Goal: Task Accomplishment & Management: Use online tool/utility

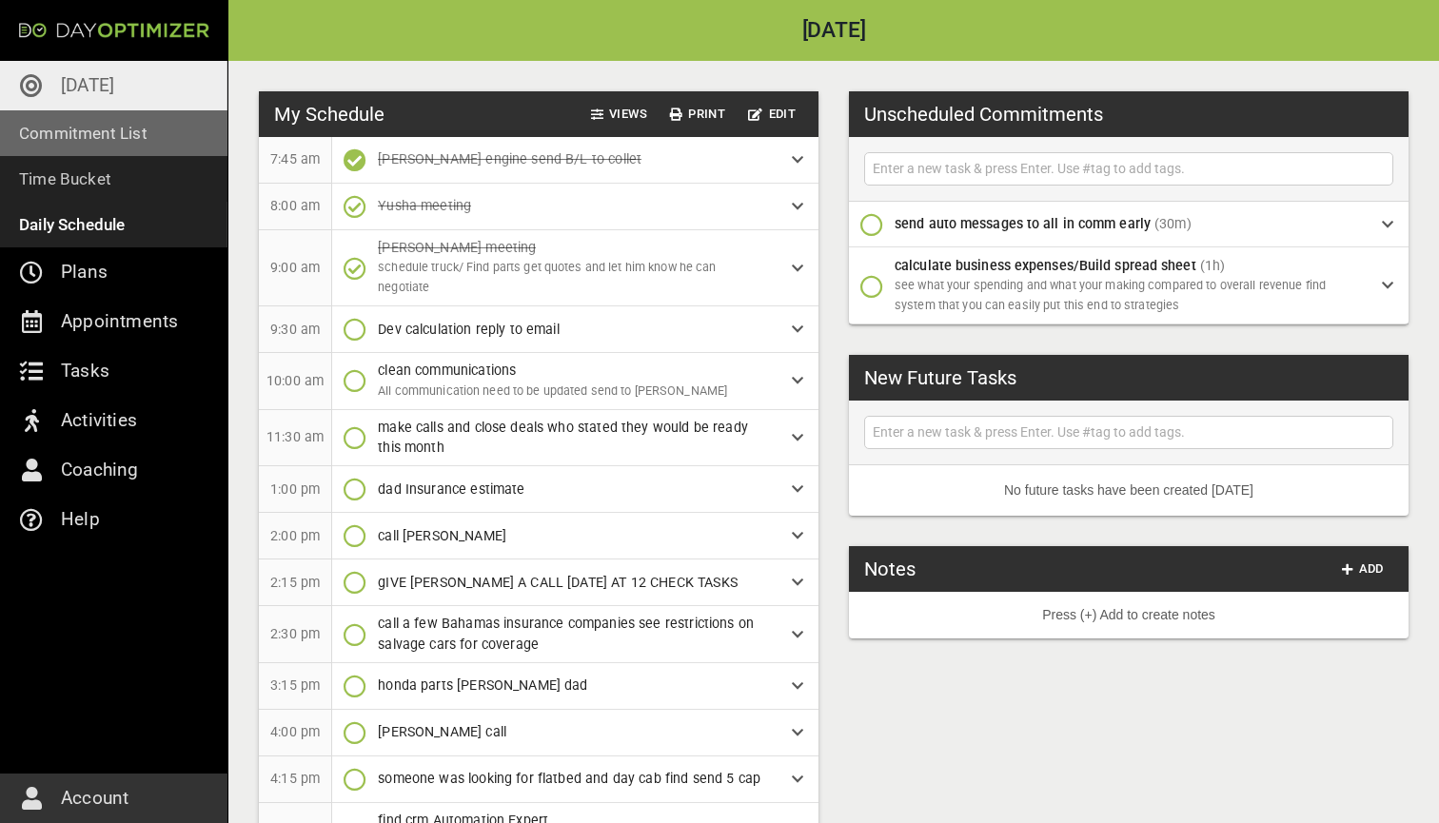
click at [106, 141] on p "Commitment List" at bounding box center [83, 133] width 128 height 27
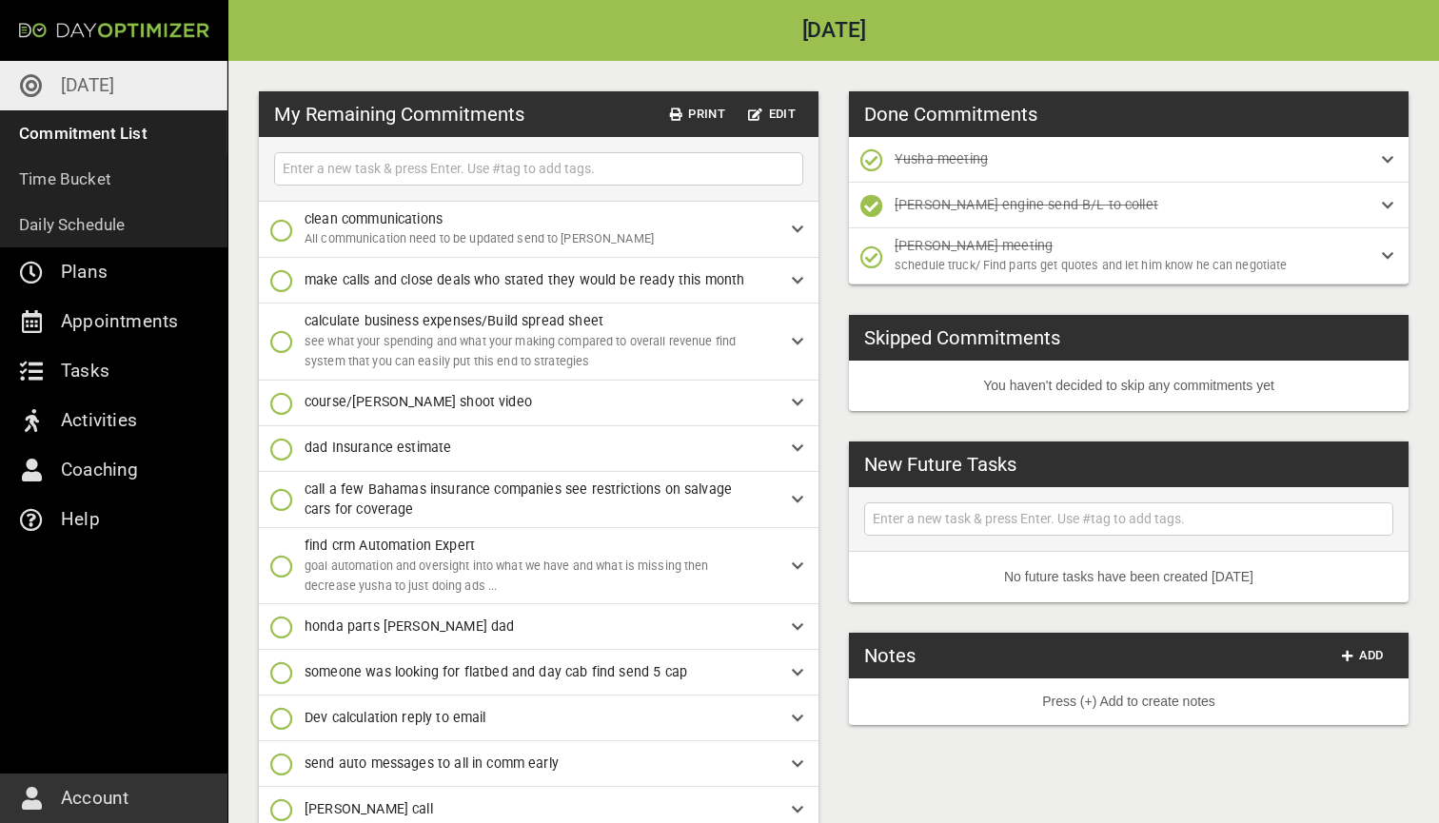
click at [118, 89] on link "[DATE]" at bounding box center [113, 85] width 227 height 49
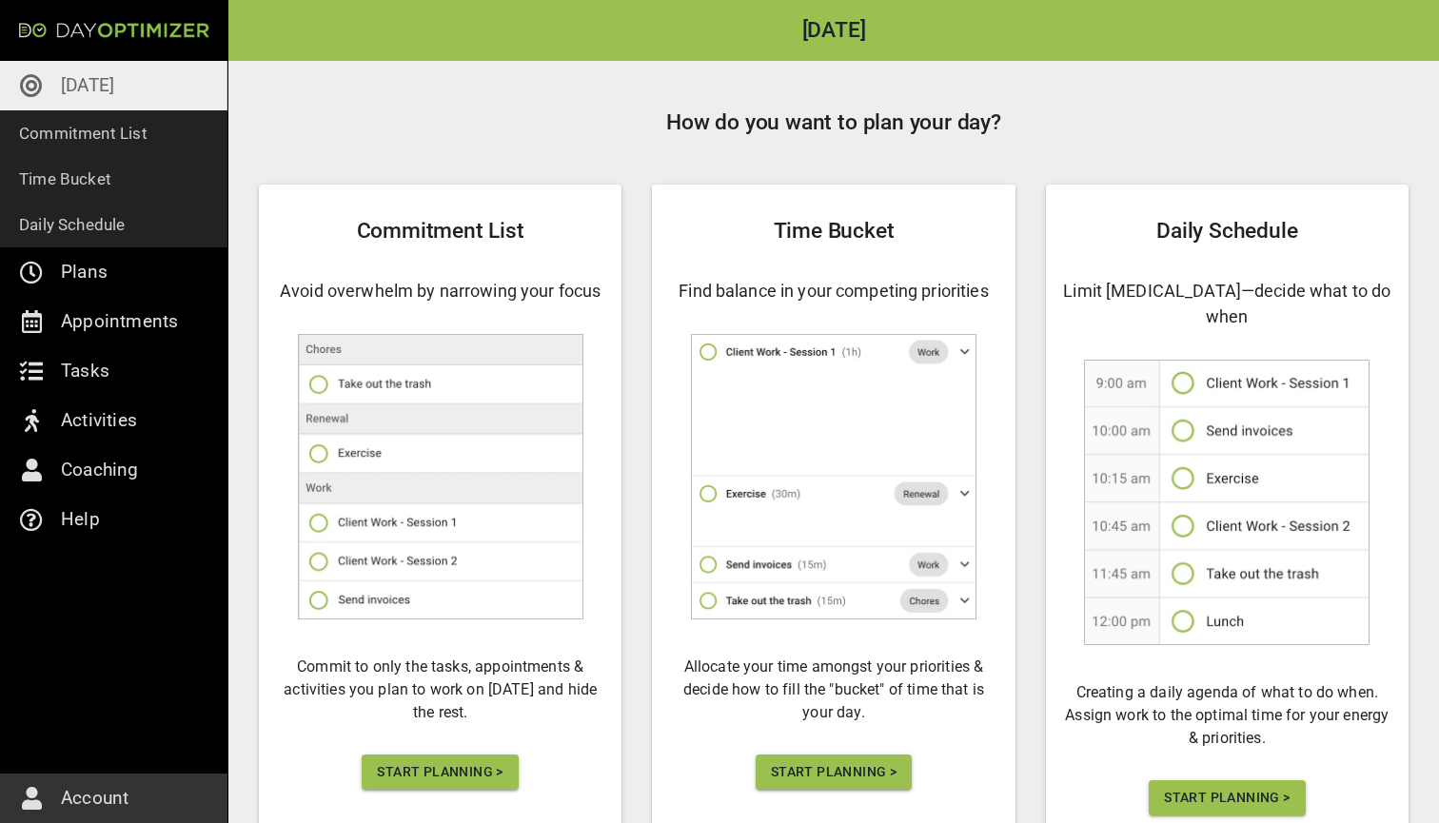
click at [471, 760] on span "Start Planning >" at bounding box center [440, 772] width 126 height 24
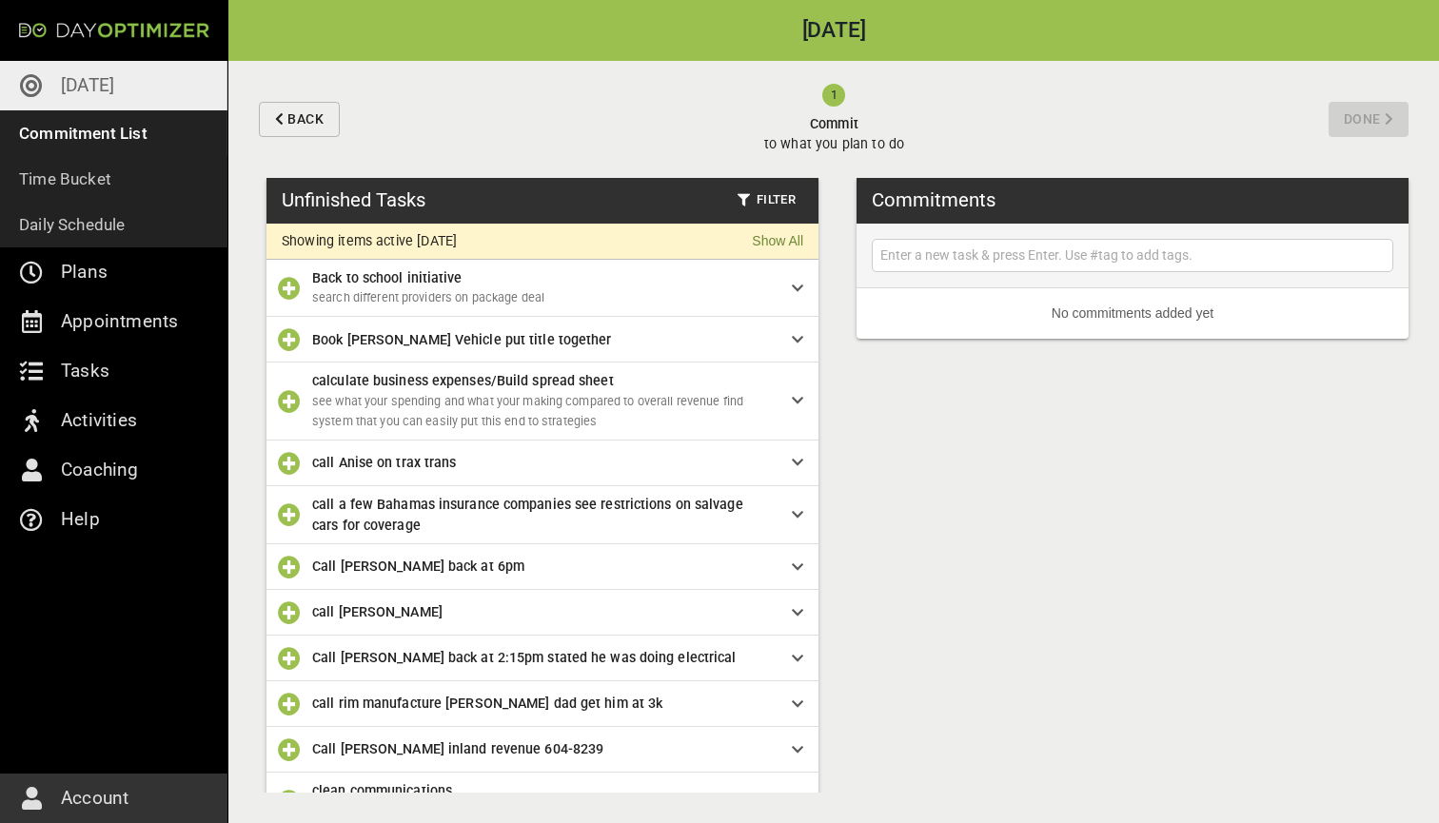
click at [290, 289] on icon "button" at bounding box center [289, 288] width 23 height 23
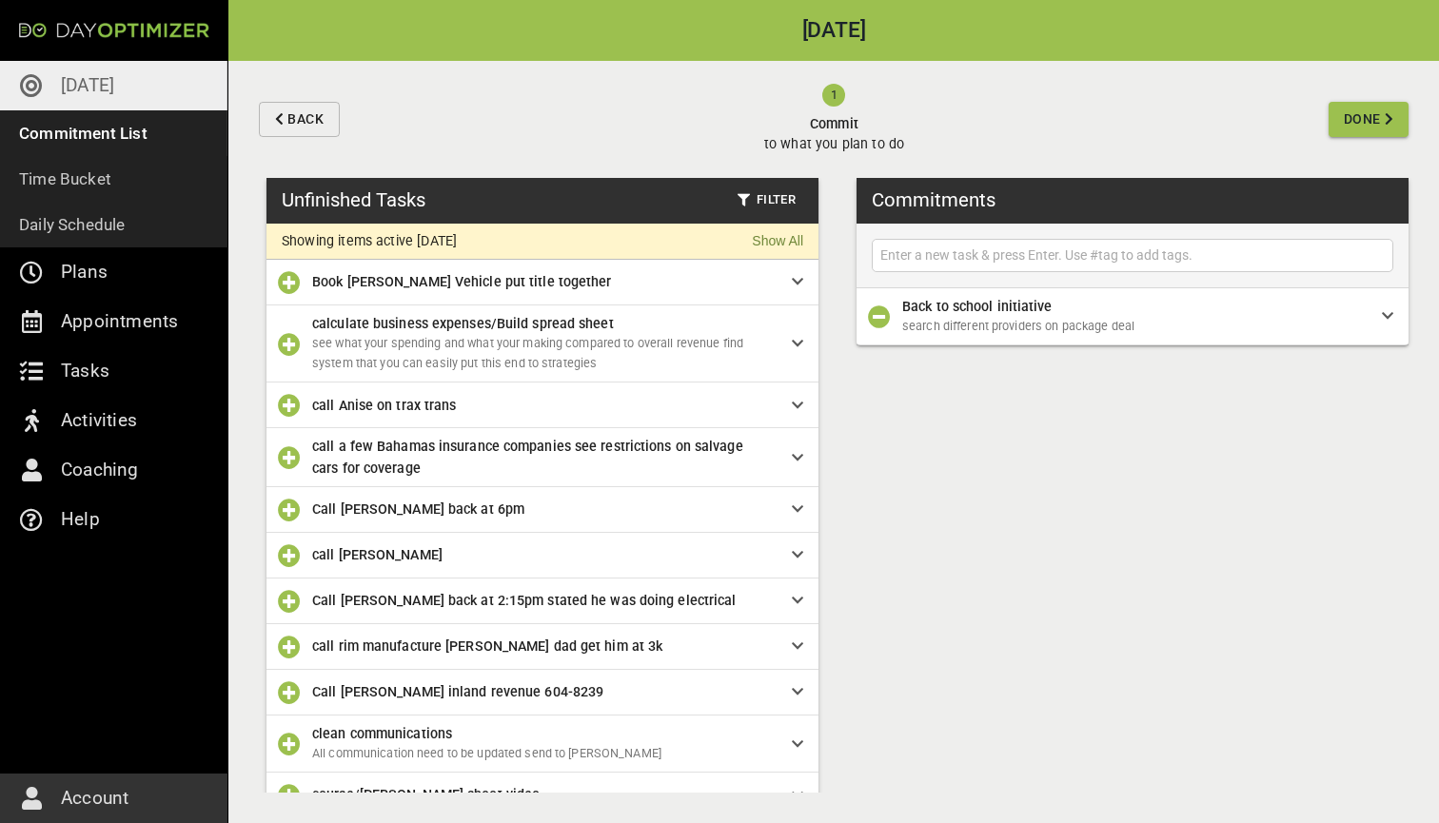
click at [287, 343] on icon "button" at bounding box center [289, 344] width 23 height 23
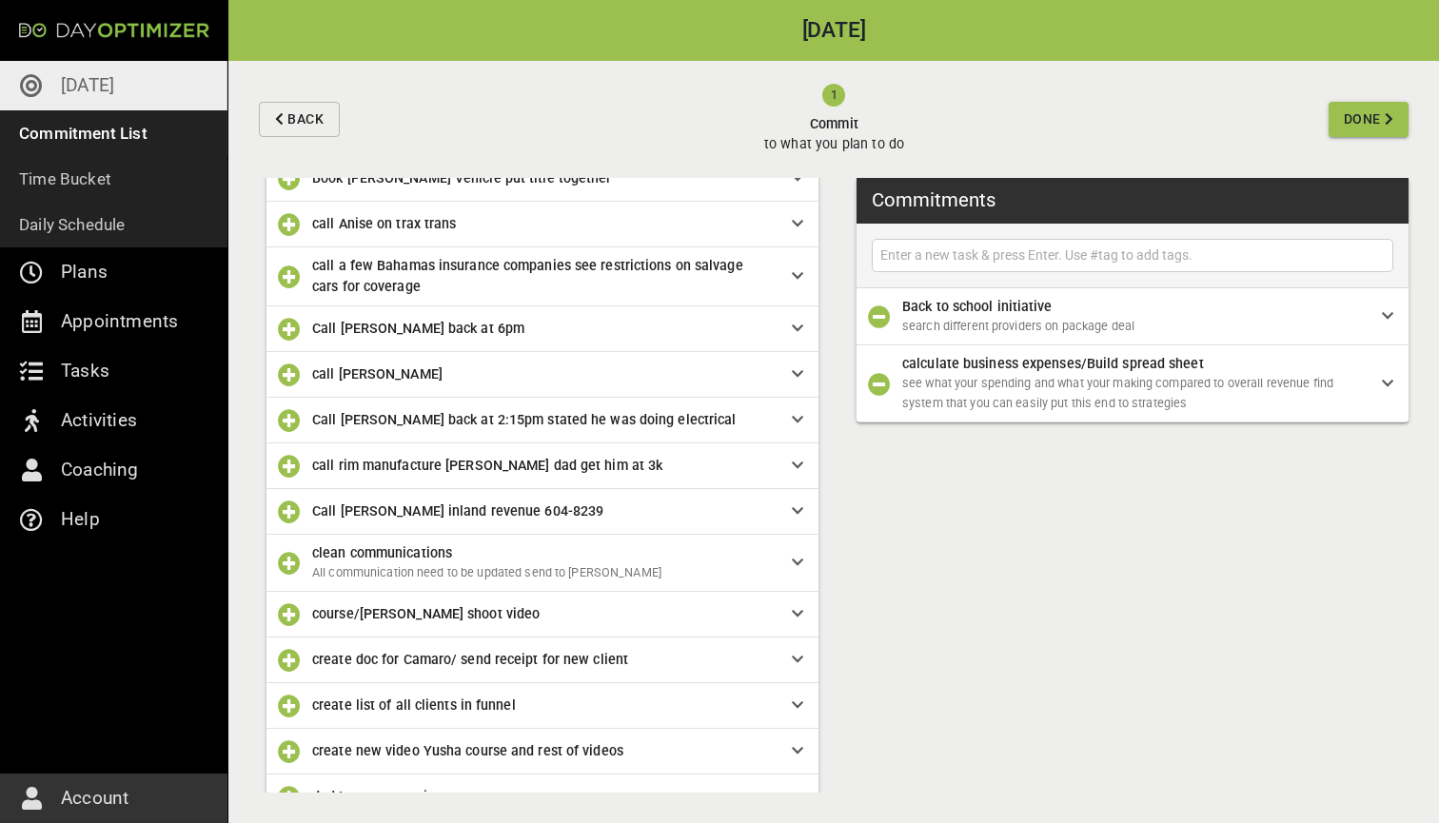
scroll to position [110, 0]
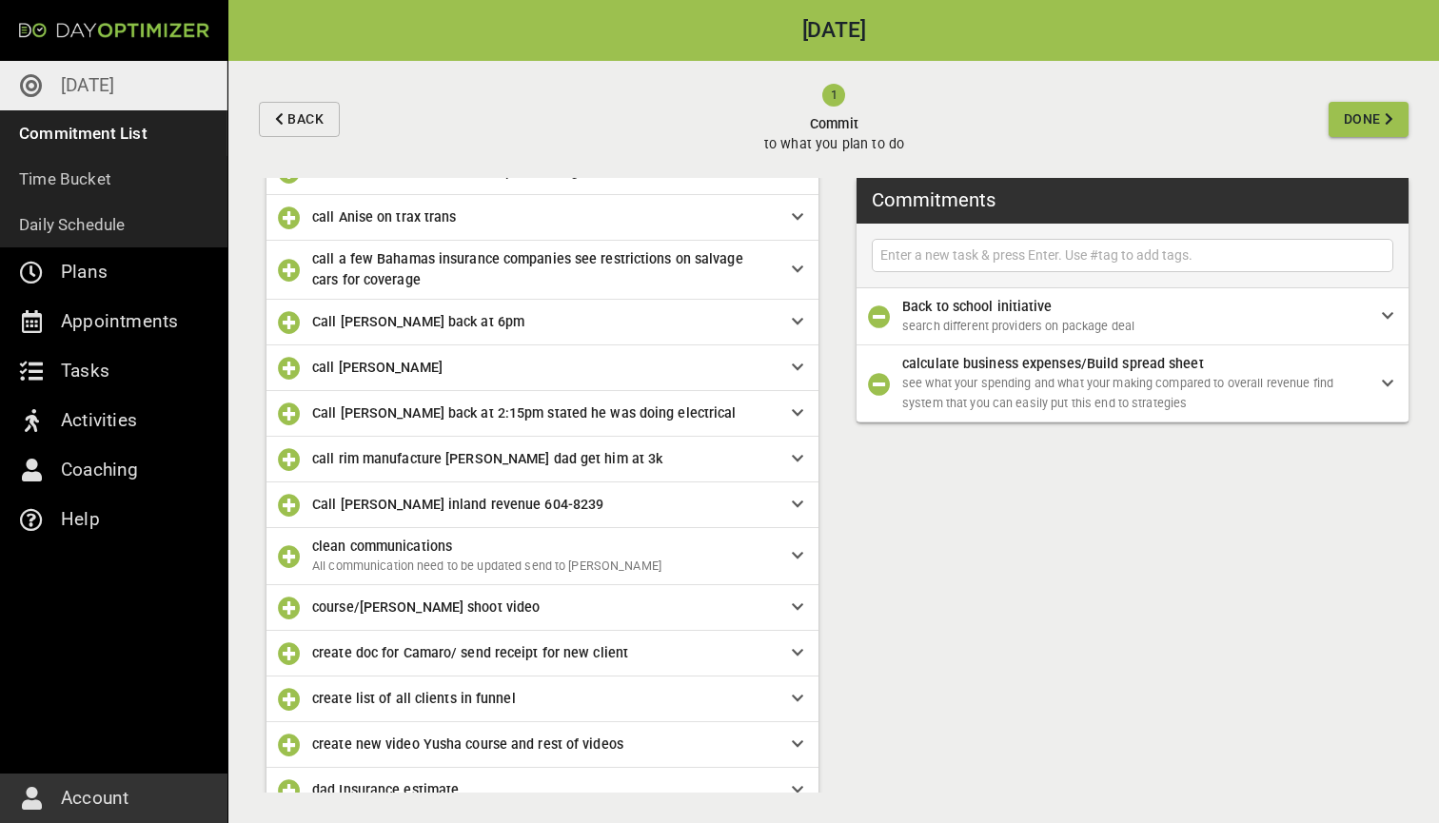
click at [289, 366] on icon "button" at bounding box center [289, 368] width 23 height 23
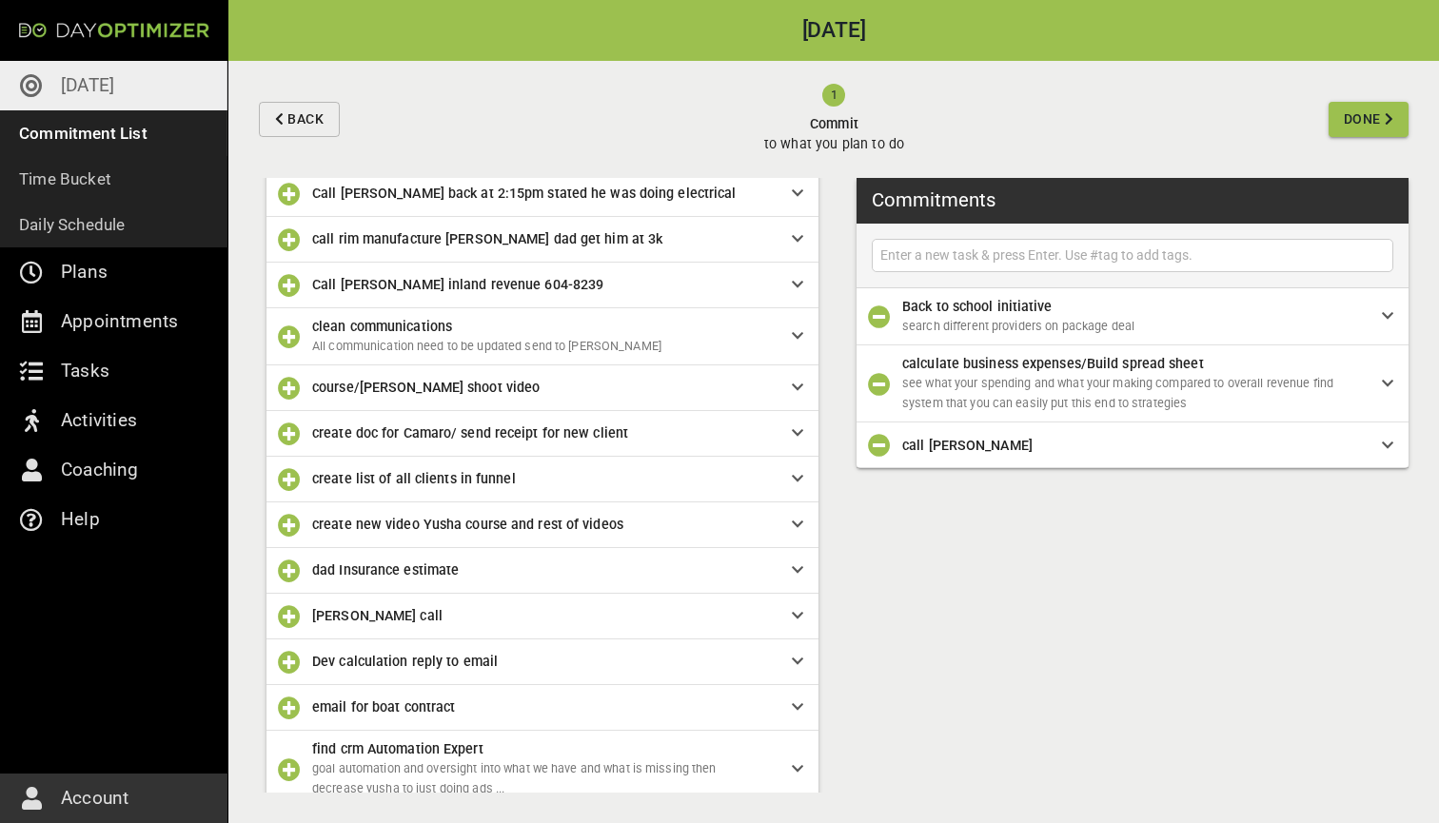
scroll to position [286, 0]
click at [362, 272] on span "Call [PERSON_NAME] inland revenue 604-8239" at bounding box center [536, 282] width 449 height 21
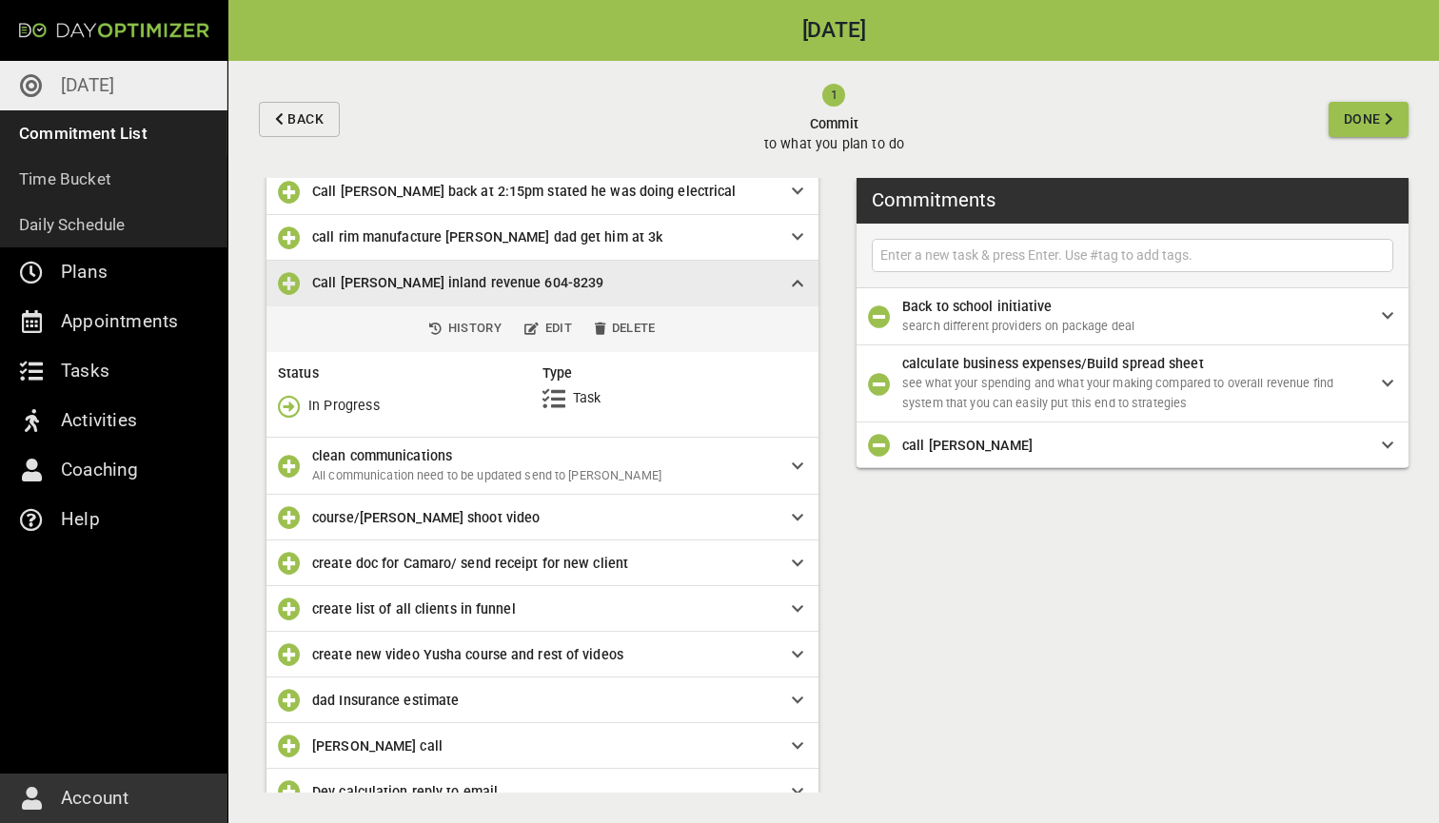
click at [293, 402] on icon "button" at bounding box center [289, 406] width 23 height 23
click at [314, 489] on p "Done" at bounding box center [324, 484] width 32 height 20
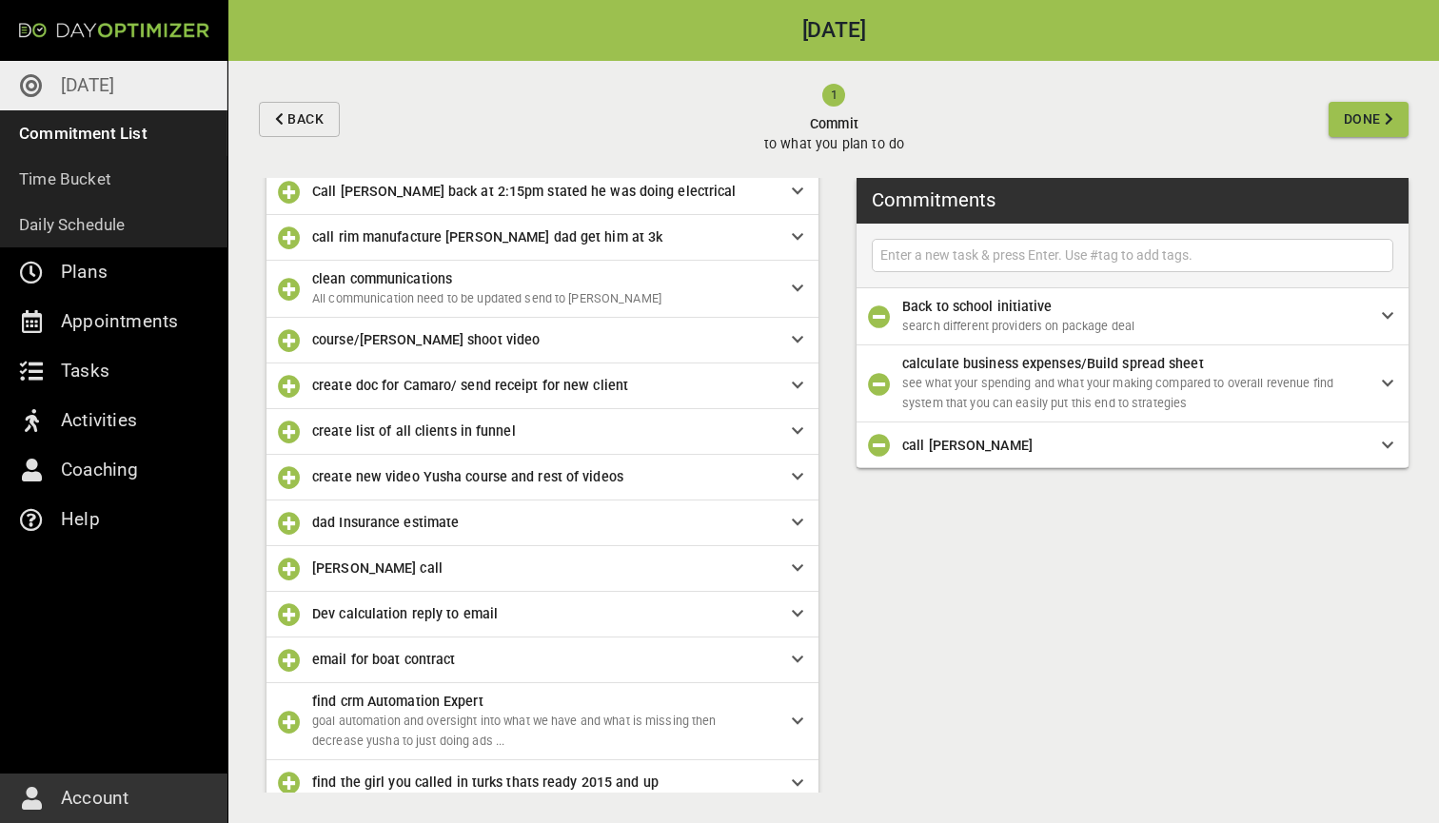
click at [291, 609] on icon "button" at bounding box center [289, 614] width 23 height 23
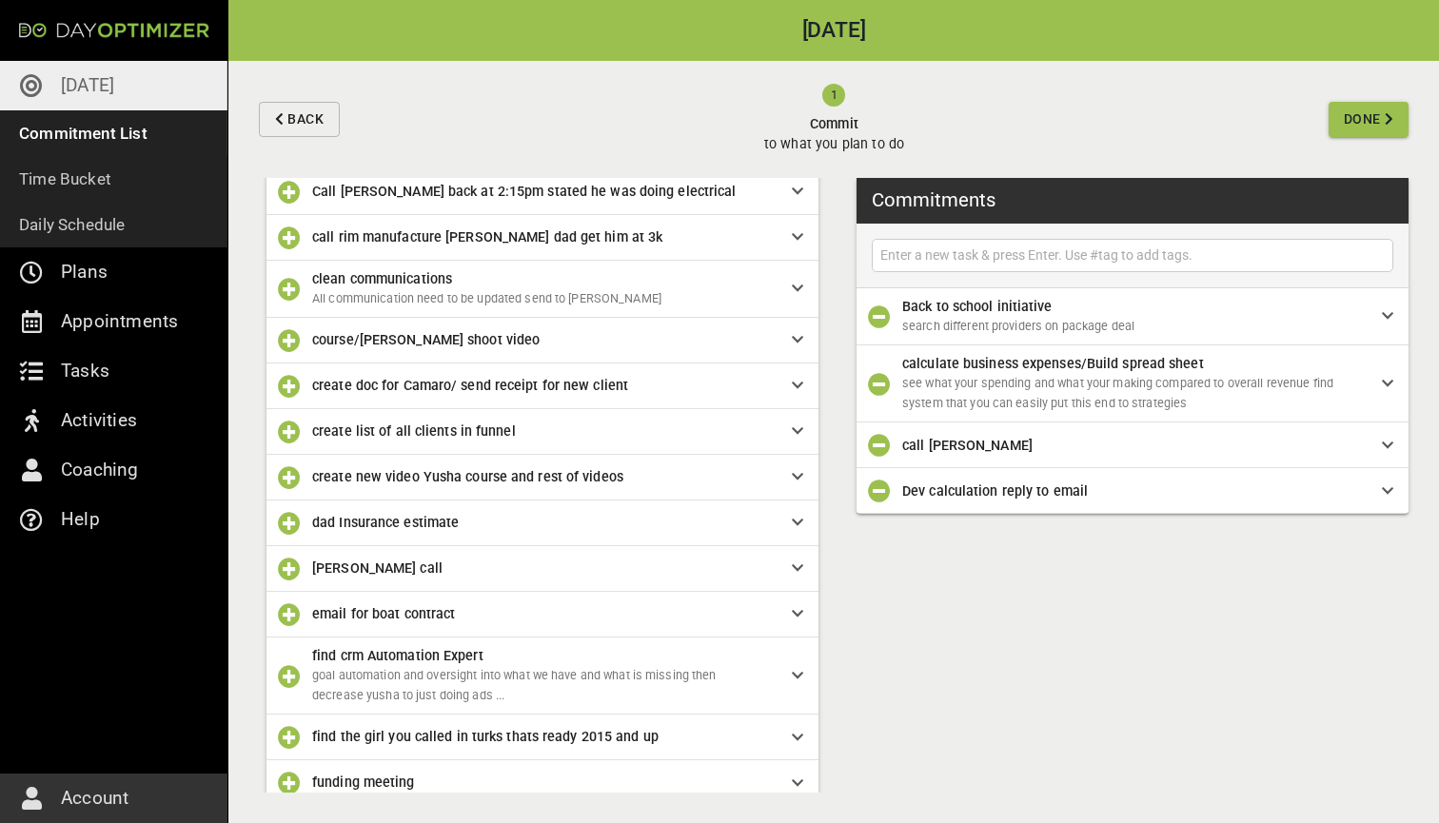
click at [287, 567] on icon "button" at bounding box center [289, 569] width 23 height 23
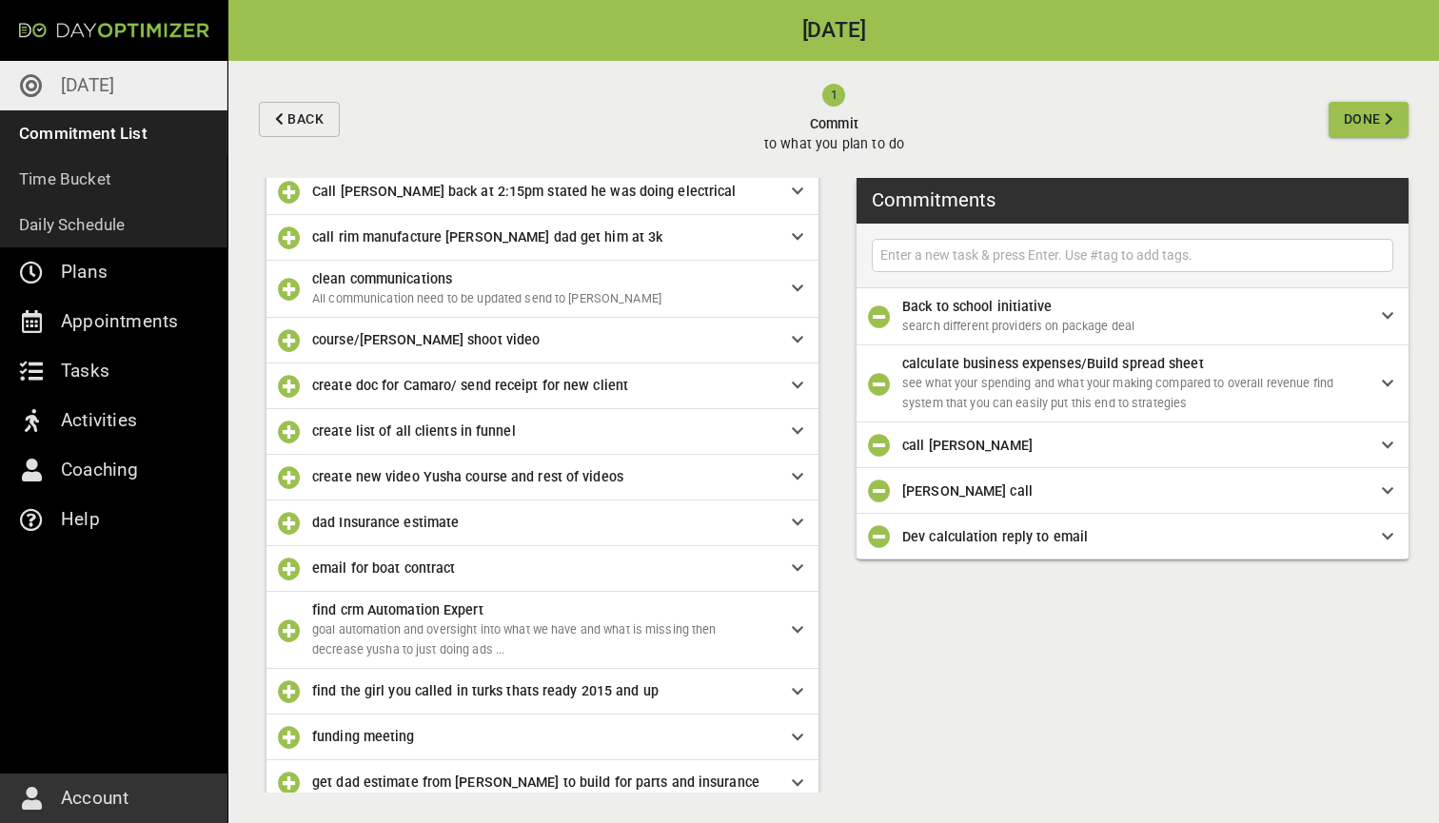
click at [293, 523] on icon "button" at bounding box center [289, 523] width 23 height 23
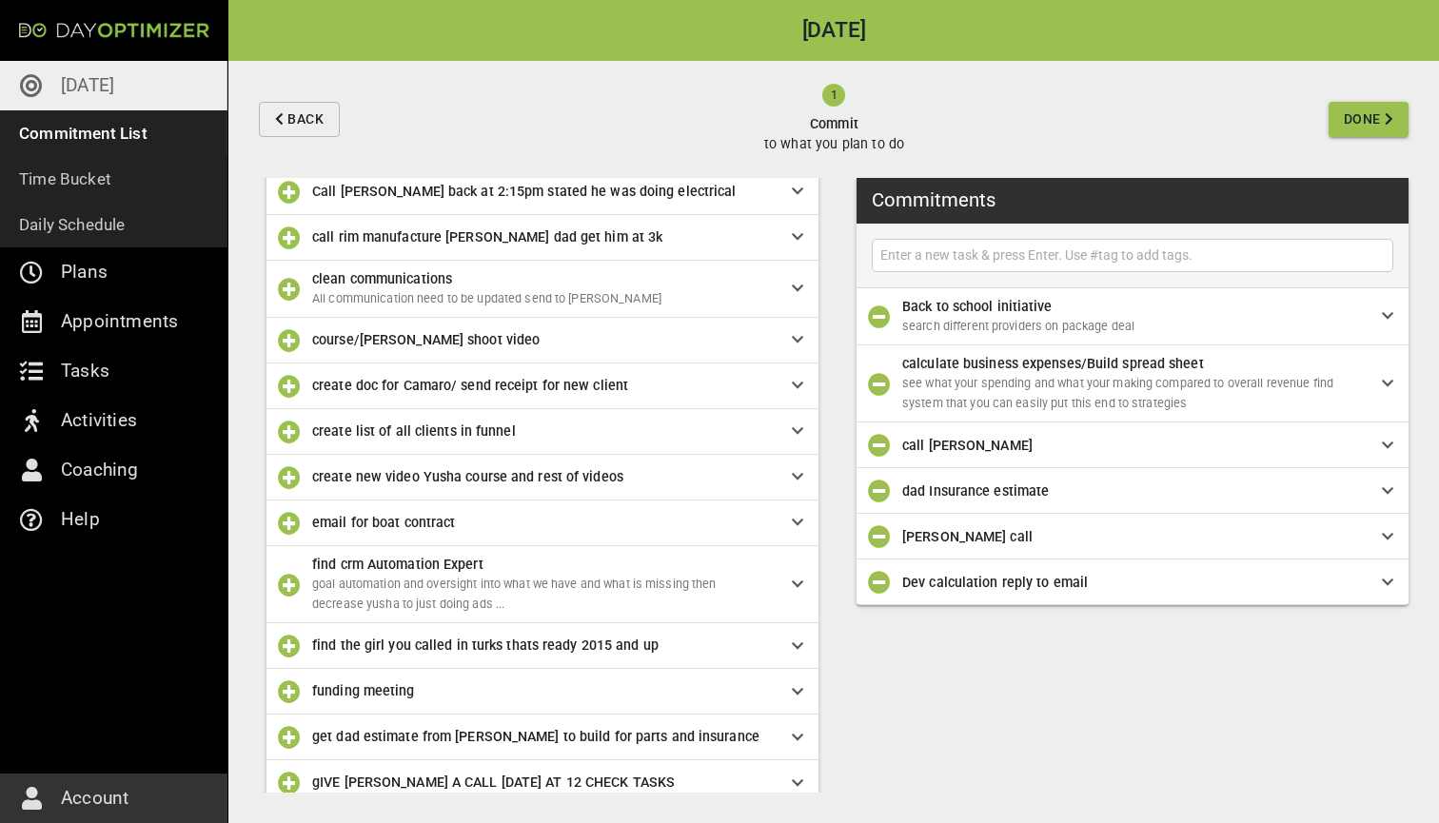
click at [297, 574] on icon "button" at bounding box center [289, 585] width 23 height 23
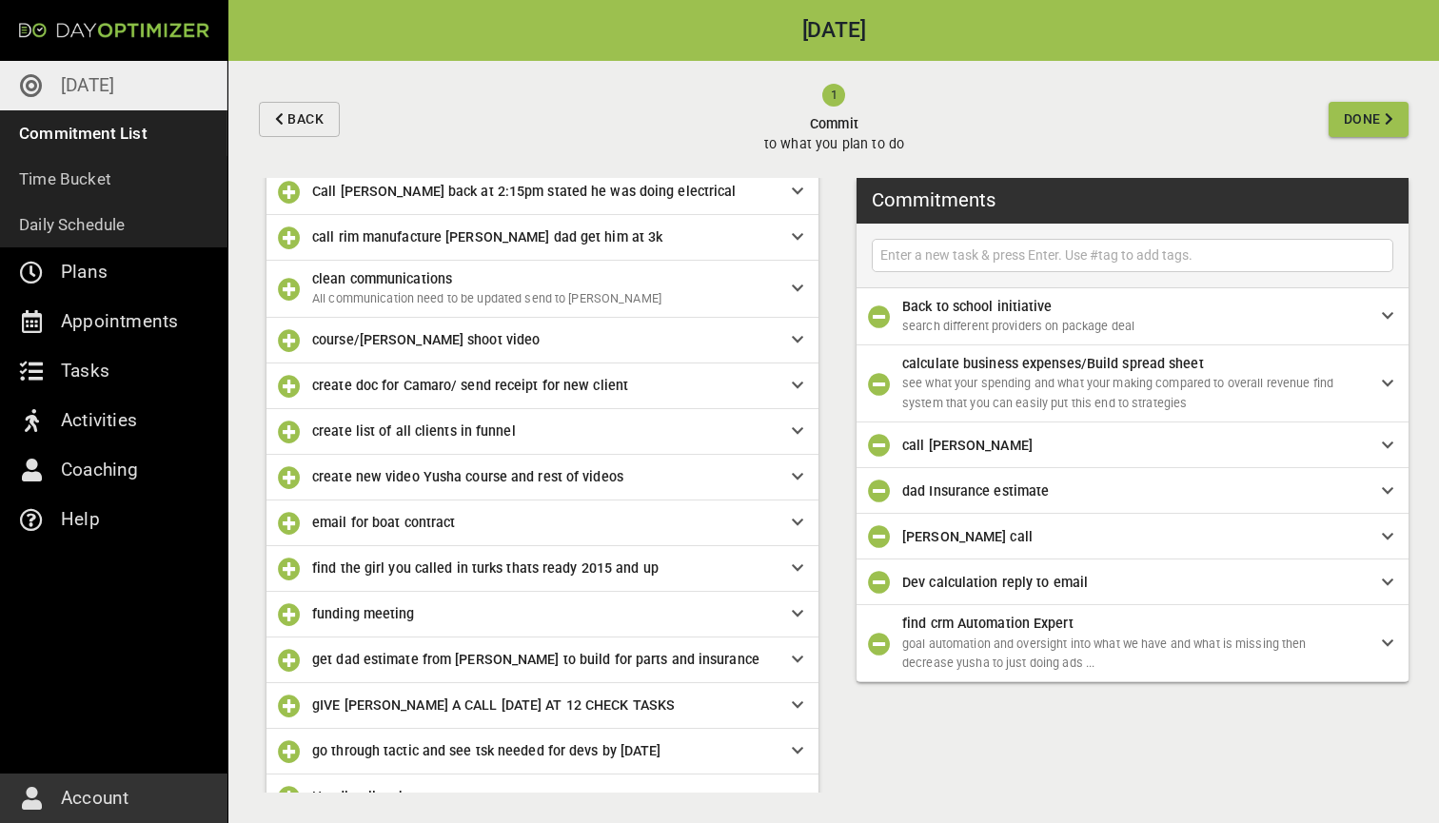
click at [291, 519] on icon "button" at bounding box center [289, 523] width 23 height 23
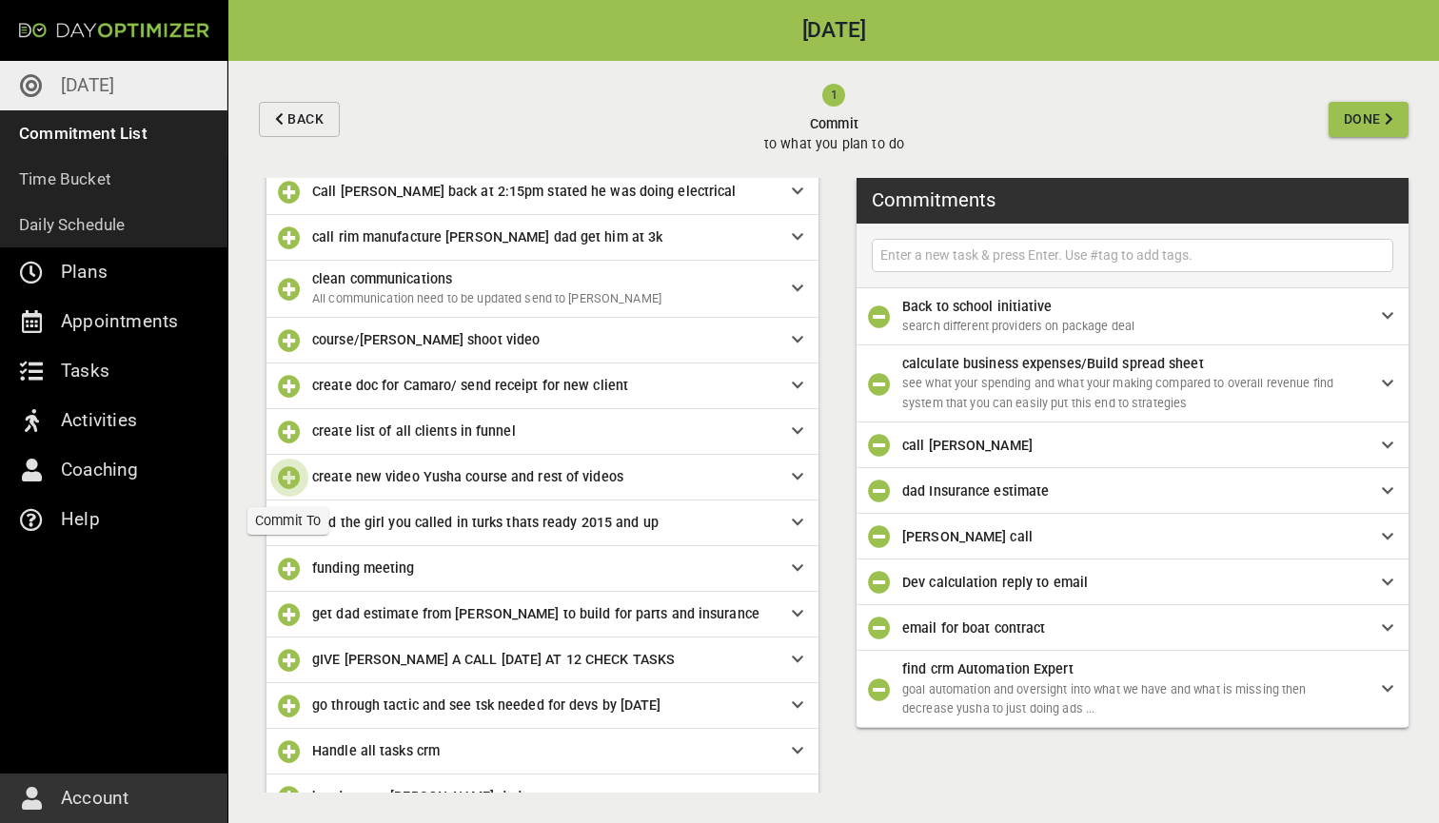
click at [296, 478] on icon "button" at bounding box center [289, 477] width 23 height 23
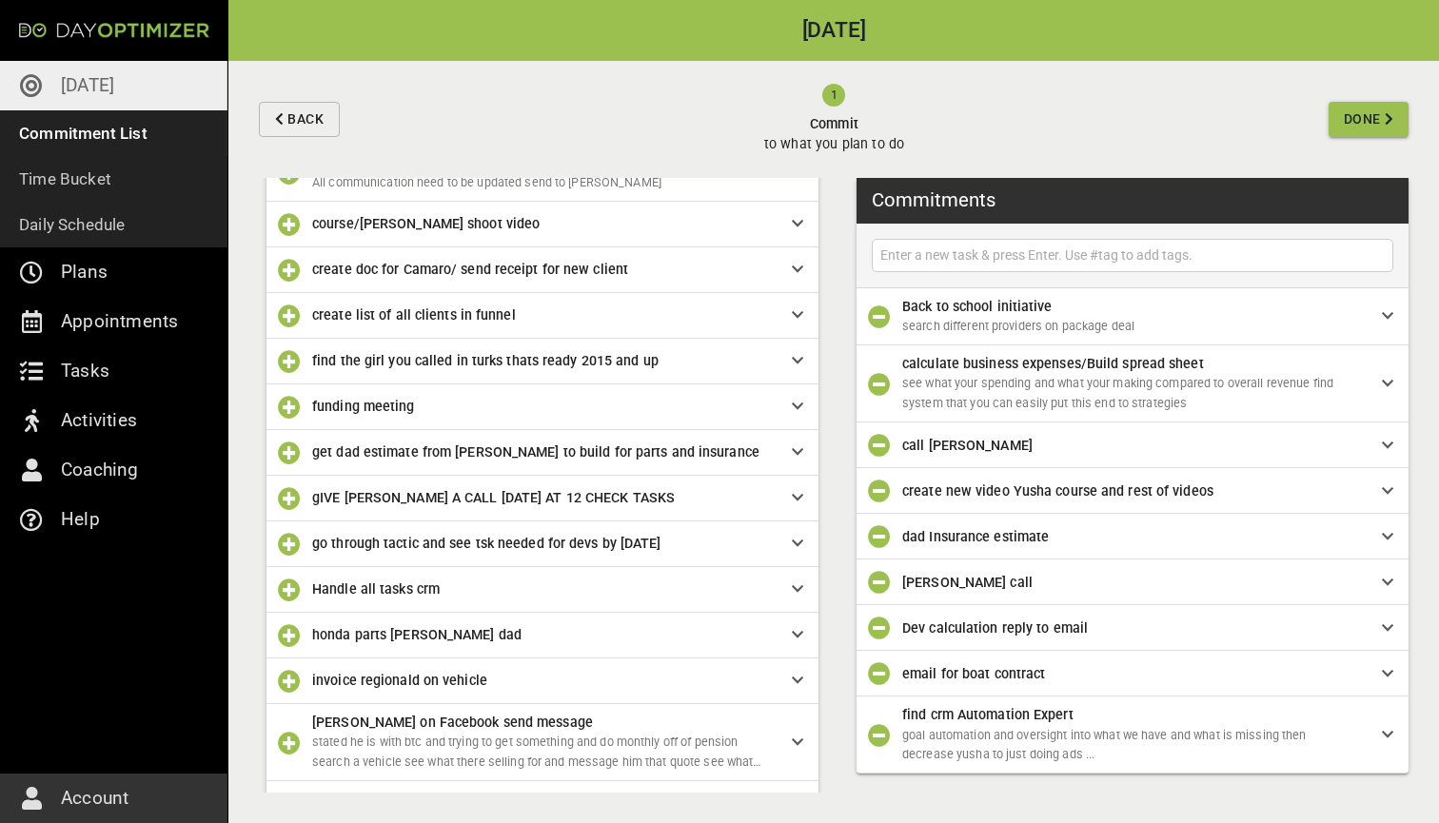
scroll to position [408, 0]
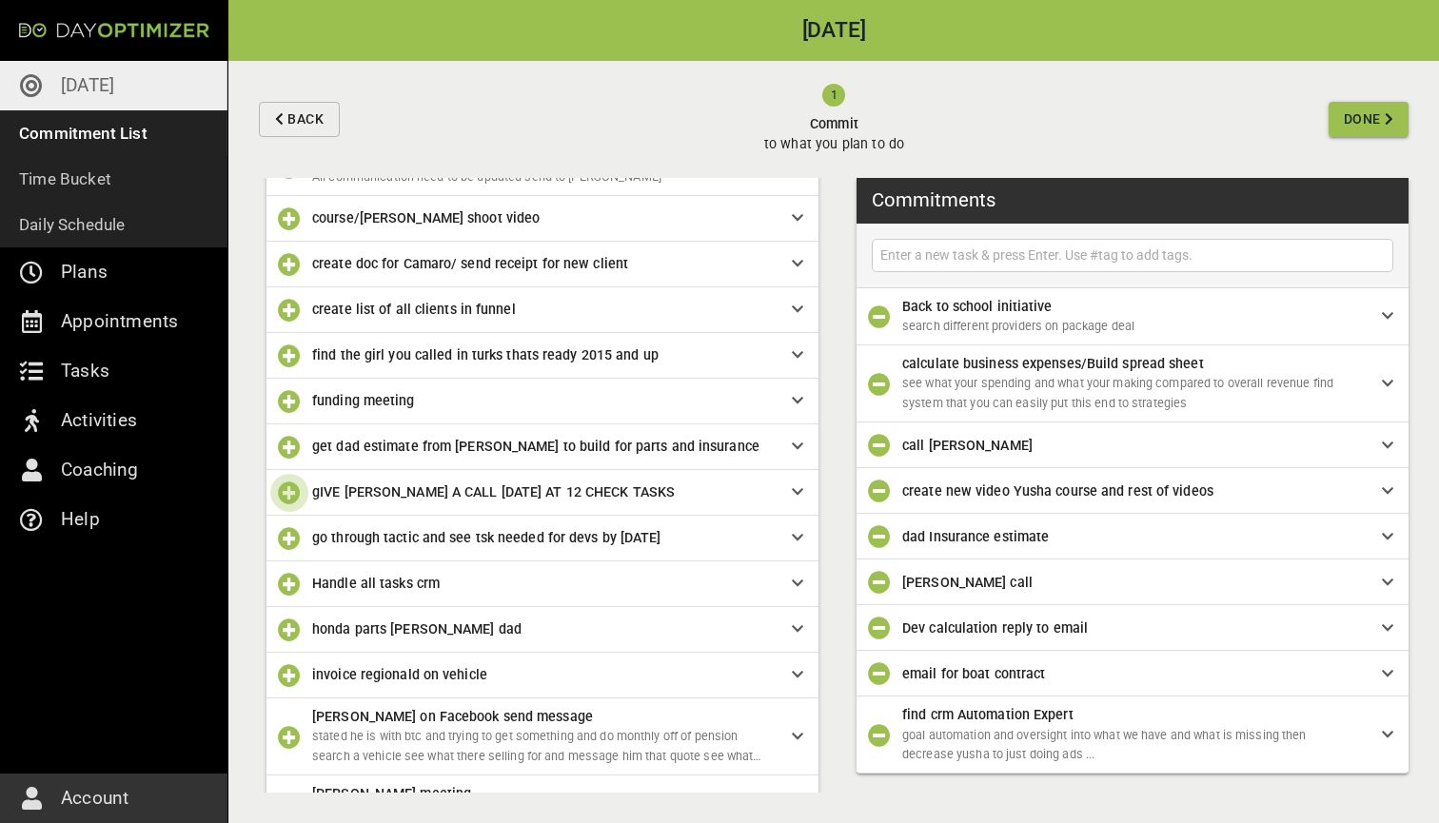
click at [295, 493] on icon "button" at bounding box center [289, 492] width 23 height 23
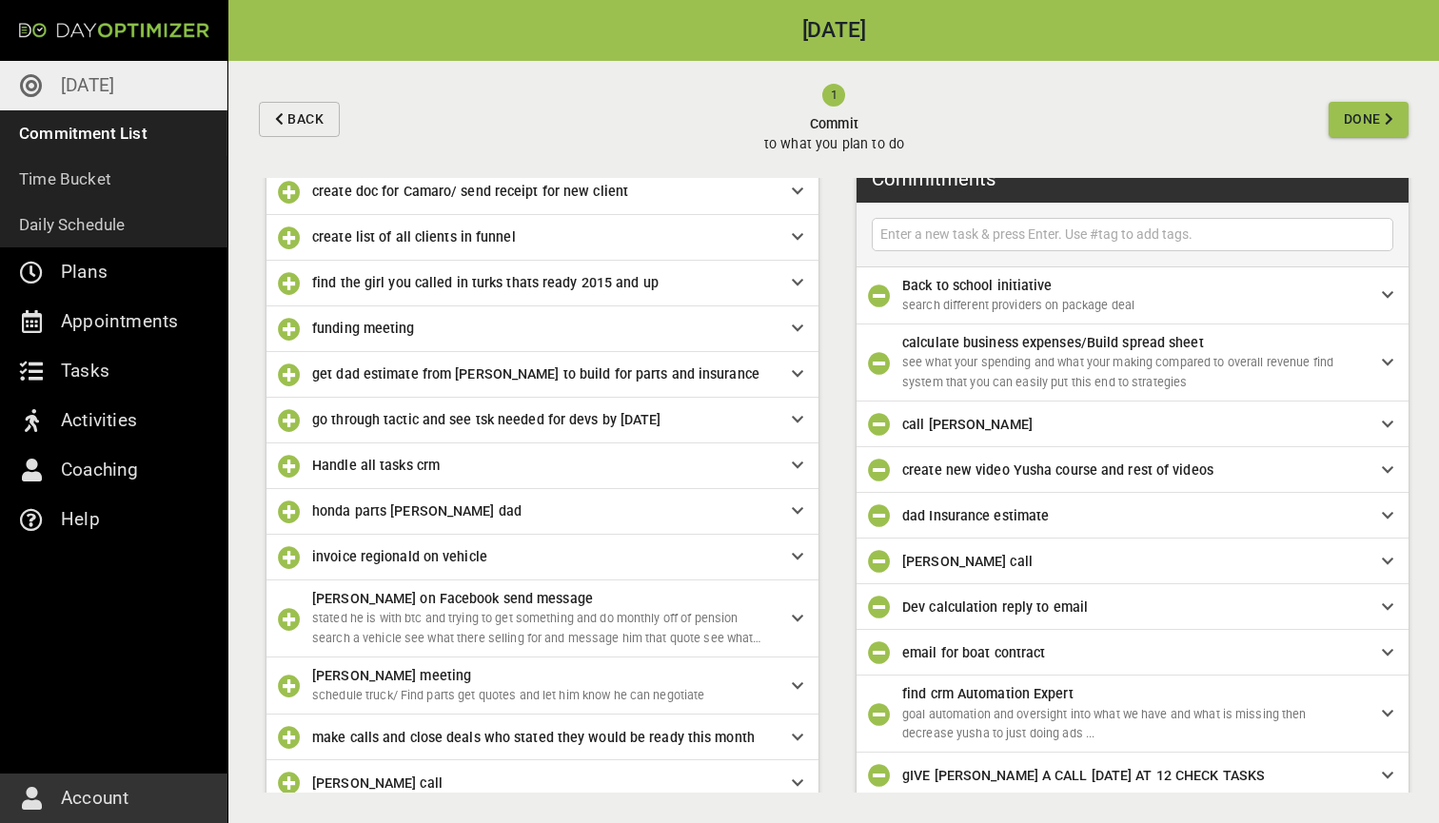
scroll to position [498, 0]
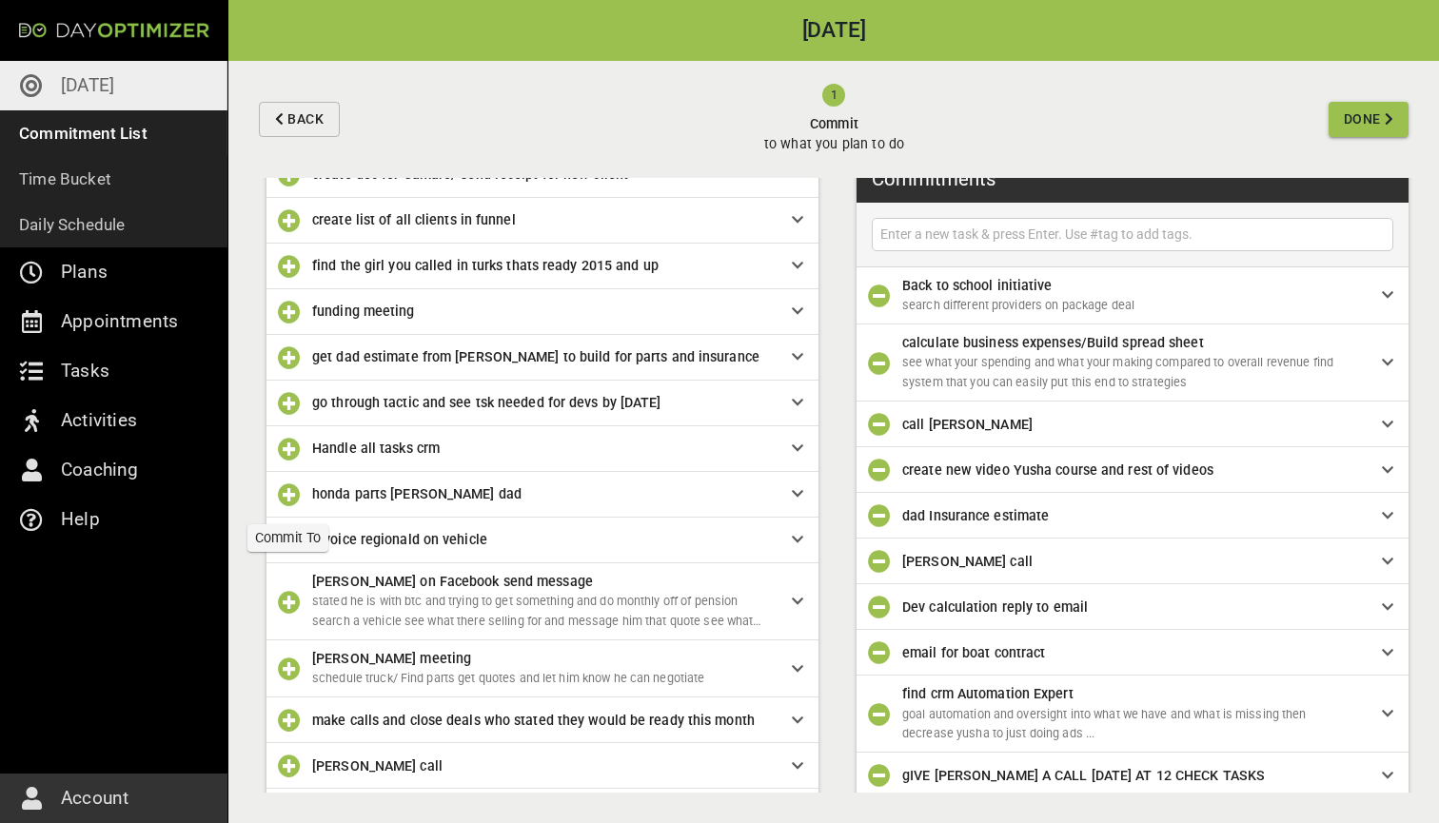
click at [289, 495] on icon "button" at bounding box center [289, 494] width 23 height 23
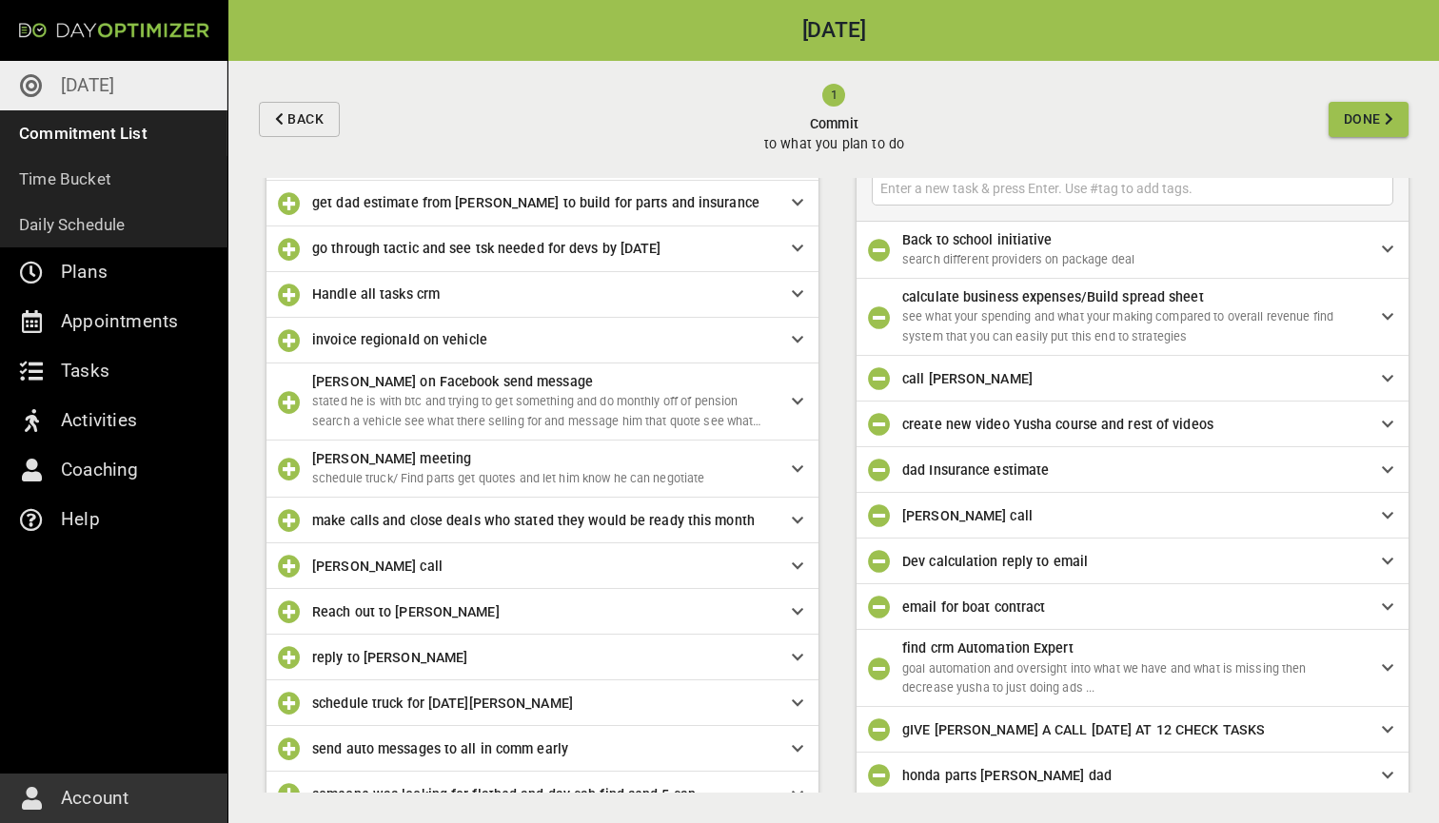
scroll to position [659, 0]
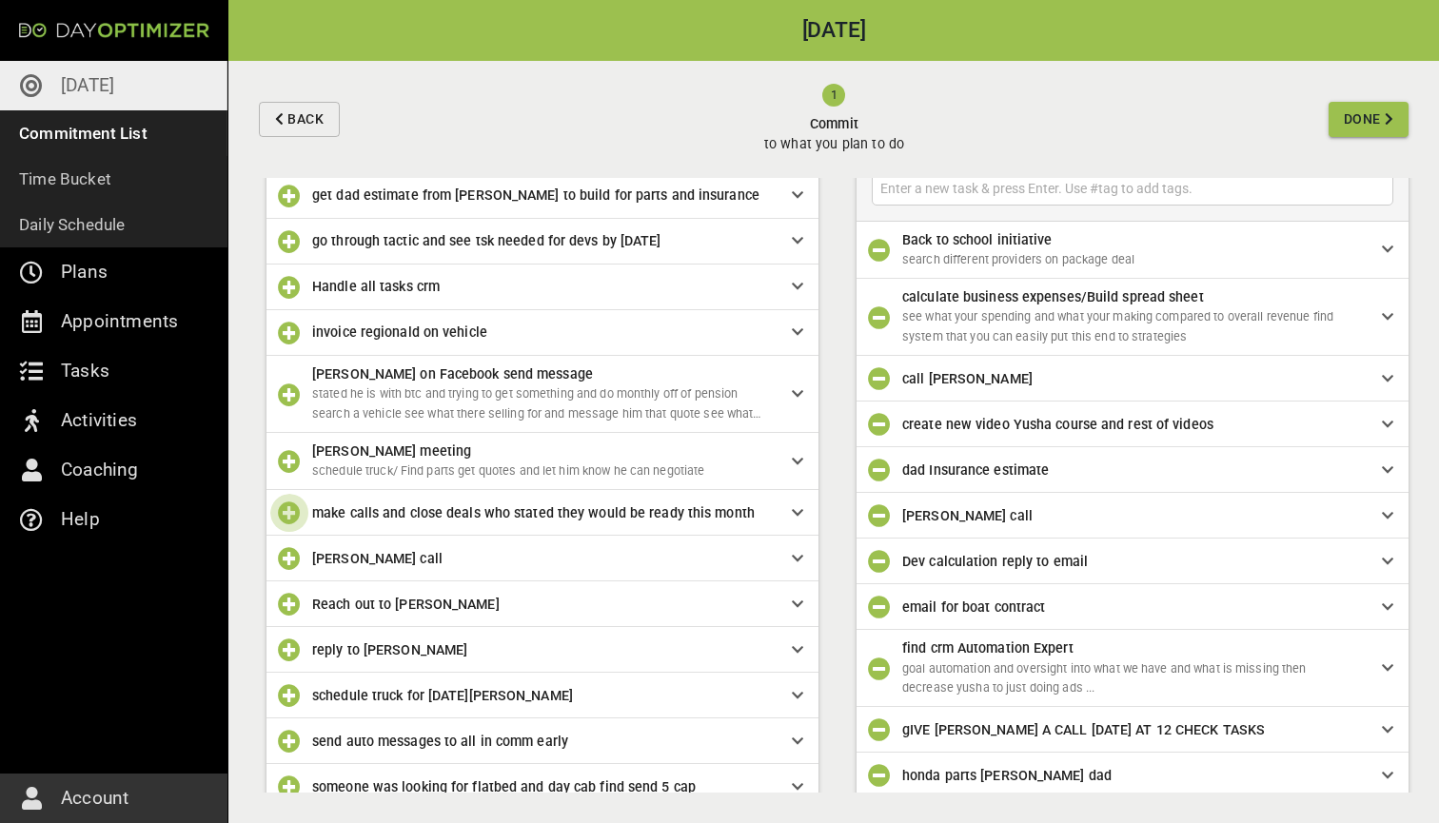
click at [289, 509] on icon "button" at bounding box center [289, 512] width 23 height 23
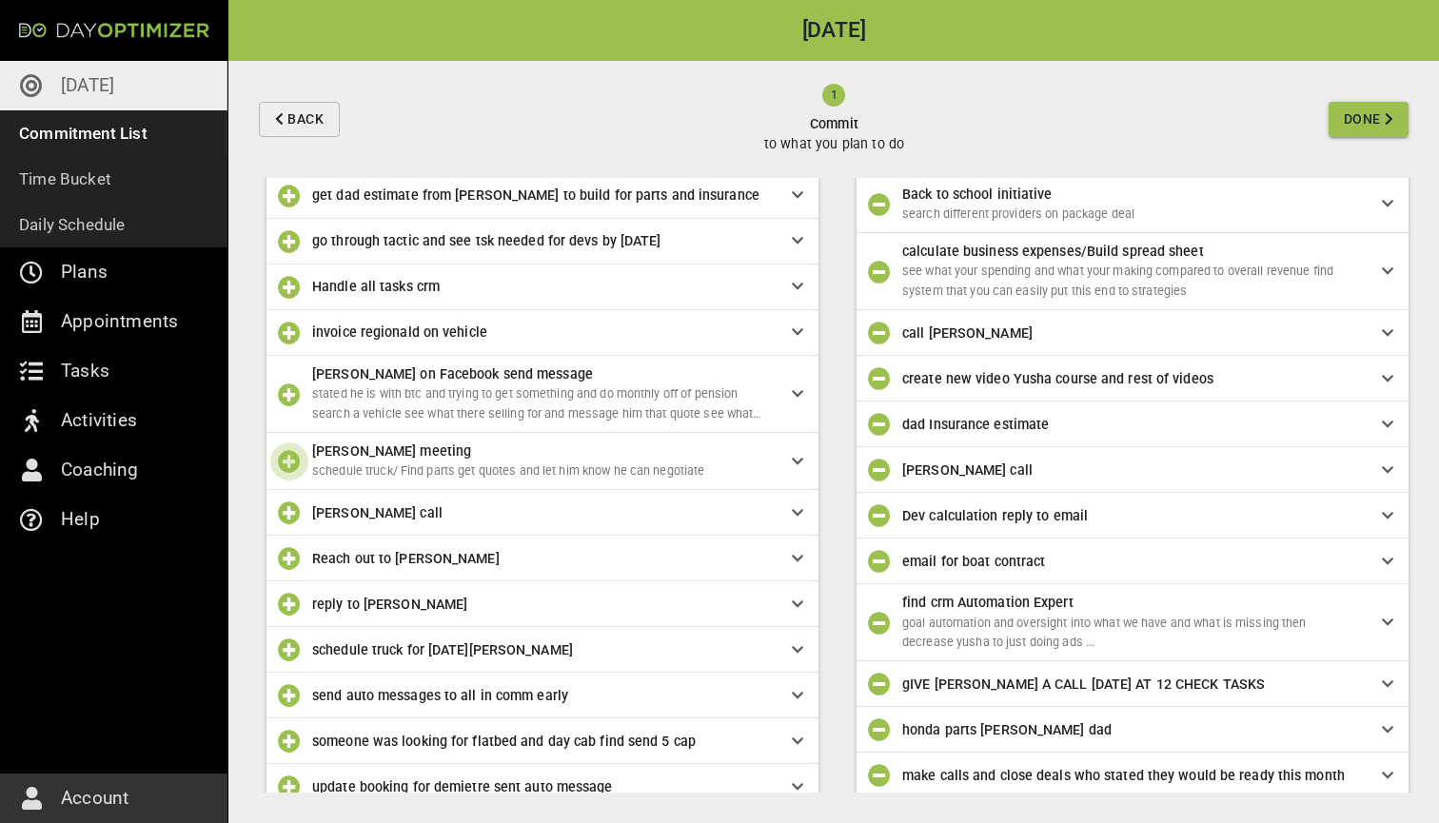
click at [287, 462] on icon "button" at bounding box center [289, 461] width 23 height 23
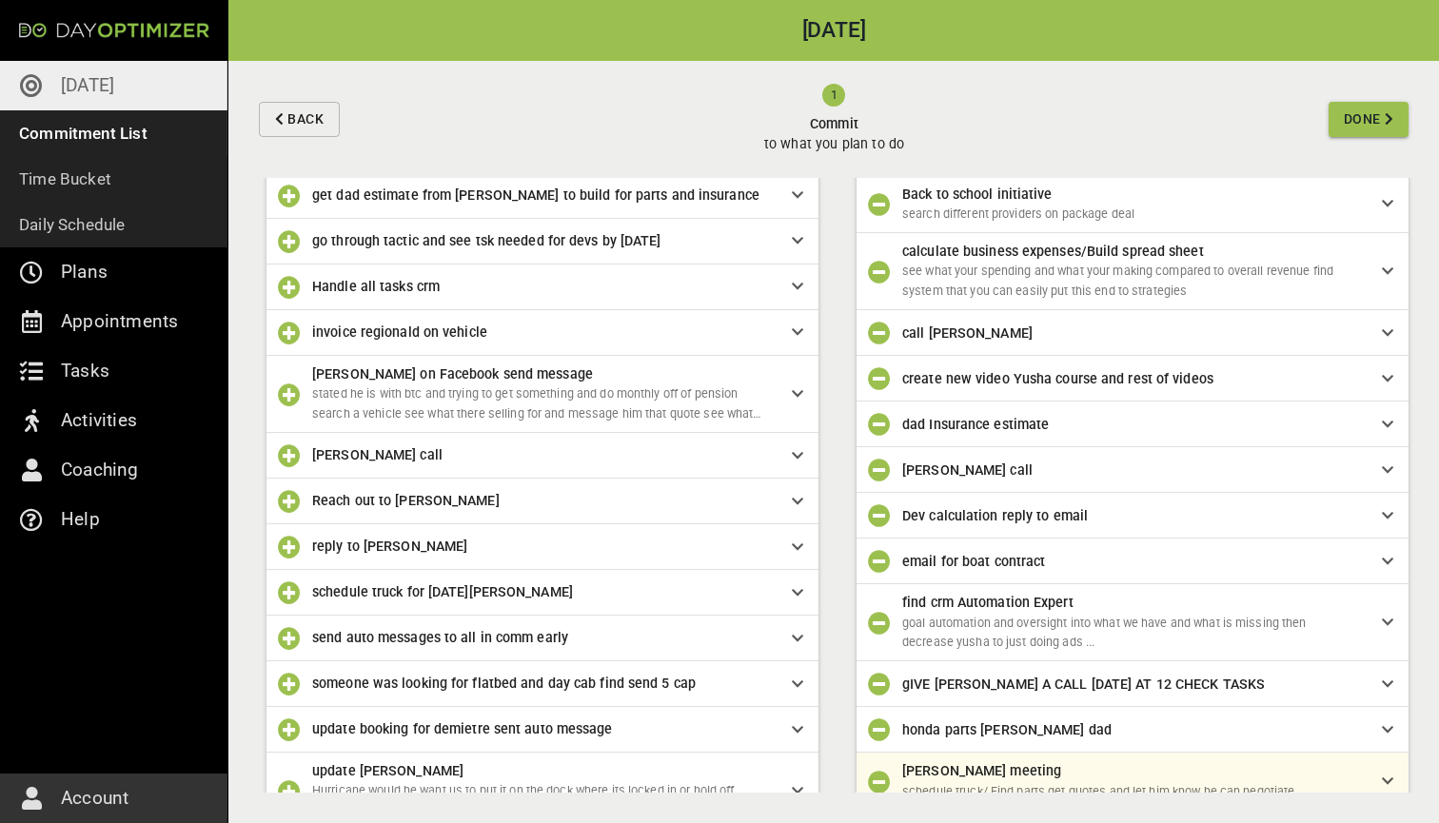
scroll to position [123, 0]
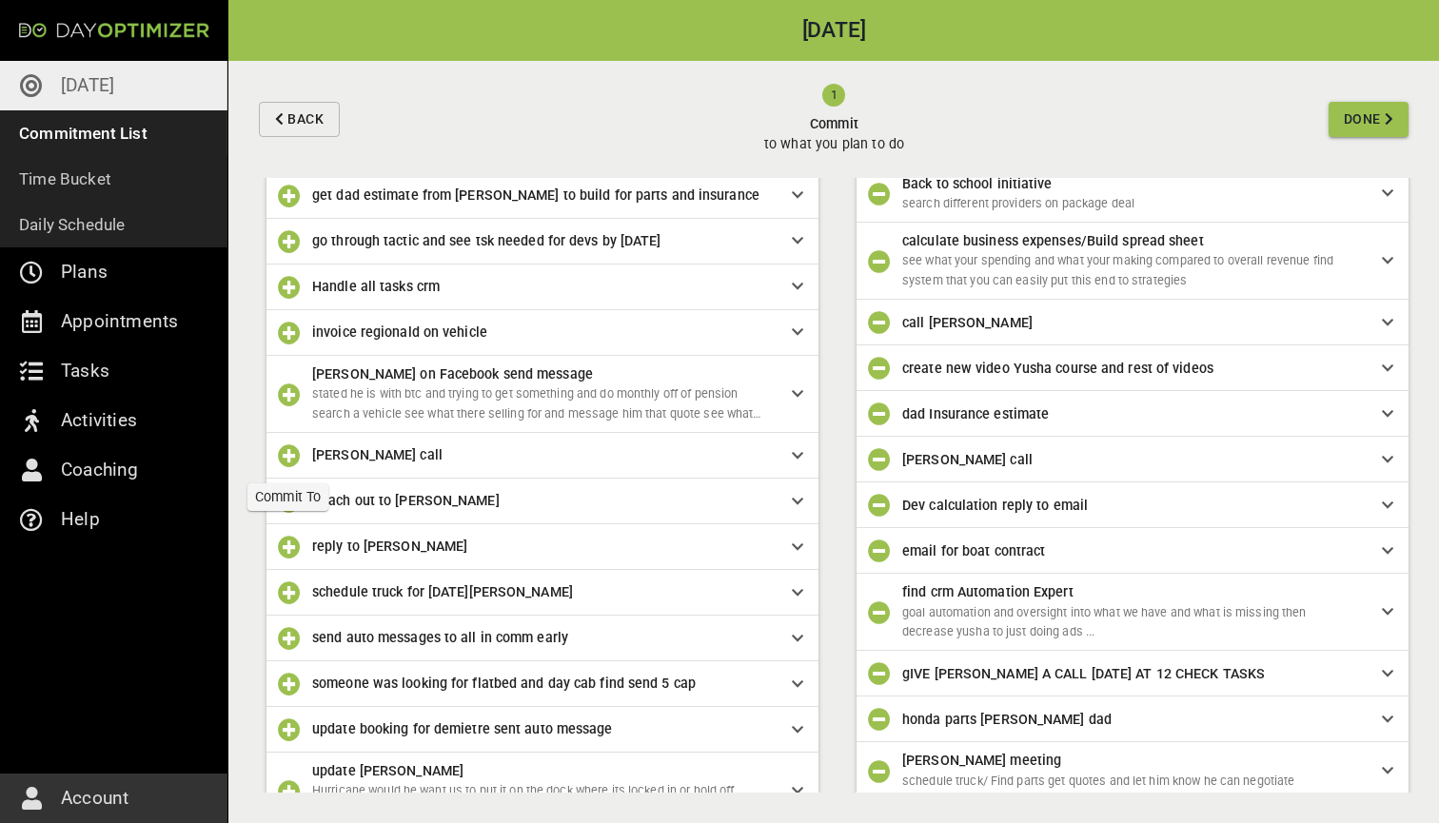
click at [292, 455] on icon "button" at bounding box center [289, 455] width 23 height 23
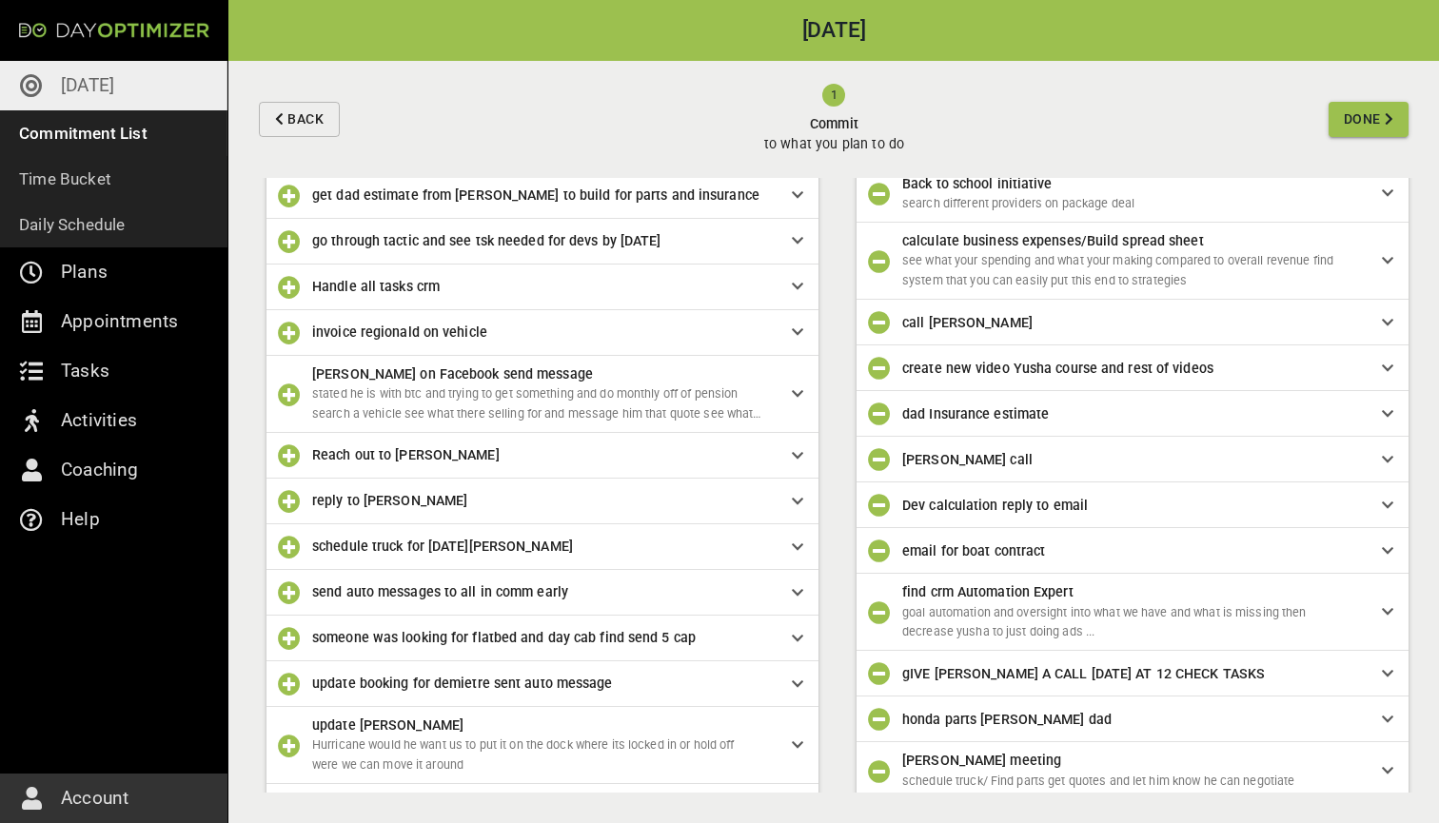
scroll to position [214, 0]
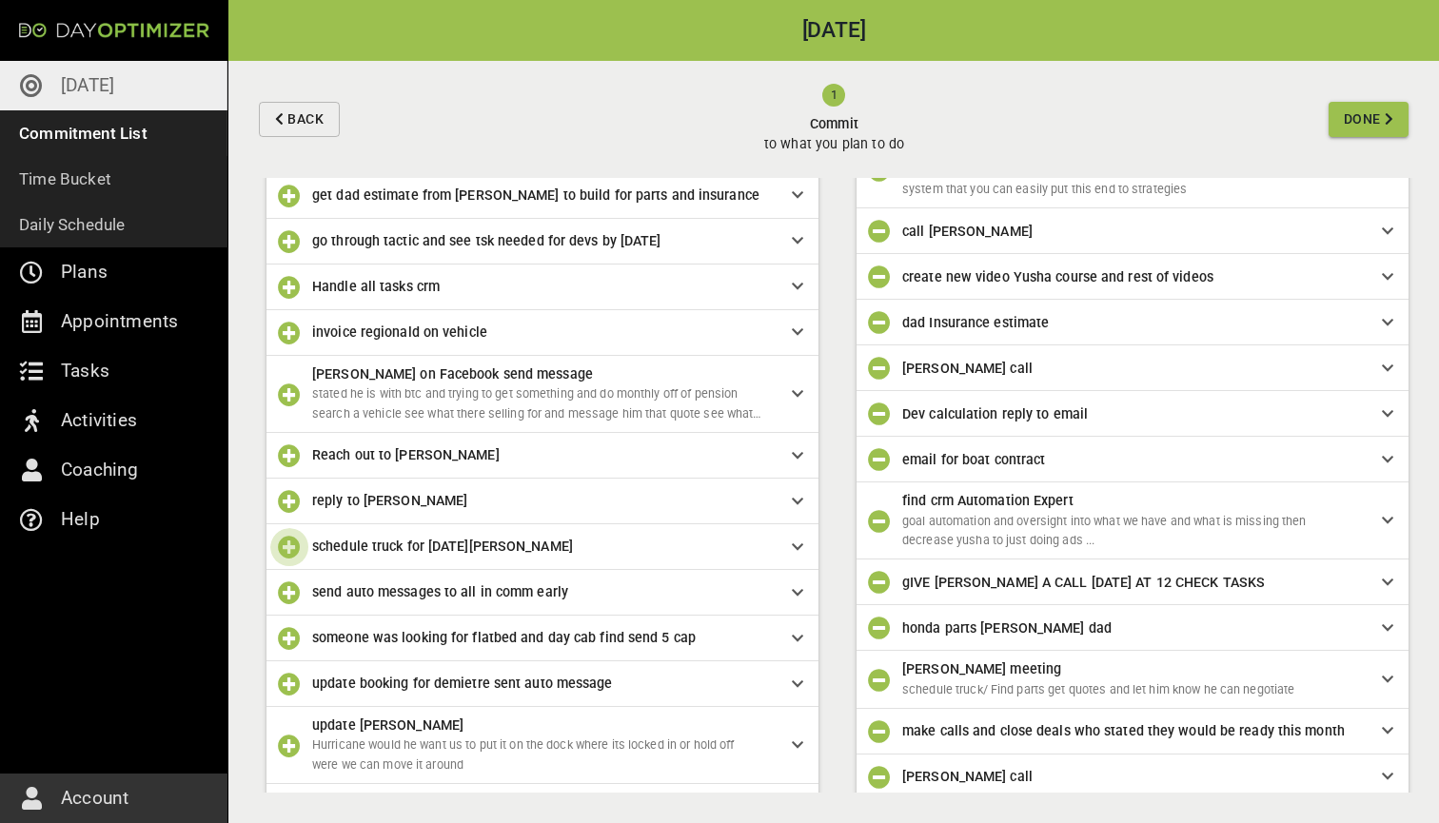
click at [293, 536] on icon "button" at bounding box center [289, 547] width 23 height 23
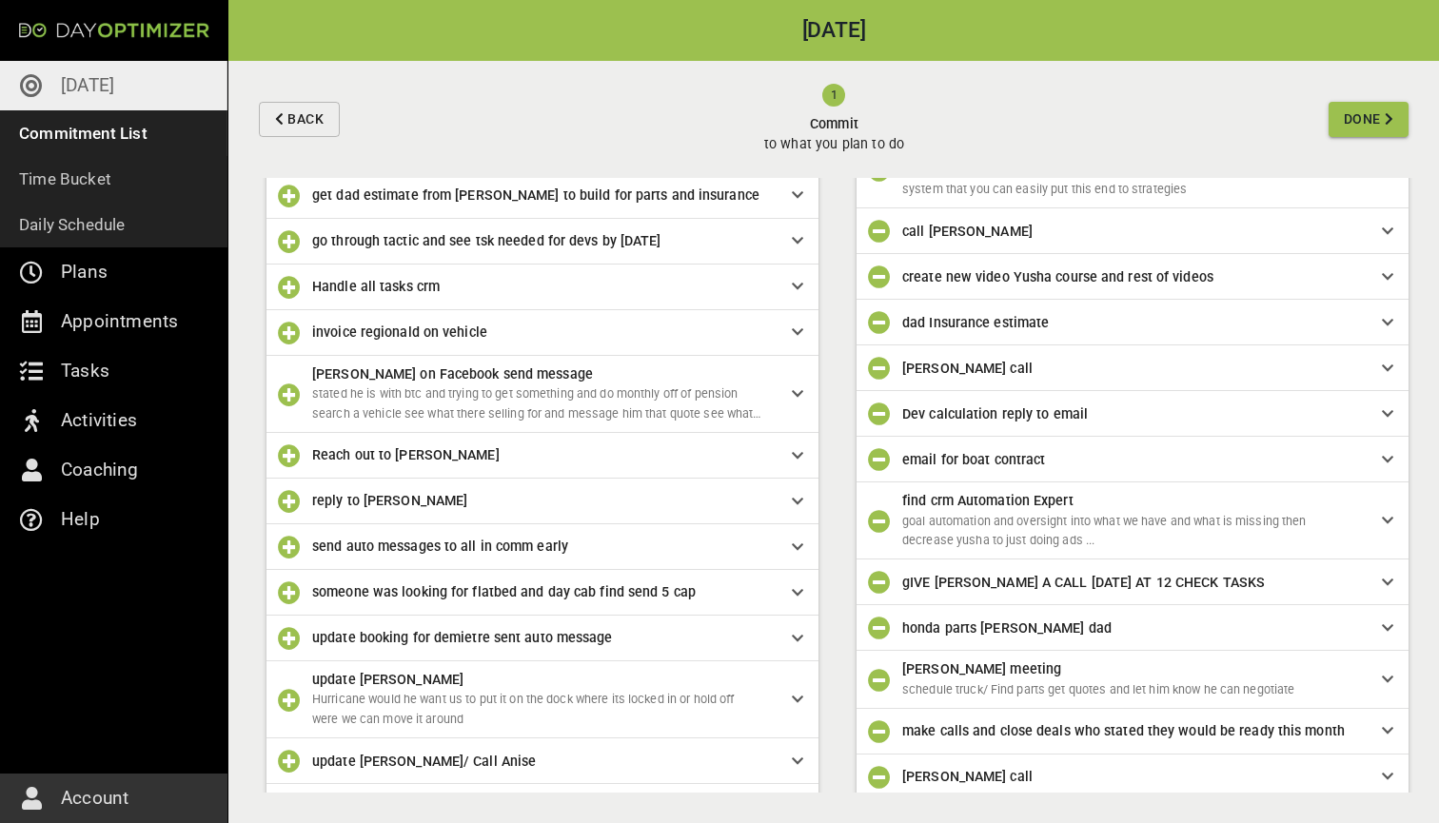
scroll to position [260, 0]
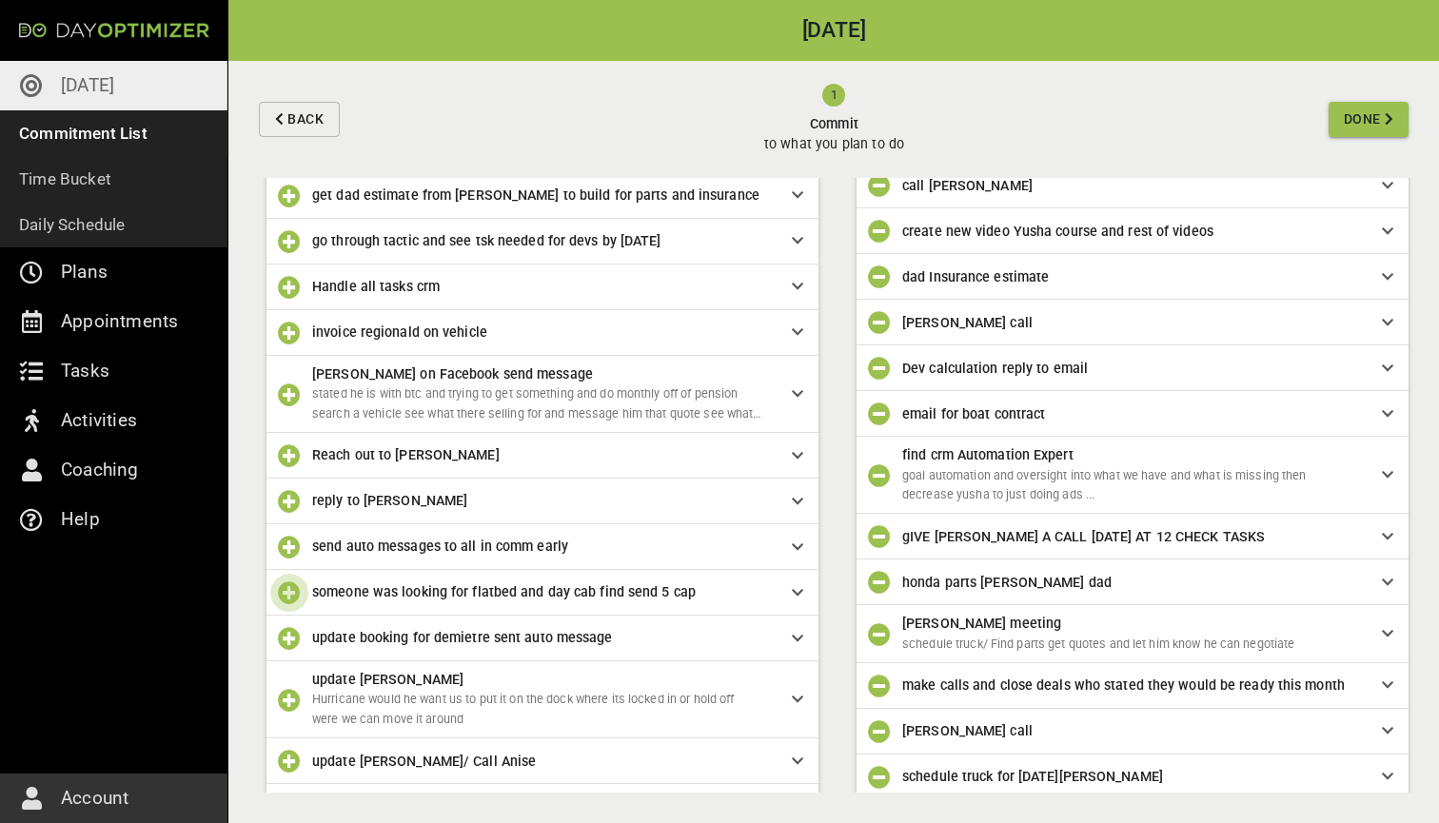
click at [284, 589] on icon "button" at bounding box center [289, 592] width 23 height 23
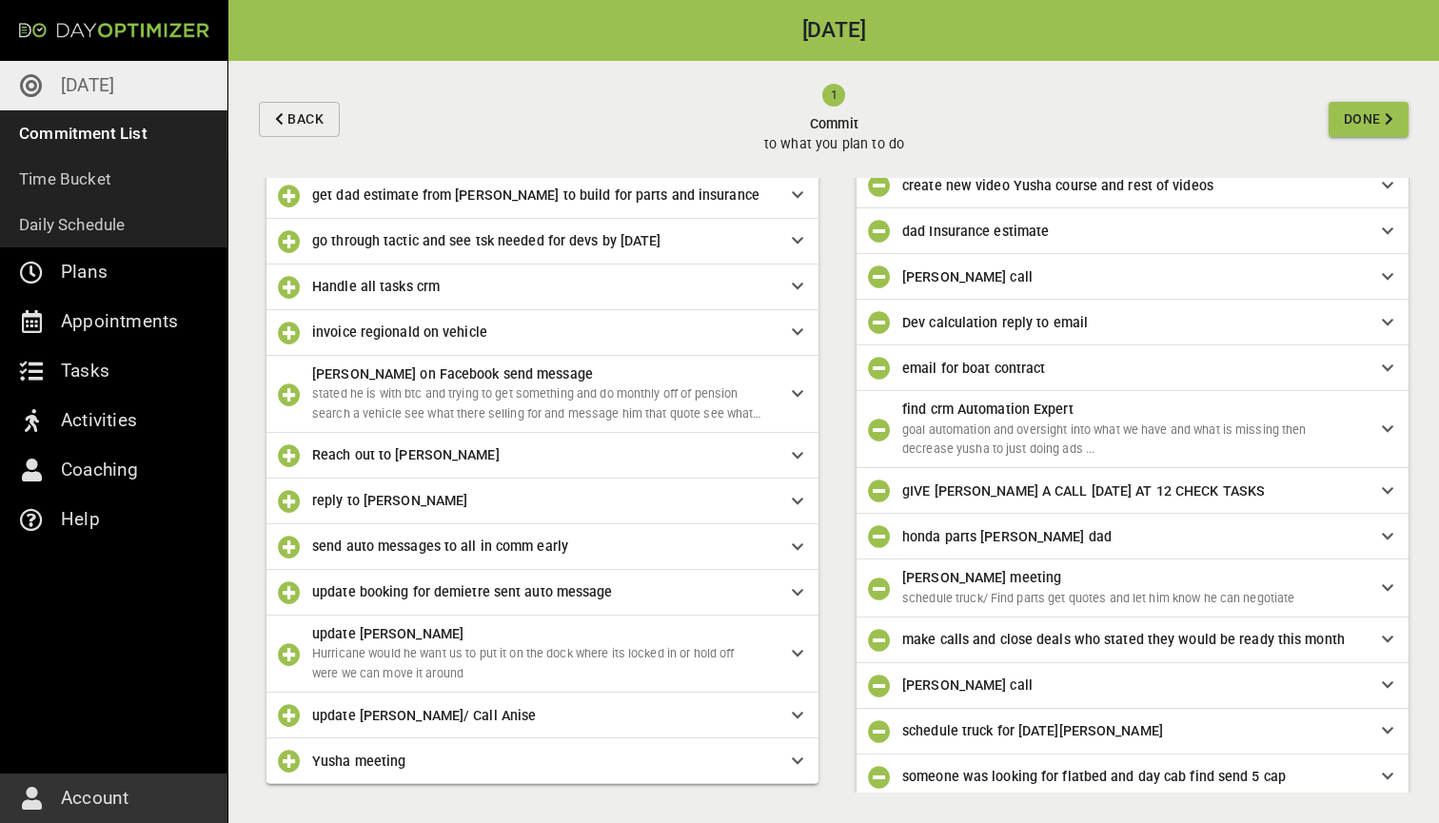
scroll to position [305, 0]
click at [288, 646] on icon "button" at bounding box center [289, 654] width 23 height 23
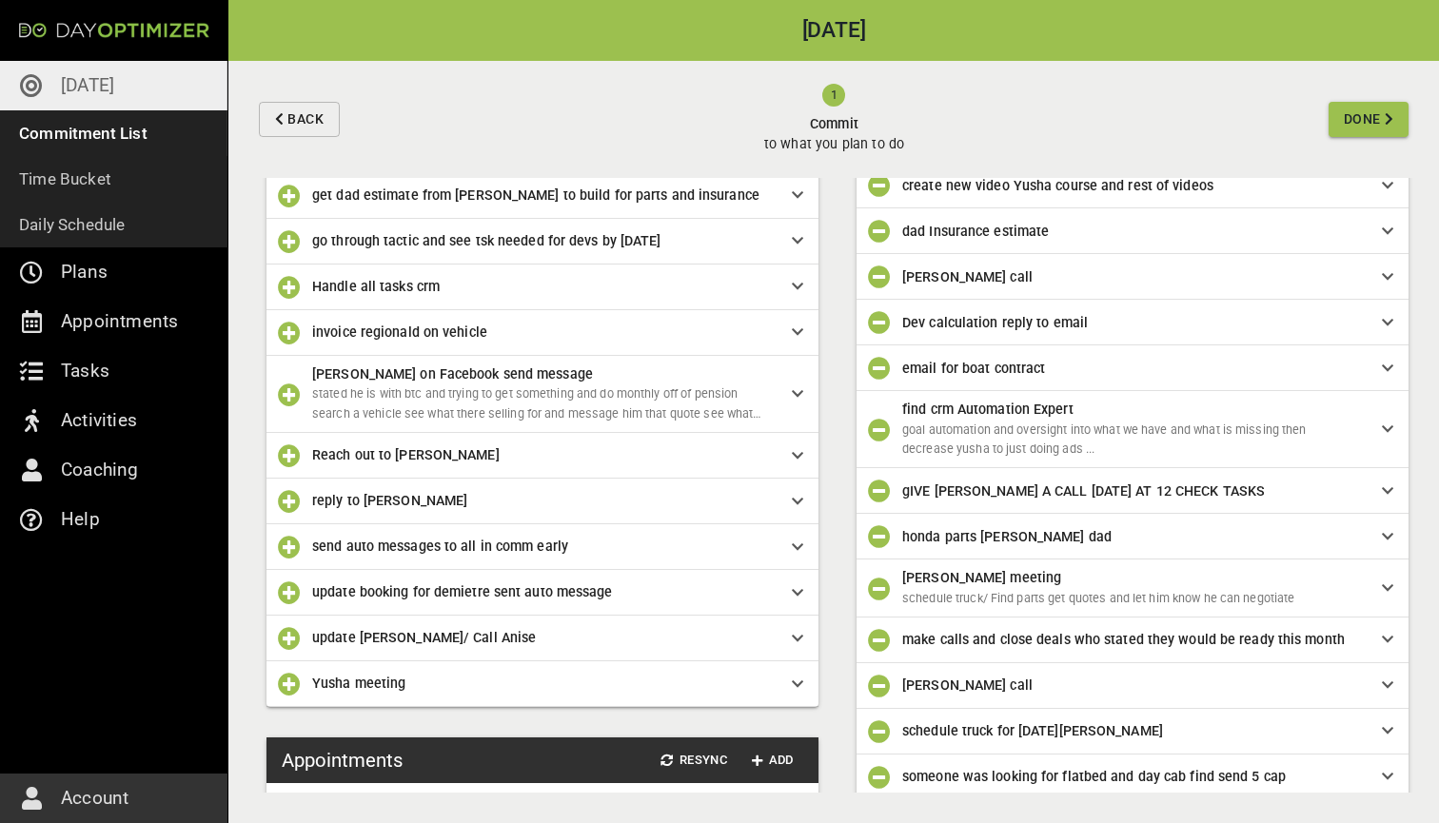
scroll to position [381, 0]
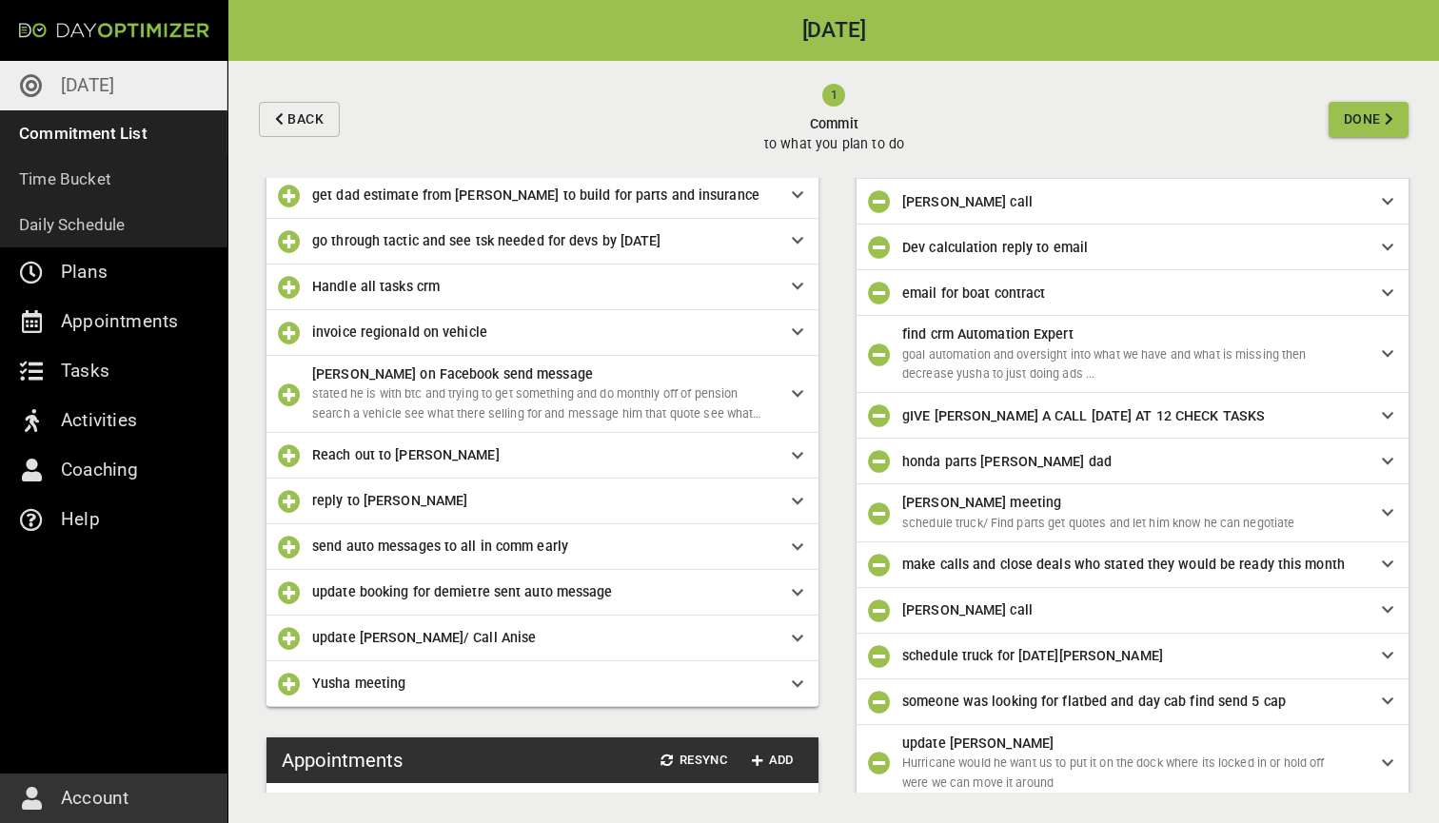
click at [290, 637] on icon "button" at bounding box center [289, 638] width 23 height 23
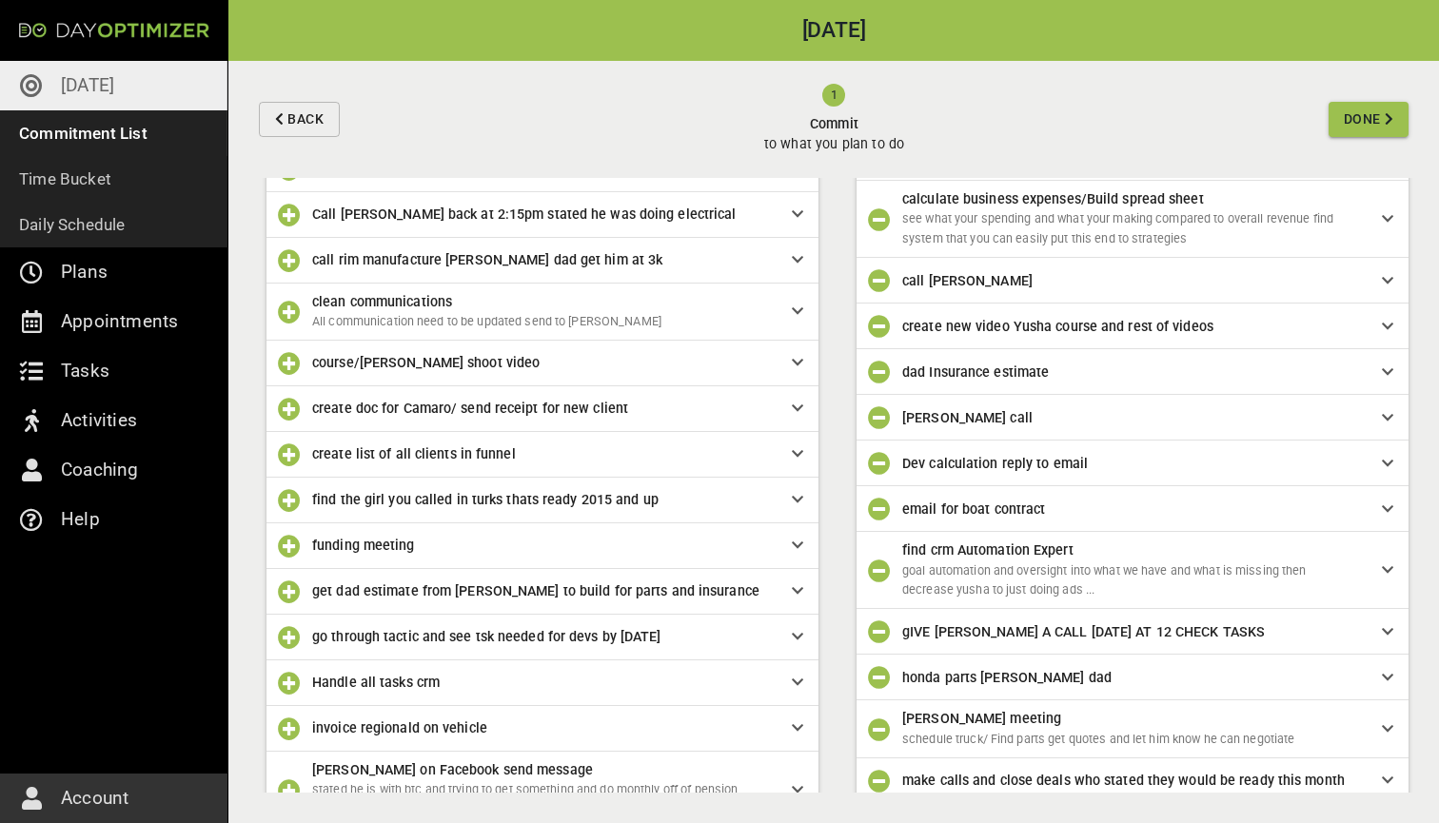
scroll to position [191, 0]
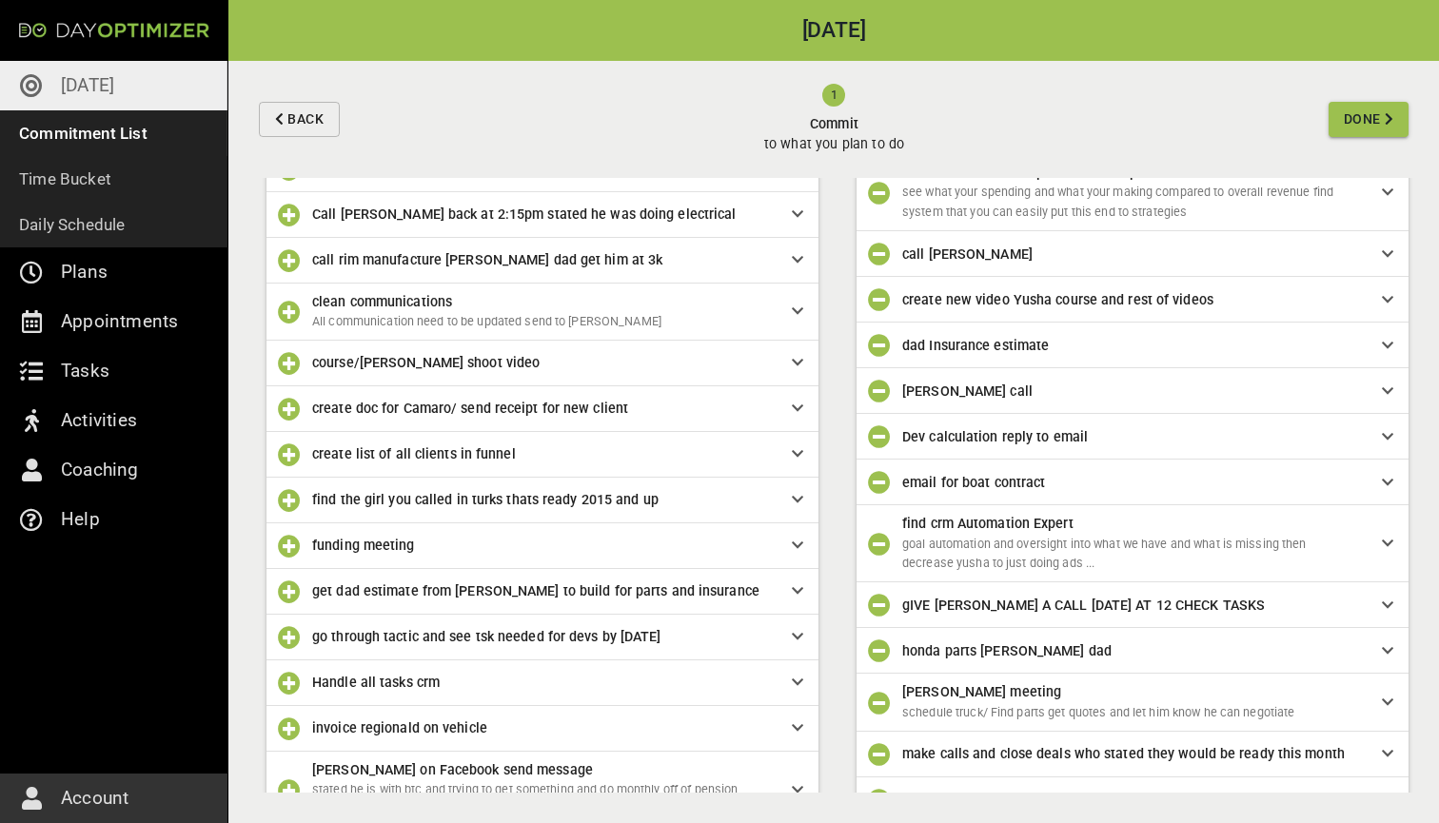
click at [1378, 433] on div "Dev calculation reply to email" at bounding box center [1142, 436] width 480 height 21
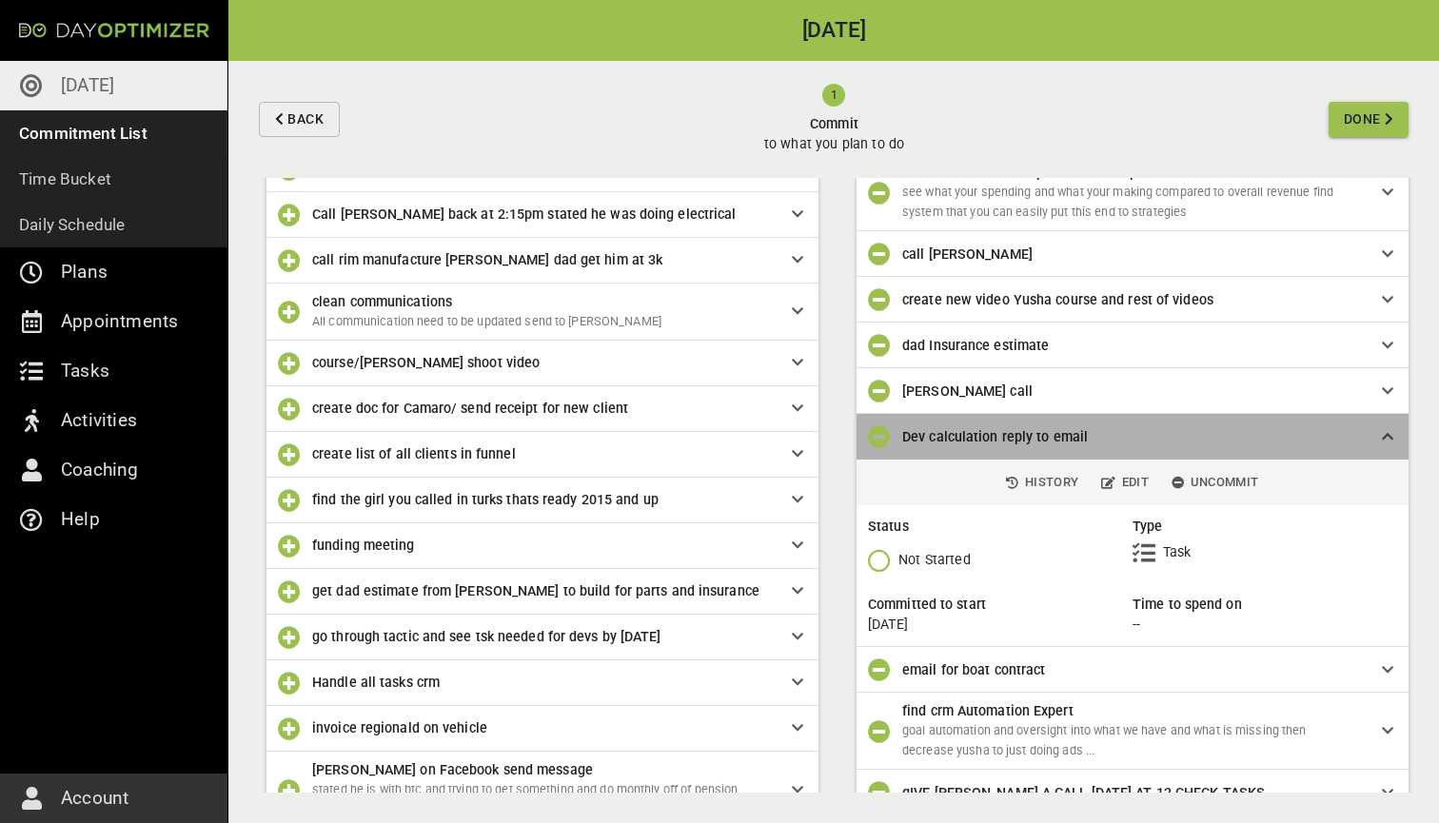
click at [1151, 439] on span "Dev calculation reply to email" at bounding box center [1126, 436] width 449 height 21
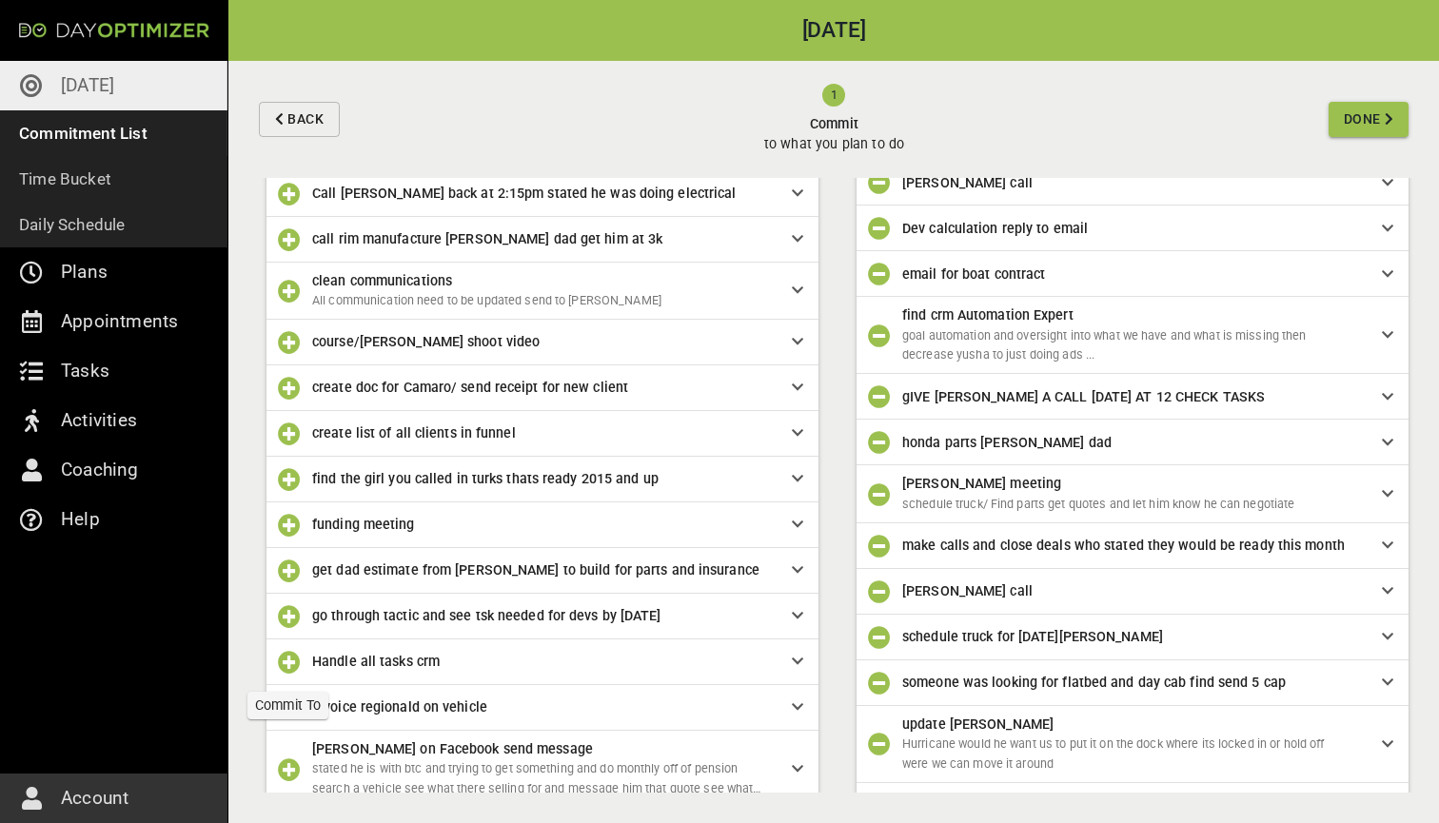
scroll to position [286, 0]
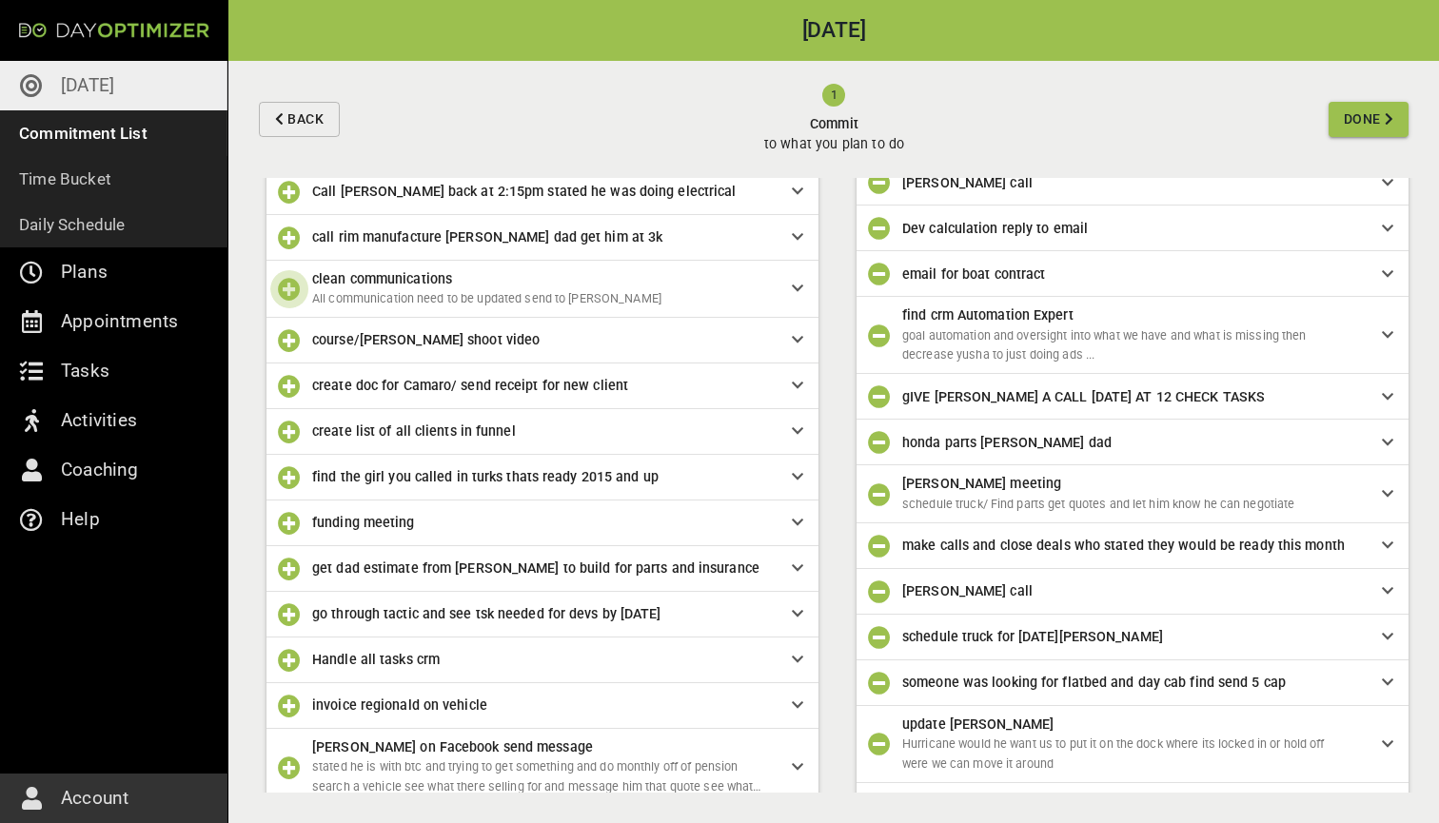
click at [287, 292] on icon "button" at bounding box center [289, 289] width 23 height 23
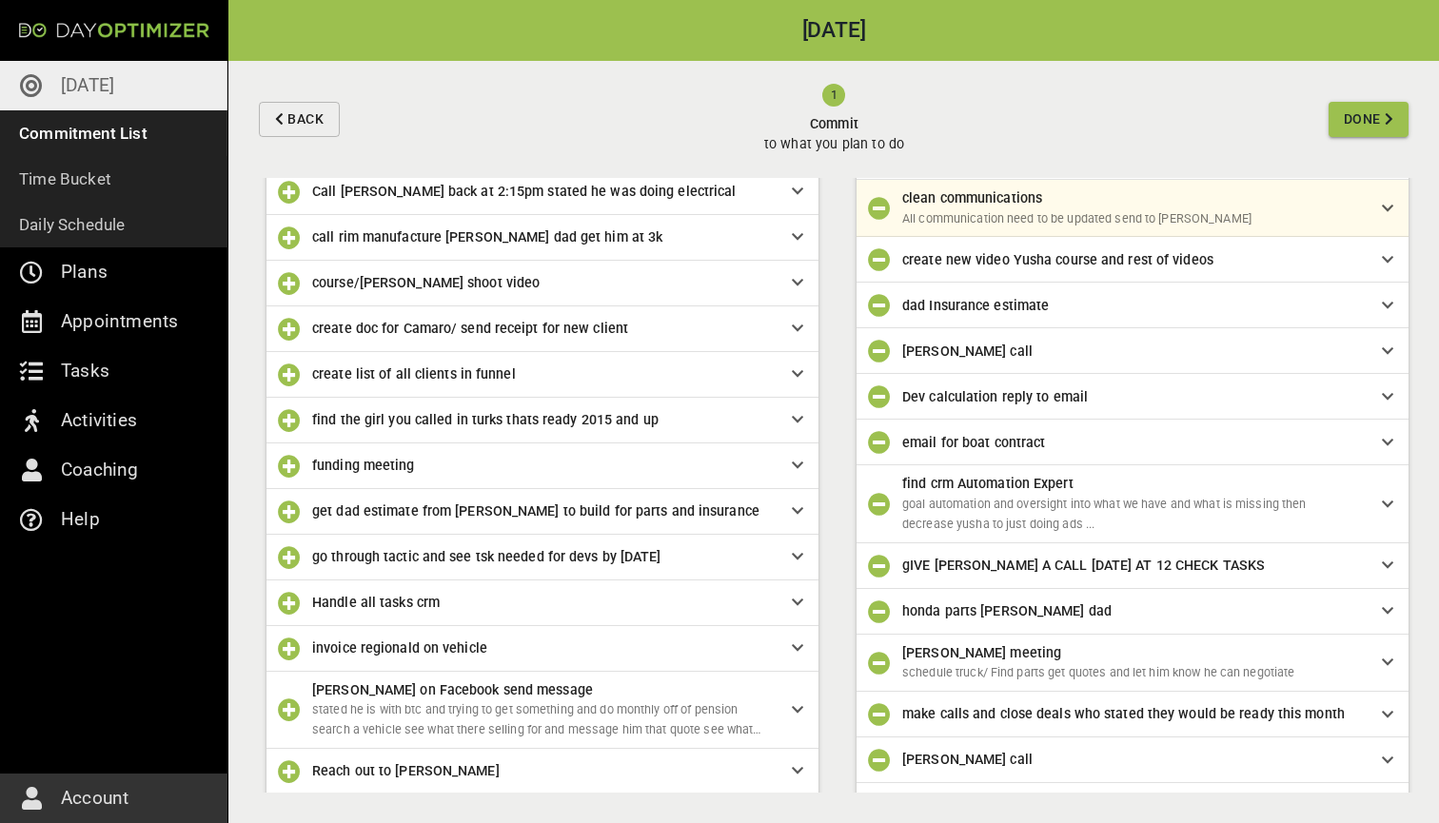
scroll to position [287, 0]
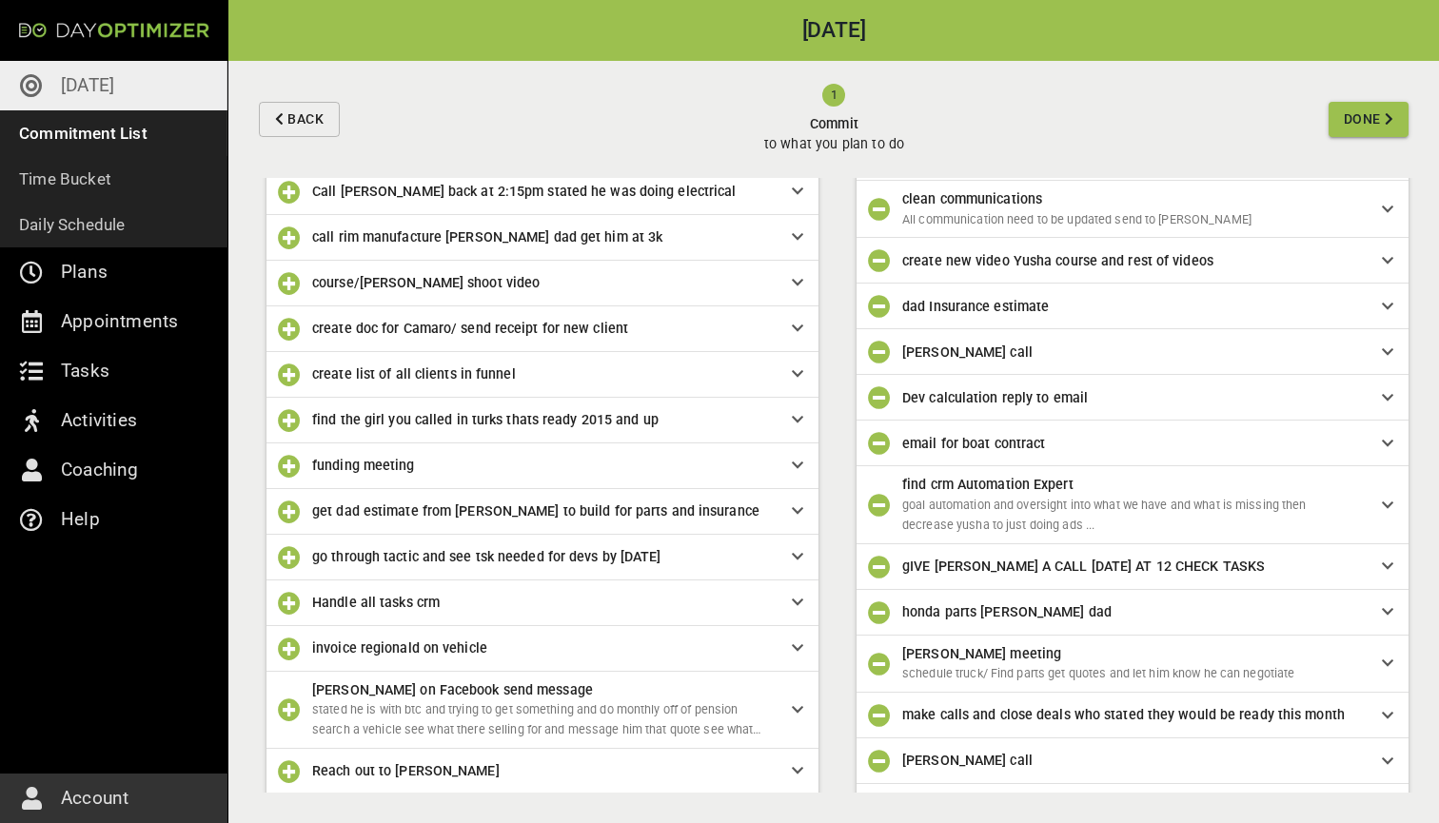
click at [1378, 121] on span "Done" at bounding box center [1361, 120] width 37 height 24
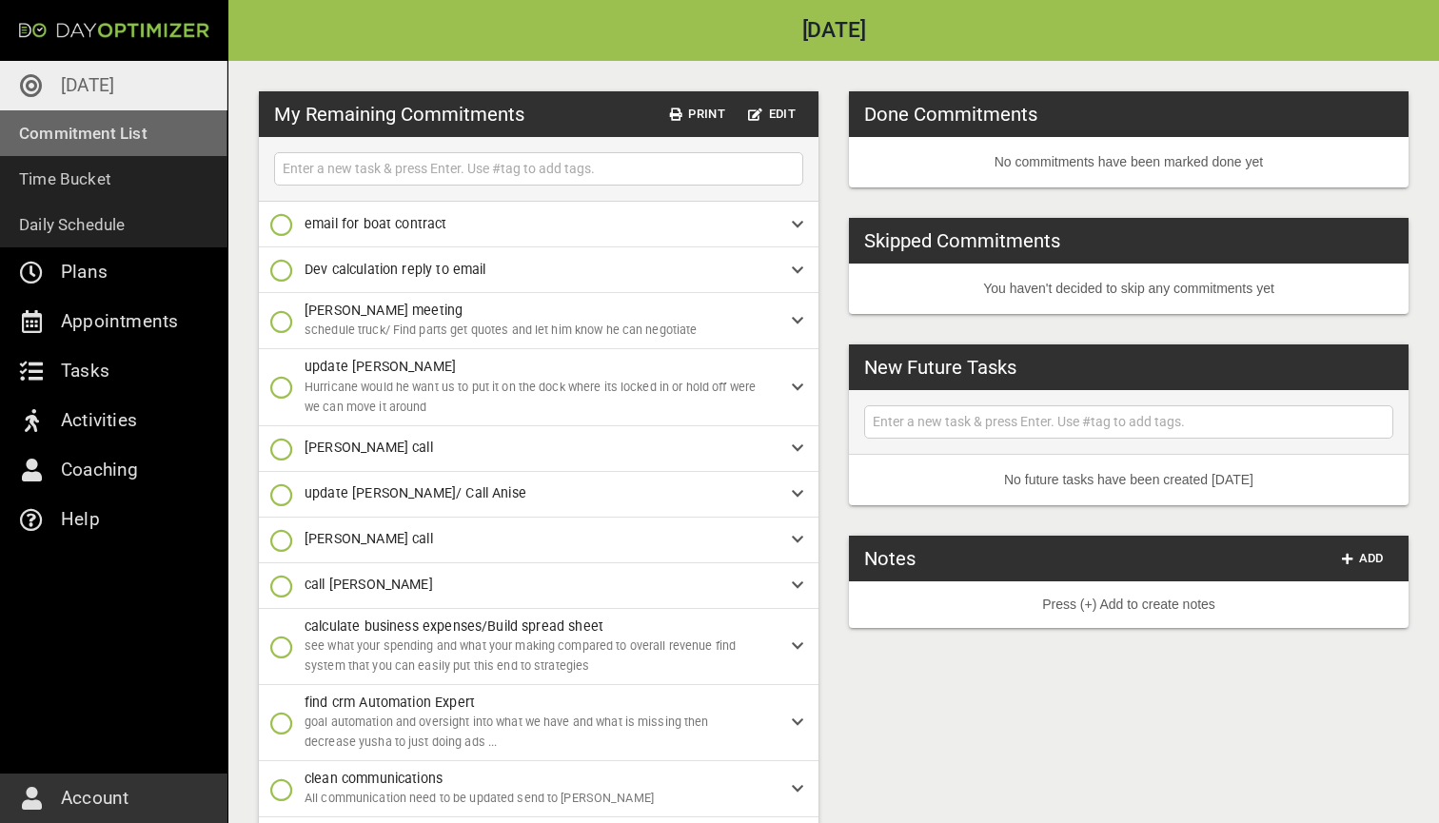
click at [119, 135] on p "Commitment List" at bounding box center [83, 133] width 128 height 27
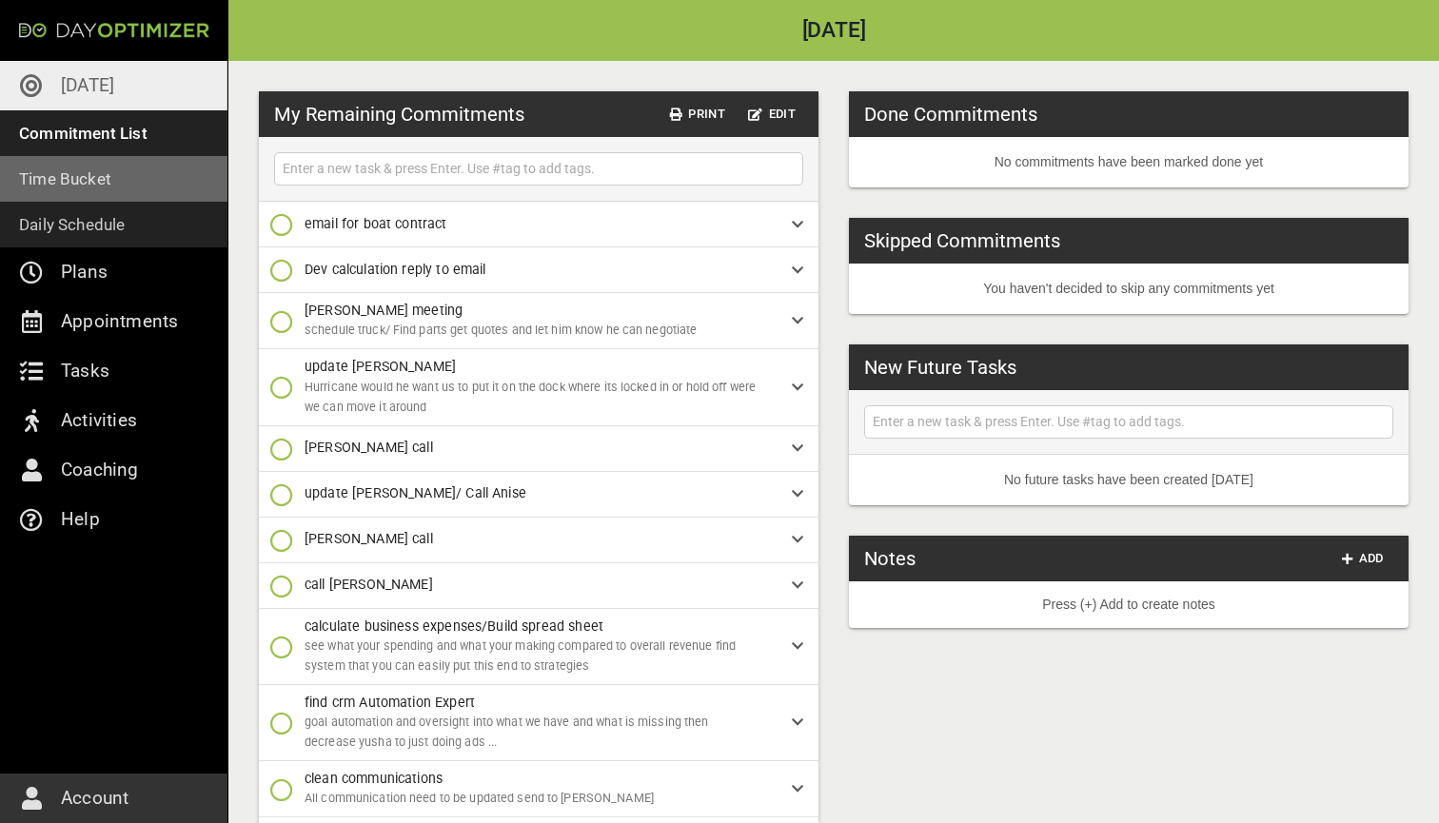
click at [103, 178] on p "Time Bucket" at bounding box center [65, 179] width 92 height 27
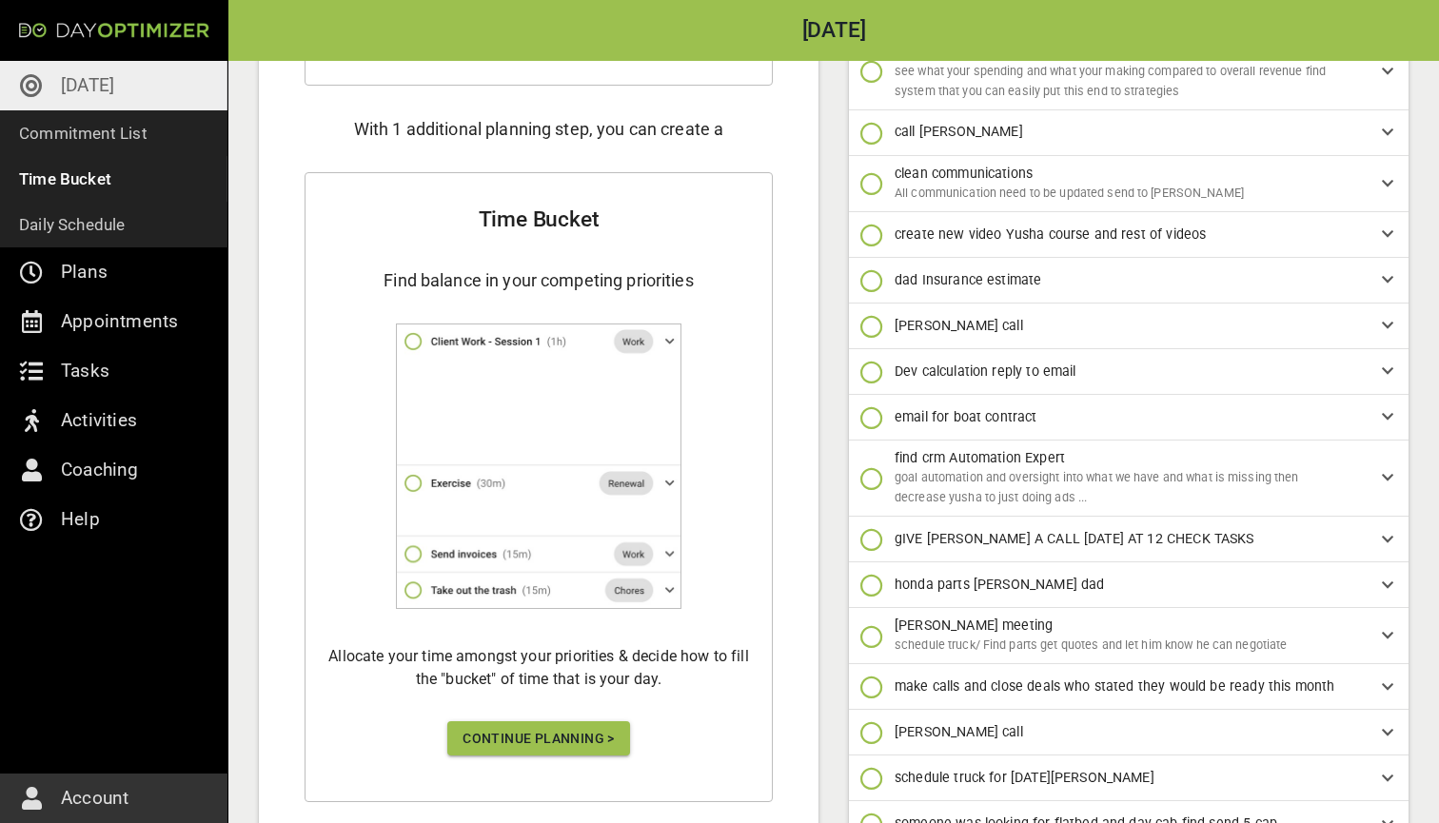
scroll to position [278, 0]
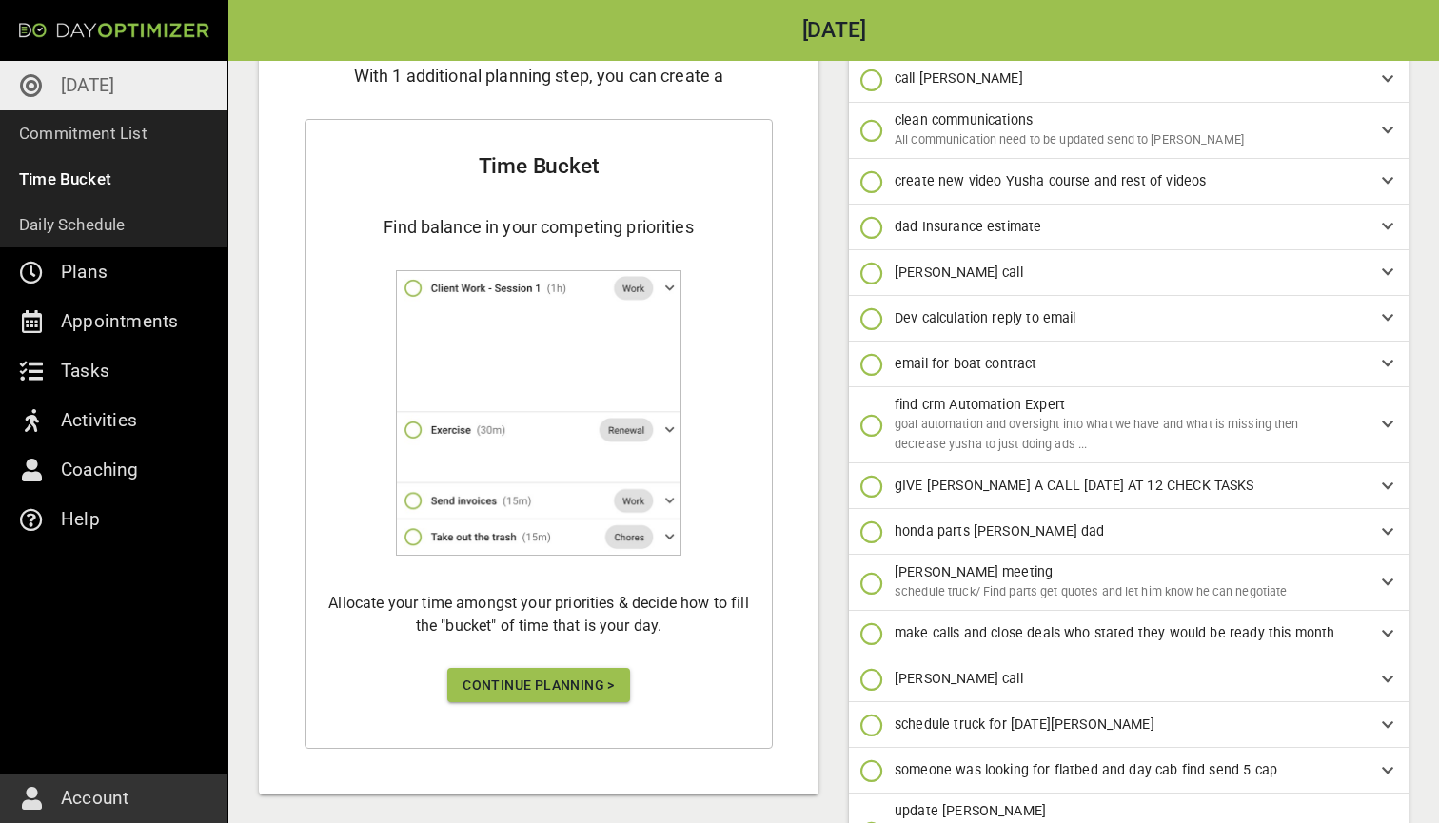
click at [568, 674] on span "Continue Planning >" at bounding box center [538, 686] width 152 height 24
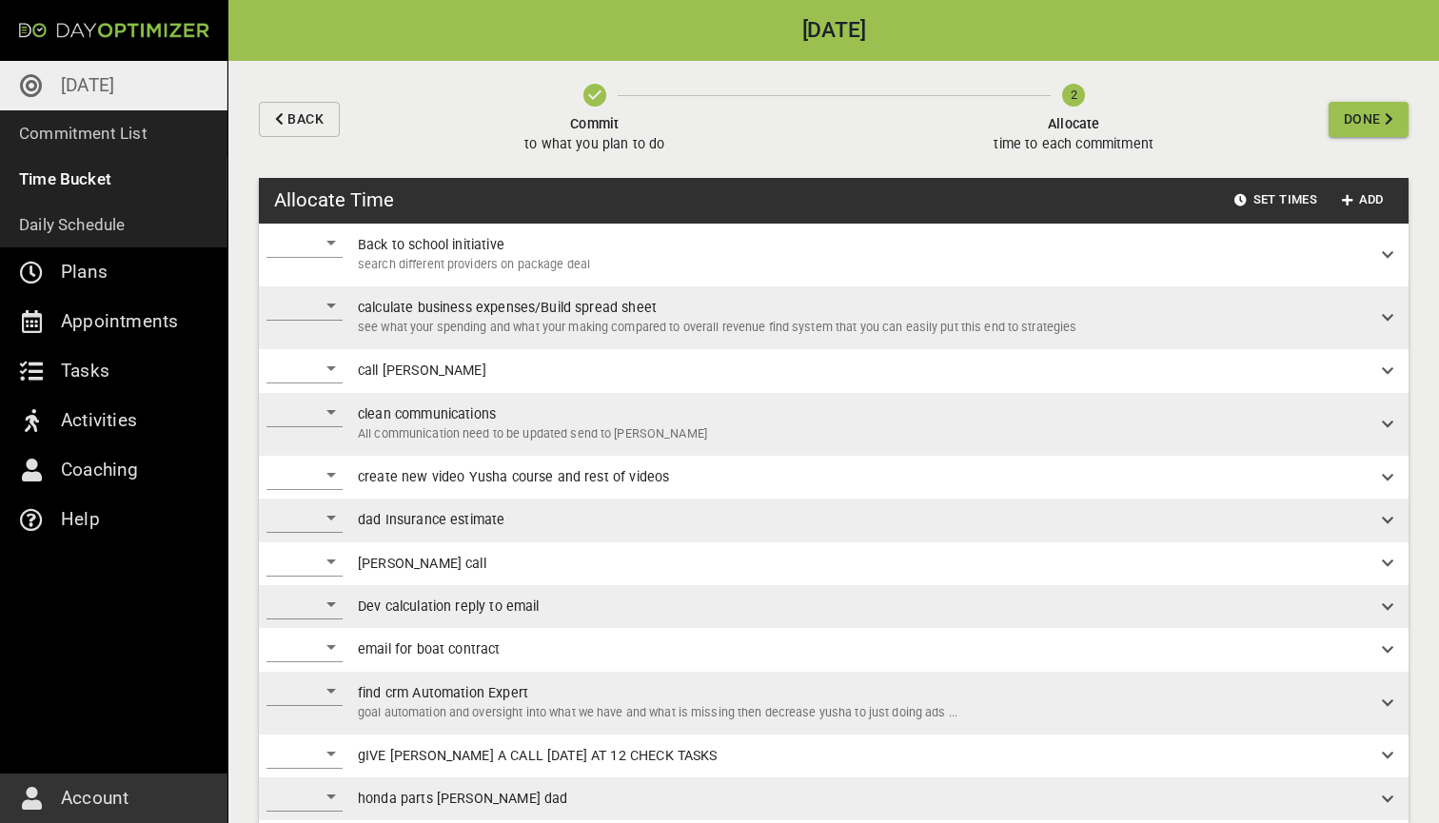
click at [333, 244] on div "​" at bounding box center [304, 242] width 76 height 30
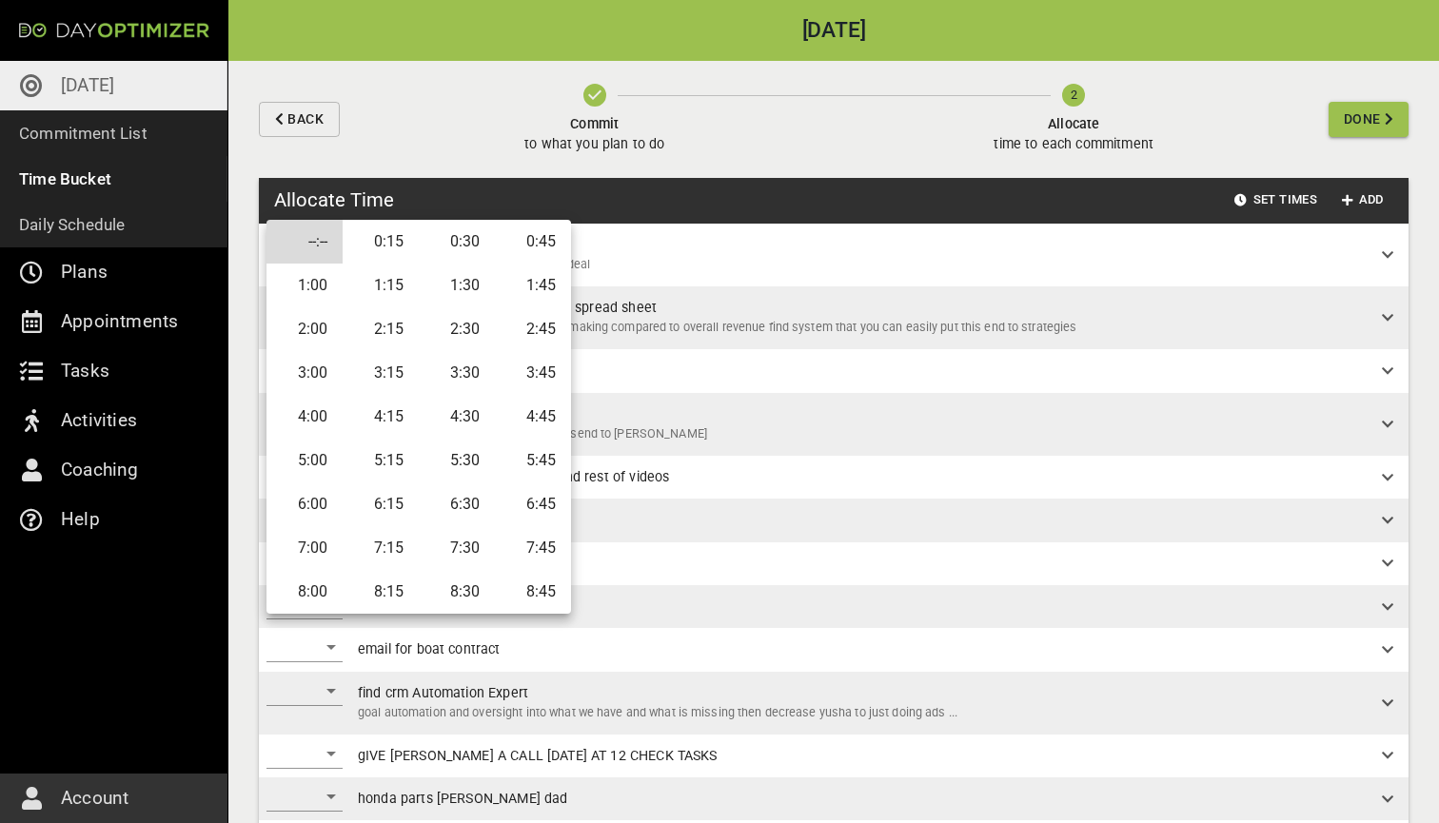
click at [528, 240] on li "0:45" at bounding box center [533, 242] width 76 height 44
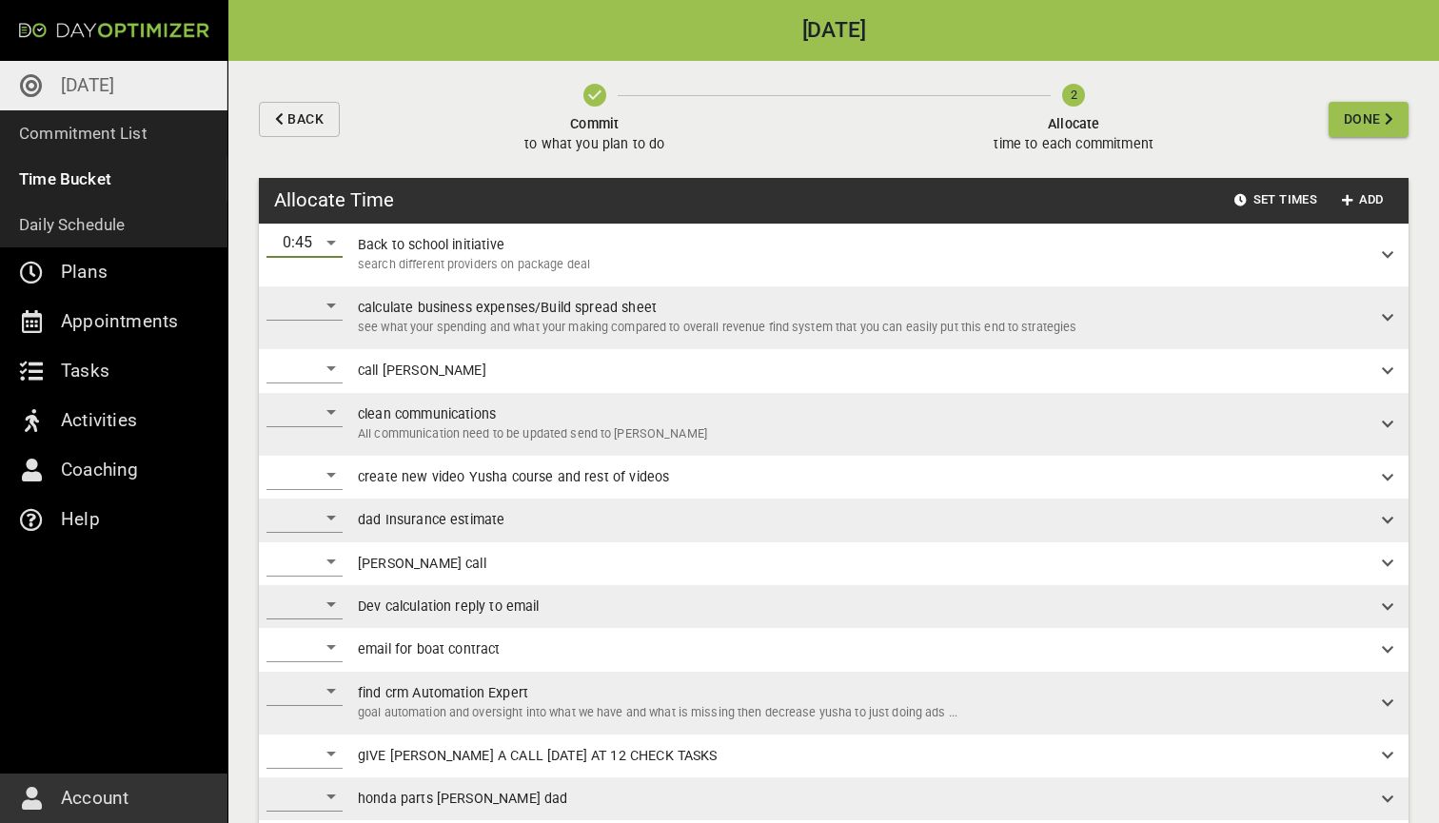
click at [333, 305] on div "​" at bounding box center [304, 305] width 76 height 30
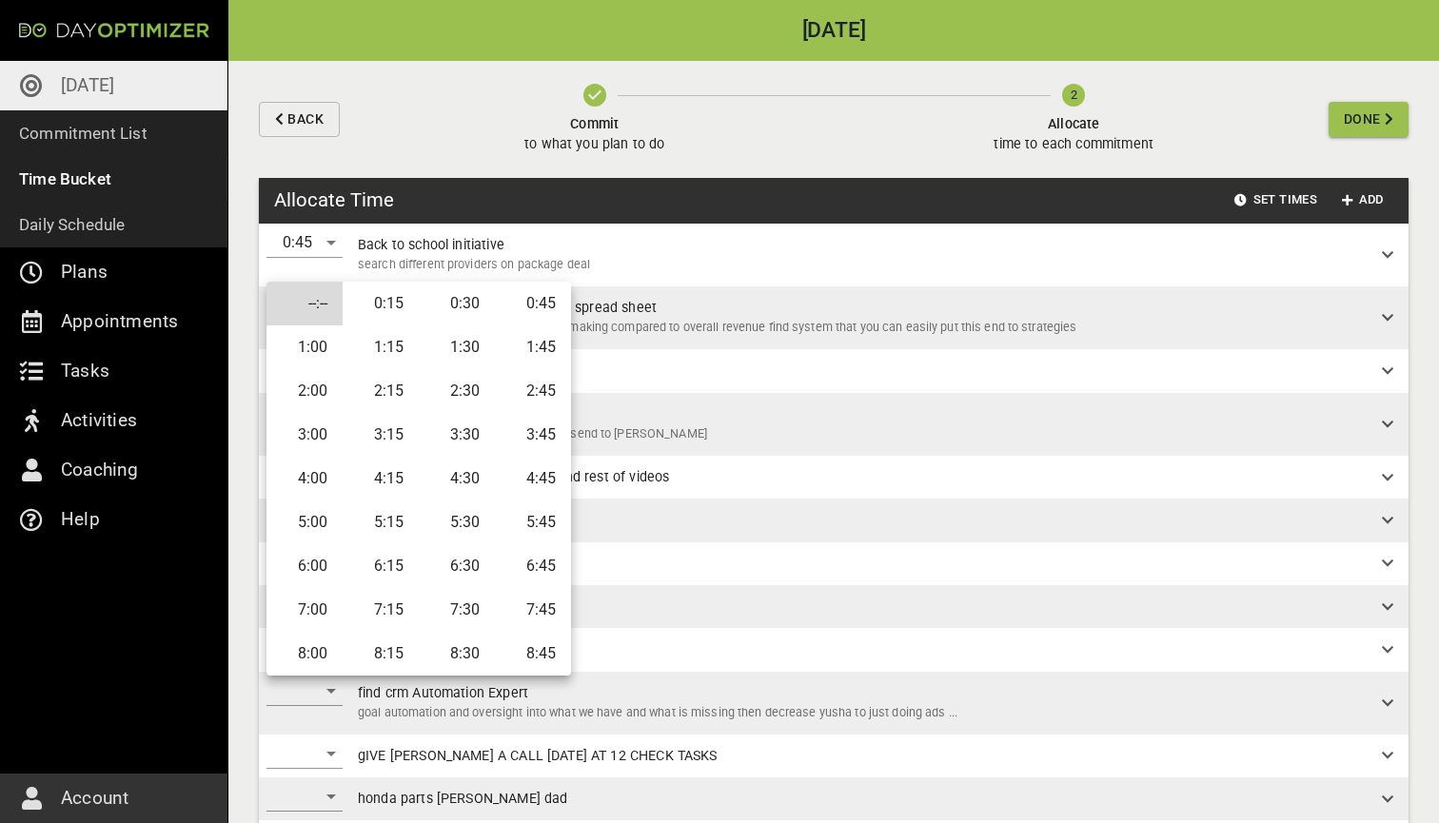
click at [326, 342] on li "1:00" at bounding box center [304, 347] width 76 height 44
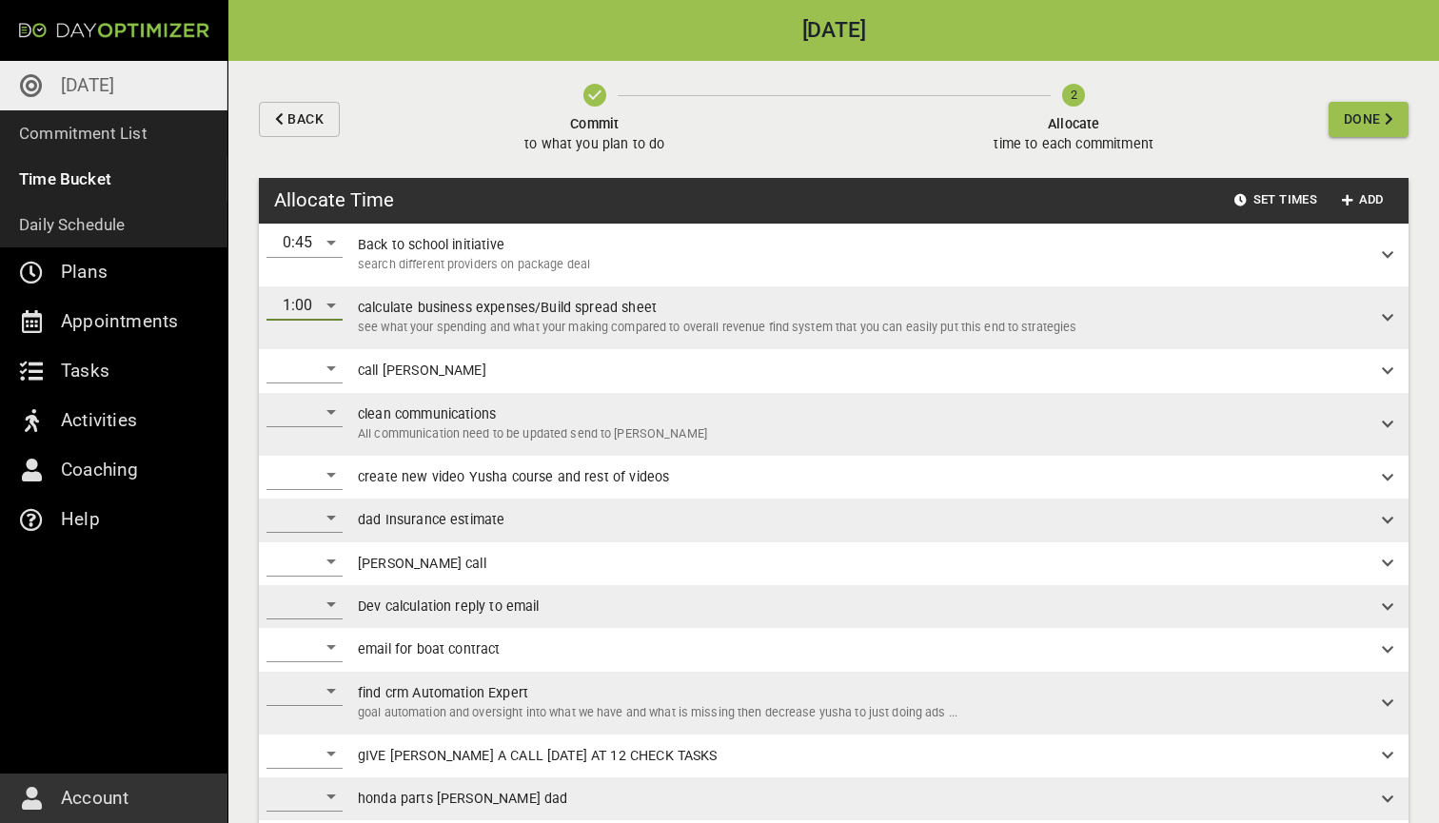
click at [327, 368] on div "​" at bounding box center [304, 368] width 76 height 30
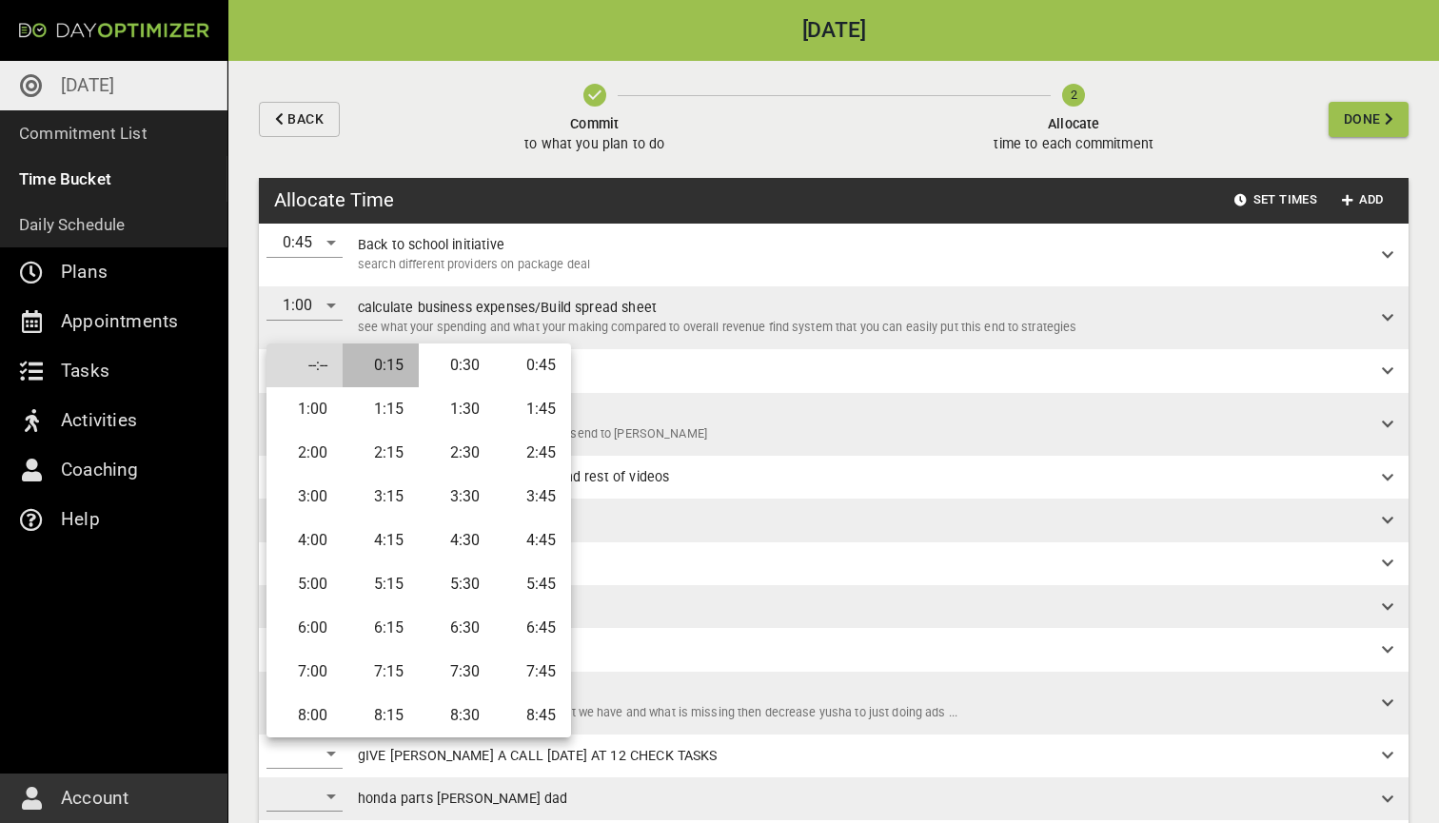
click at [375, 362] on li "0:15" at bounding box center [381, 365] width 76 height 44
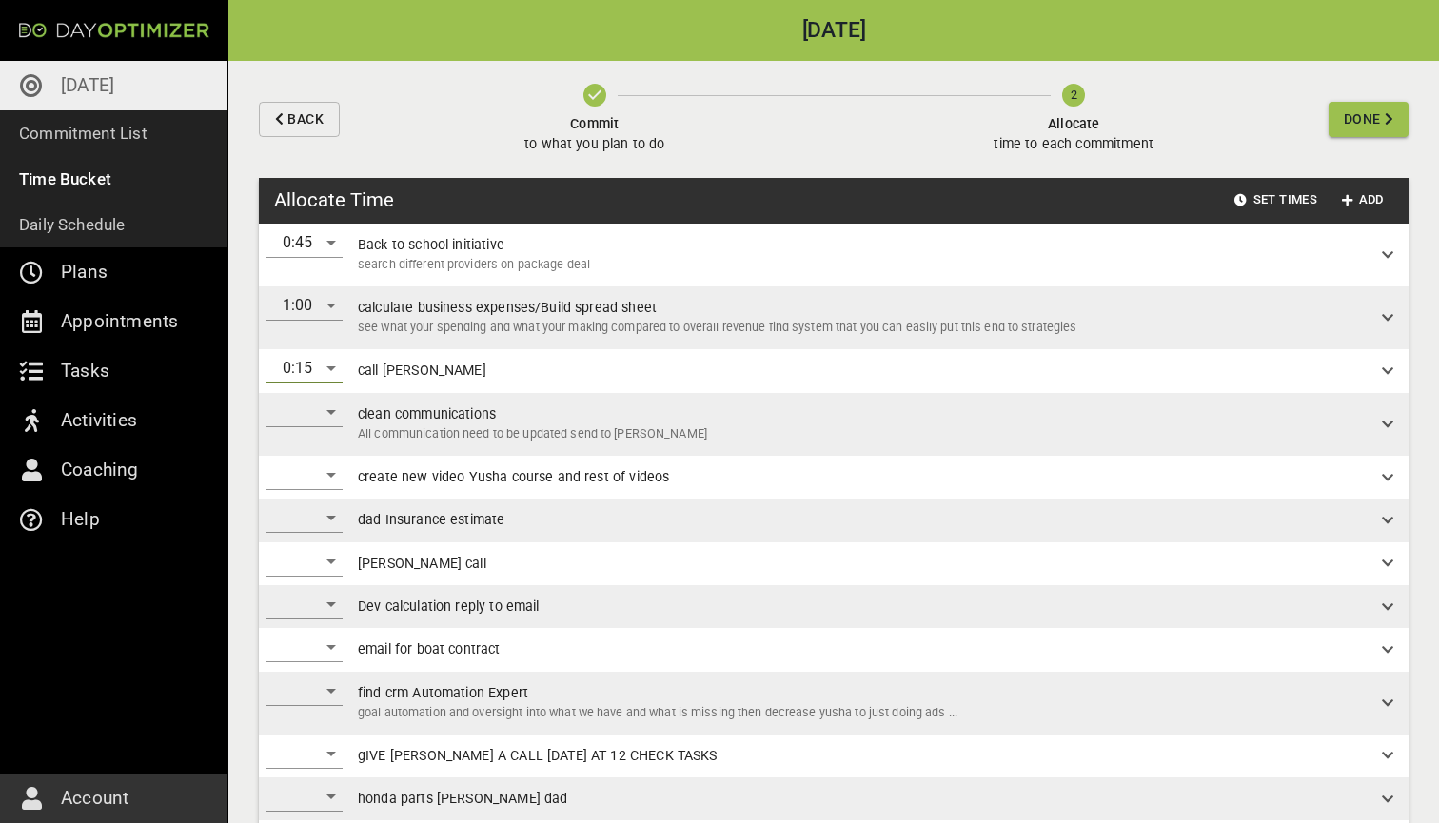
click at [316, 418] on div "​" at bounding box center [304, 412] width 76 height 30
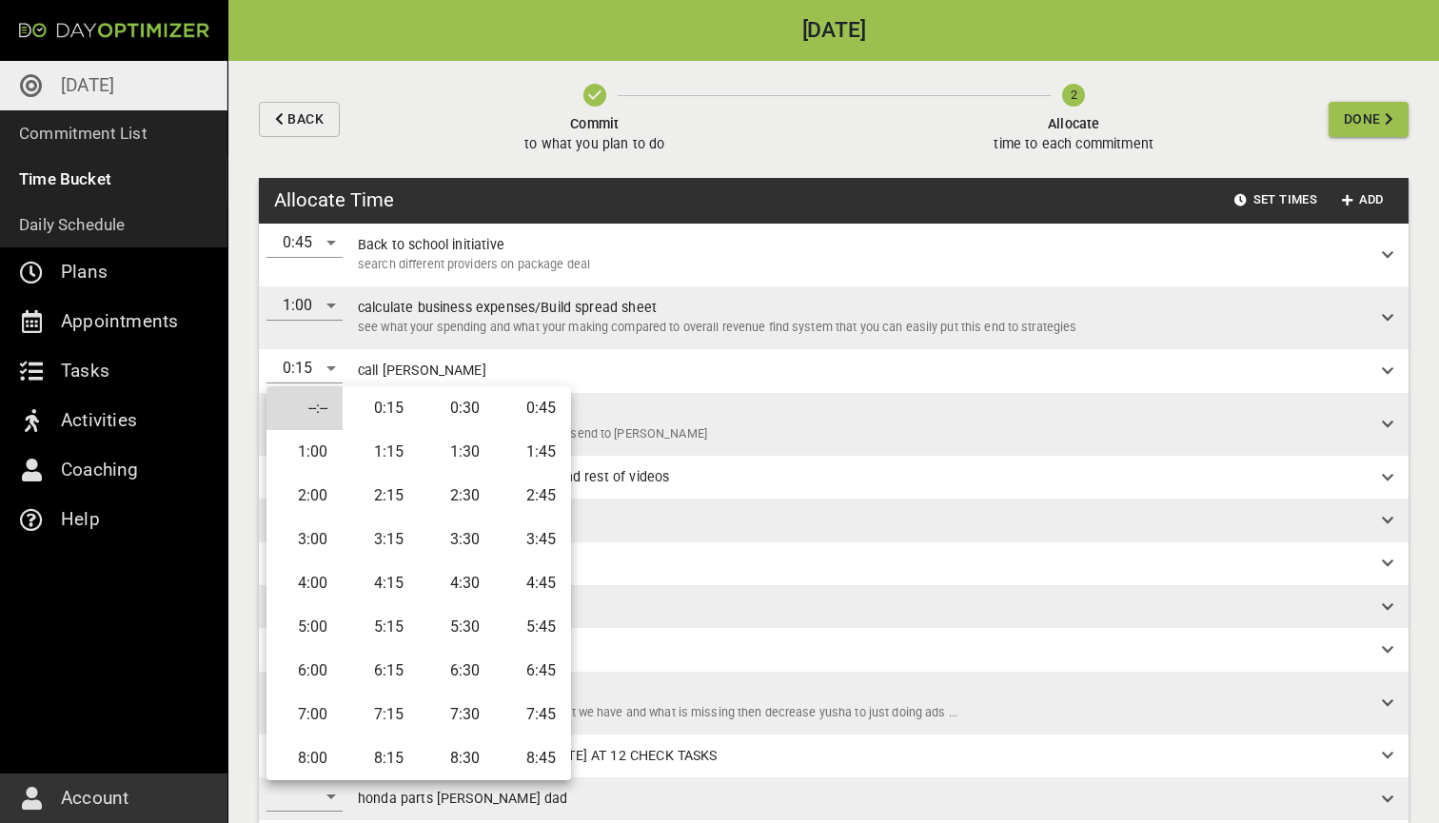
click at [465, 466] on li "1:30" at bounding box center [457, 452] width 76 height 44
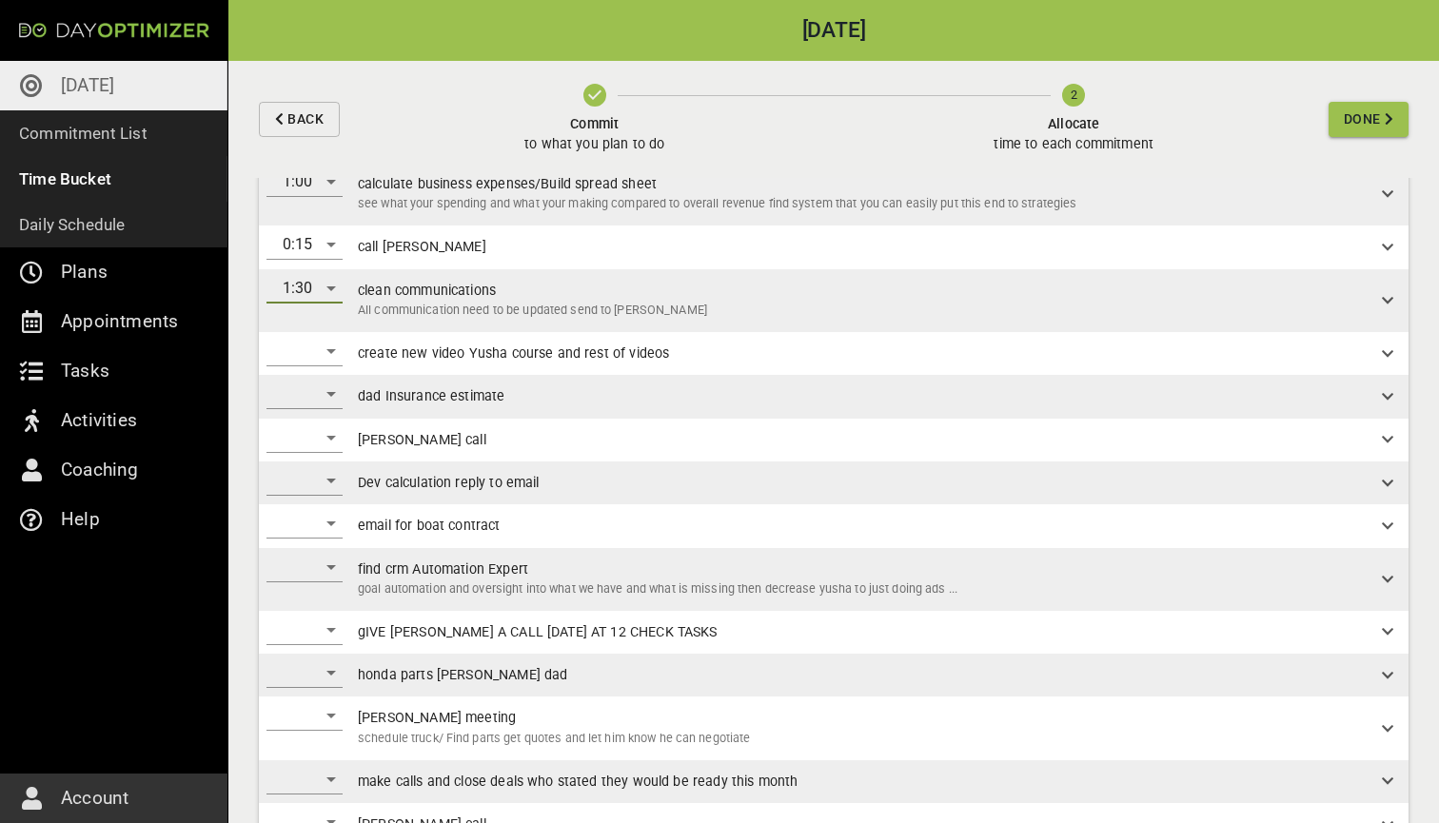
scroll to position [129, 0]
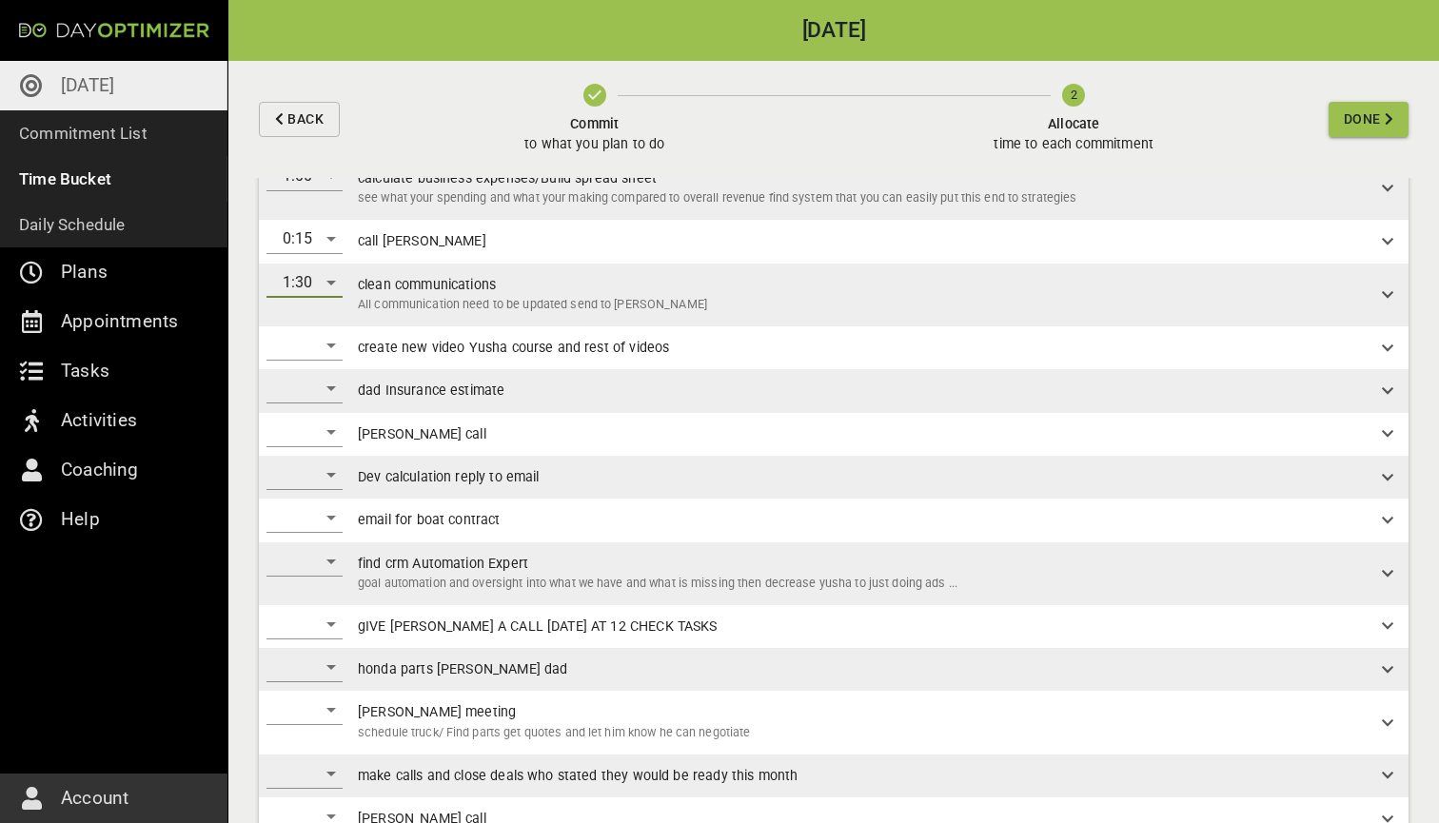
click at [338, 341] on div "​" at bounding box center [304, 345] width 76 height 30
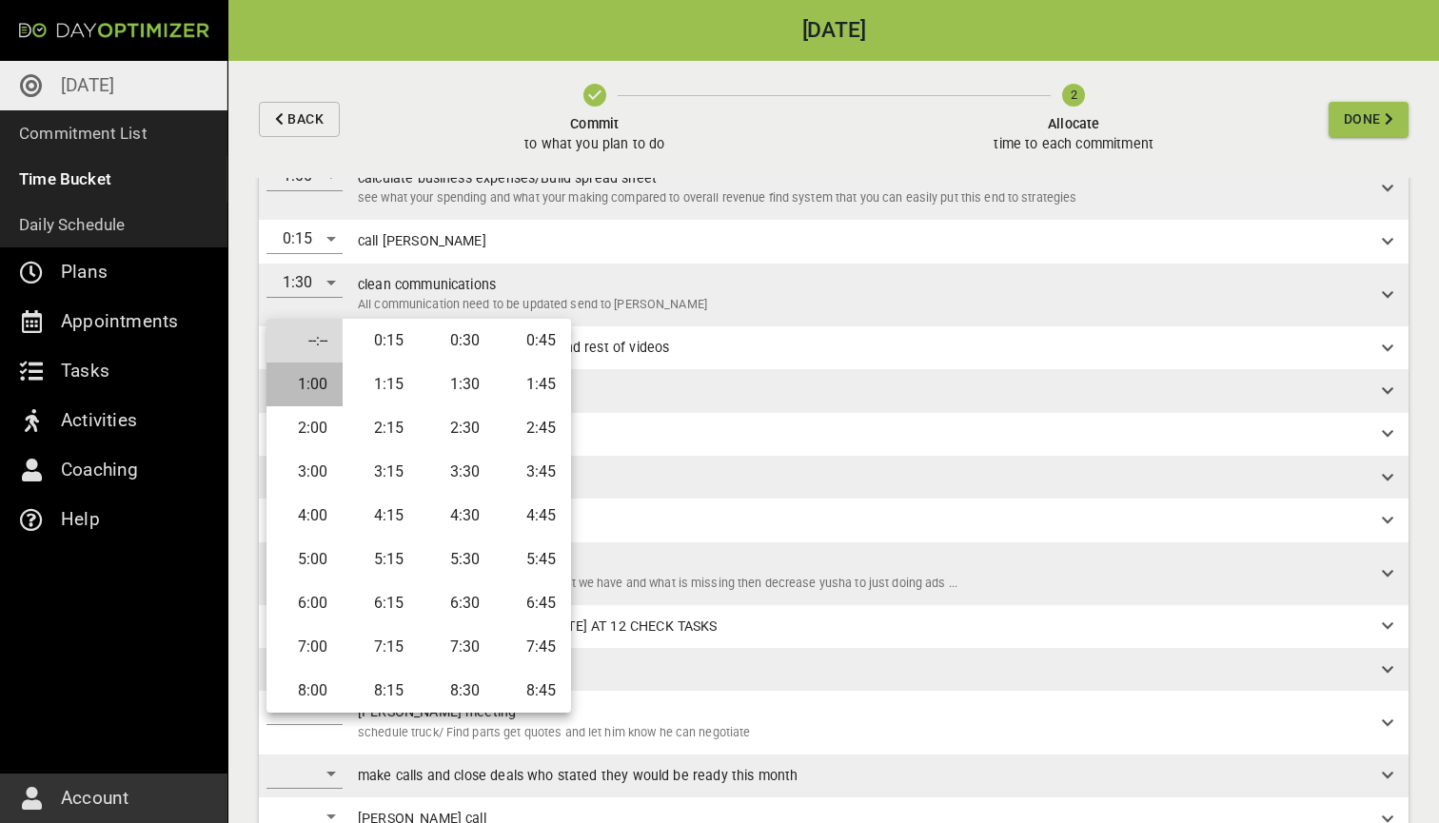
click at [328, 391] on li "1:00" at bounding box center [304, 384] width 76 height 44
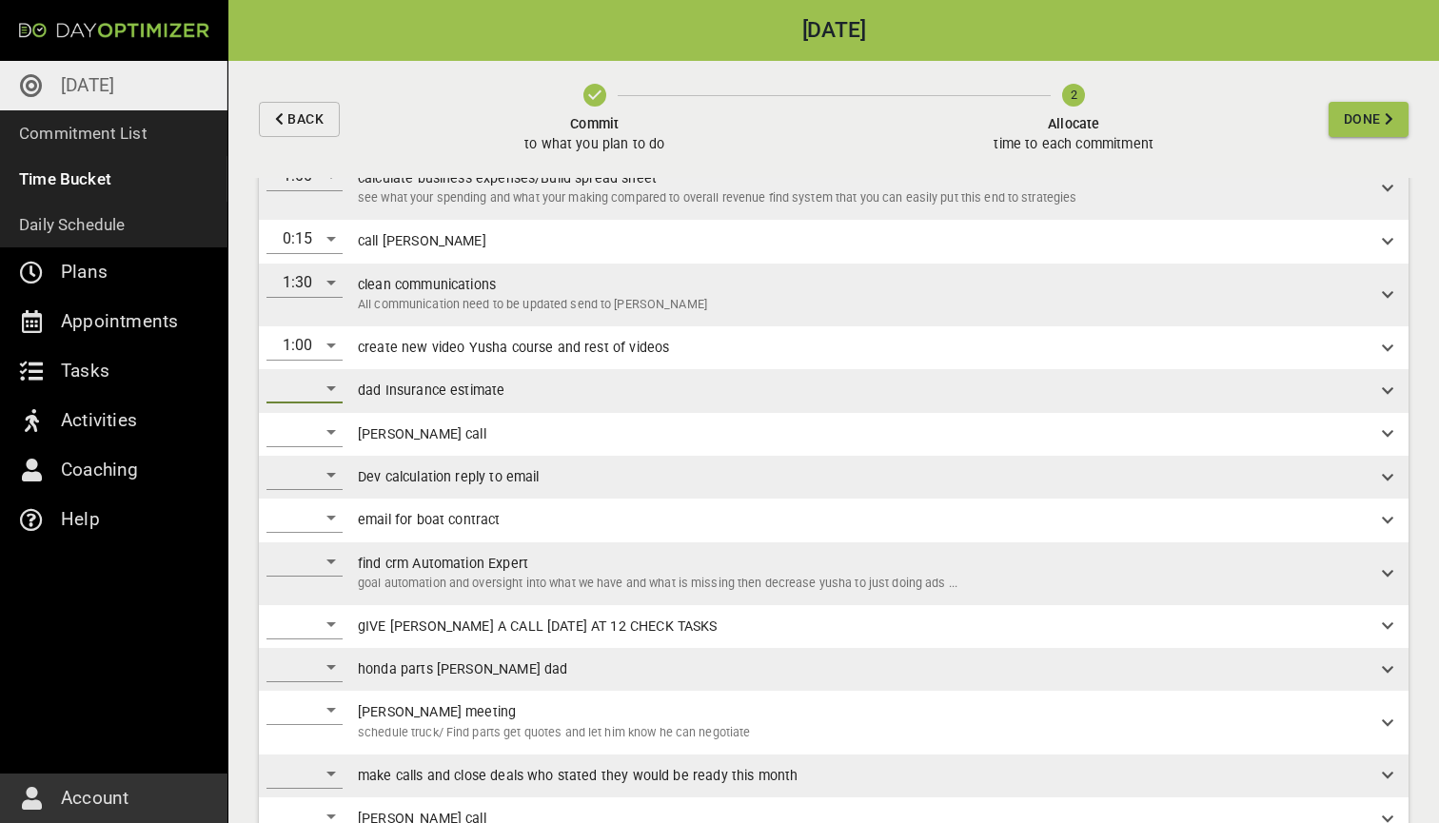
click at [329, 390] on div "​" at bounding box center [304, 388] width 76 height 30
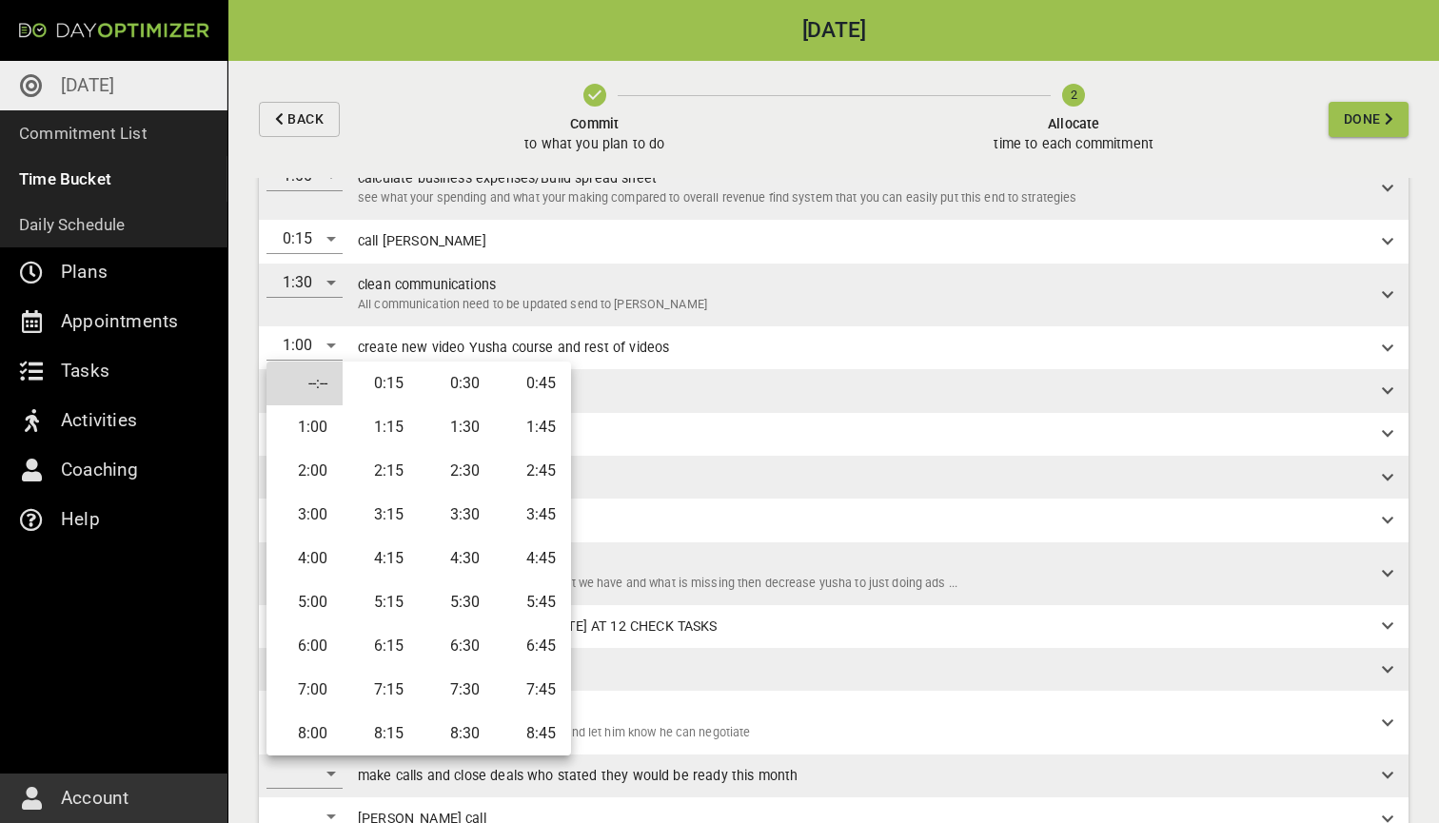
click at [545, 392] on li "0:45" at bounding box center [533, 384] width 76 height 44
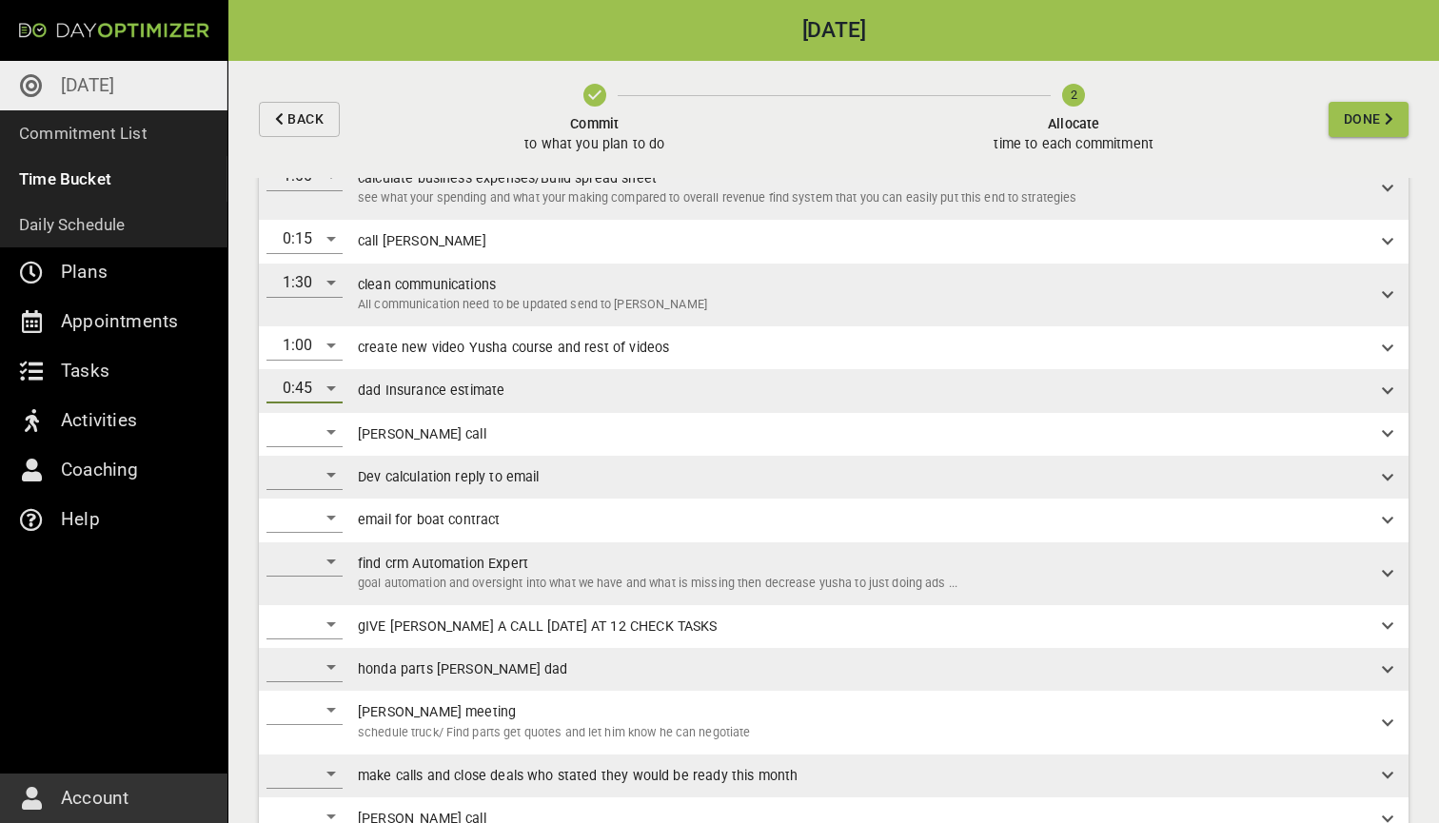
click at [335, 431] on div "​" at bounding box center [304, 432] width 76 height 30
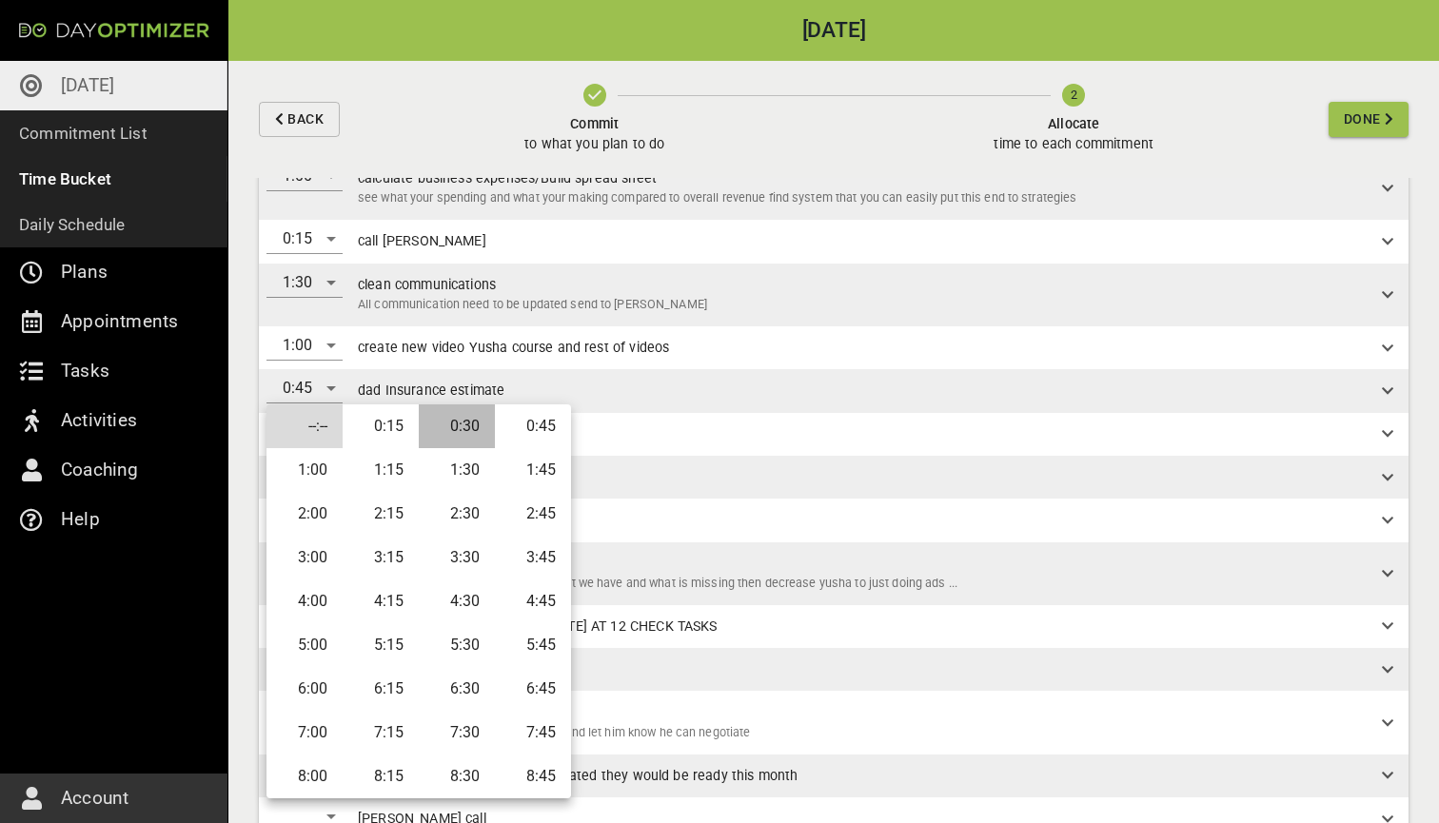
click at [438, 432] on li "0:30" at bounding box center [457, 426] width 76 height 44
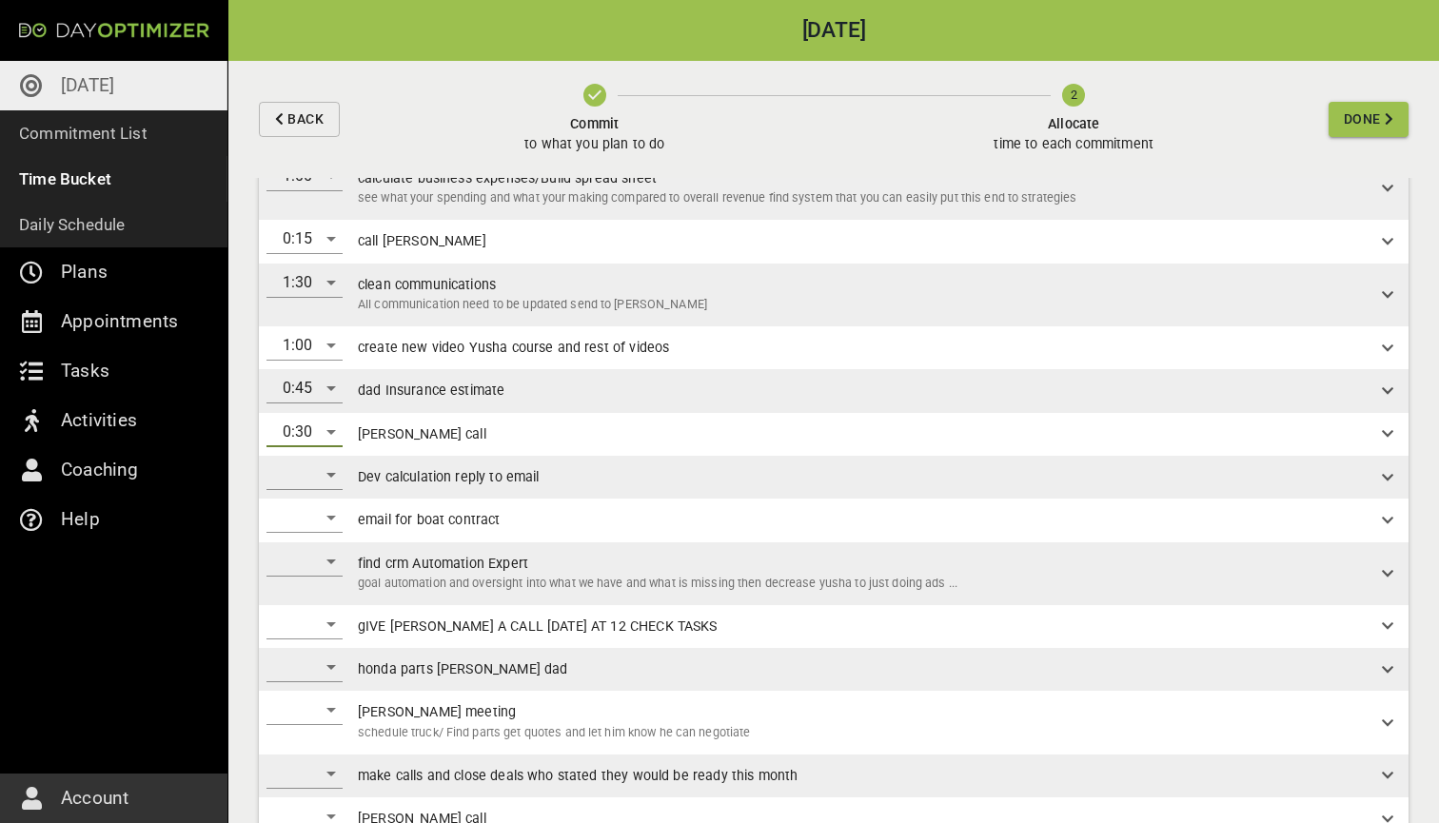
click at [322, 475] on div "​" at bounding box center [304, 475] width 76 height 30
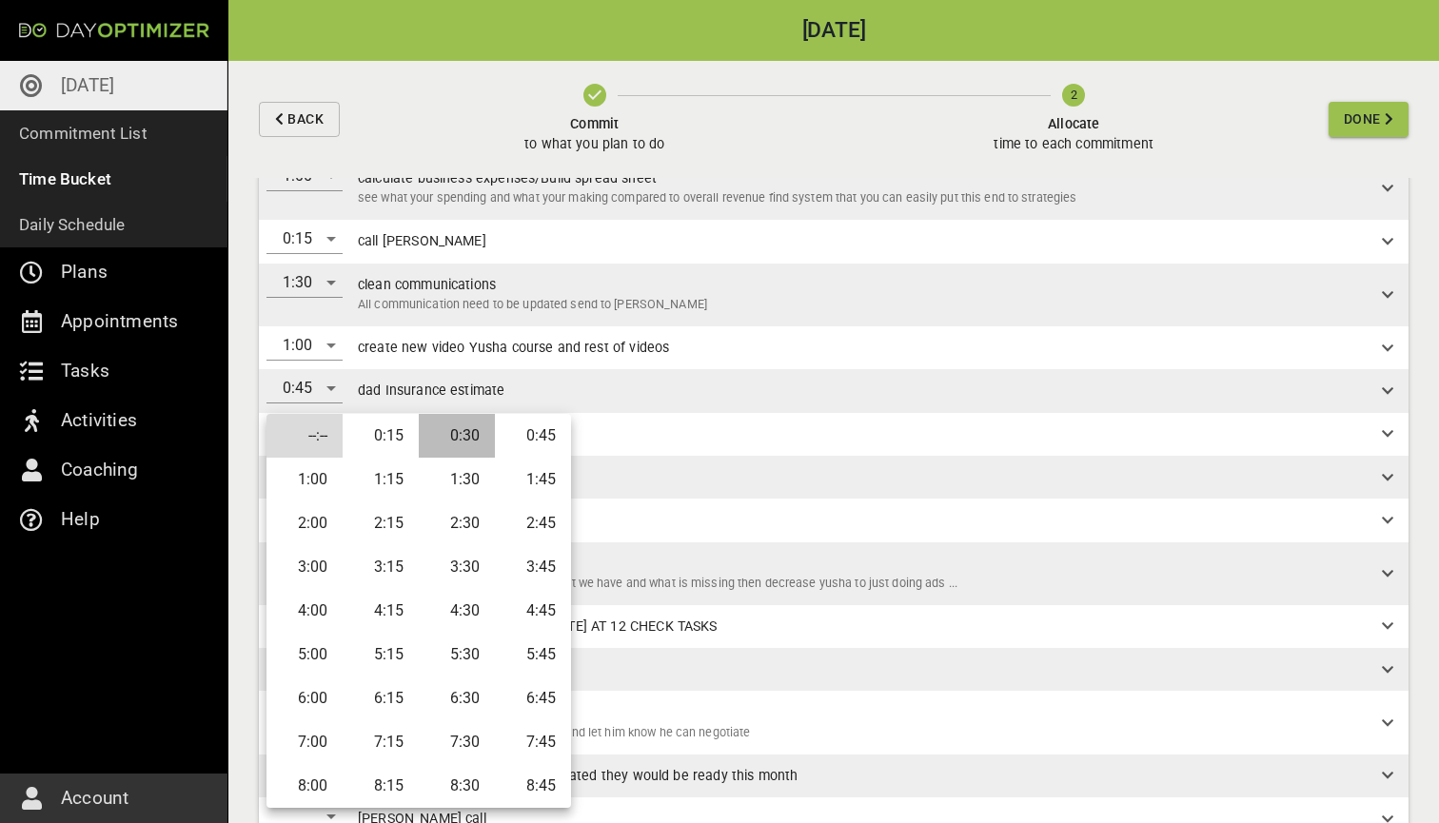
click at [452, 434] on li "0:30" at bounding box center [457, 436] width 76 height 44
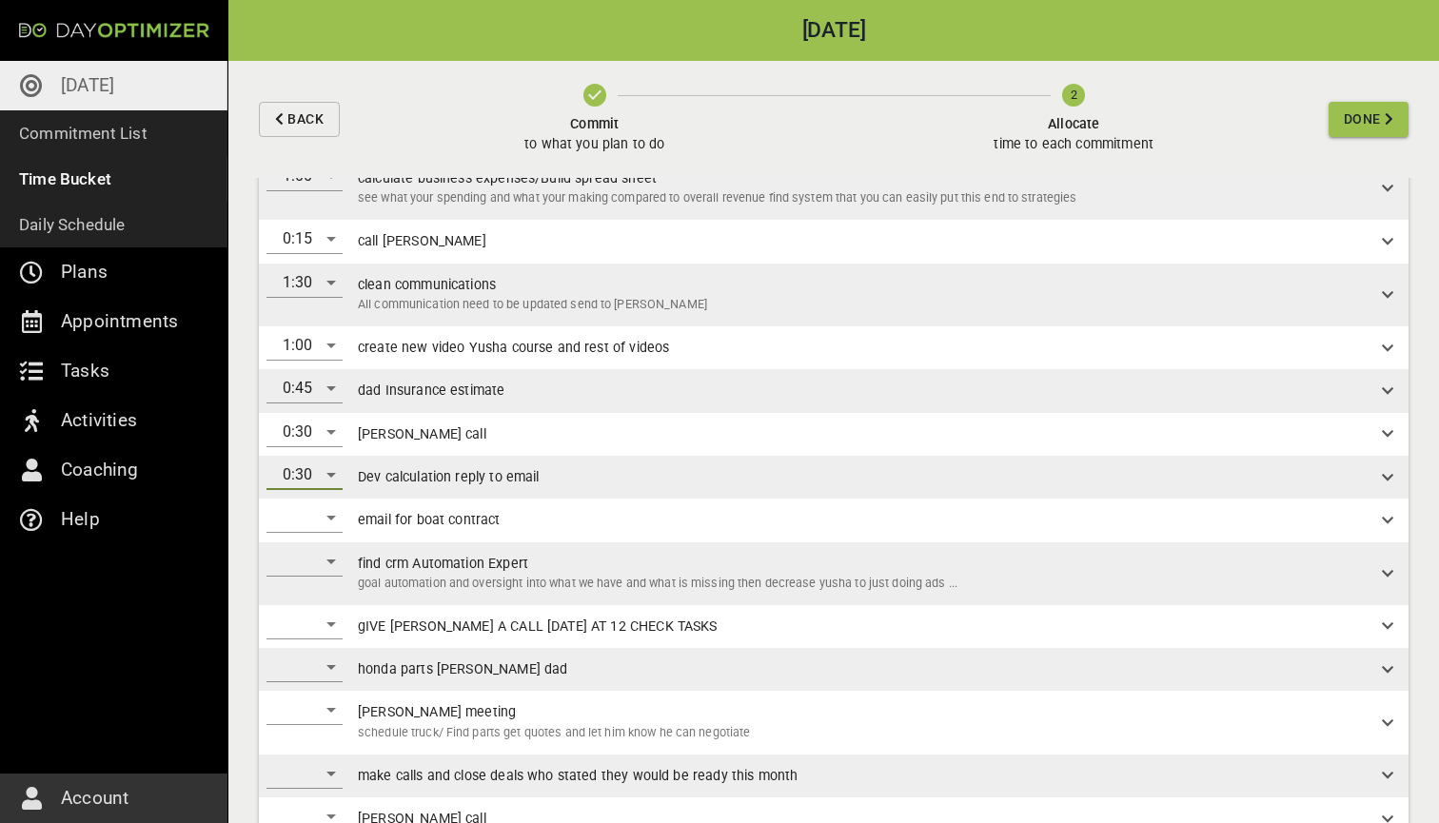
click at [330, 523] on div "​" at bounding box center [304, 517] width 76 height 30
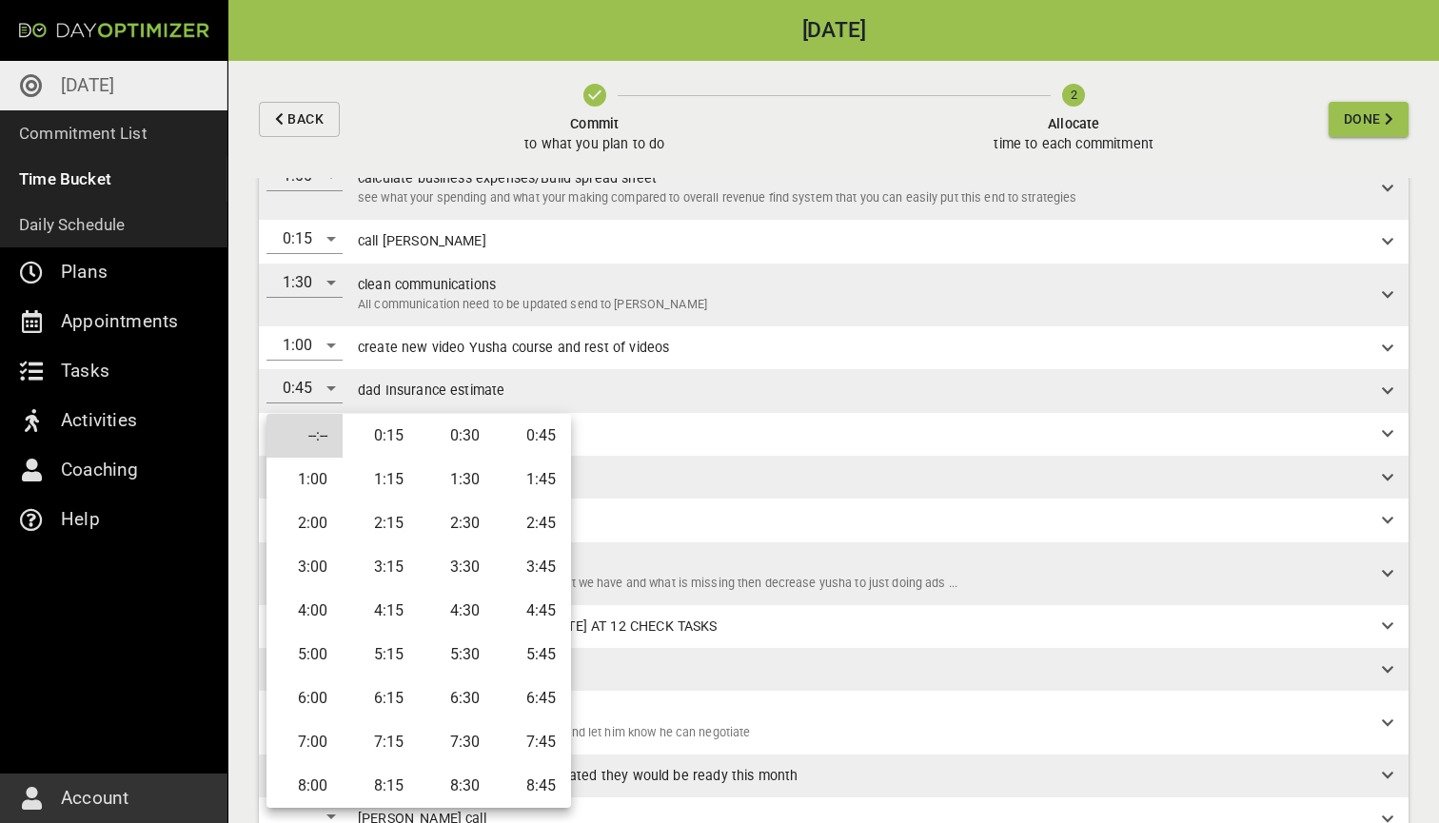
click at [399, 445] on li "0:15" at bounding box center [381, 436] width 76 height 44
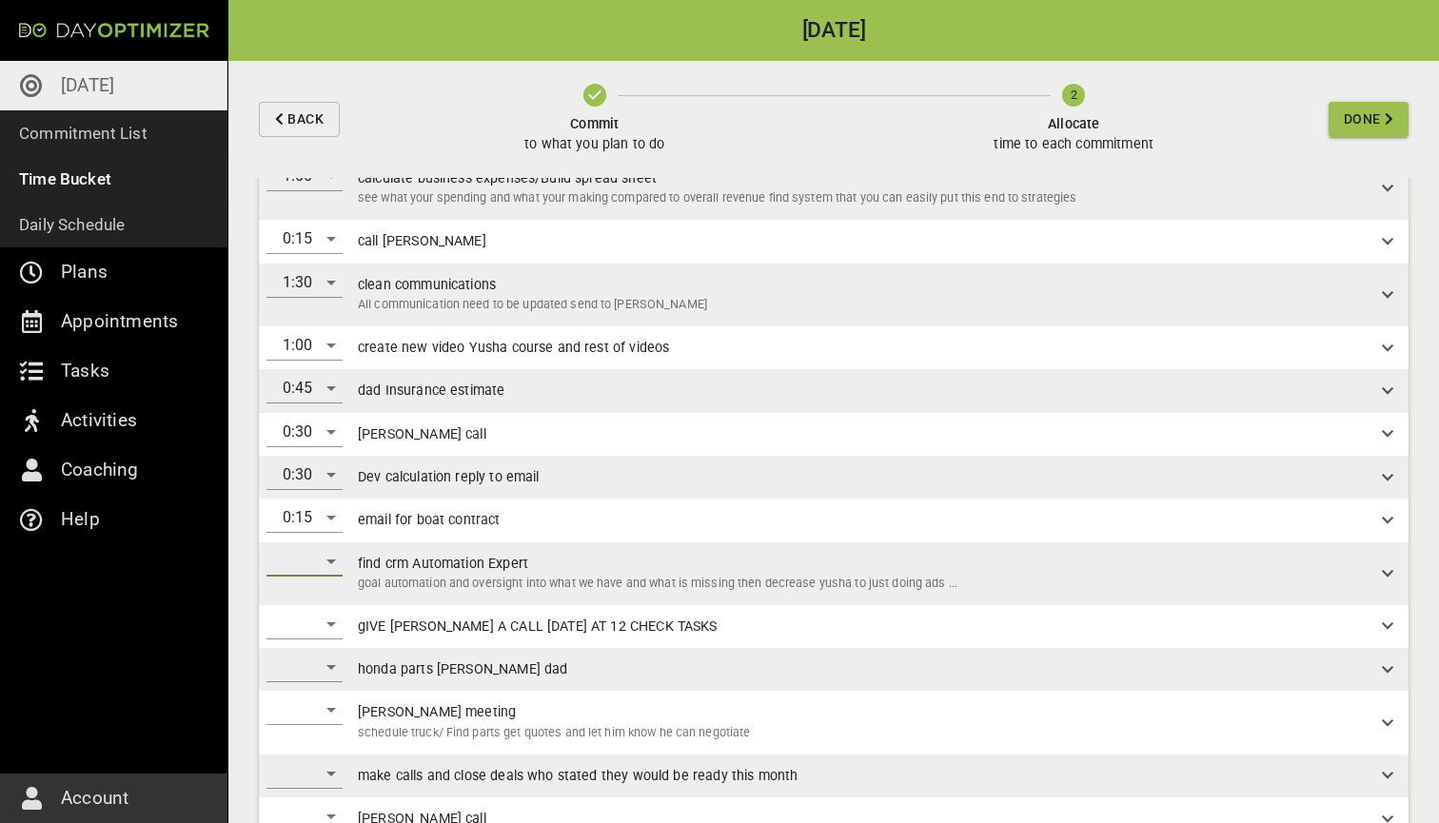
click at [328, 554] on div "​" at bounding box center [304, 561] width 76 height 30
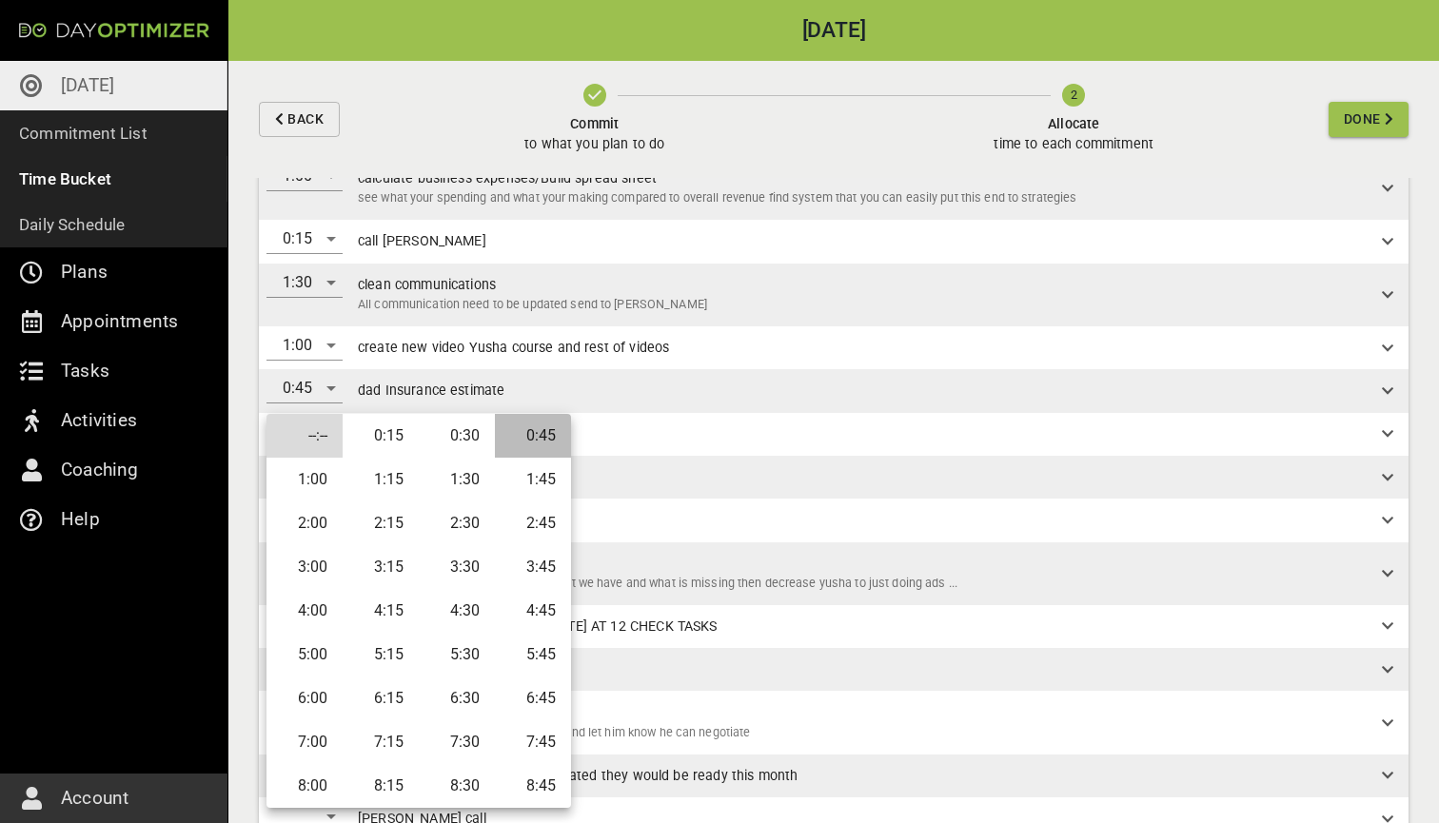
click at [545, 437] on li "0:45" at bounding box center [533, 436] width 76 height 44
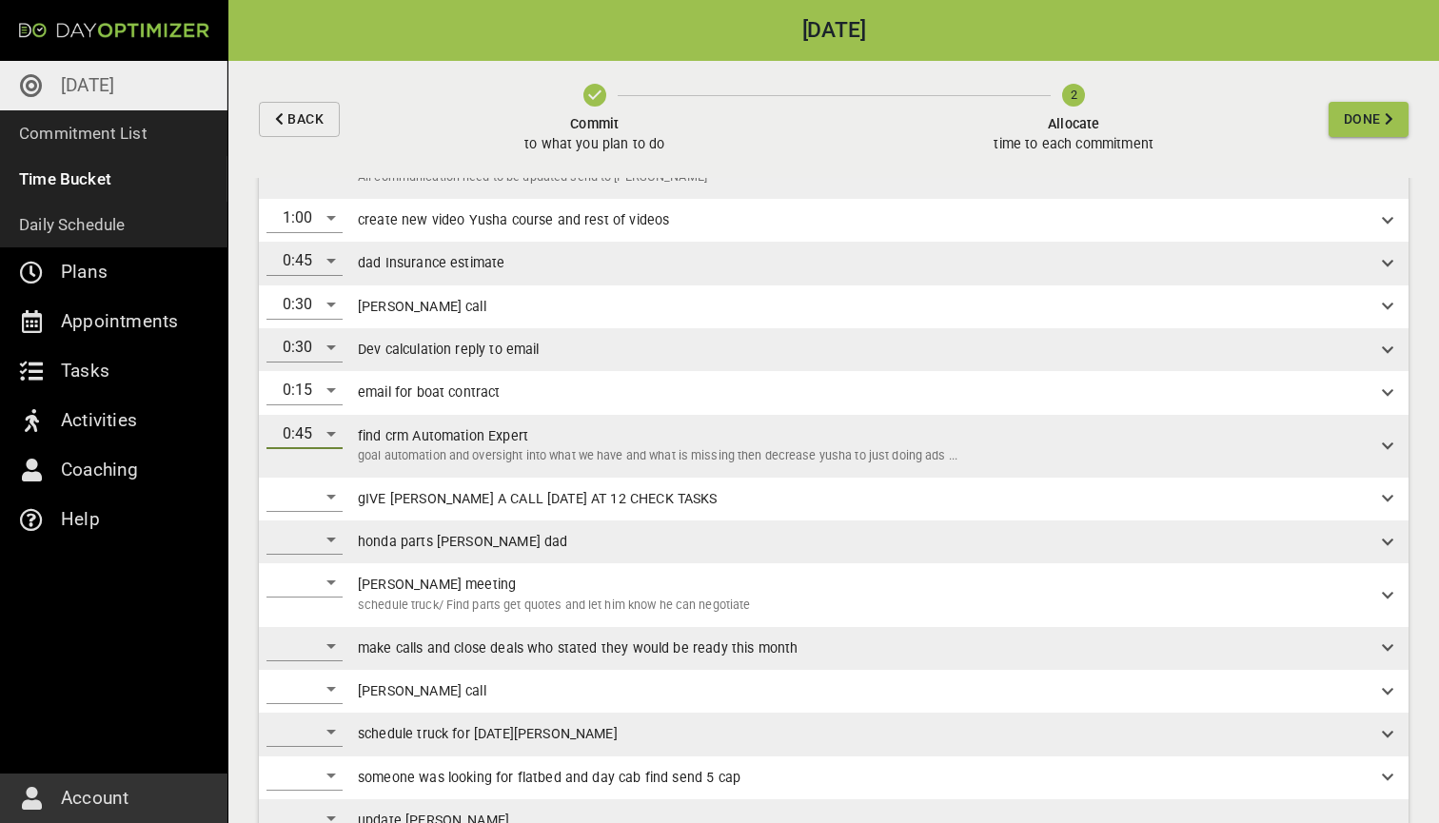
scroll to position [258, 0]
click at [326, 480] on div "​" at bounding box center [304, 495] width 76 height 30
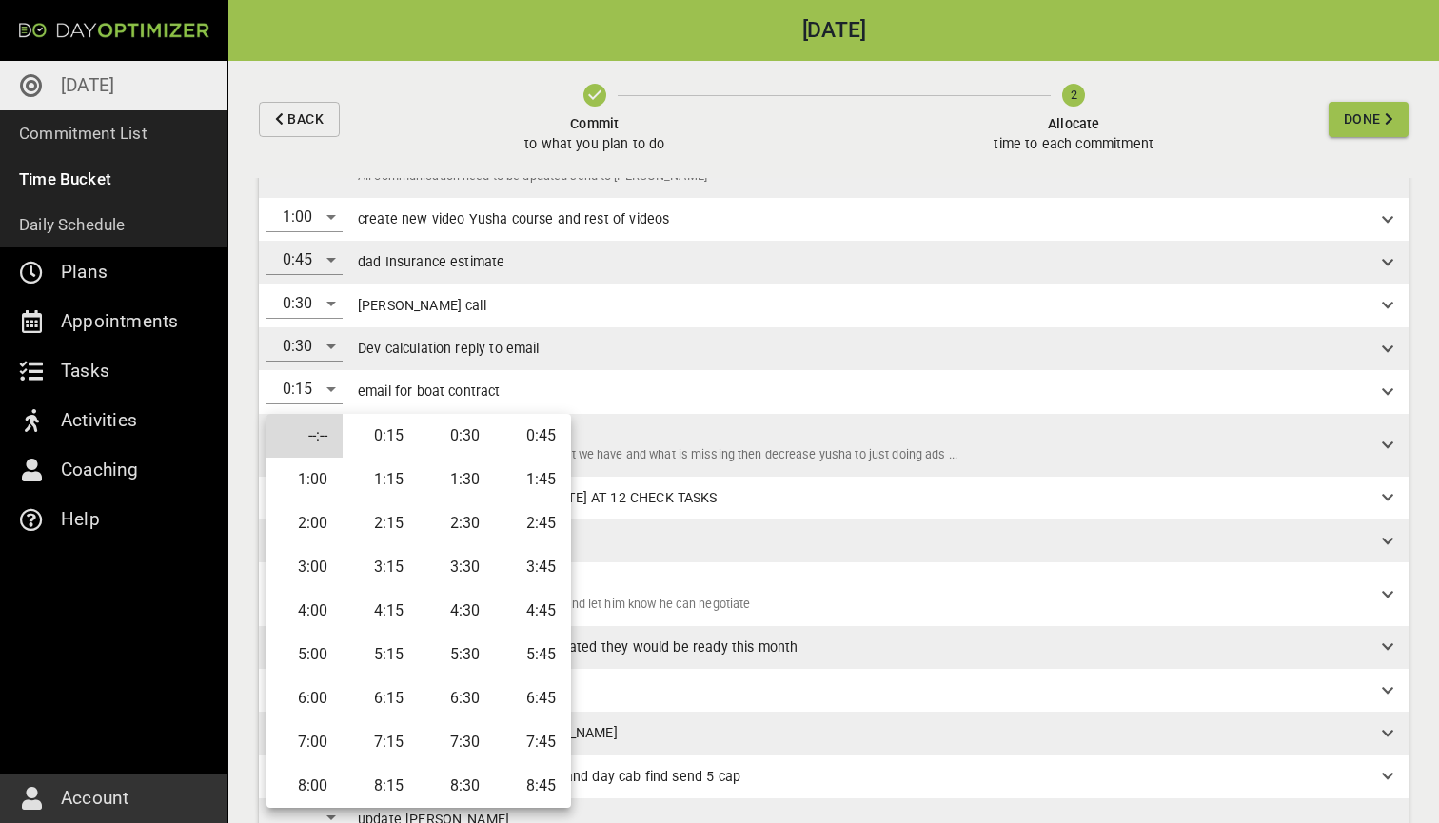
click at [382, 423] on li "0:15" at bounding box center [381, 436] width 76 height 44
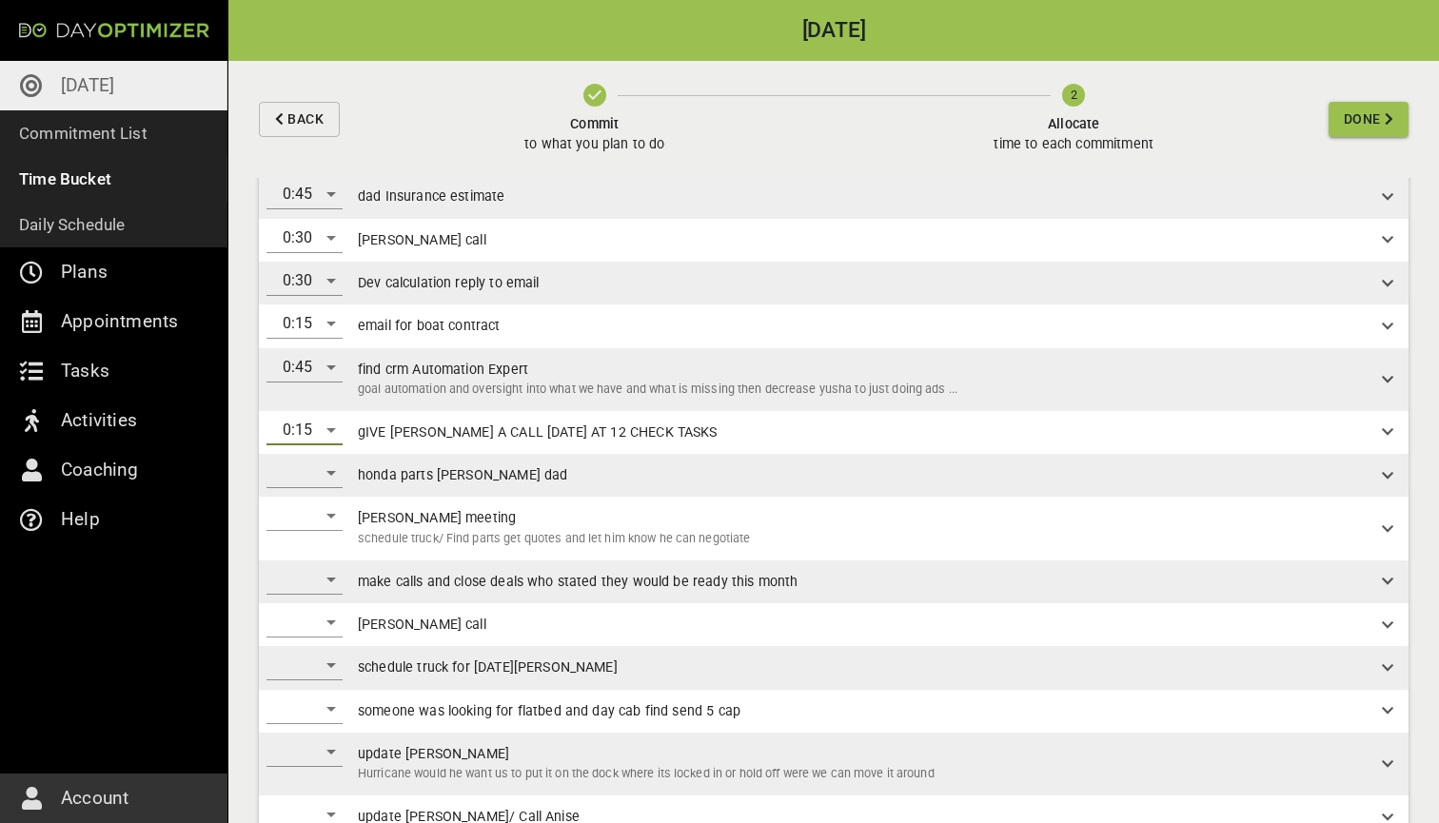
scroll to position [324, 0]
click at [338, 464] on div "​" at bounding box center [304, 472] width 76 height 30
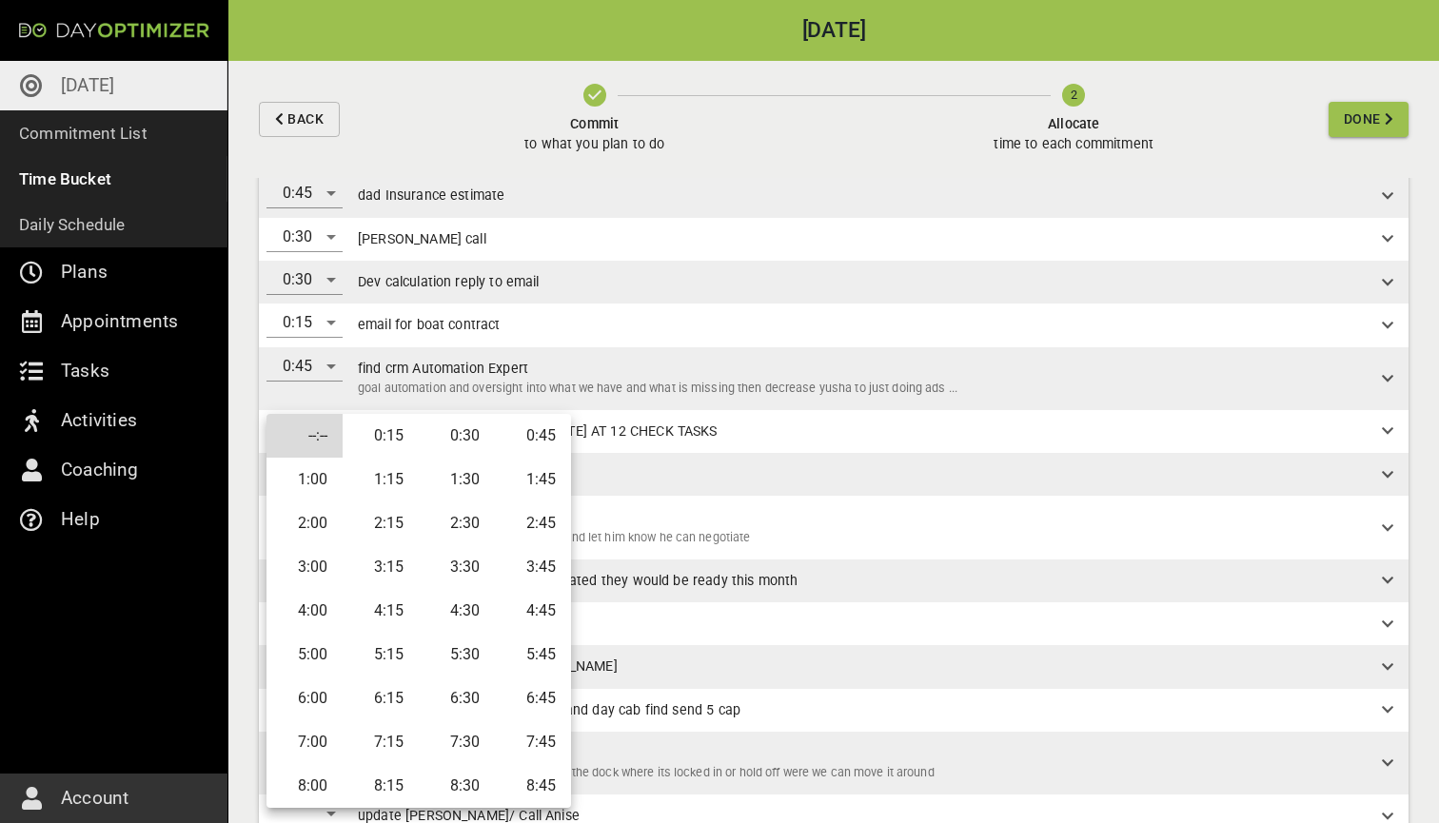
click at [525, 441] on li "0:45" at bounding box center [533, 436] width 76 height 44
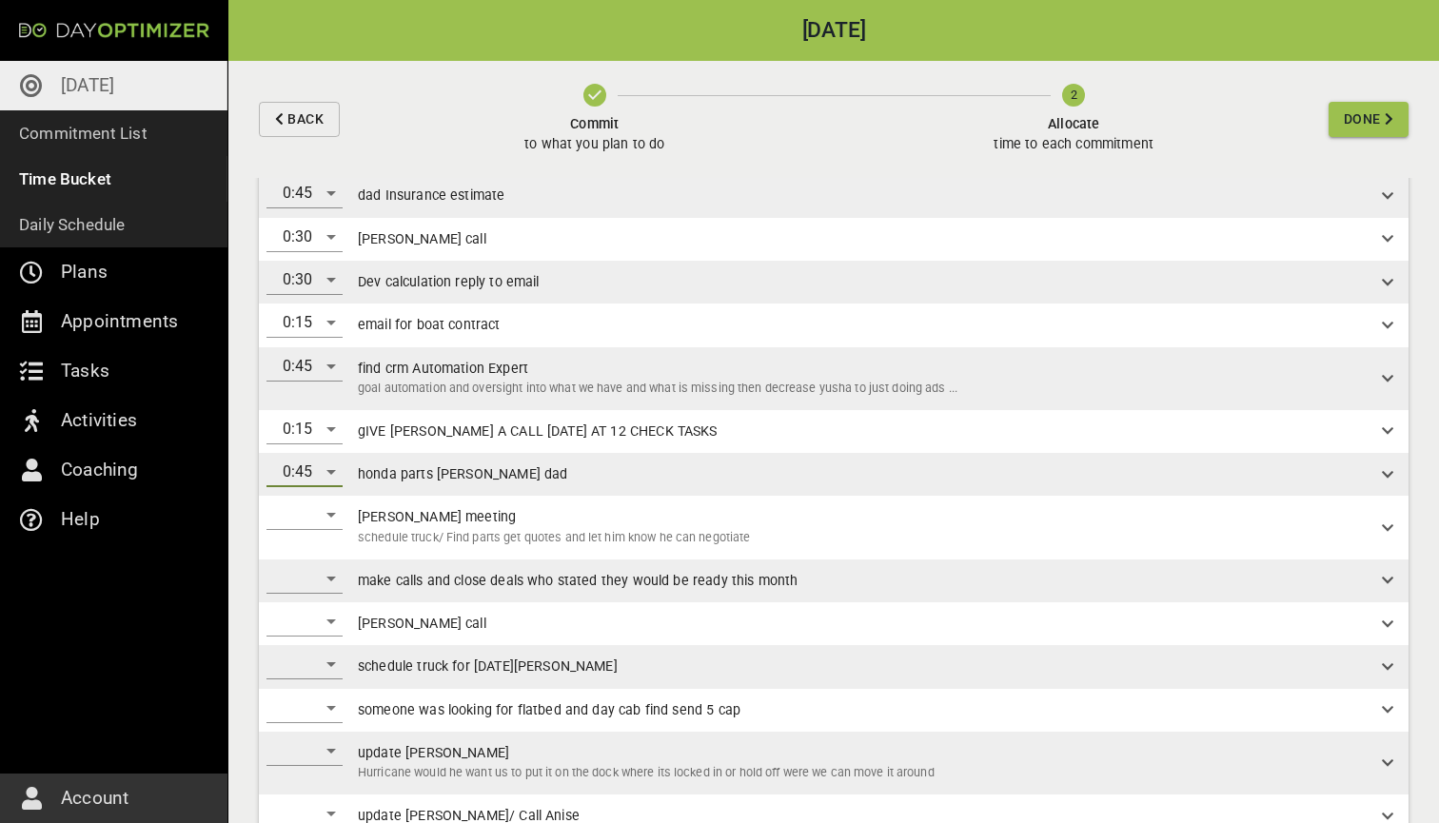
click at [328, 505] on div "​" at bounding box center [304, 514] width 76 height 30
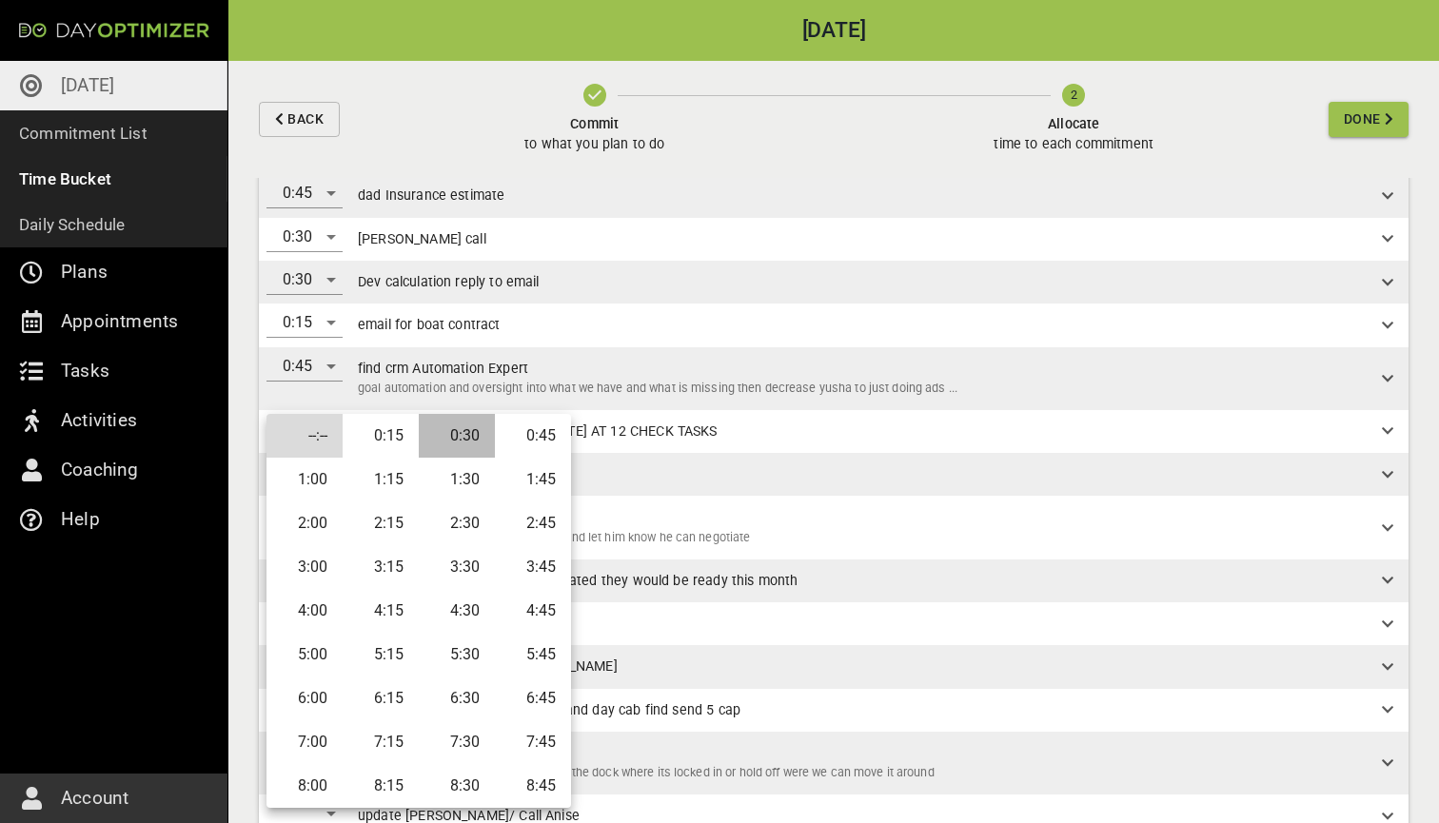
click at [448, 433] on li "0:30" at bounding box center [457, 436] width 76 height 44
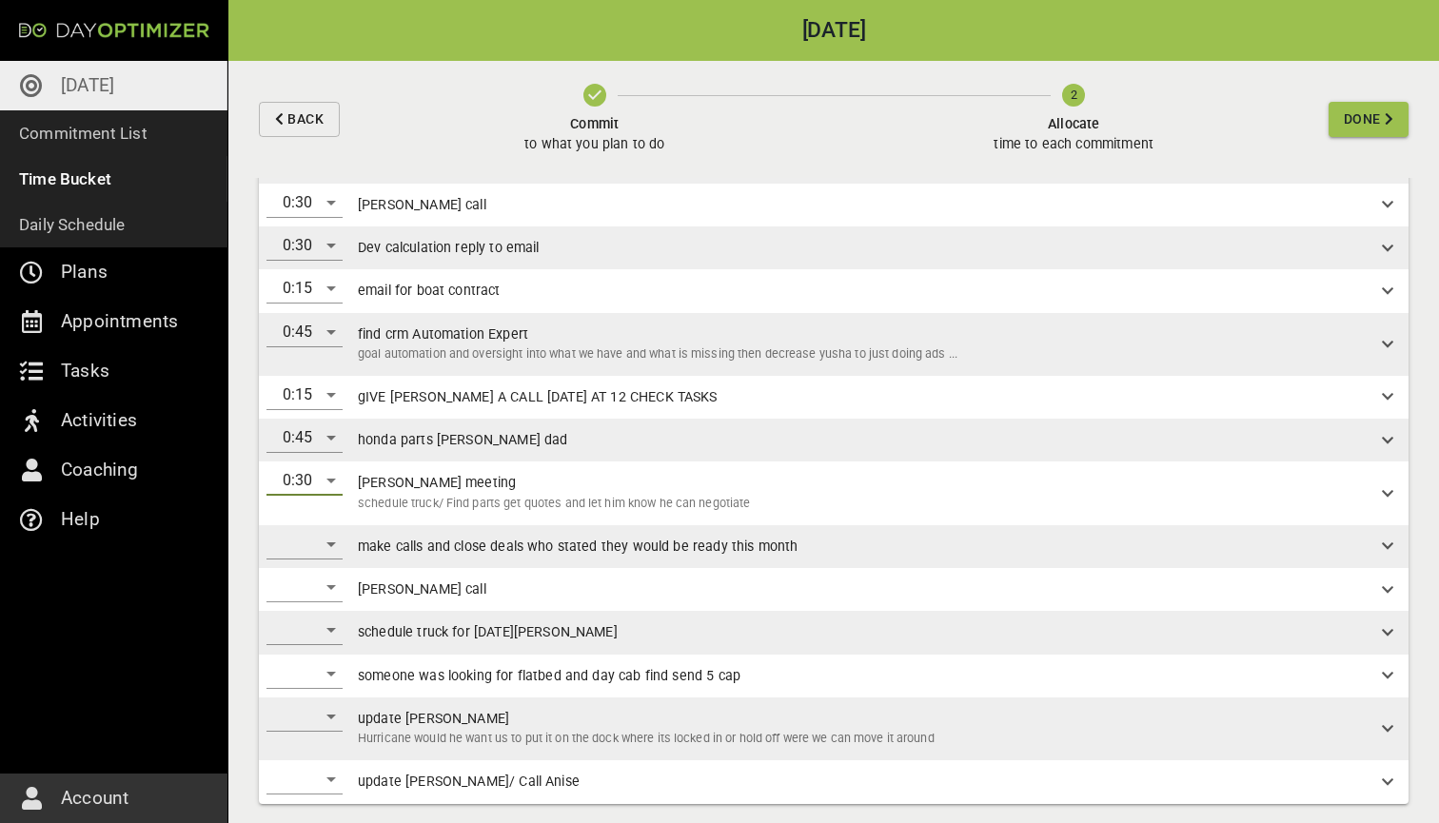
scroll to position [358, 0]
click at [336, 534] on div "​" at bounding box center [304, 545] width 76 height 30
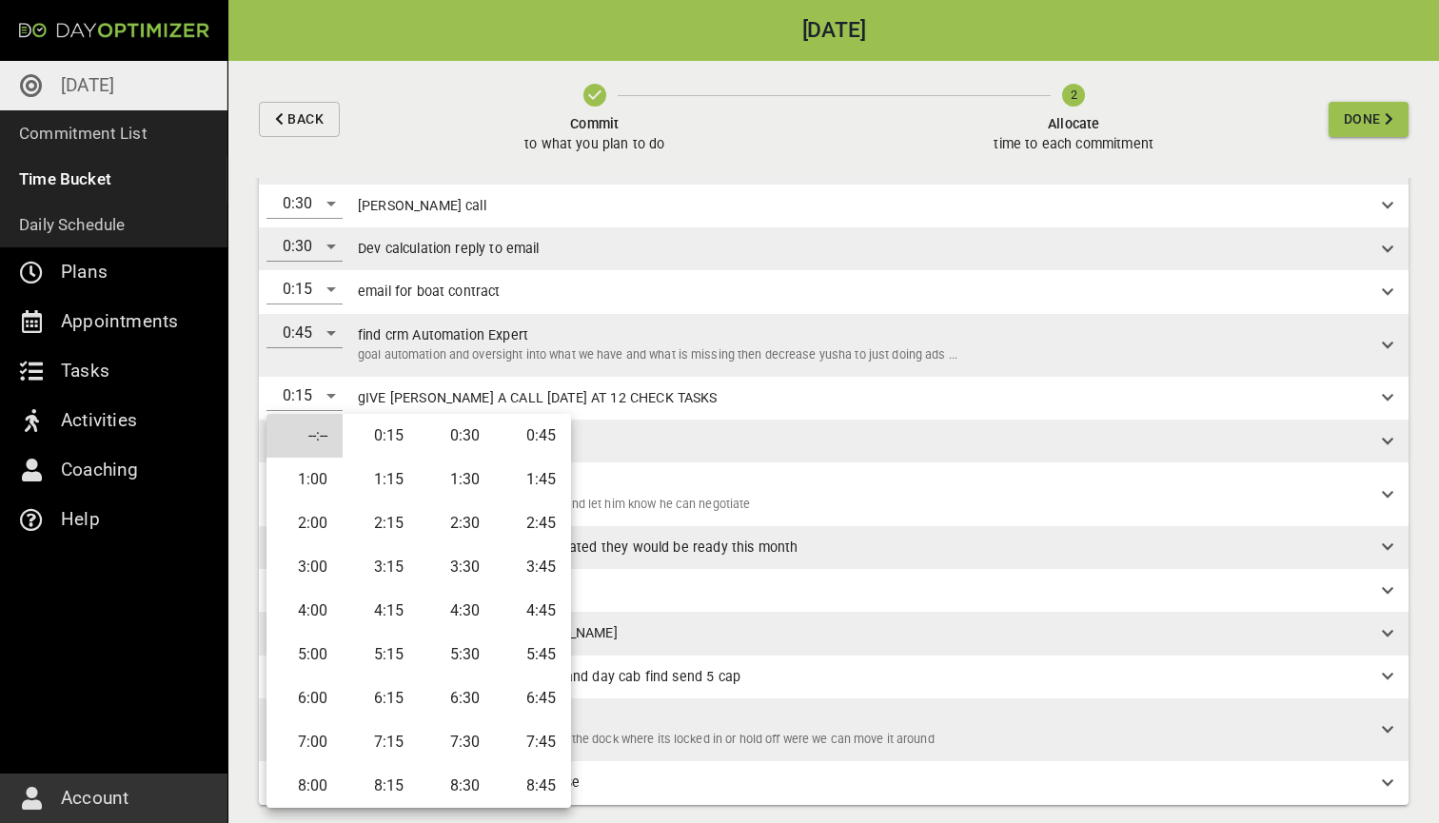
click at [458, 479] on li "1:30" at bounding box center [457, 480] width 76 height 44
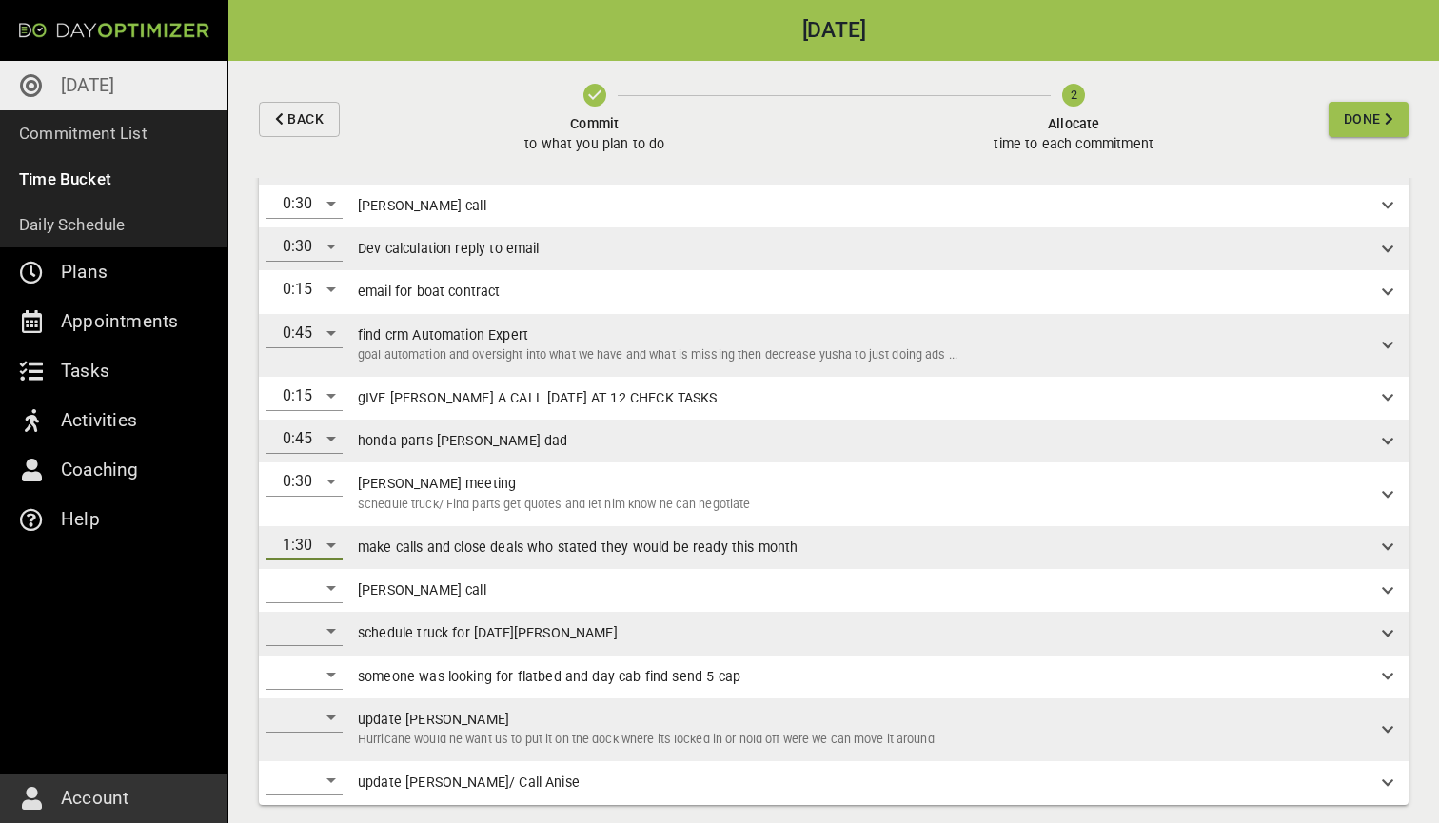
click at [335, 580] on div "​" at bounding box center [304, 588] width 76 height 30
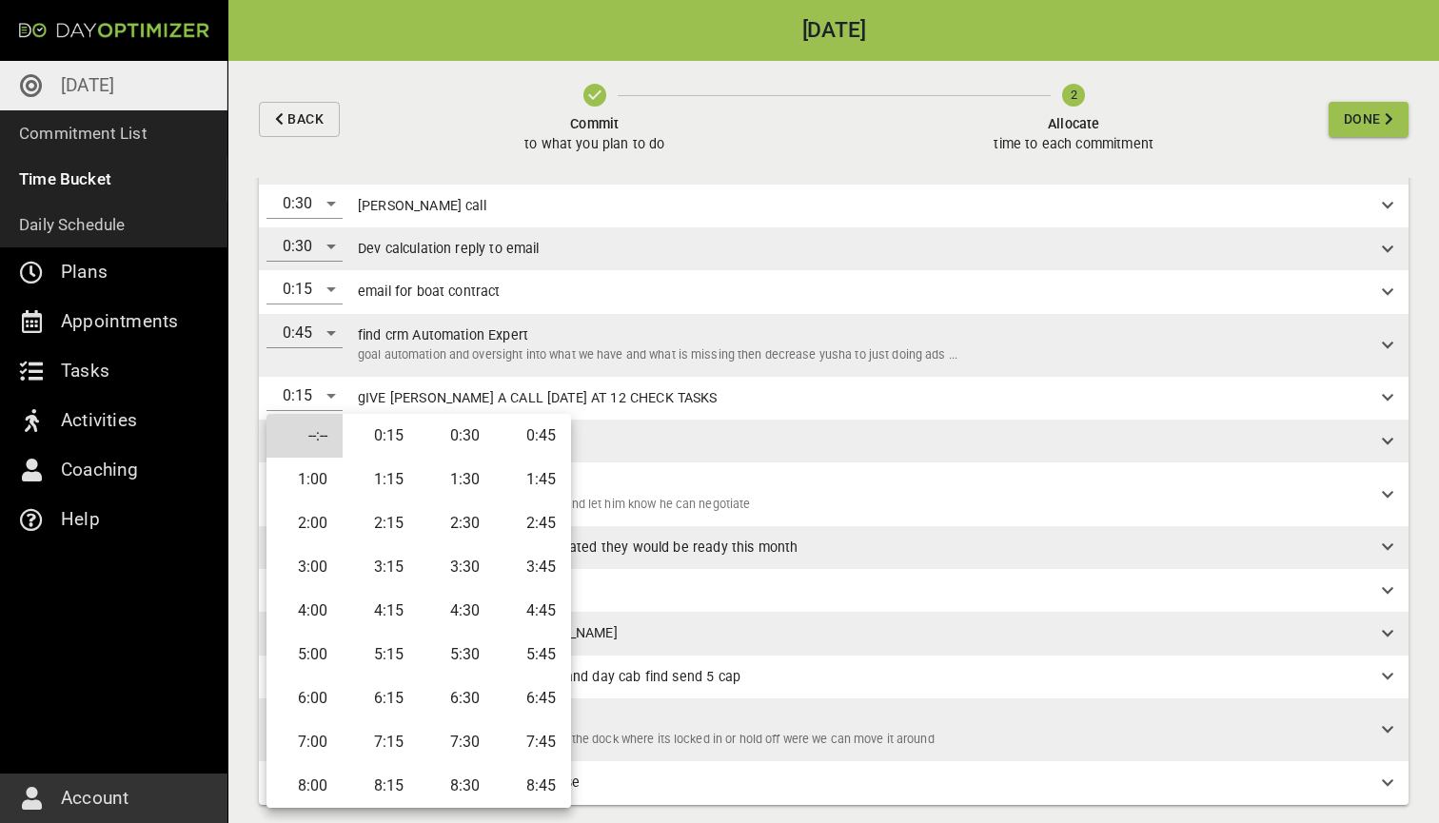
click at [392, 441] on li "0:15" at bounding box center [381, 436] width 76 height 44
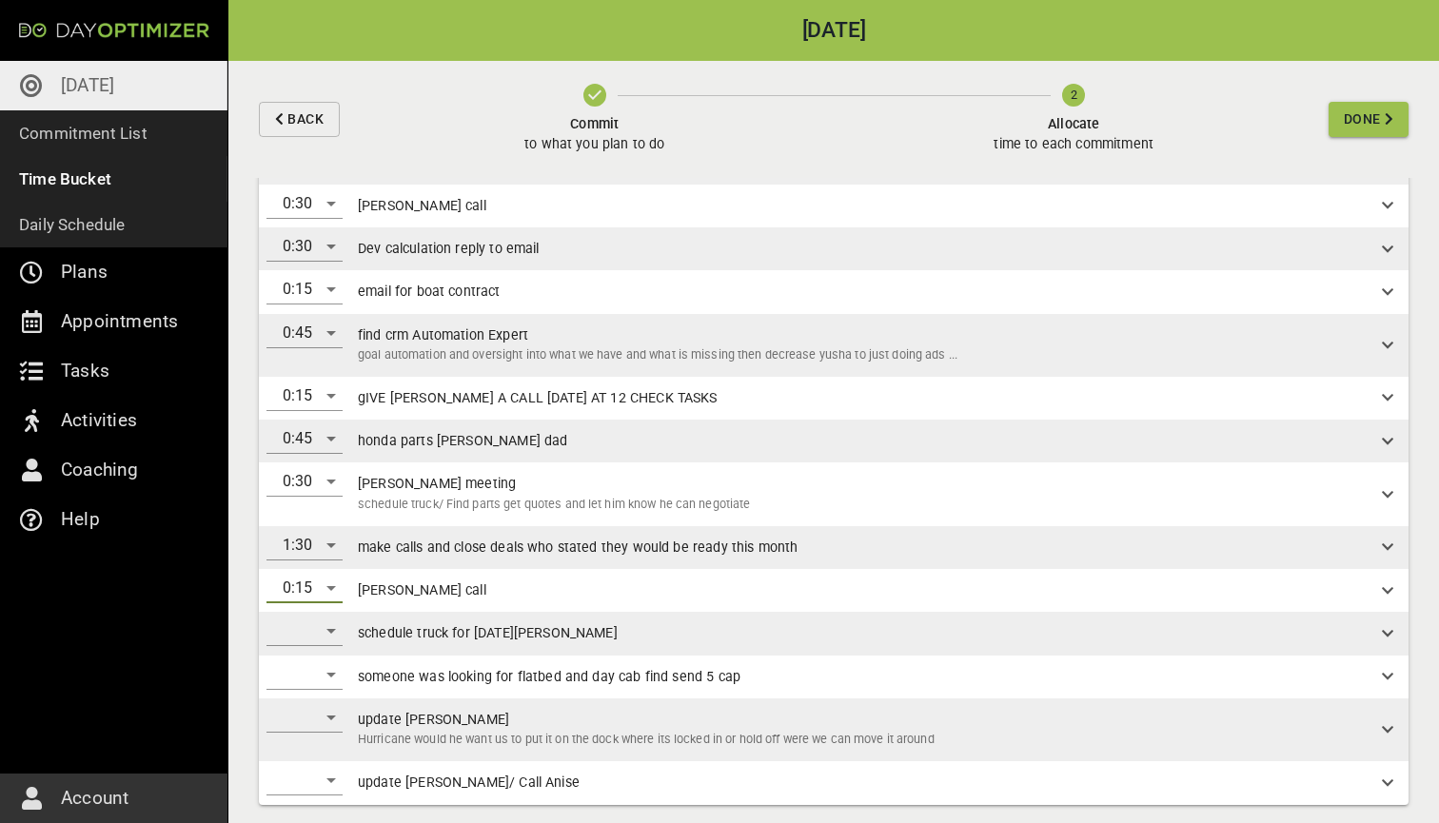
click at [323, 625] on div "​" at bounding box center [304, 631] width 76 height 30
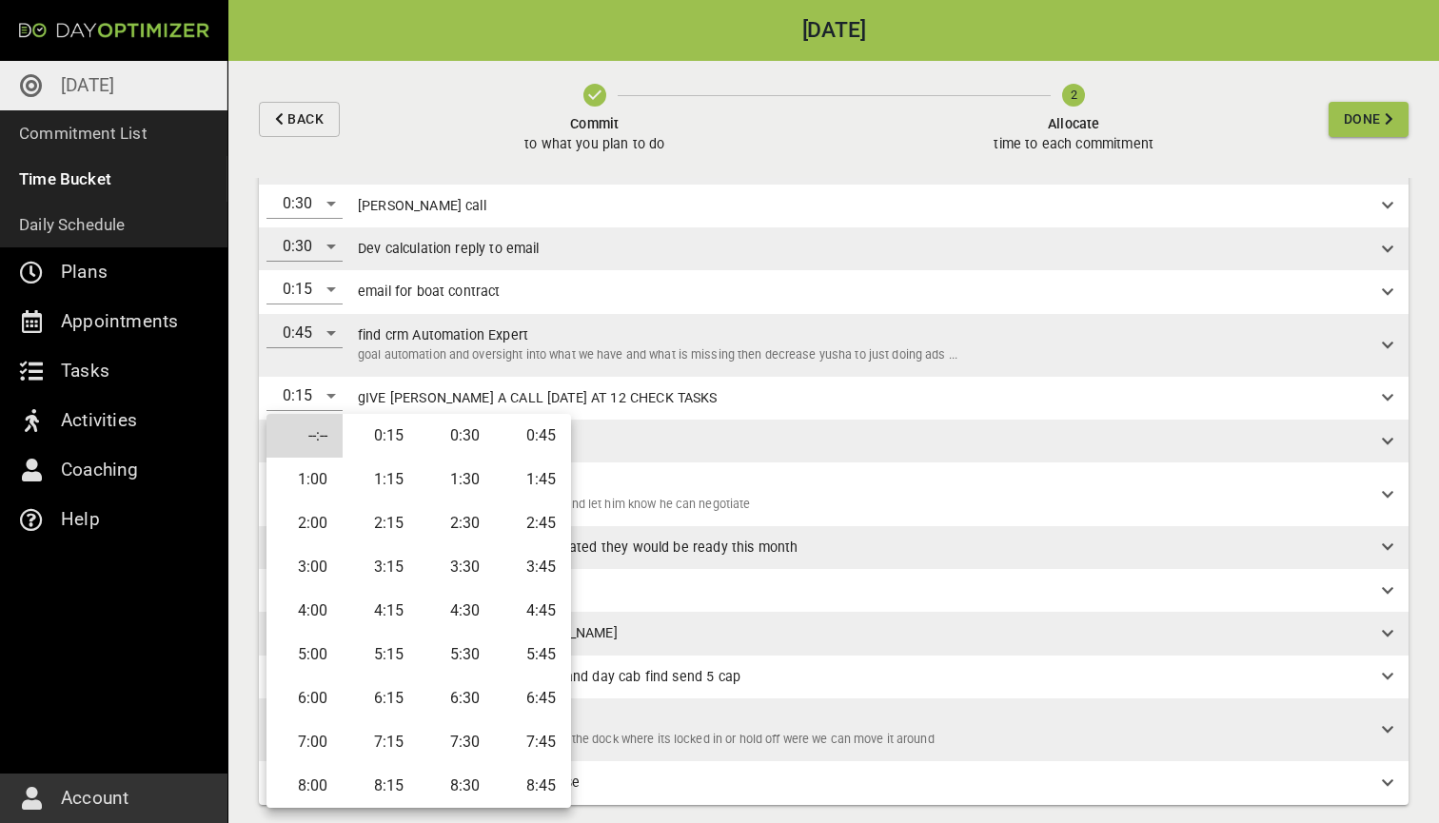
click at [457, 441] on li "0:30" at bounding box center [457, 436] width 76 height 44
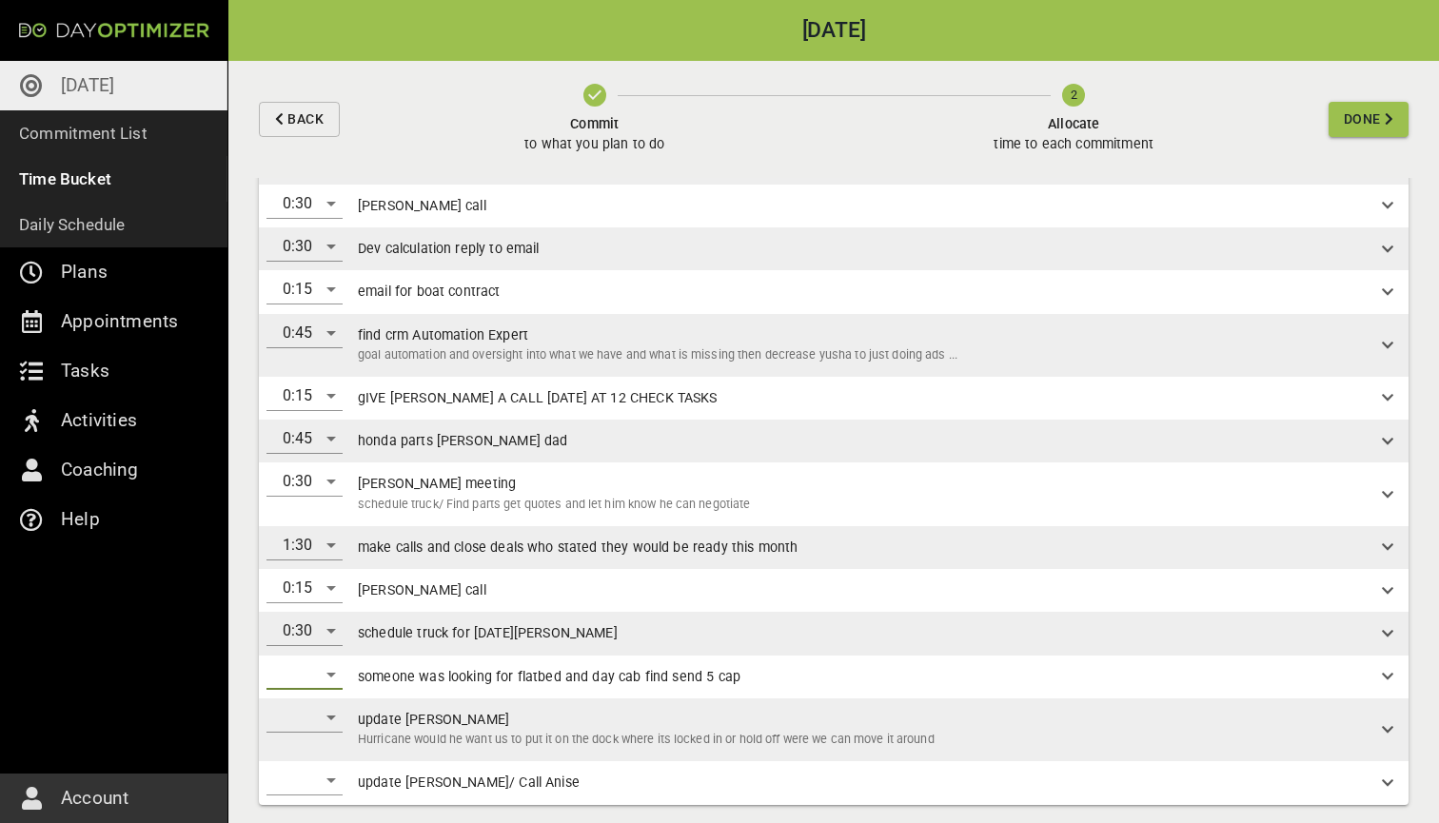
click at [323, 668] on div "​" at bounding box center [304, 674] width 76 height 30
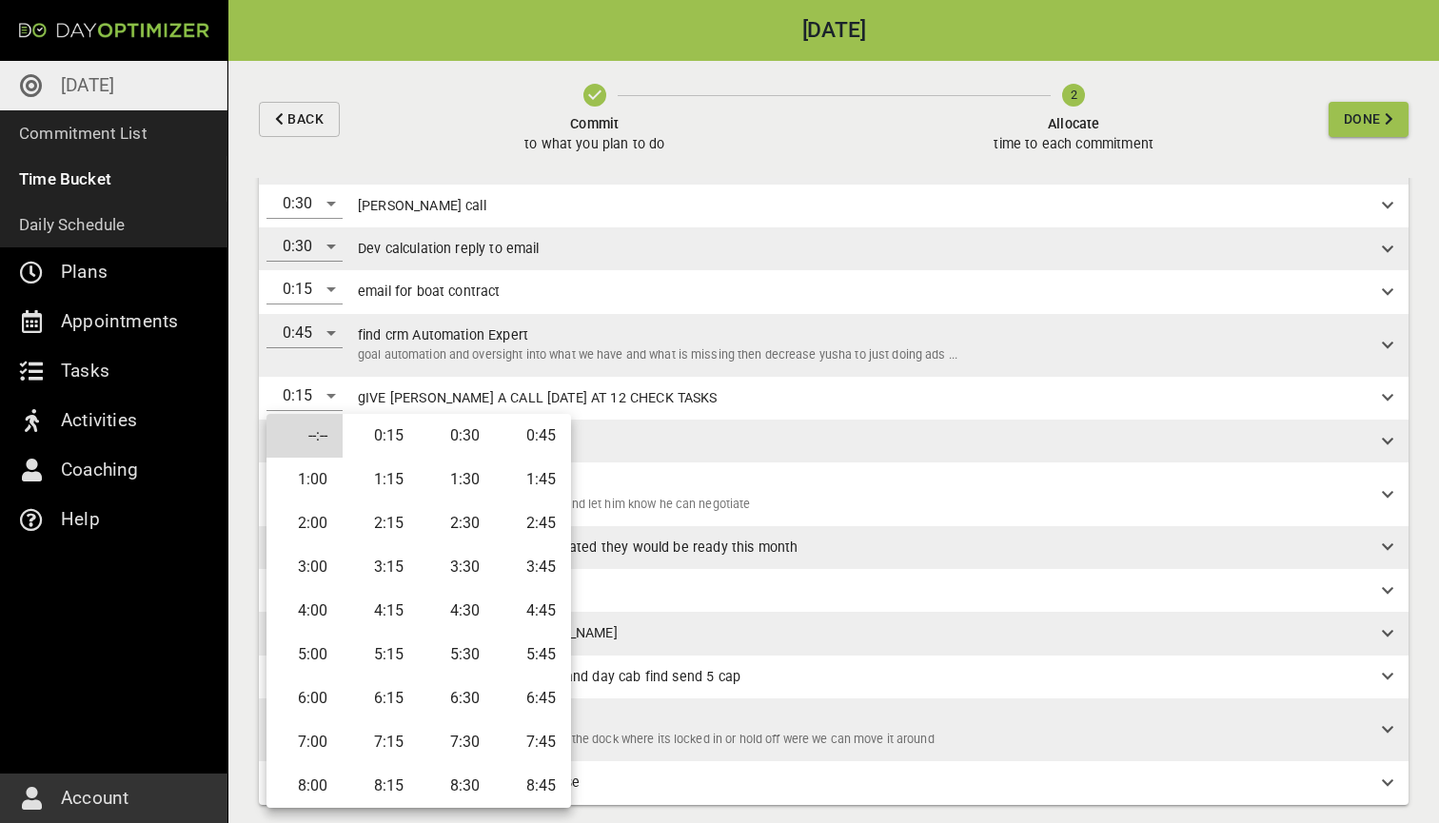
click at [506, 437] on li "0:45" at bounding box center [533, 436] width 76 height 44
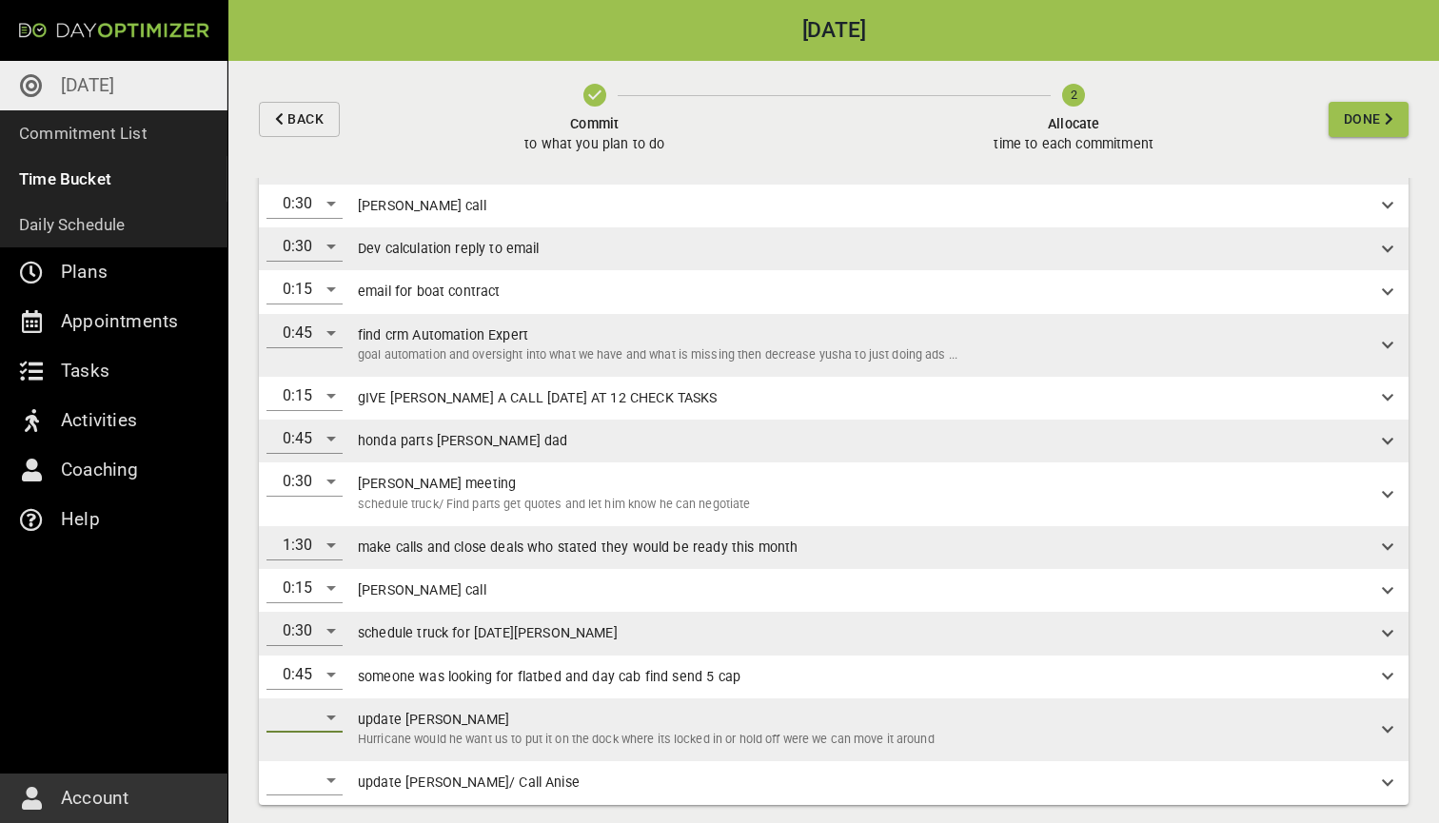
click at [326, 706] on div "​" at bounding box center [304, 717] width 76 height 30
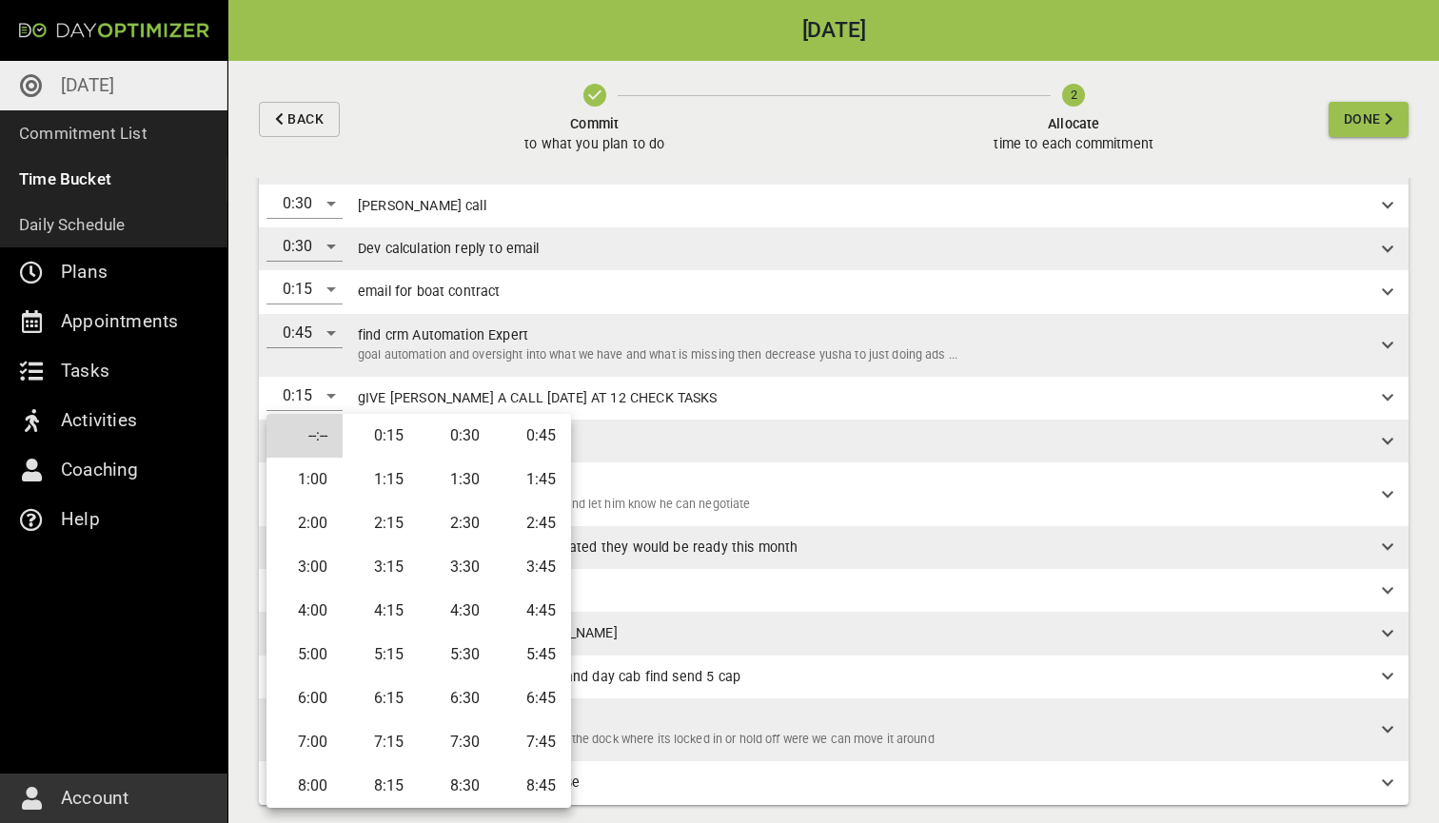
click at [394, 440] on li "0:15" at bounding box center [381, 436] width 76 height 44
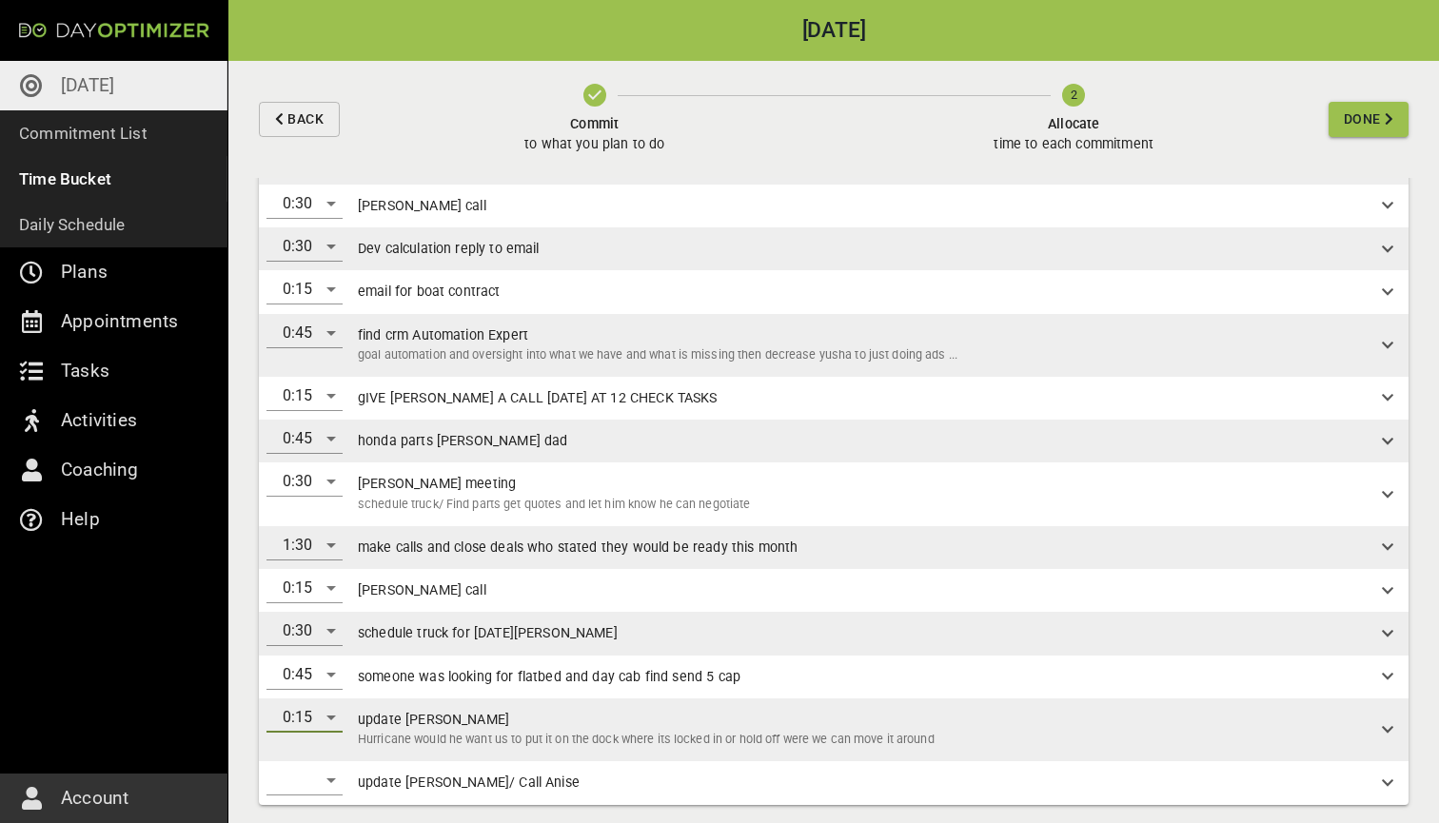
scroll to position [0, 0]
click at [304, 770] on div "​" at bounding box center [304, 780] width 76 height 30
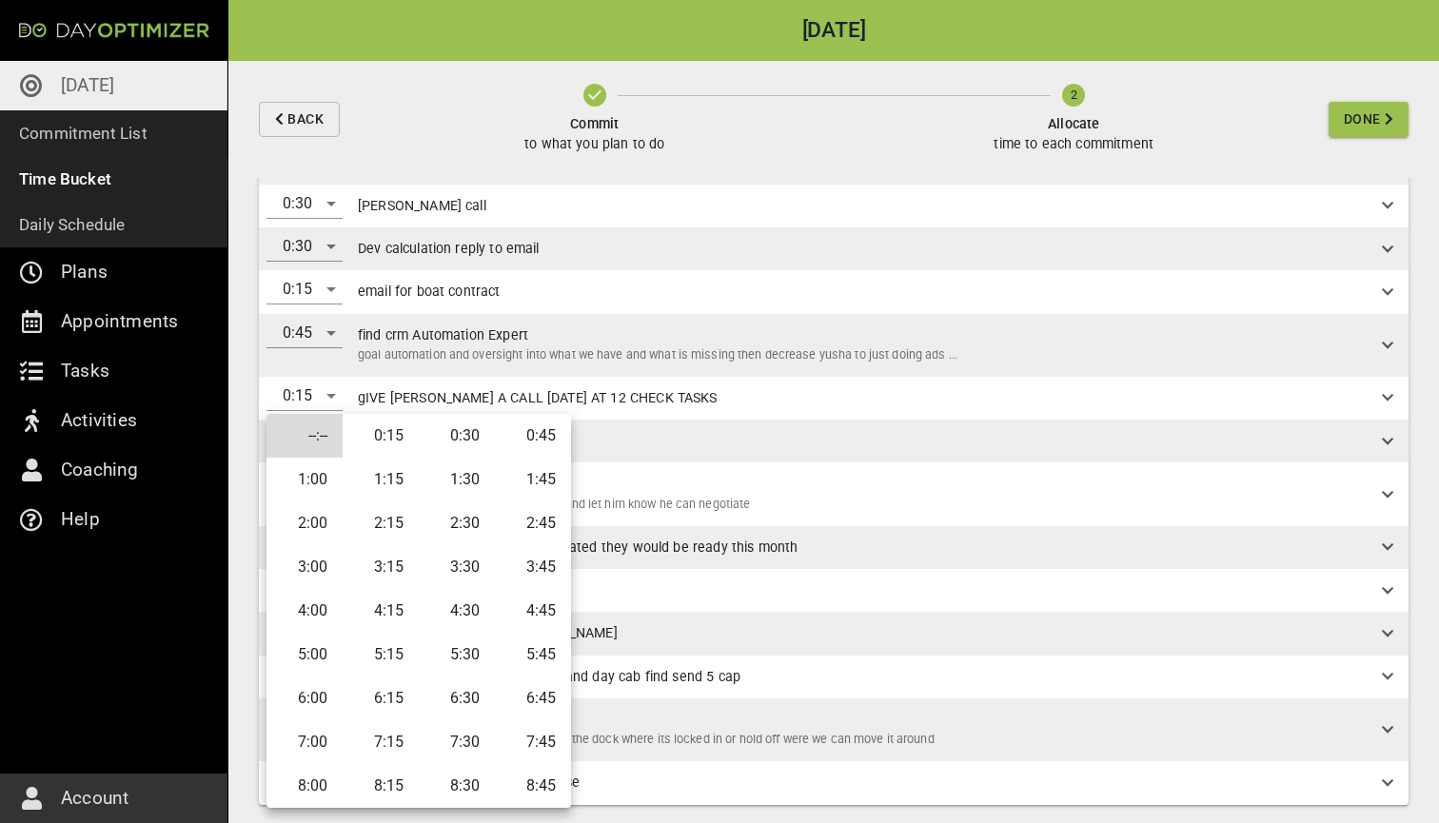
click at [387, 438] on li "0:15" at bounding box center [381, 436] width 76 height 44
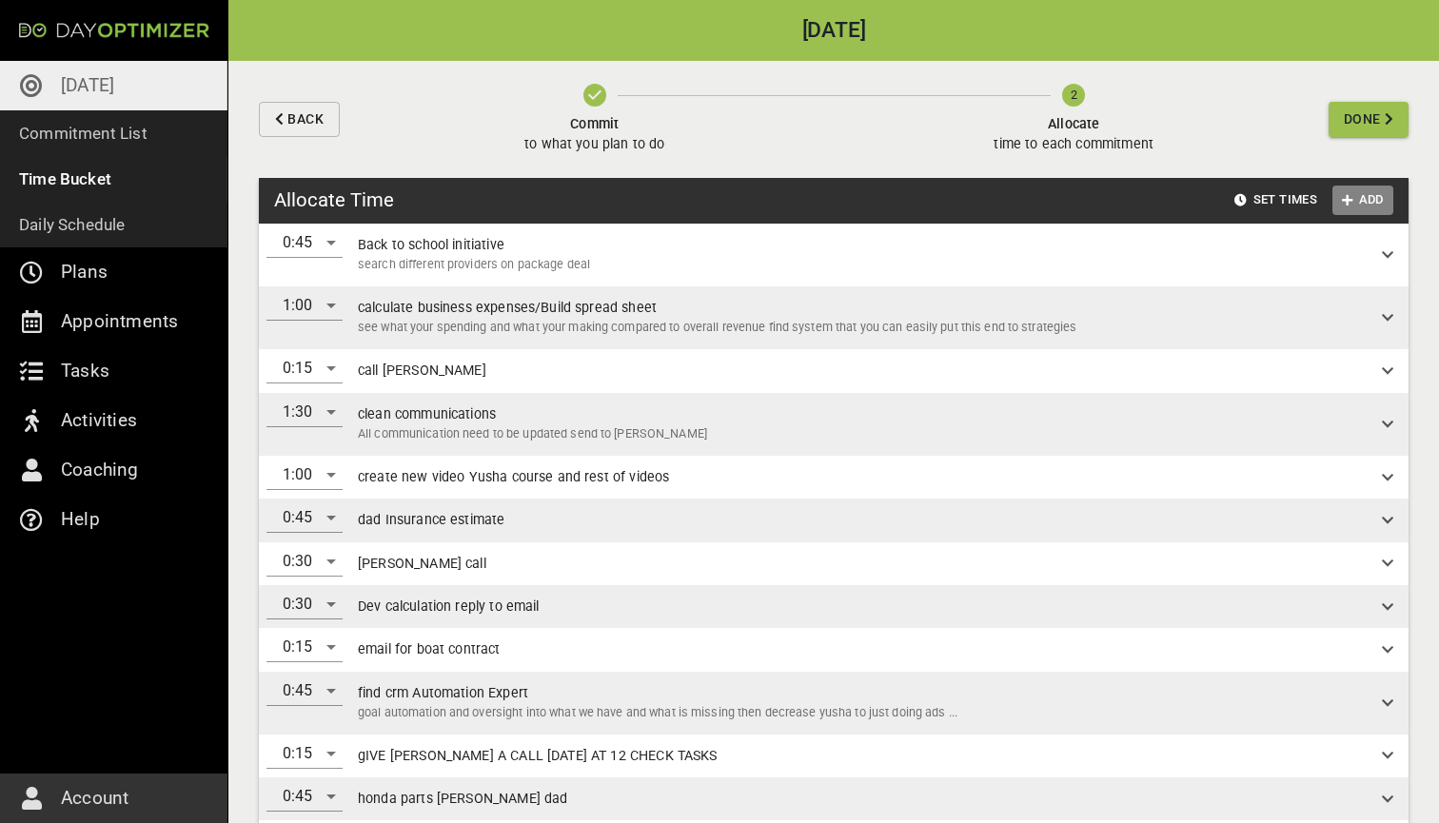
click at [1379, 201] on span "Add" at bounding box center [1363, 200] width 46 height 22
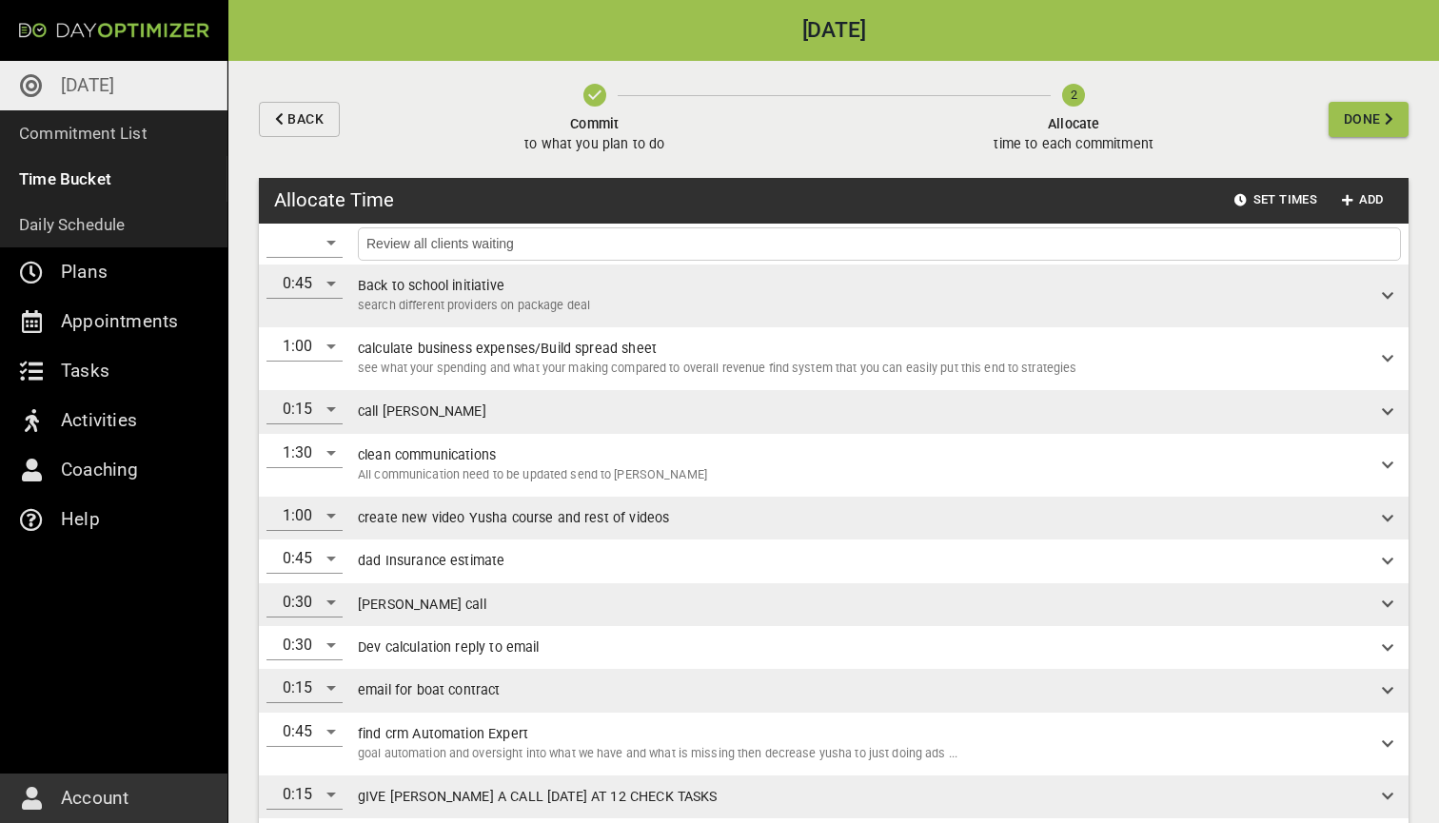
click at [567, 246] on input "Review all clients waiting" at bounding box center [878, 244] width 1033 height 24
click at [327, 242] on div "​" at bounding box center [304, 242] width 76 height 30
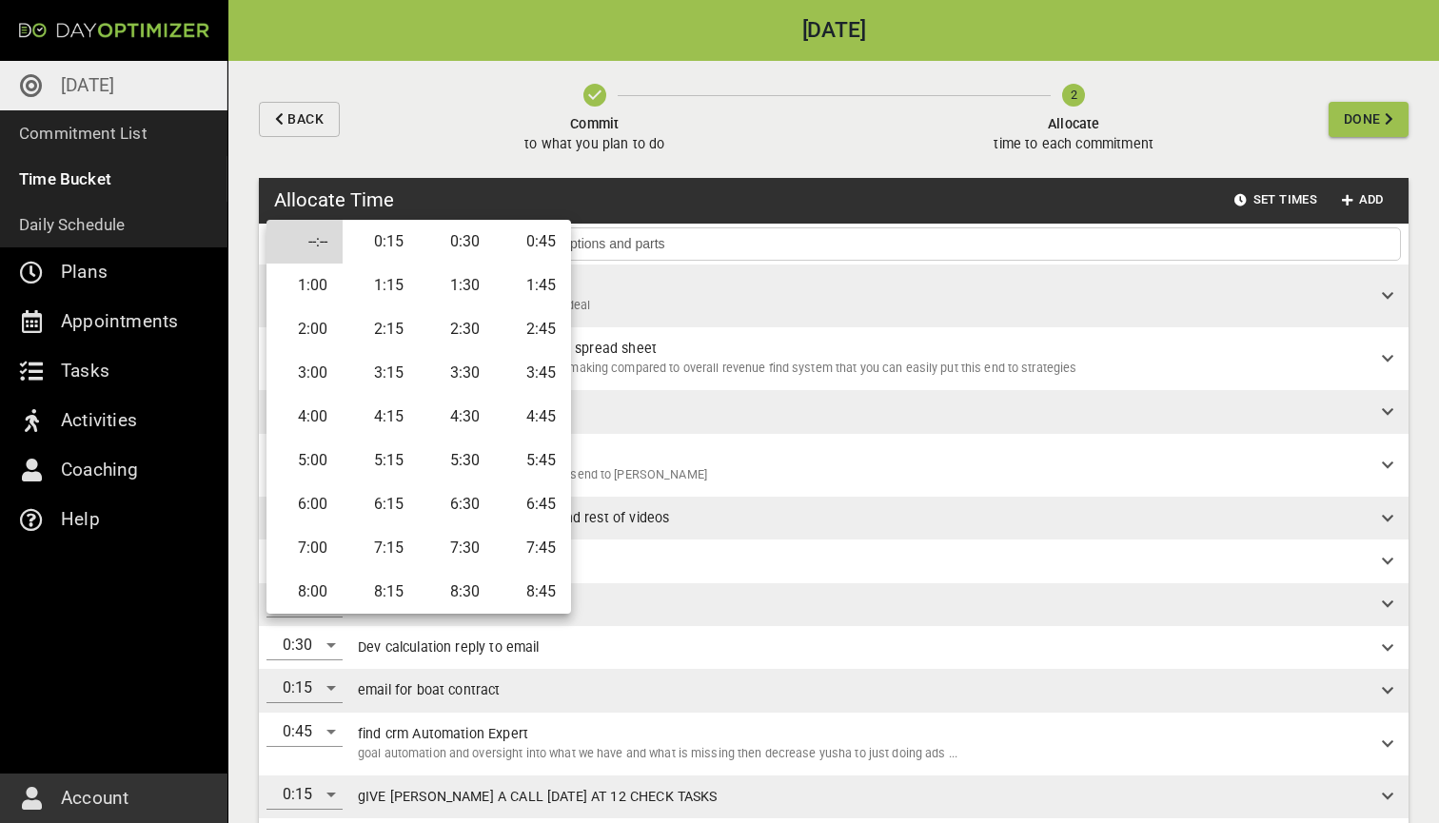
click at [724, 239] on div at bounding box center [719, 411] width 1439 height 823
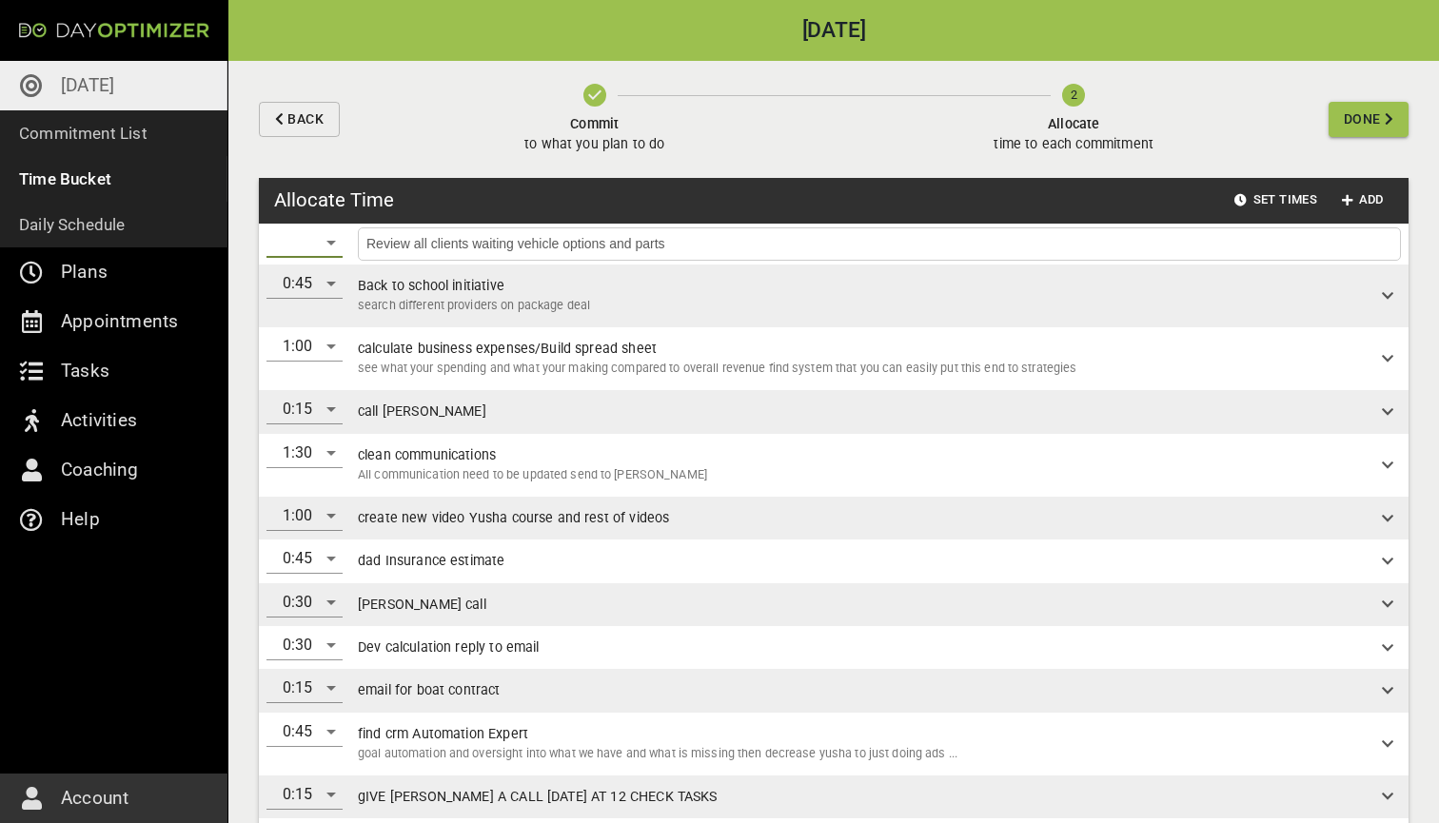
click at [707, 244] on input "Review all clients waiting vehicle options and parts" at bounding box center [878, 244] width 1033 height 24
type input "Review all clients waiting vehicle options and parts [PERSON_NAME]"
click at [299, 243] on div "​" at bounding box center [304, 242] width 76 height 30
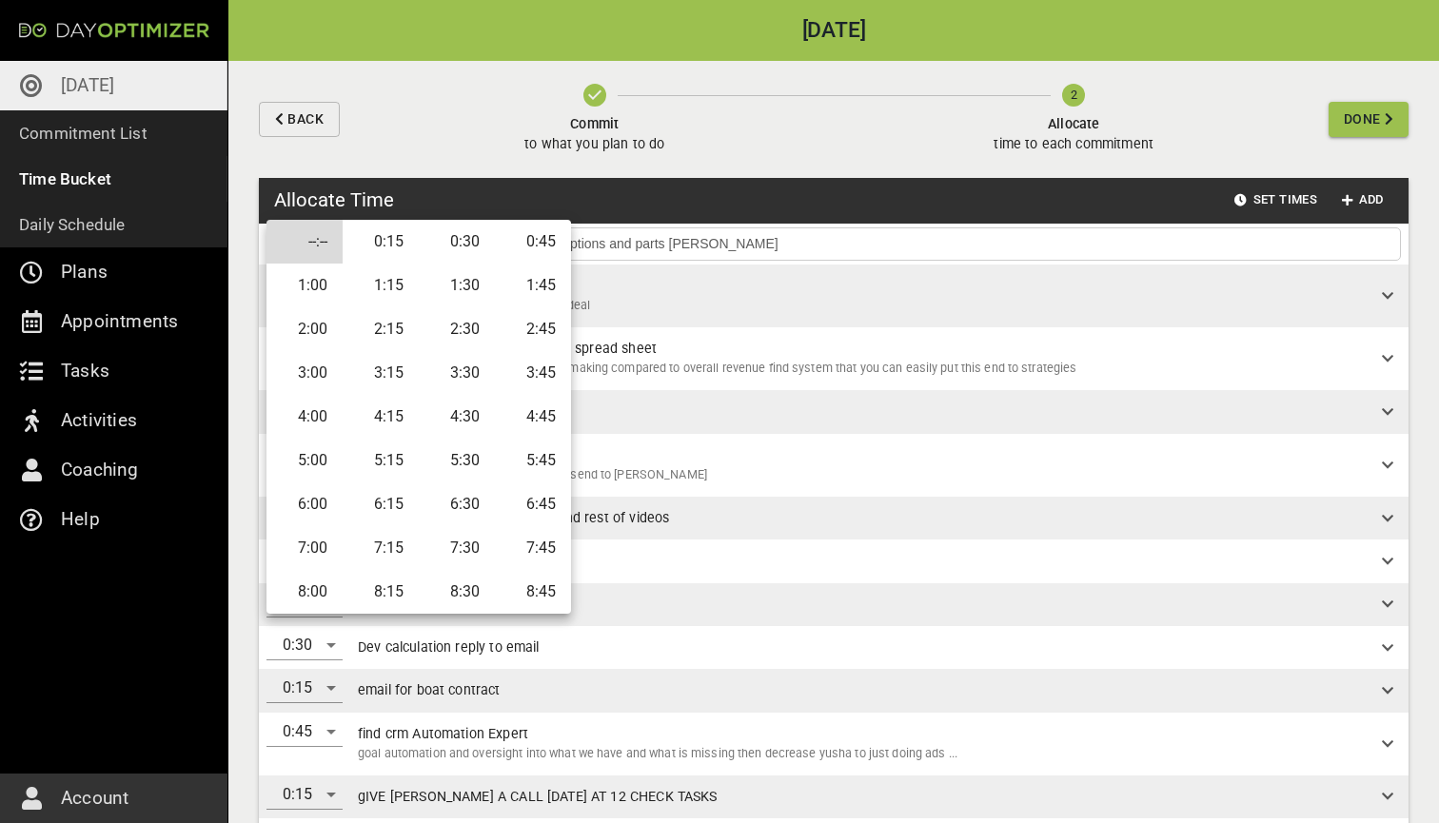
click at [325, 289] on li "1:00" at bounding box center [304, 286] width 76 height 44
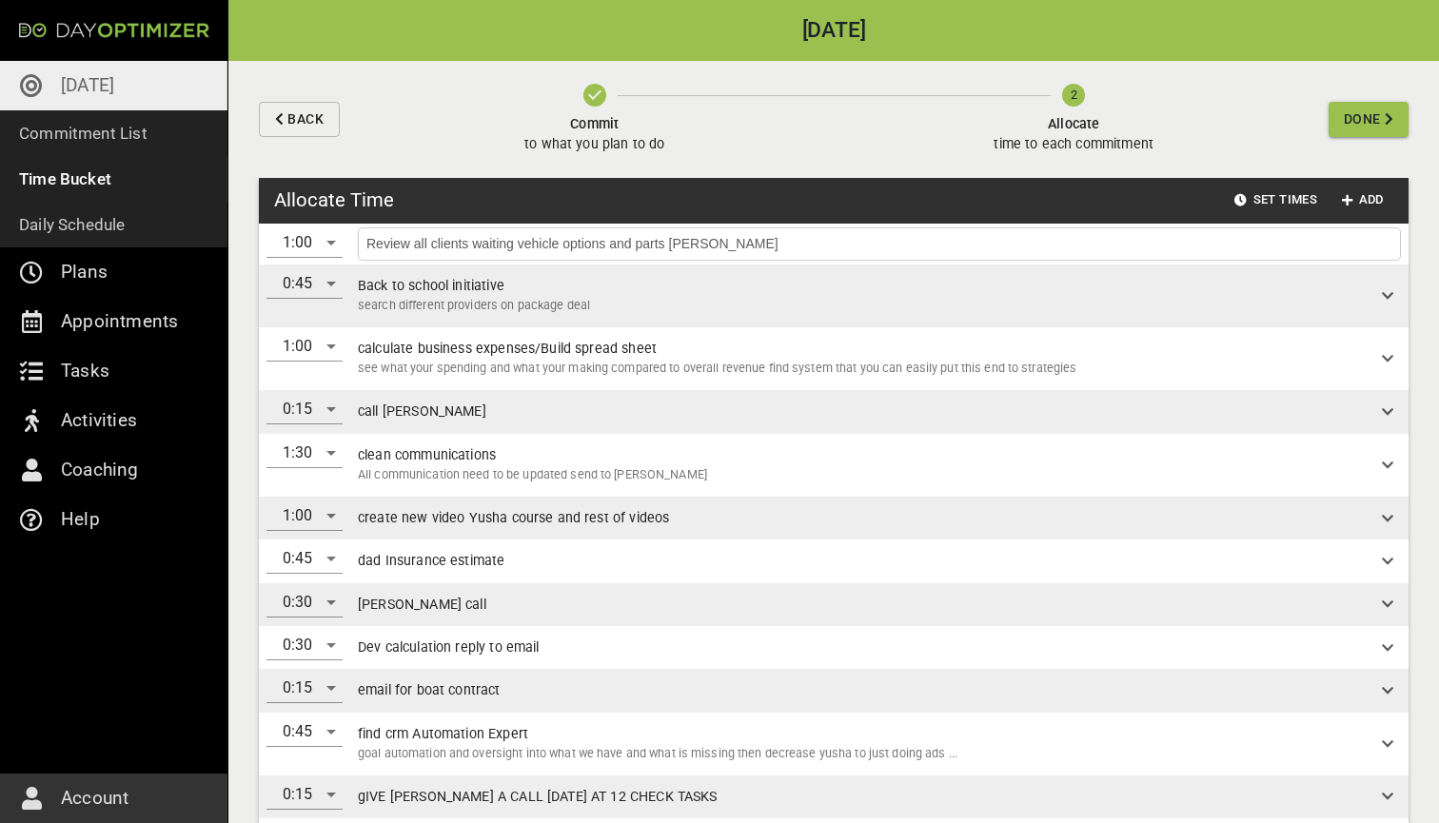
click at [1055, 243] on input "Review all clients waiting vehicle options and parts [PERSON_NAME]" at bounding box center [878, 244] width 1033 height 24
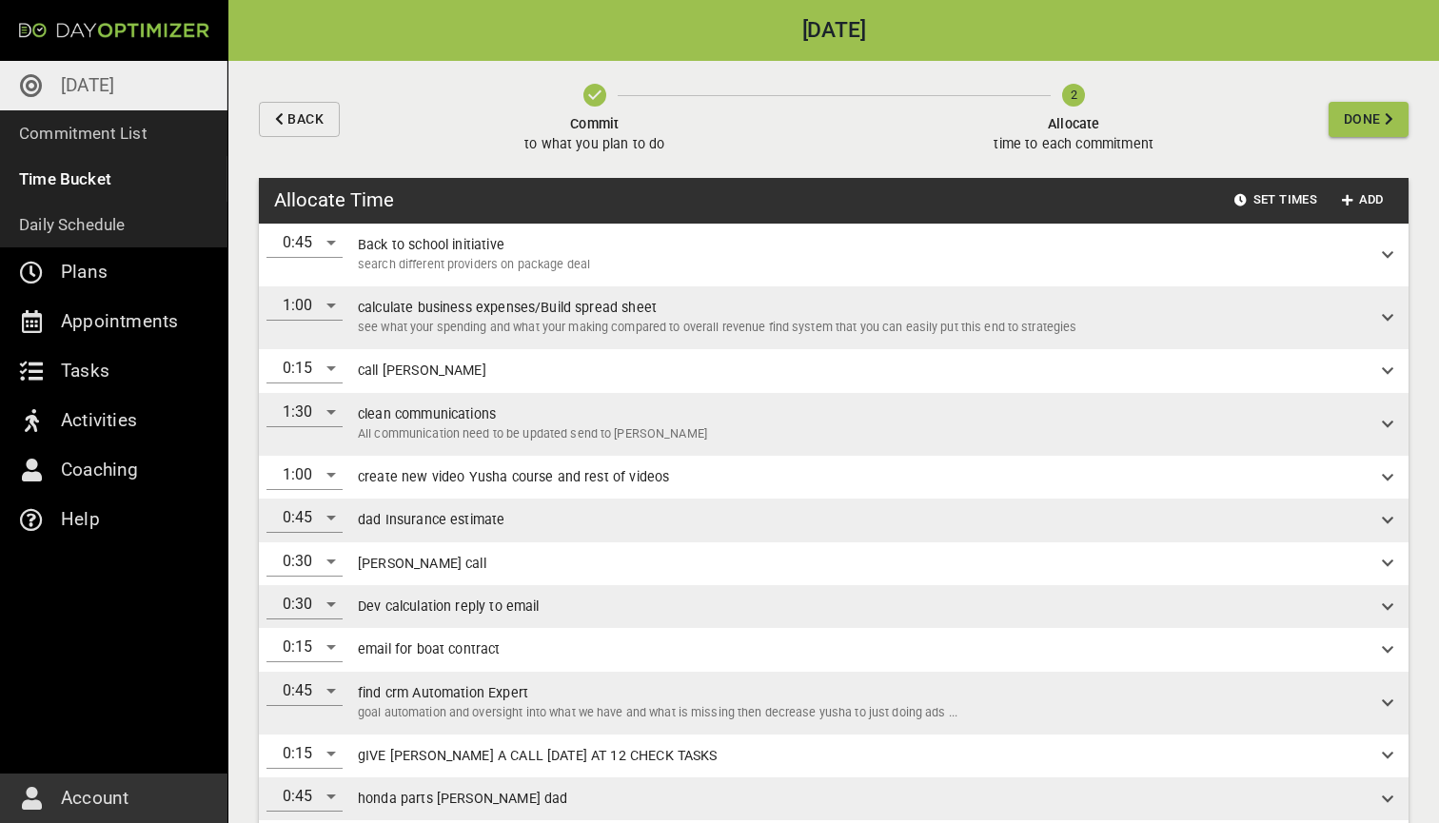
click at [1362, 124] on span "Done" at bounding box center [1361, 120] width 37 height 24
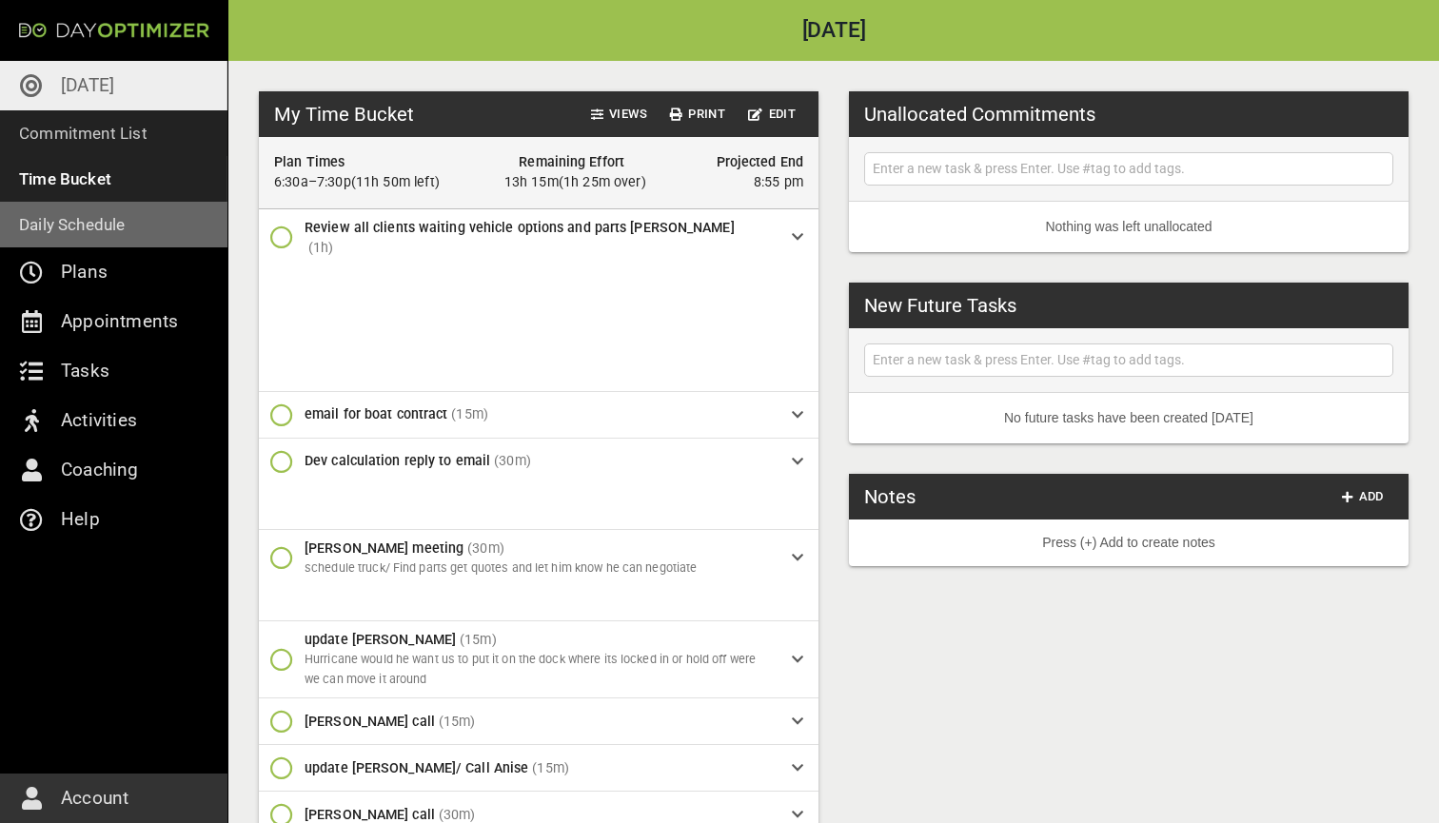
click at [110, 220] on p "Daily Schedule" at bounding box center [72, 224] width 107 height 27
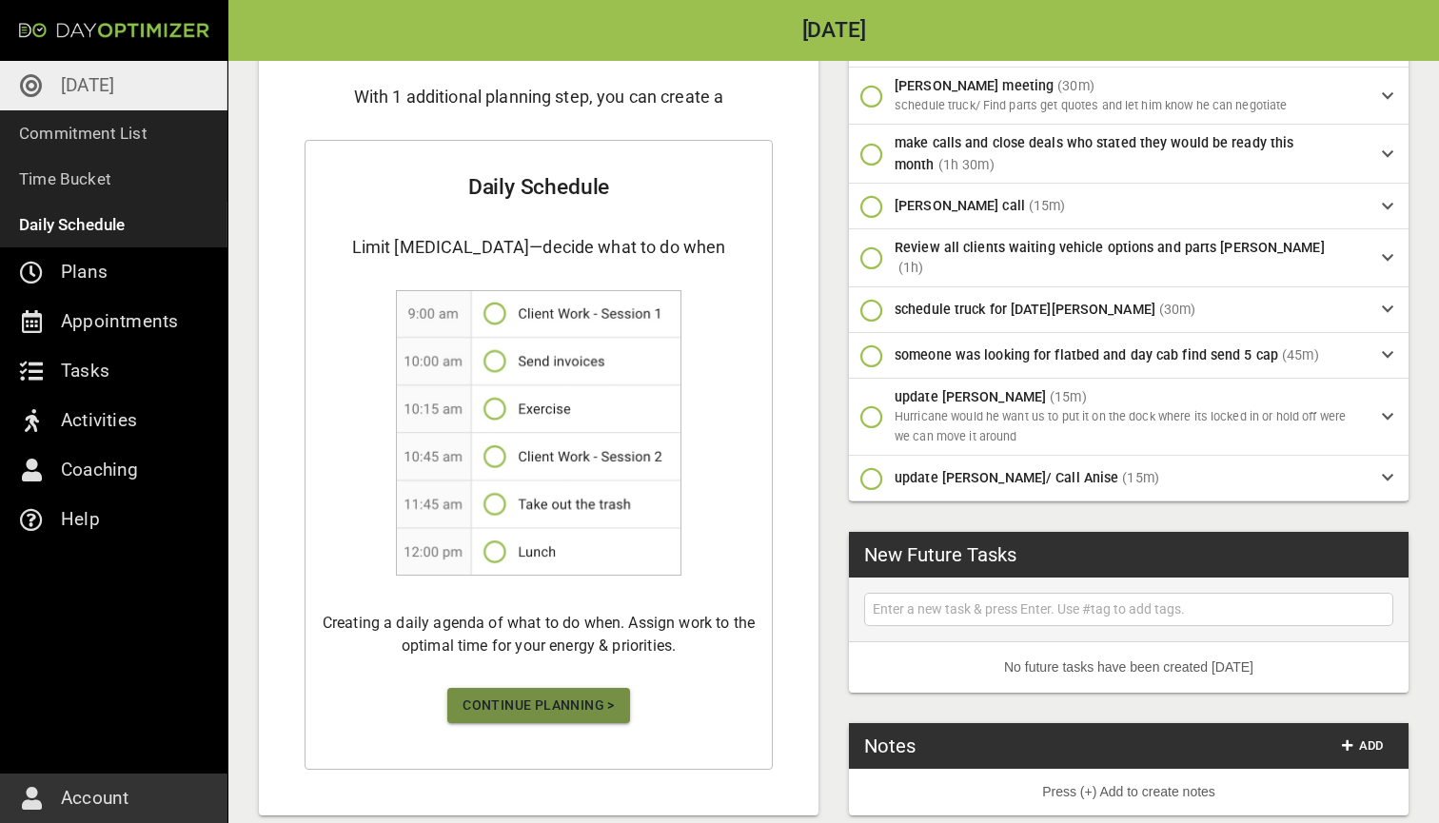
scroll to position [768, 0]
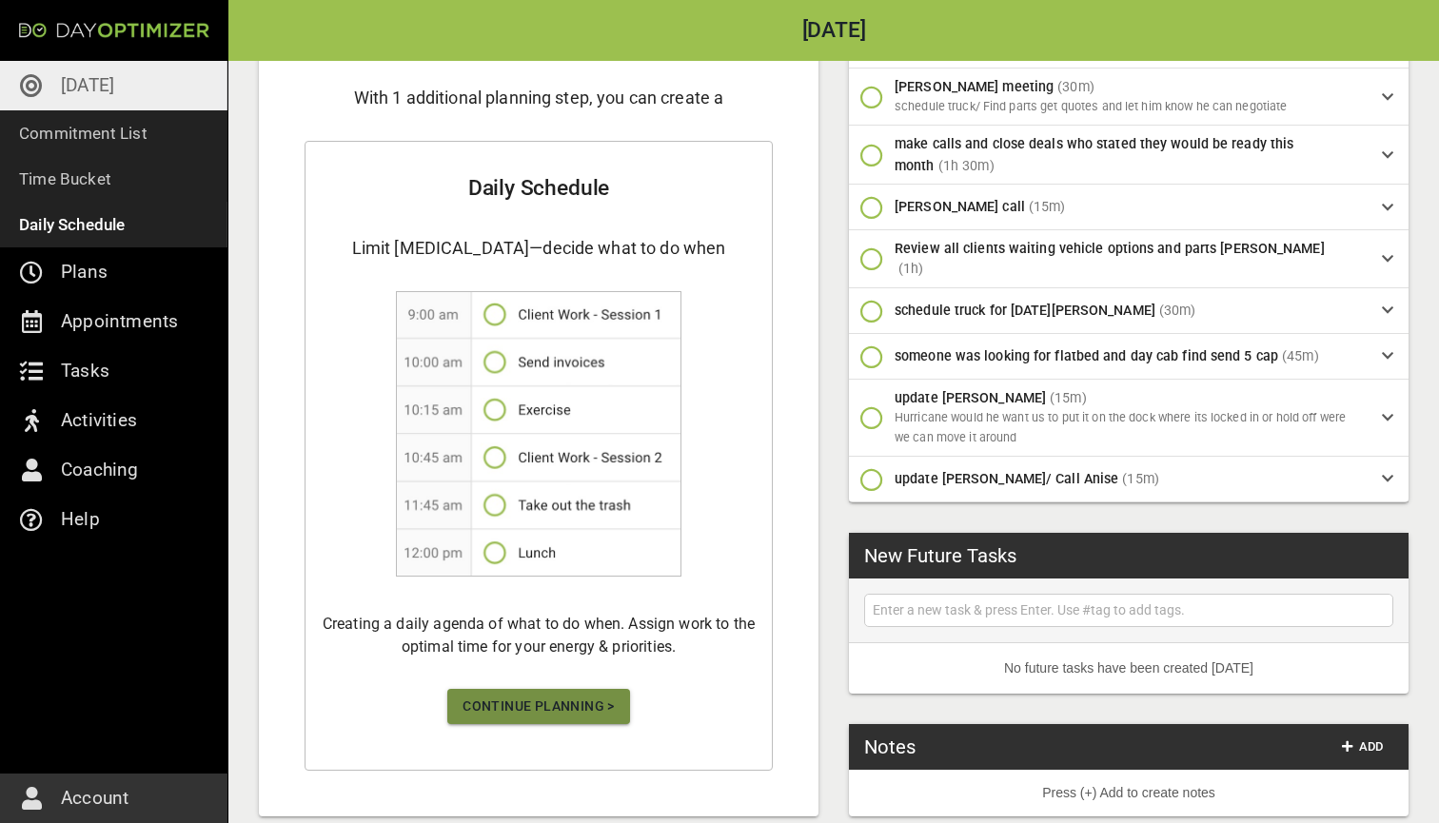
click at [520, 695] on span "Continue Planning >" at bounding box center [538, 707] width 152 height 24
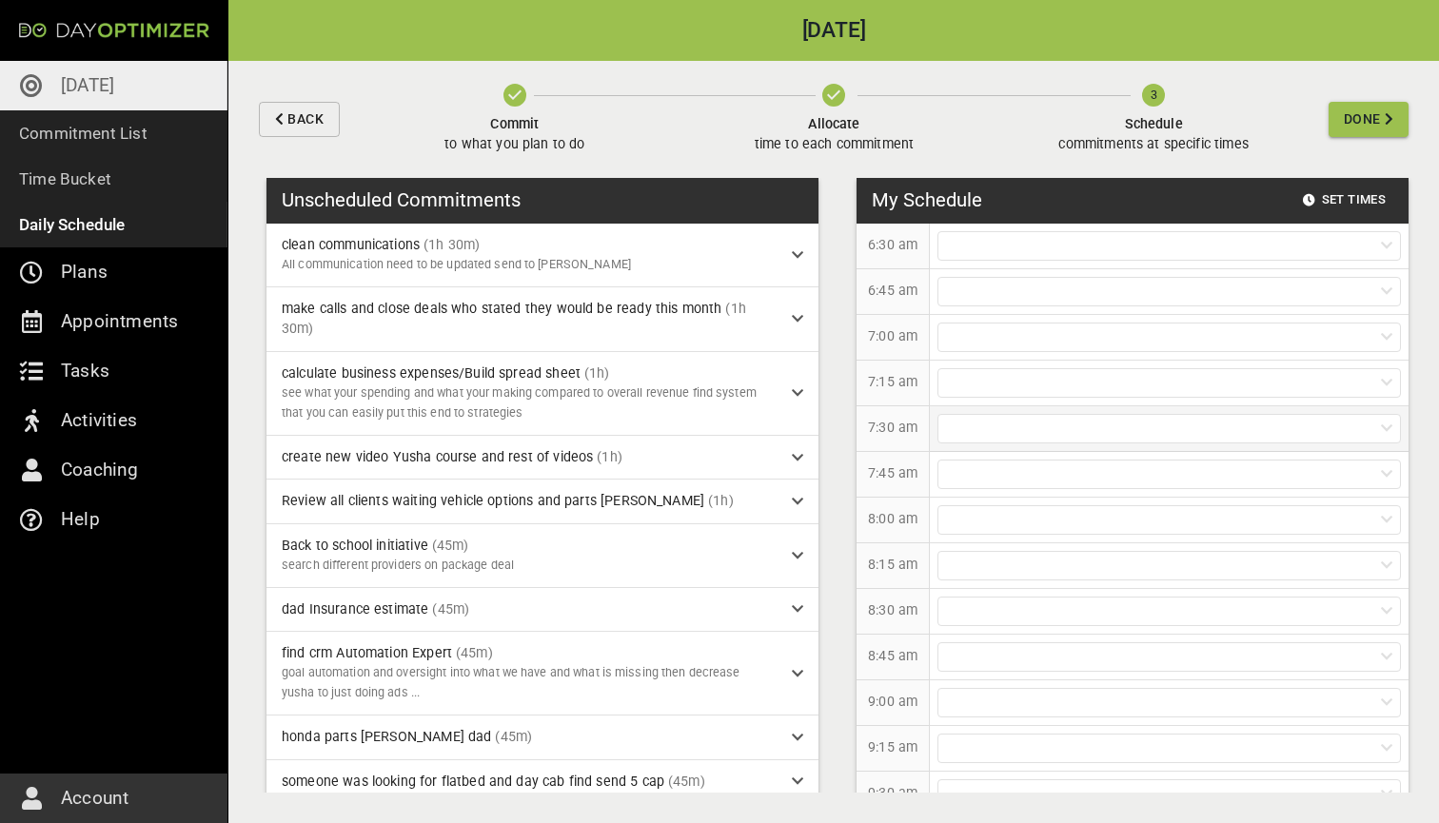
click at [1007, 430] on div at bounding box center [1168, 428] width 463 height 29
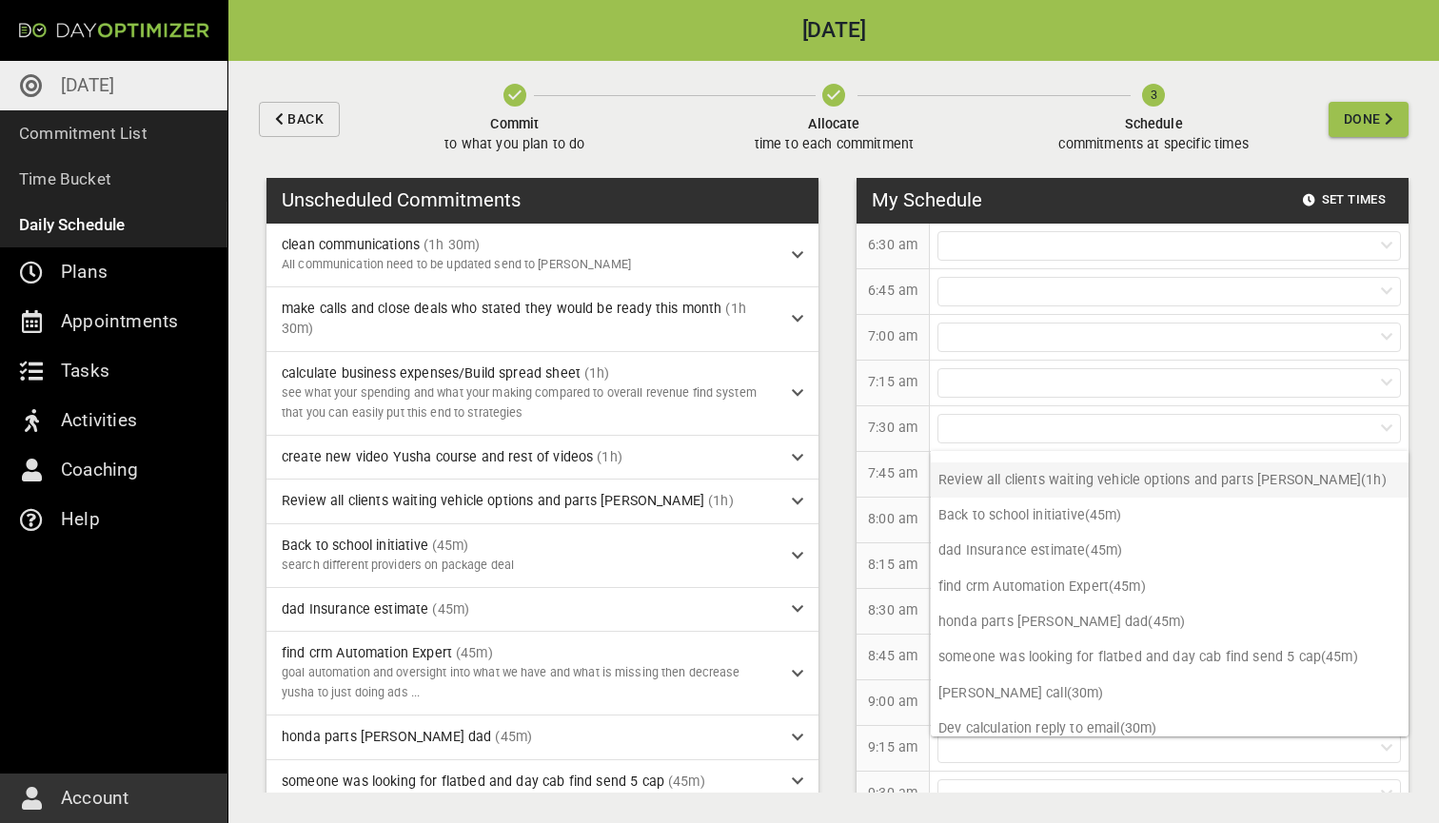
scroll to position [153, 0]
click at [1074, 478] on p "Review all clients waiting vehicle options and parts [PERSON_NAME] (1h)" at bounding box center [1169, 477] width 478 height 35
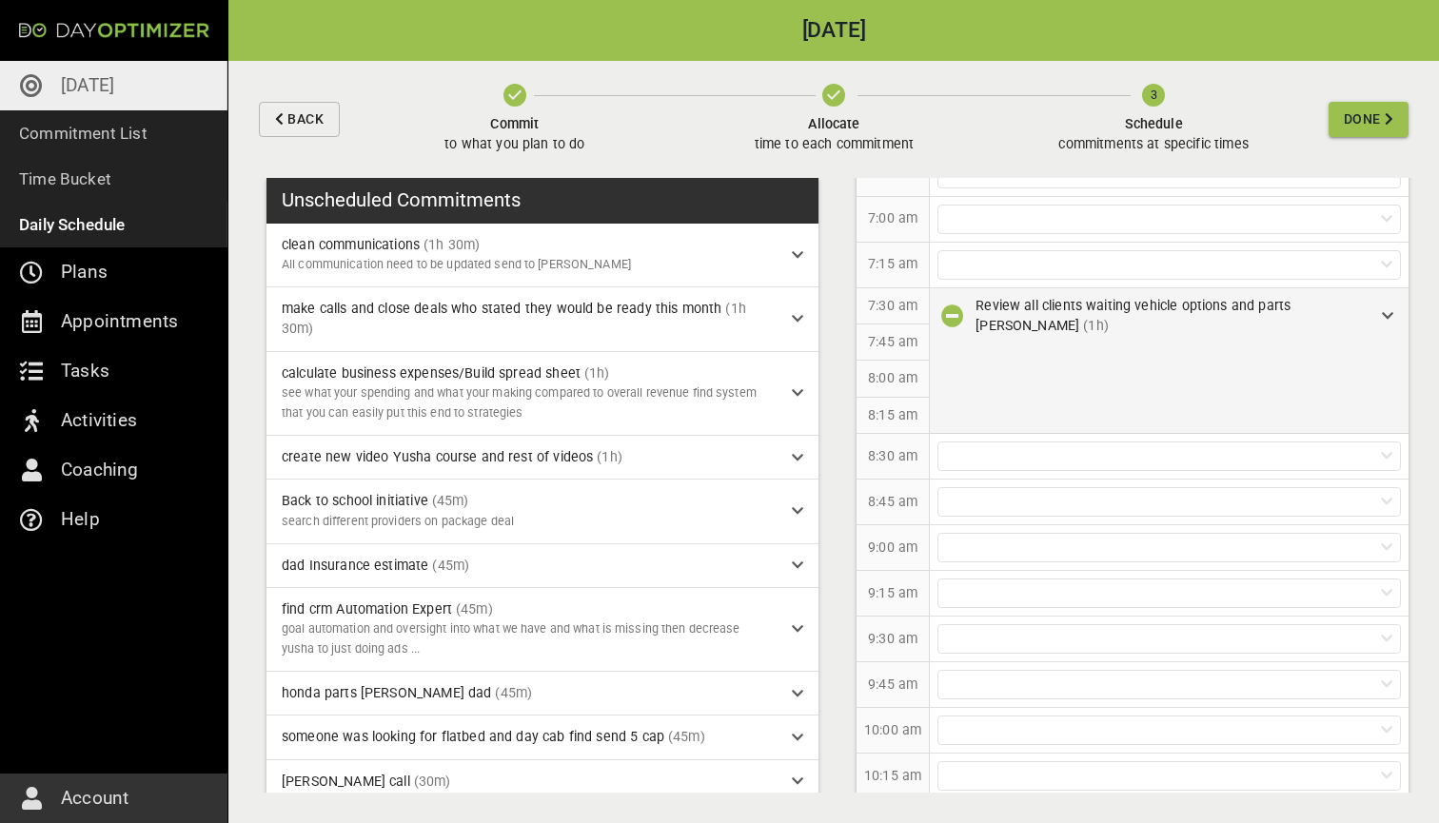
scroll to position [137, 0]
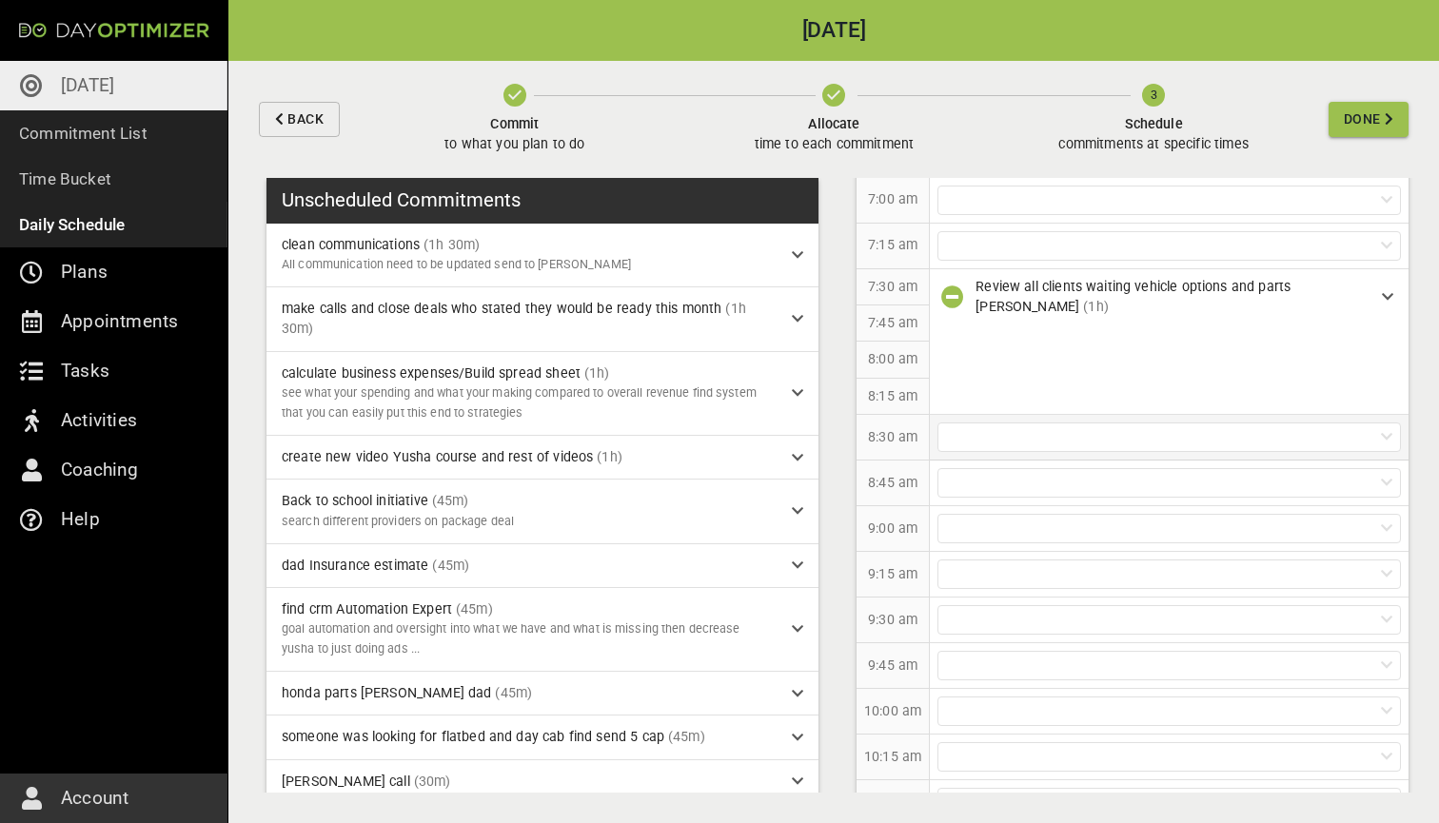
click at [1031, 415] on div at bounding box center [1169, 437] width 479 height 45
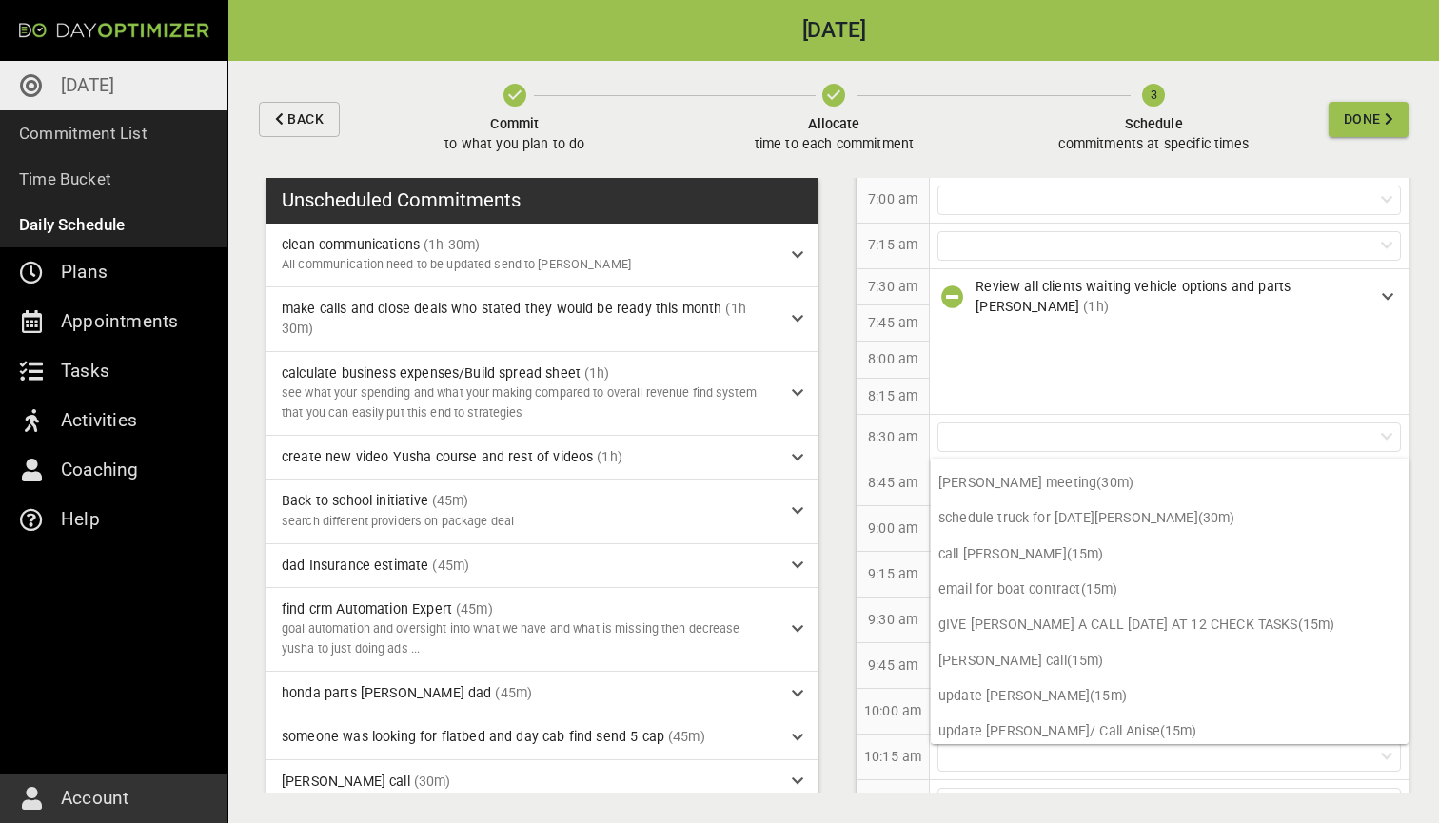
scroll to position [403, 0]
click at [1025, 585] on p "email for boat contract (15m)" at bounding box center [1169, 590] width 478 height 35
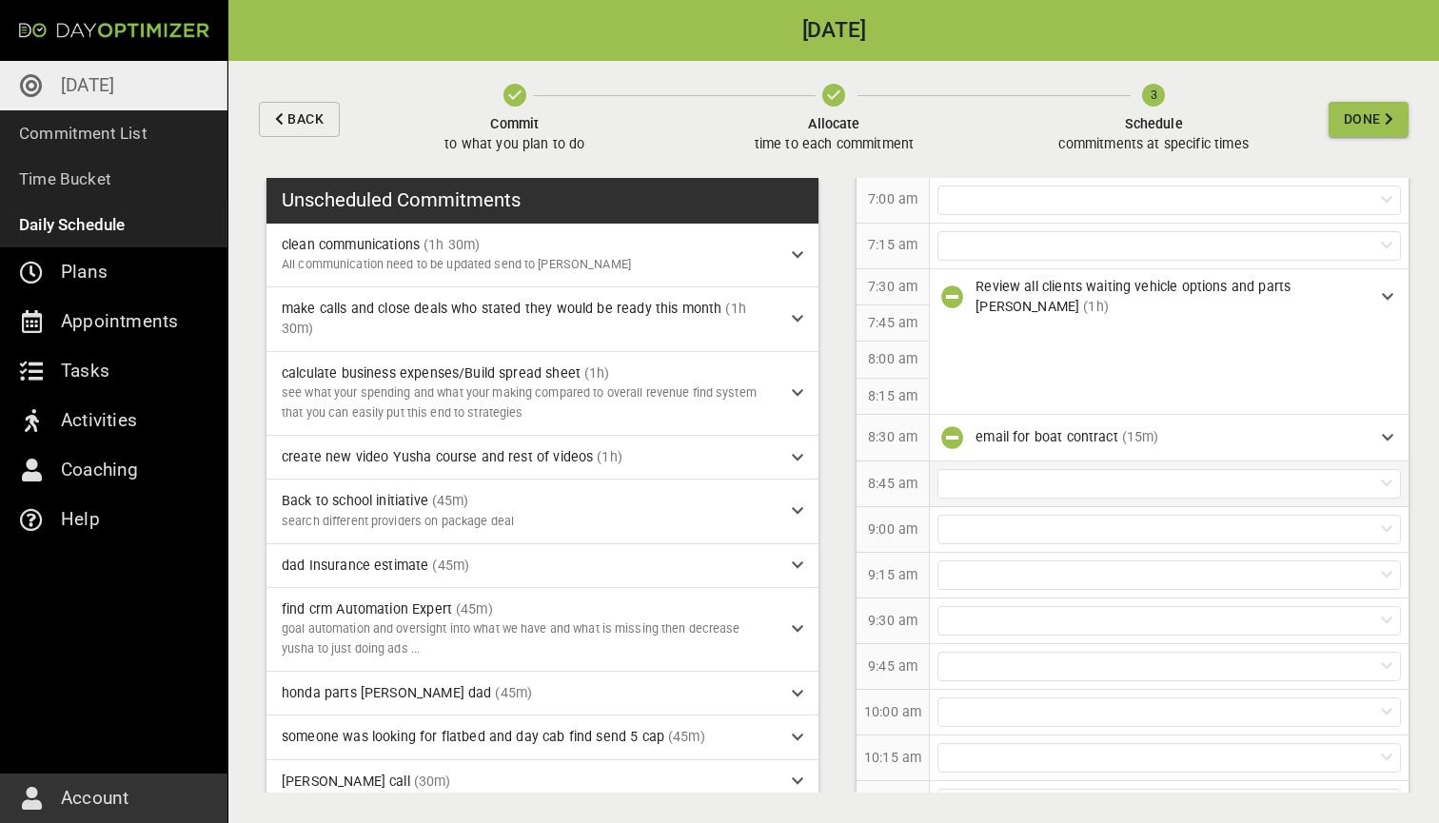
scroll to position [176, 0]
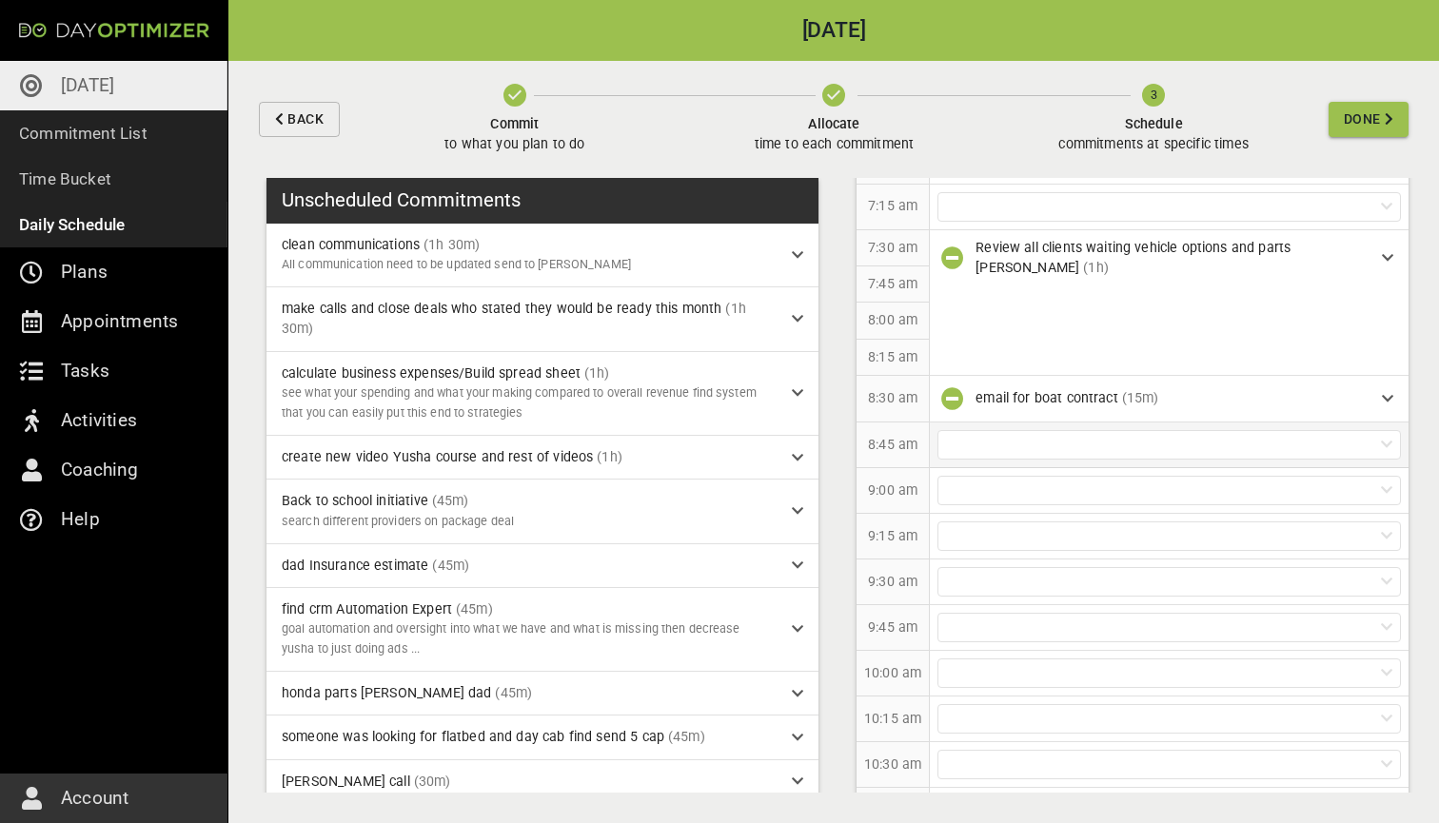
click at [1035, 445] on div at bounding box center [1168, 444] width 463 height 29
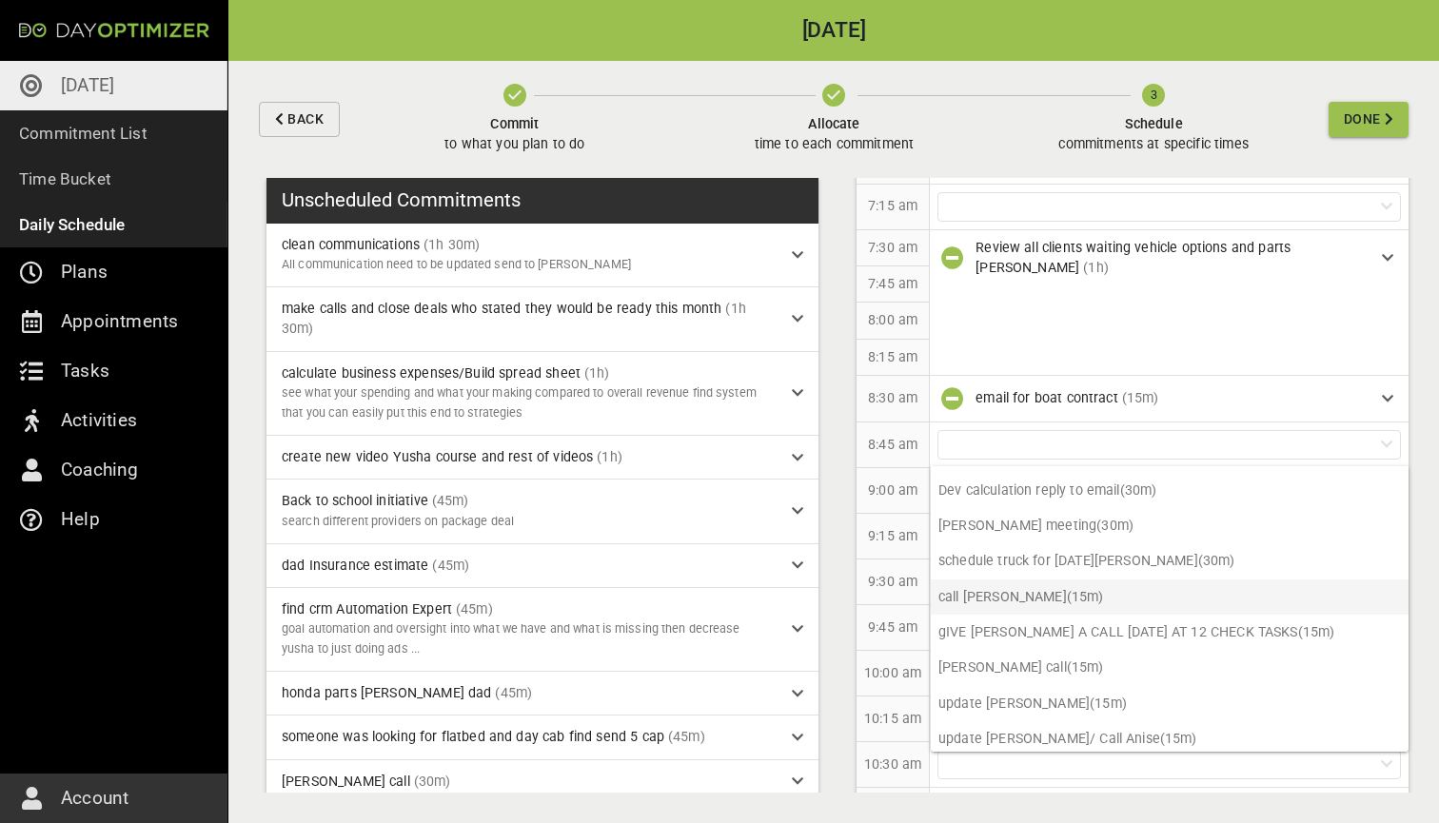
scroll to position [368, 0]
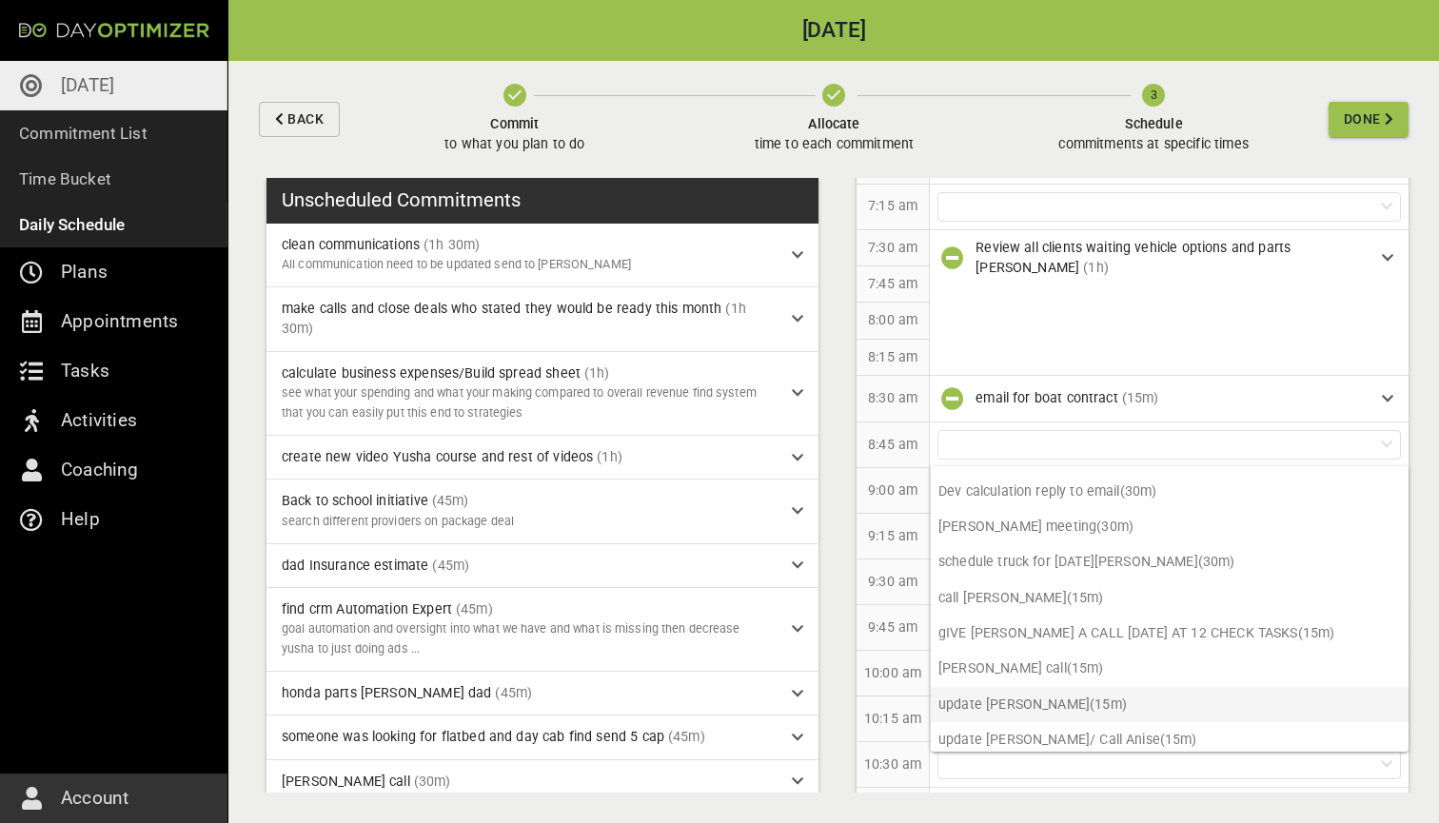
click at [1023, 695] on p "update [PERSON_NAME] (15m)" at bounding box center [1169, 704] width 478 height 35
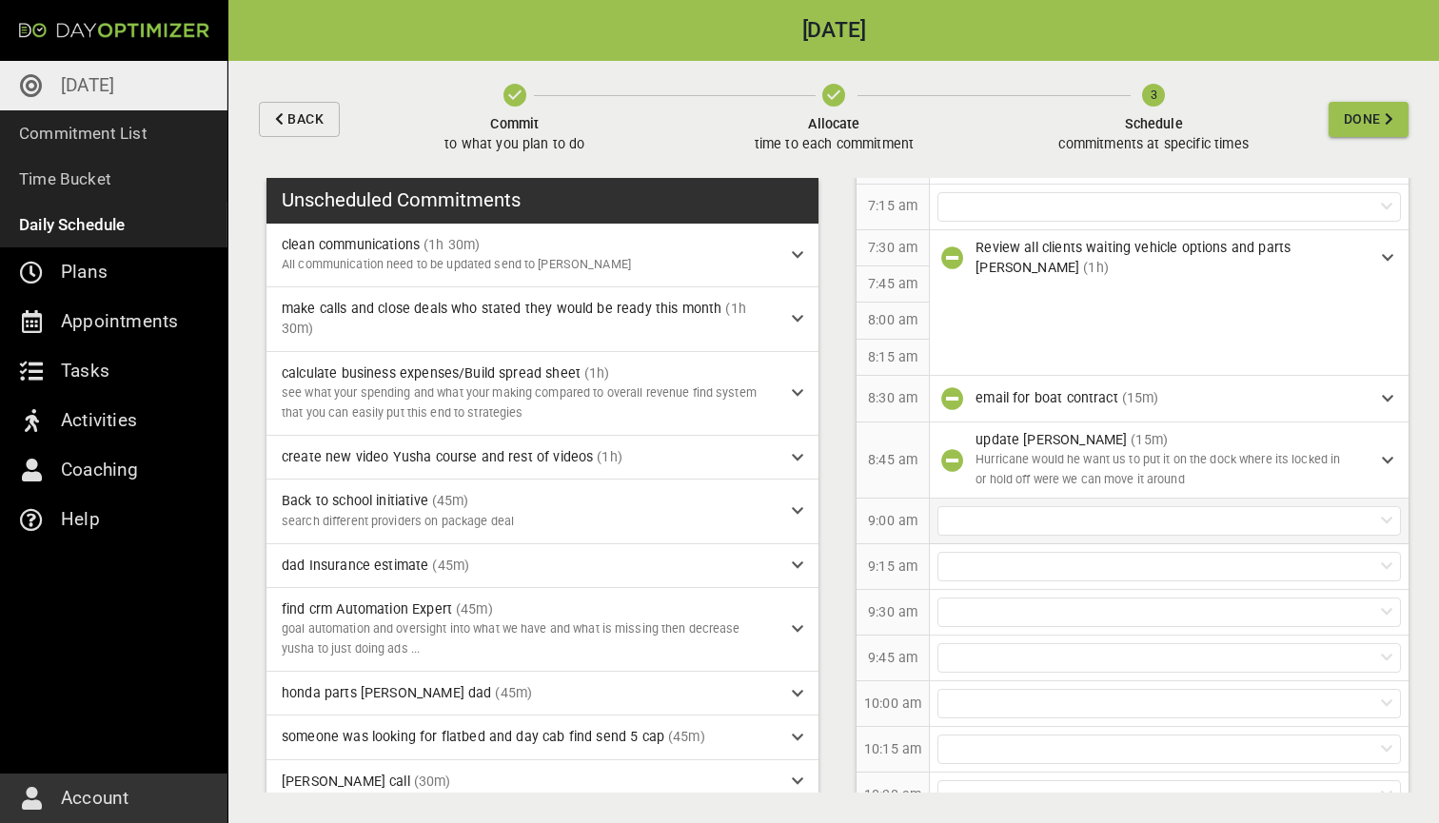
click at [1035, 517] on div at bounding box center [1168, 520] width 463 height 29
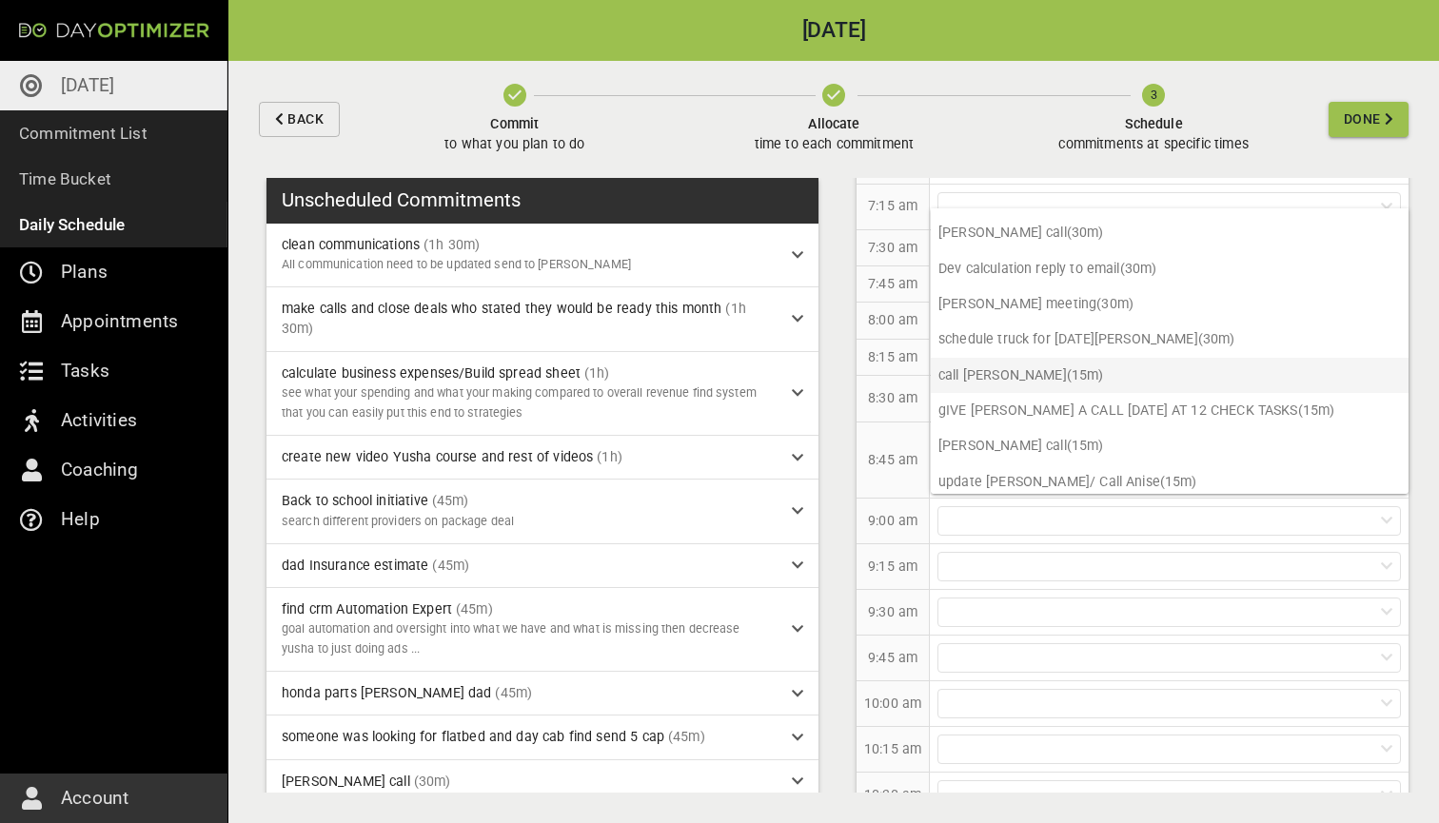
scroll to position [301, 0]
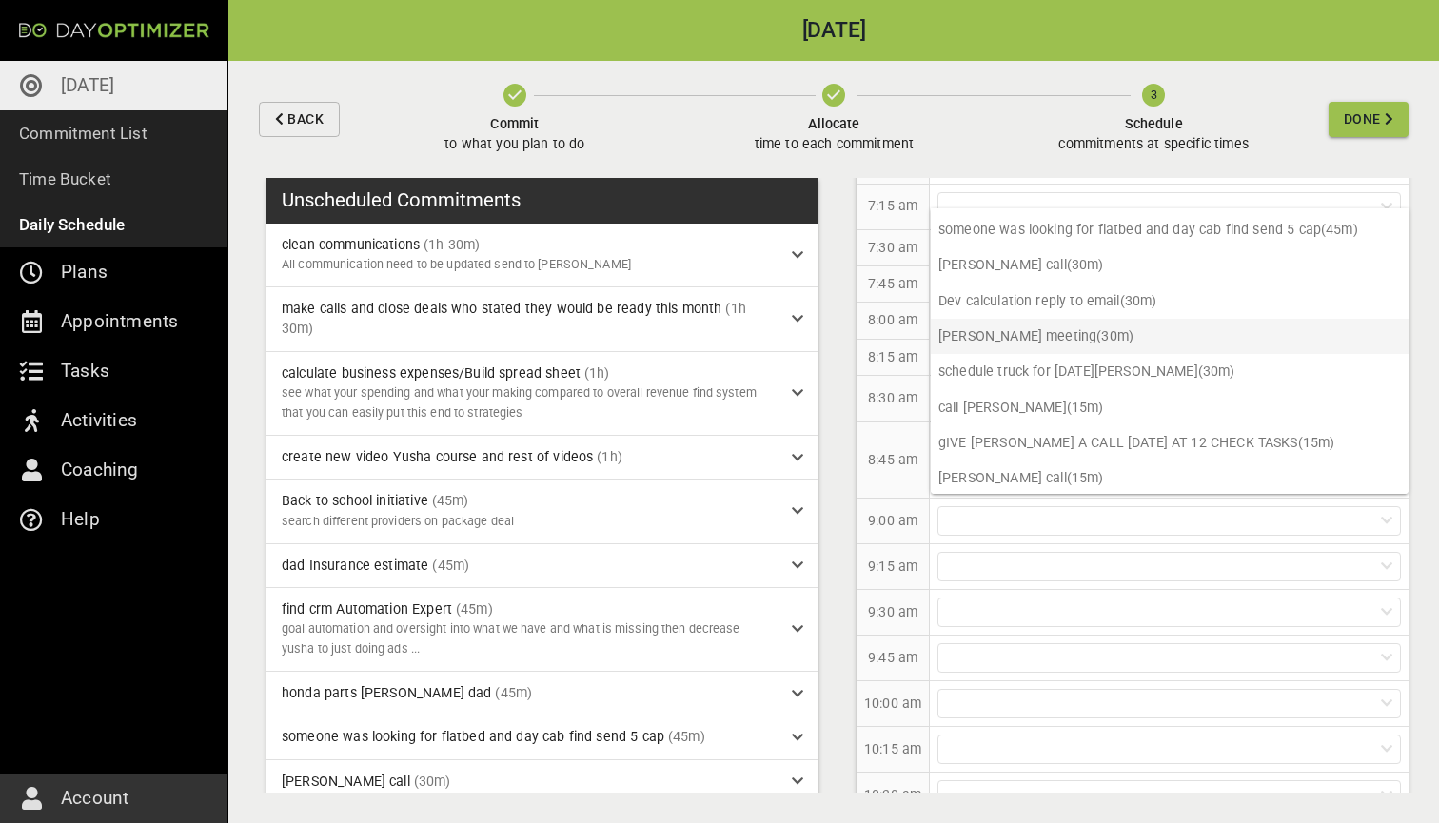
click at [1056, 339] on p "[PERSON_NAME] meeting (30m)" at bounding box center [1169, 336] width 478 height 35
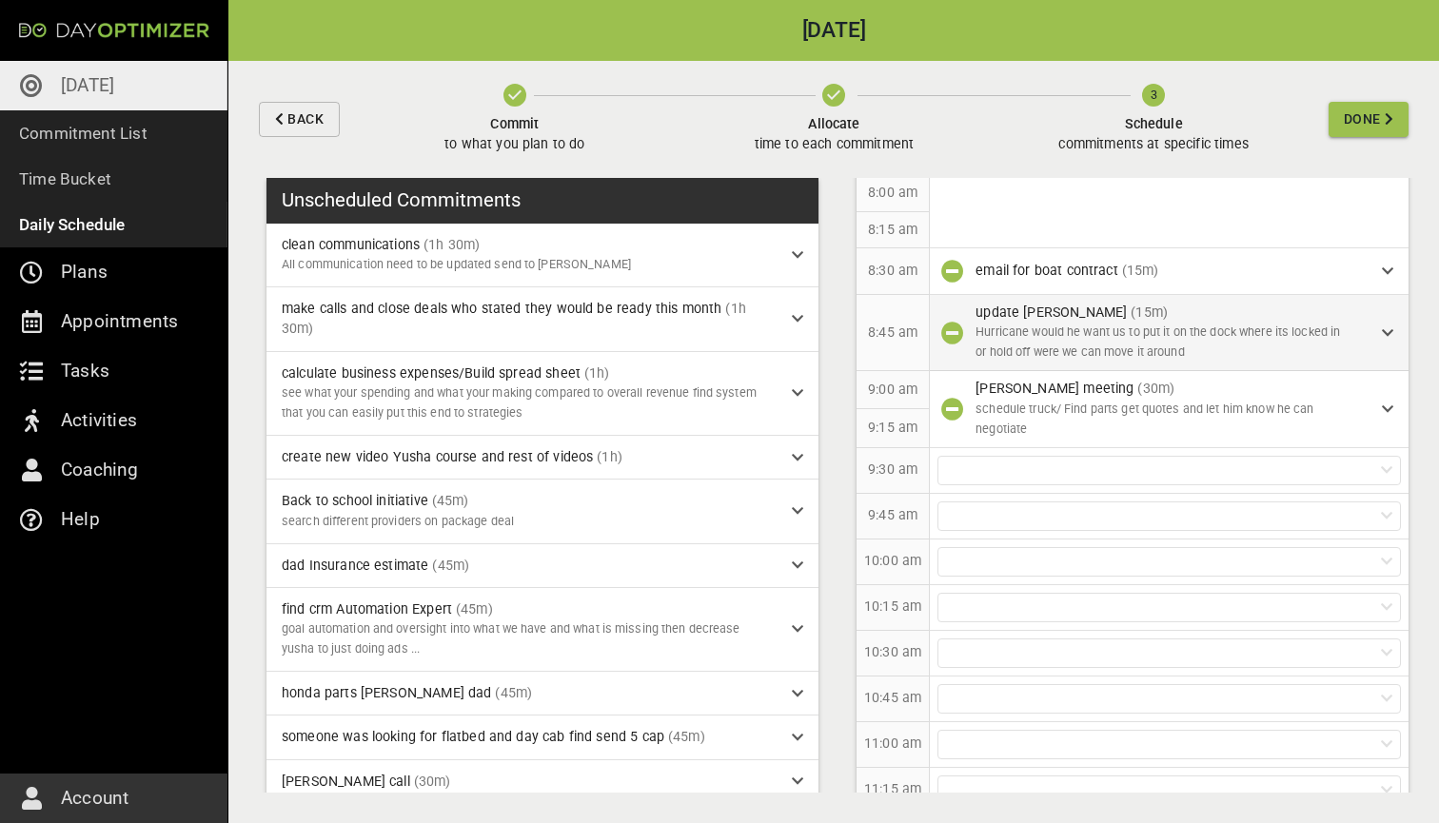
scroll to position [328, 0]
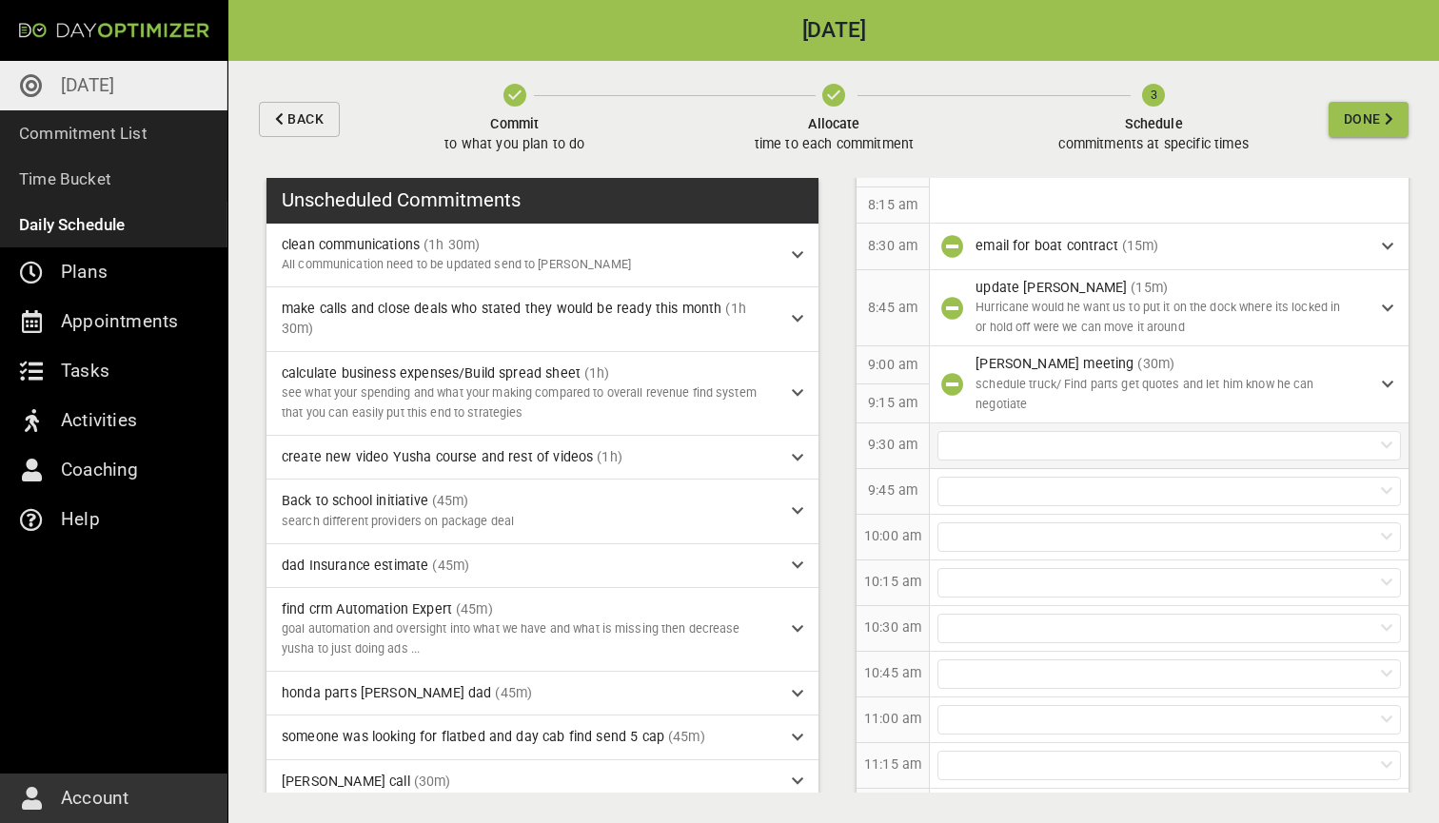
click at [1037, 431] on div at bounding box center [1168, 445] width 463 height 29
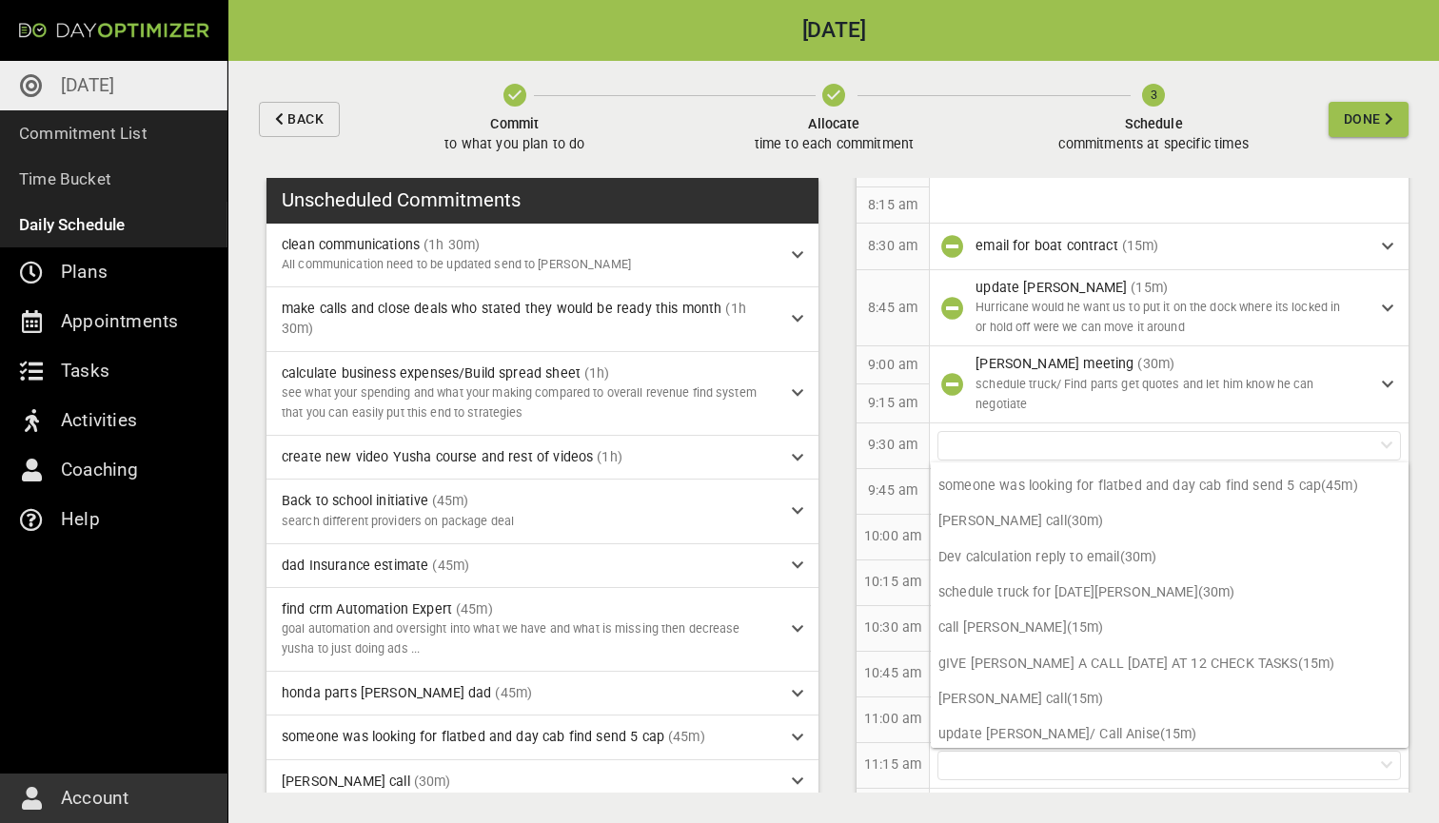
scroll to position [298, 0]
click at [1082, 590] on p "schedule truck for [DATE][PERSON_NAME] (30m)" at bounding box center [1169, 593] width 478 height 35
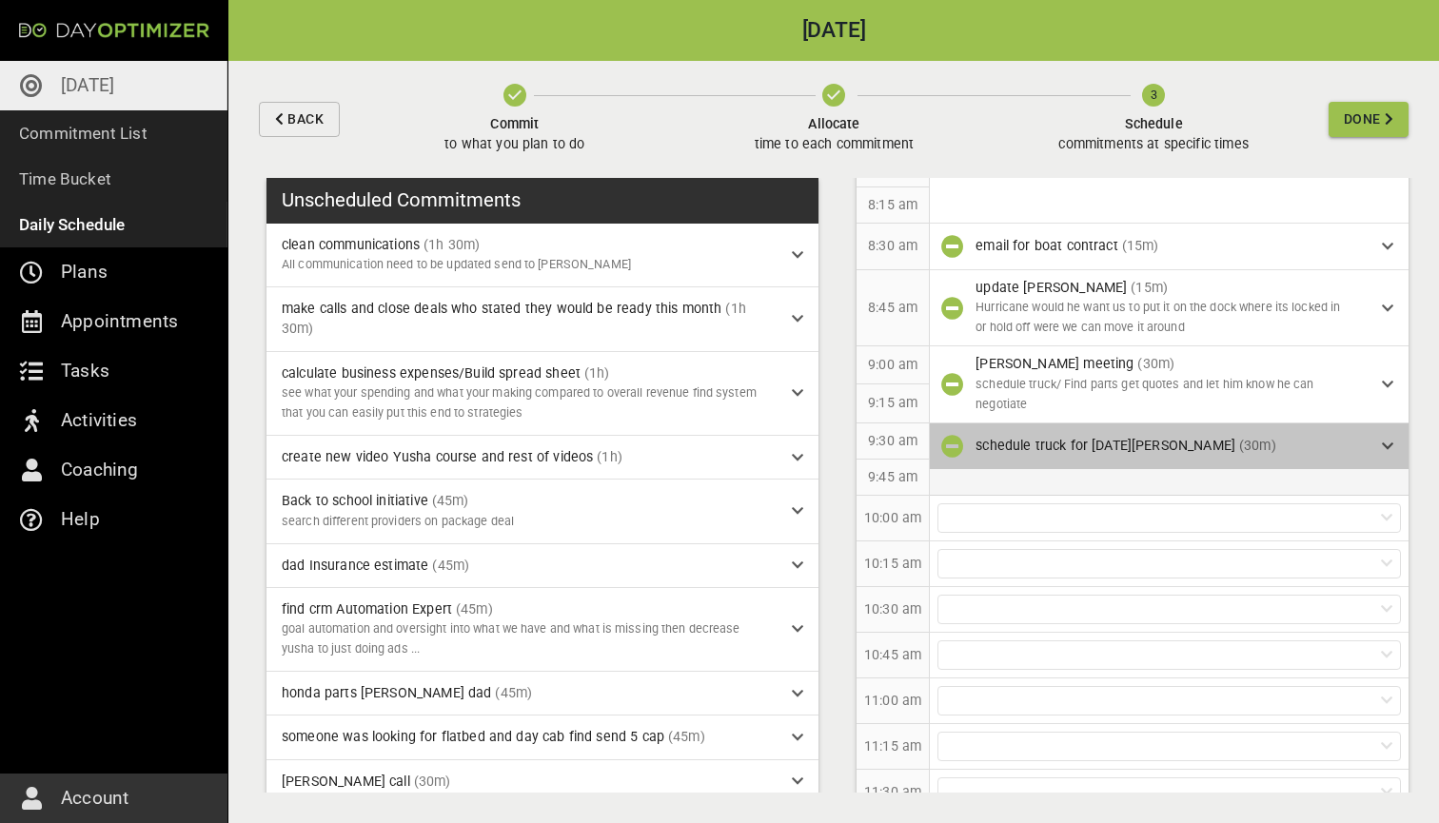
click at [1383, 441] on icon at bounding box center [1386, 446] width 11 height 13
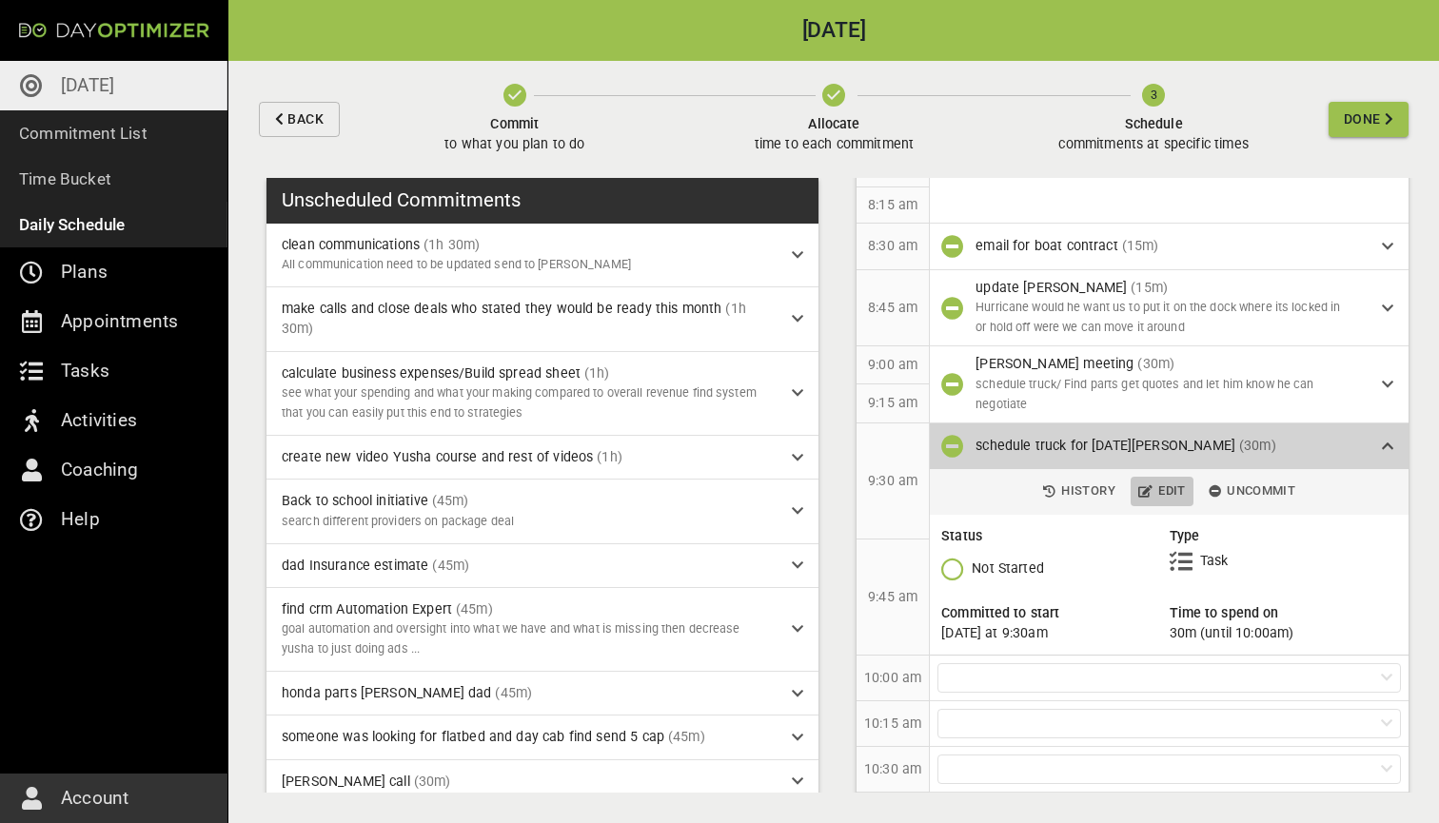
click at [1151, 485] on icon "button" at bounding box center [1145, 491] width 14 height 12
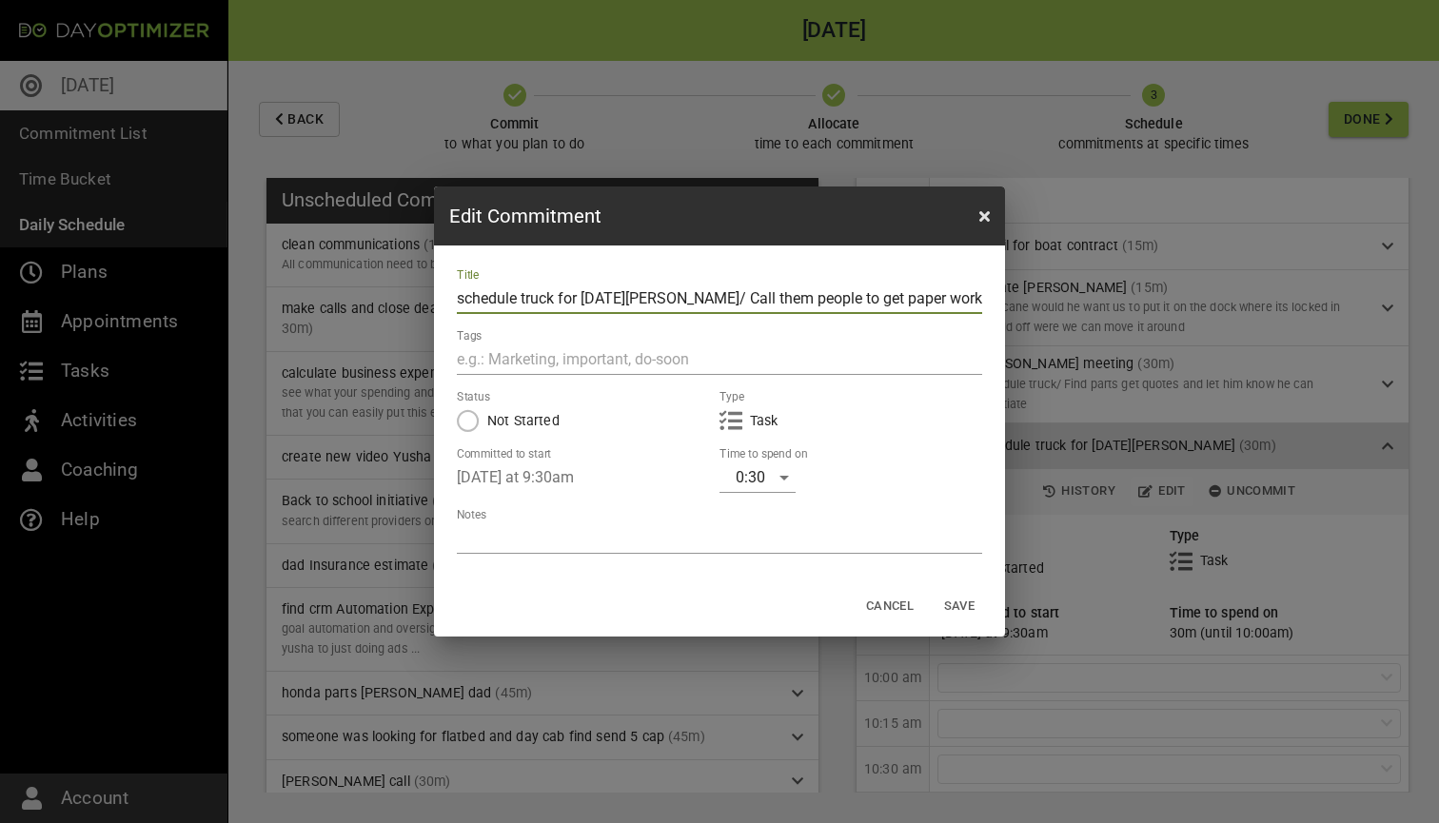
type input "schedule truck for [DATE][PERSON_NAME]/ Call them people to get paper work for …"
click at [948, 608] on span "Save" at bounding box center [959, 607] width 46 height 22
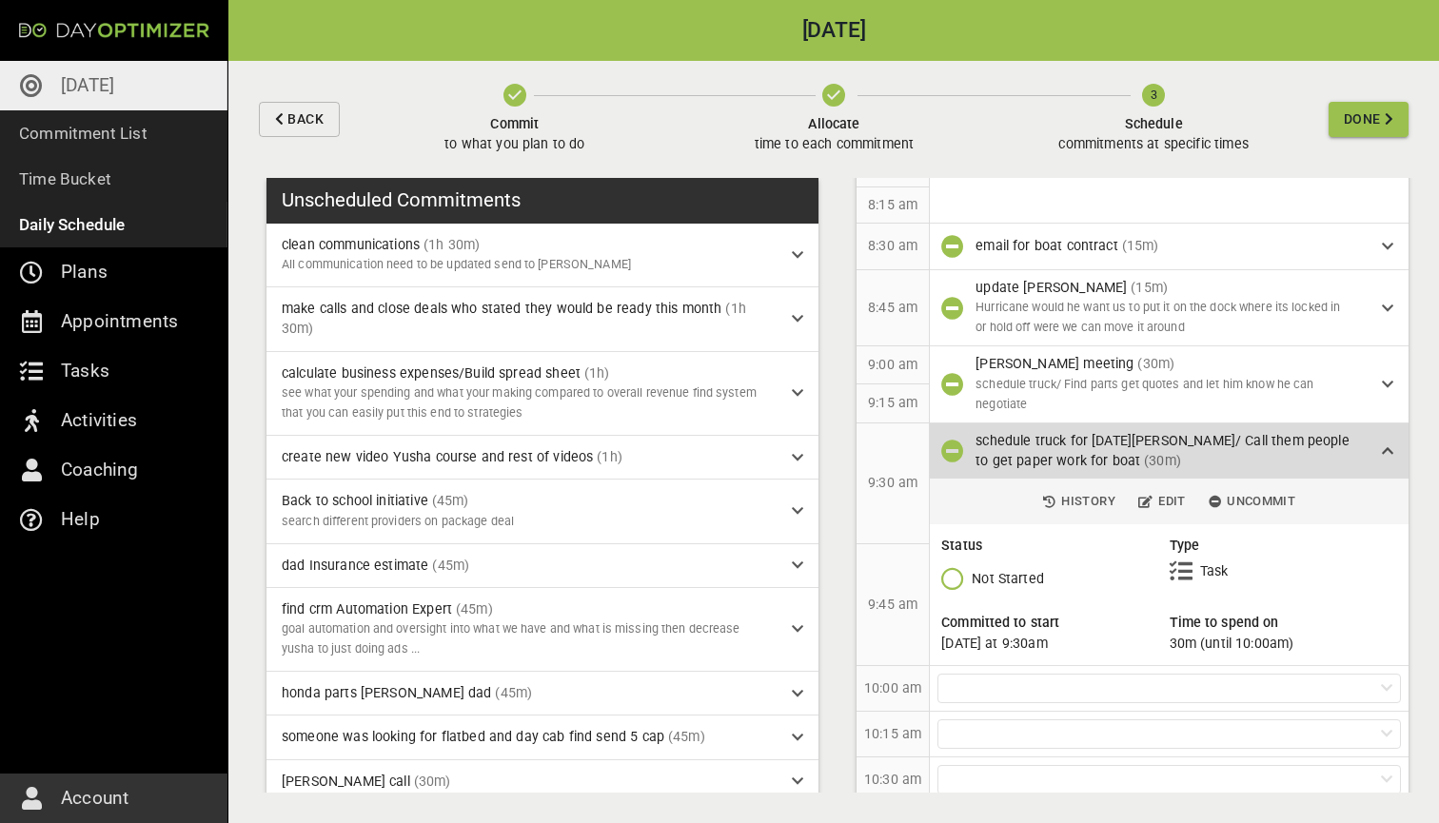
click at [1377, 457] on div "schedule truck for [DATE][PERSON_NAME]/ Call them people to get paper work for …" at bounding box center [1178, 451] width 406 height 41
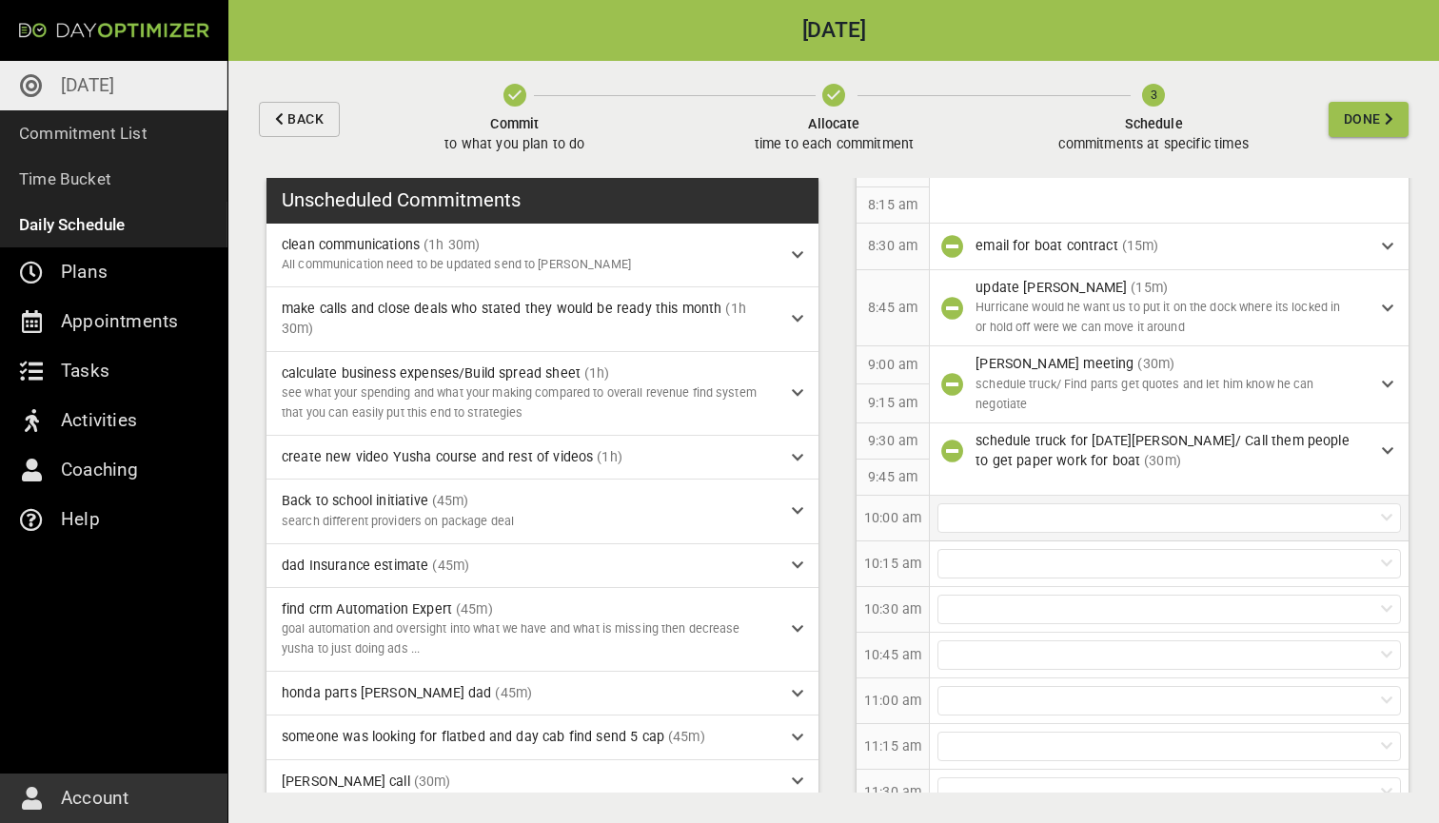
click at [1066, 511] on div at bounding box center [1168, 517] width 463 height 29
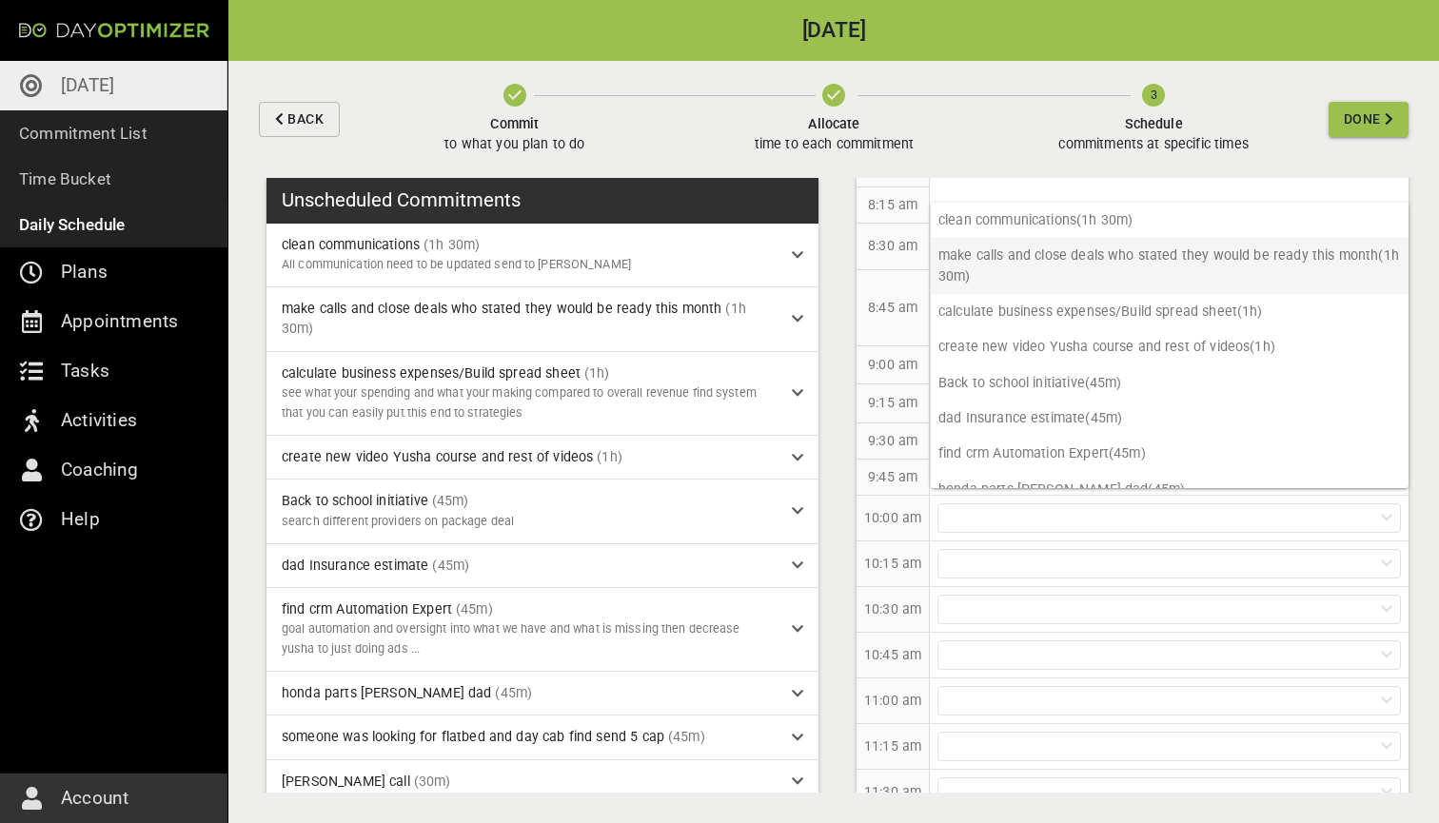
scroll to position [0, 0]
click at [1046, 274] on p "make calls and close deals who stated they would be ready this month (1h 30m)" at bounding box center [1169, 266] width 478 height 56
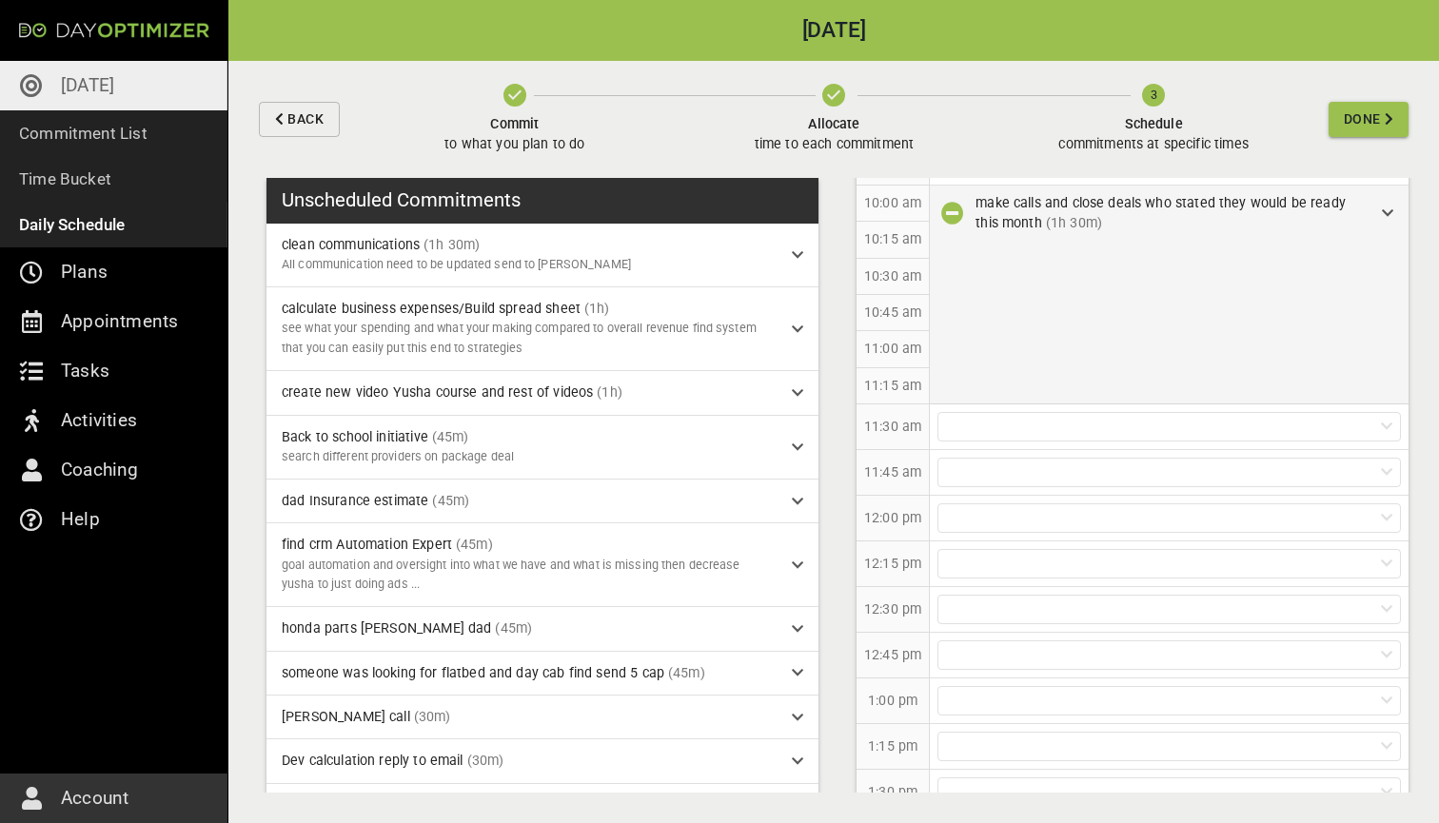
scroll to position [643, 0]
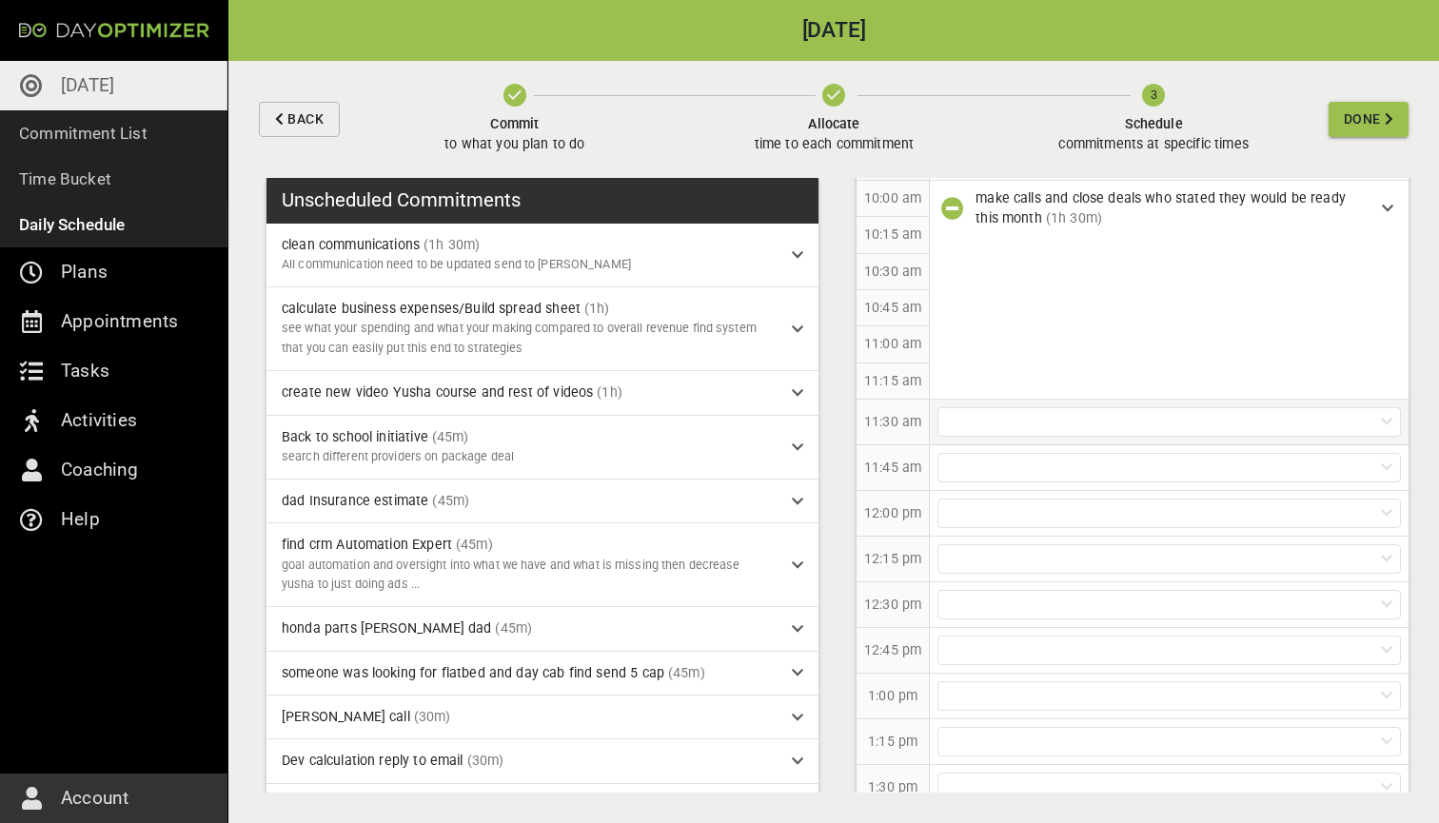
click at [1033, 425] on div at bounding box center [1168, 421] width 463 height 29
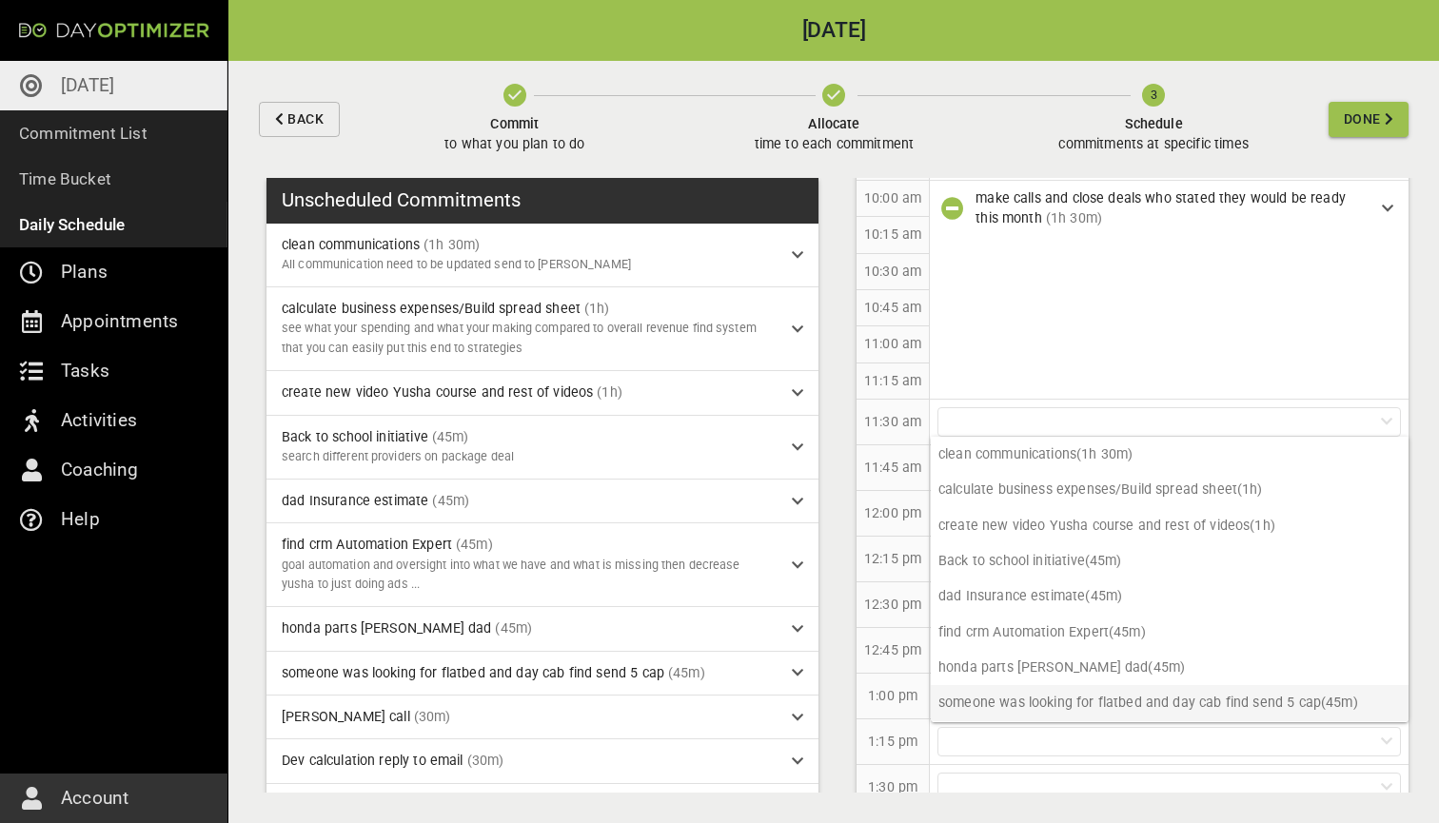
scroll to position [0, 0]
click at [912, 401] on div "11:30 am" at bounding box center [892, 423] width 73 height 46
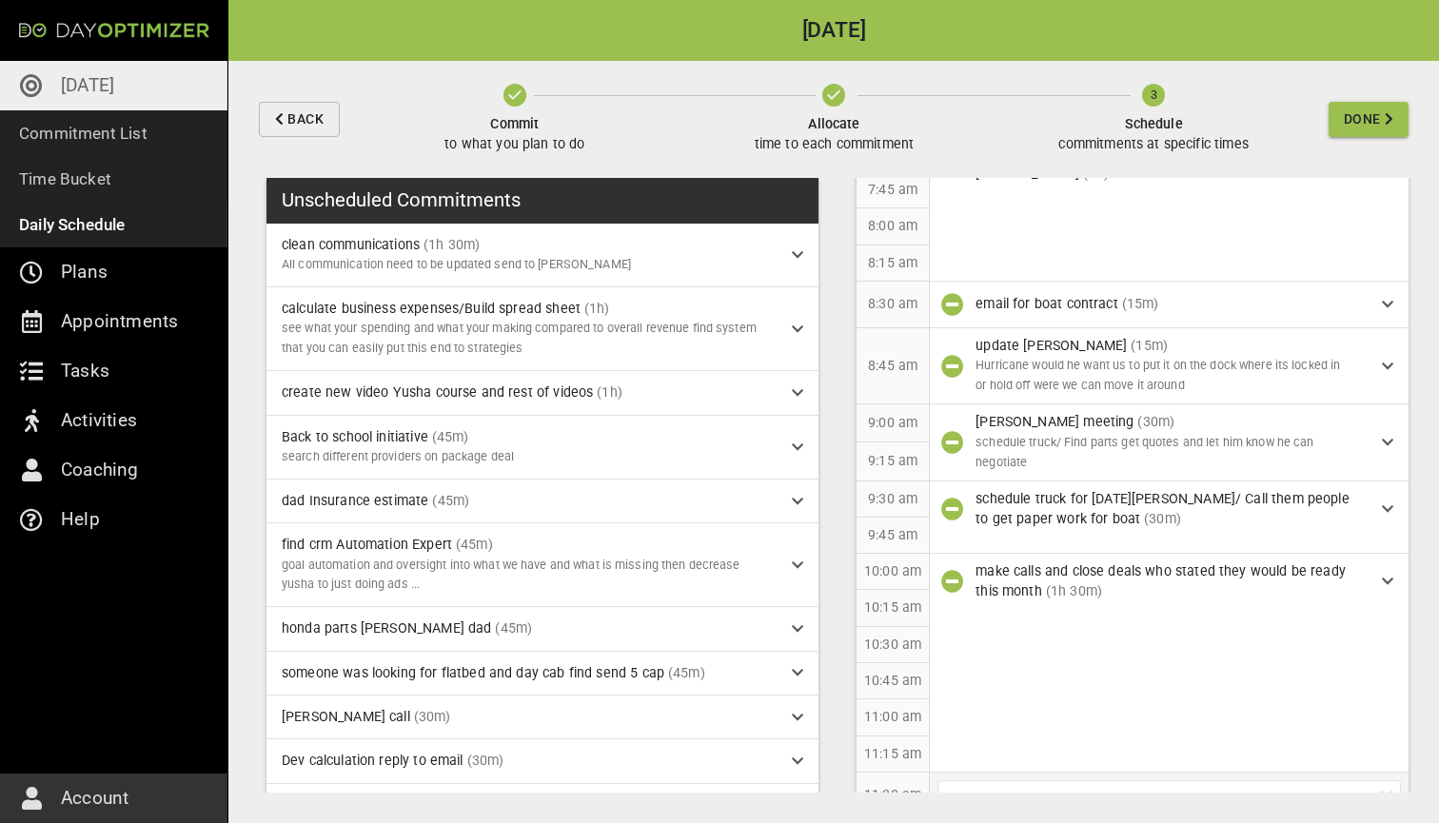
scroll to position [268, 0]
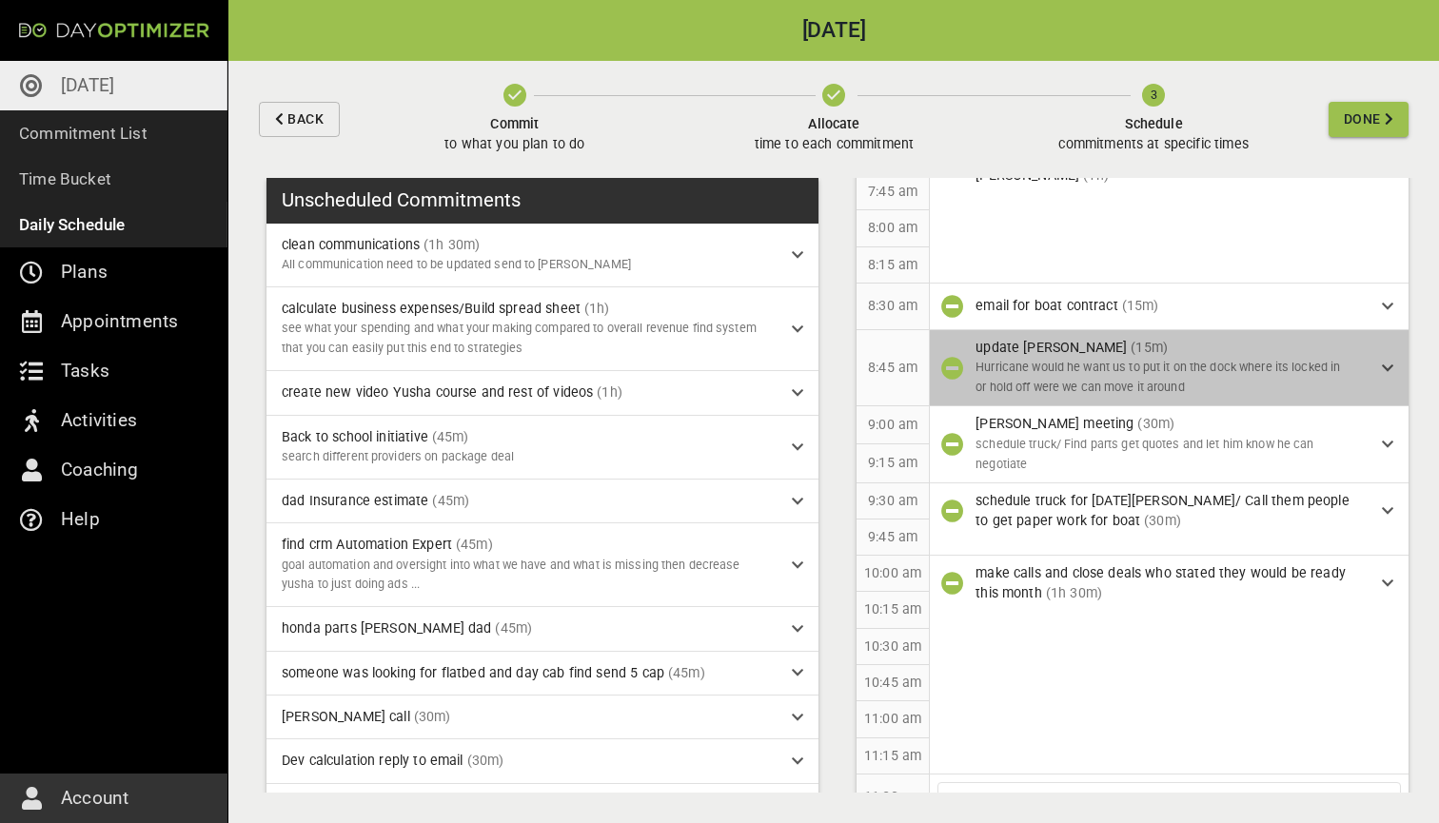
click at [1381, 362] on icon at bounding box center [1386, 368] width 11 height 13
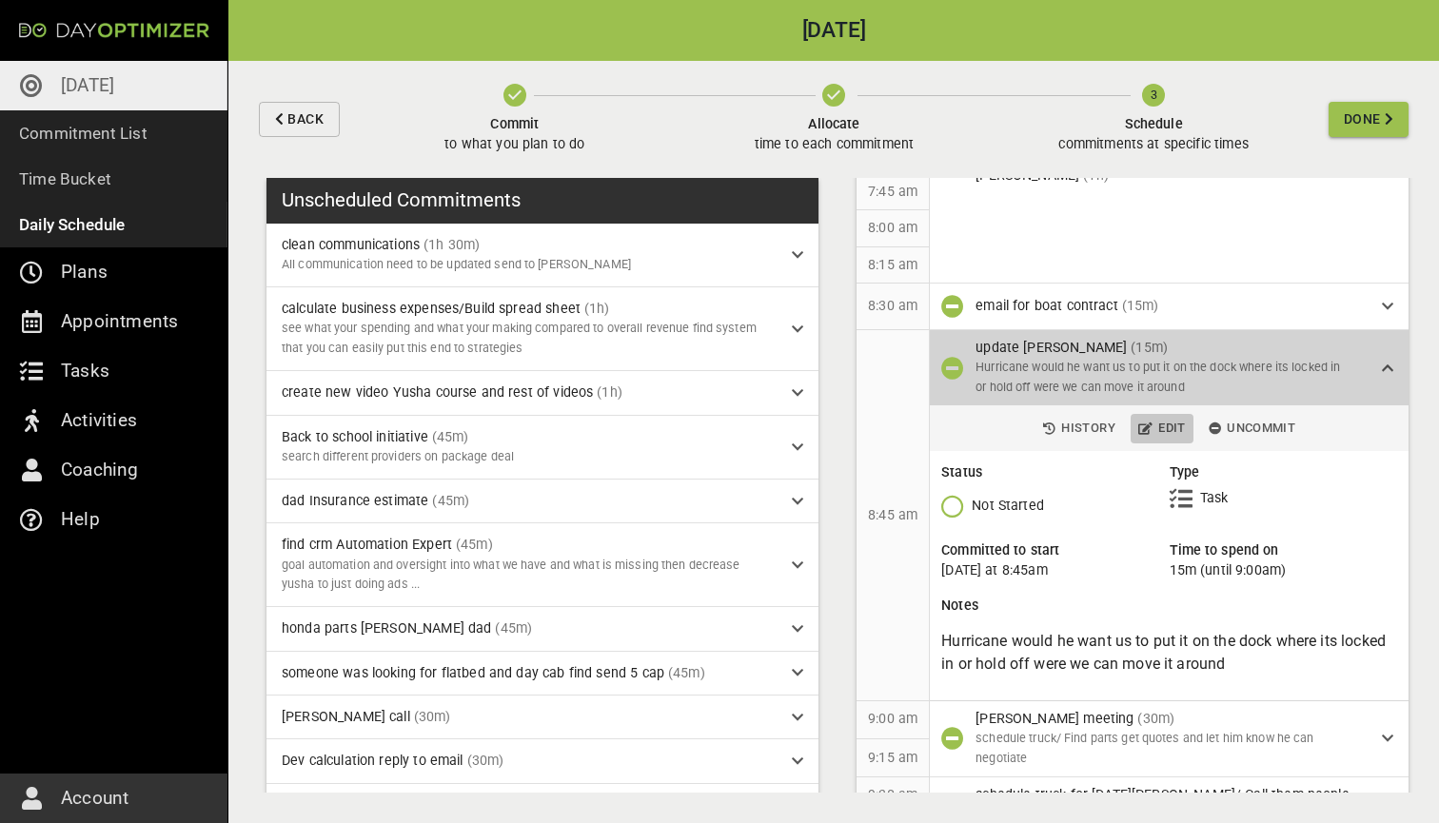
click at [1161, 426] on span "Edit" at bounding box center [1162, 429] width 48 height 22
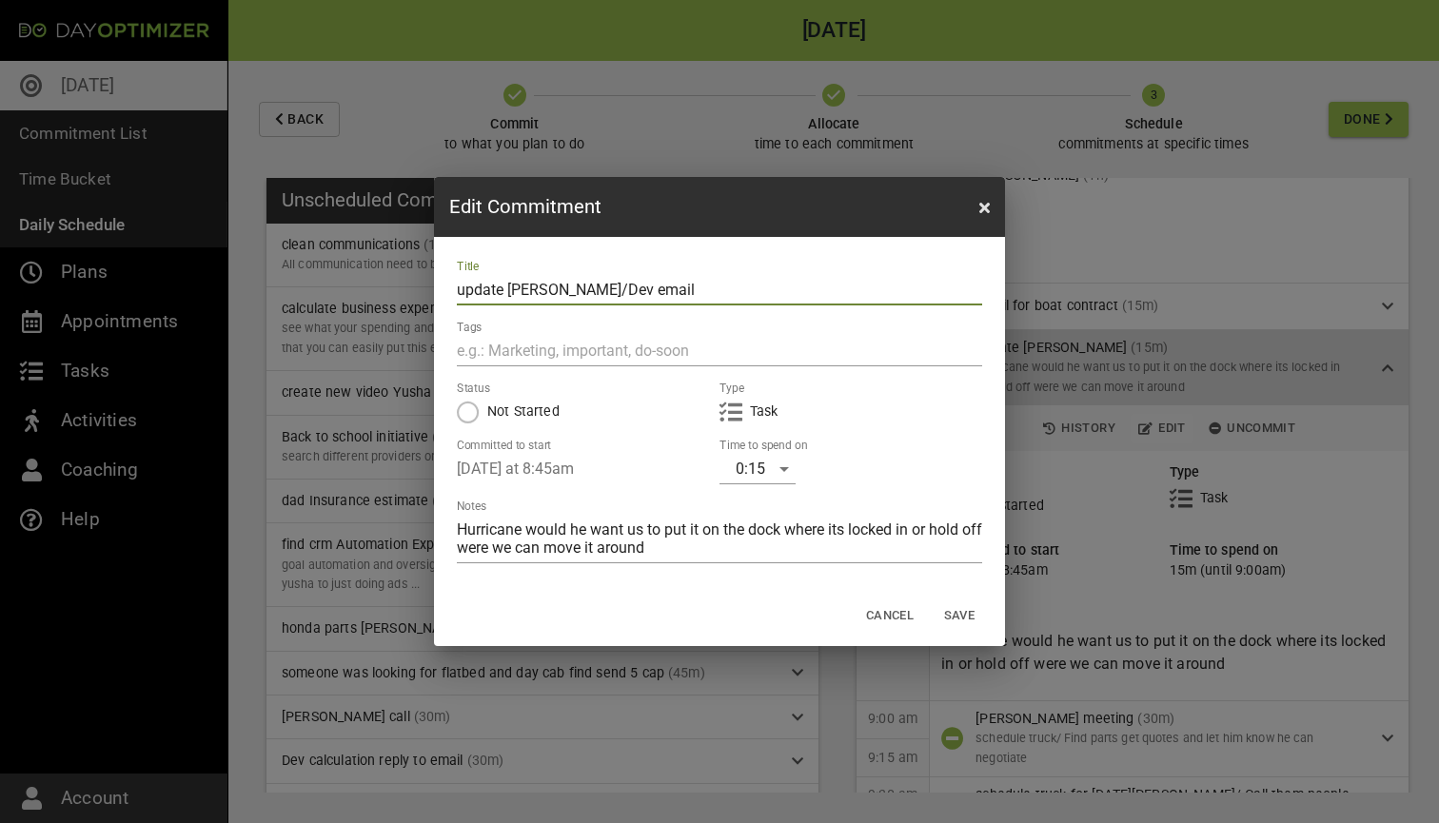
type input "update [PERSON_NAME]/Dev email"
click at [958, 612] on span "Save" at bounding box center [959, 616] width 46 height 22
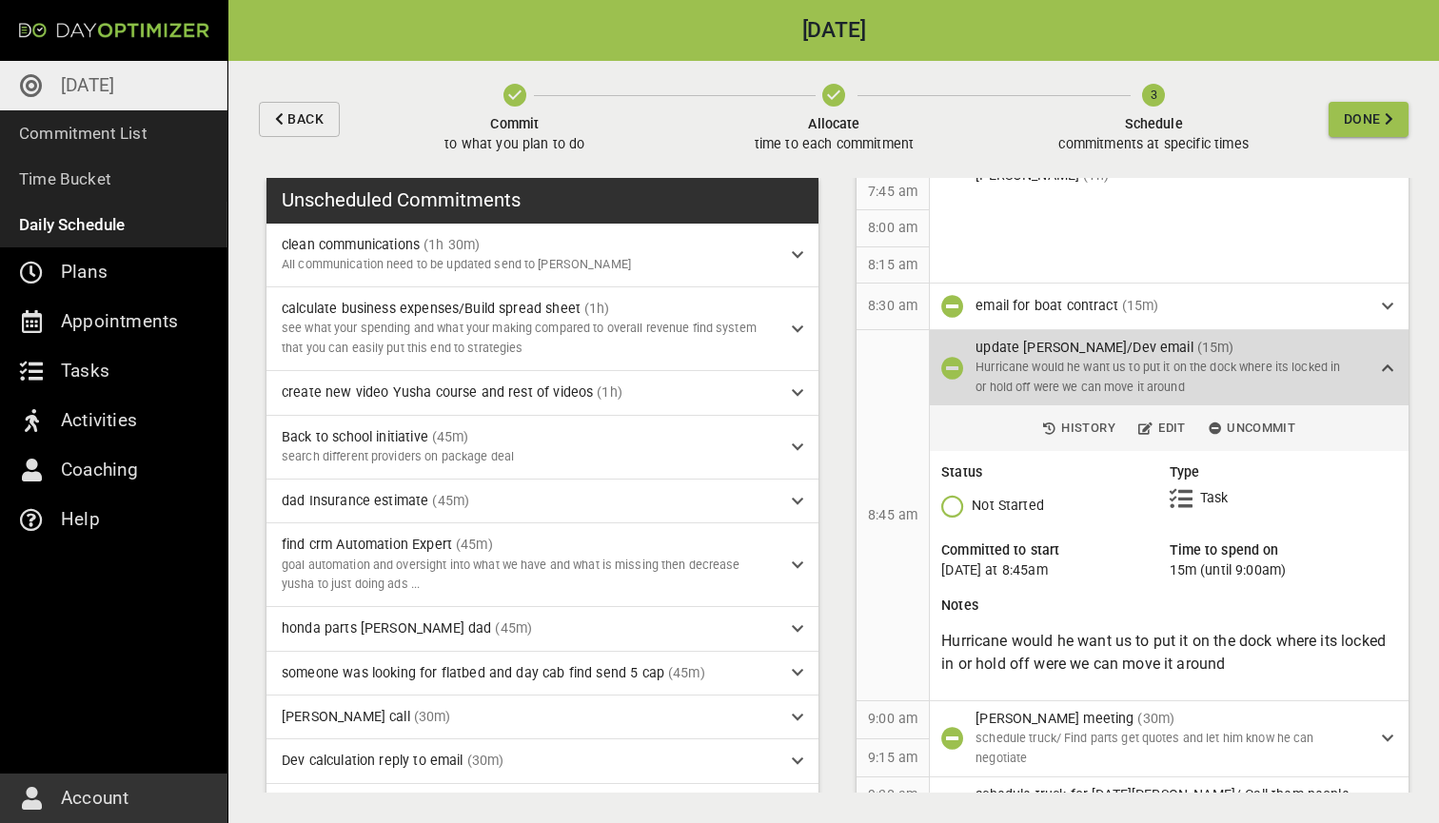
click at [1303, 374] on p "Hurricane would he want us to put it on the dock where its locked in or hold of…" at bounding box center [1163, 378] width 376 height 40
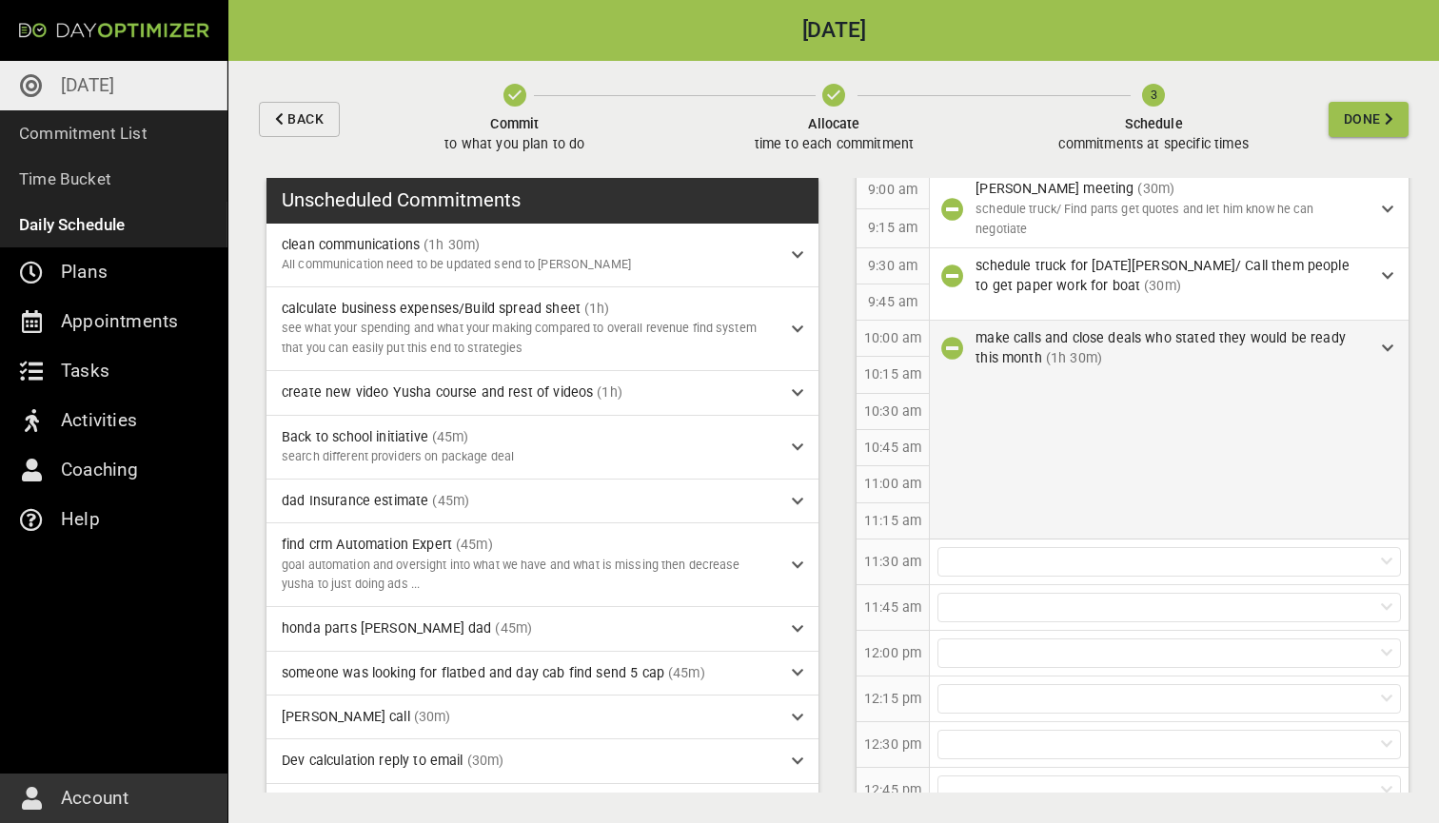
scroll to position [527, 0]
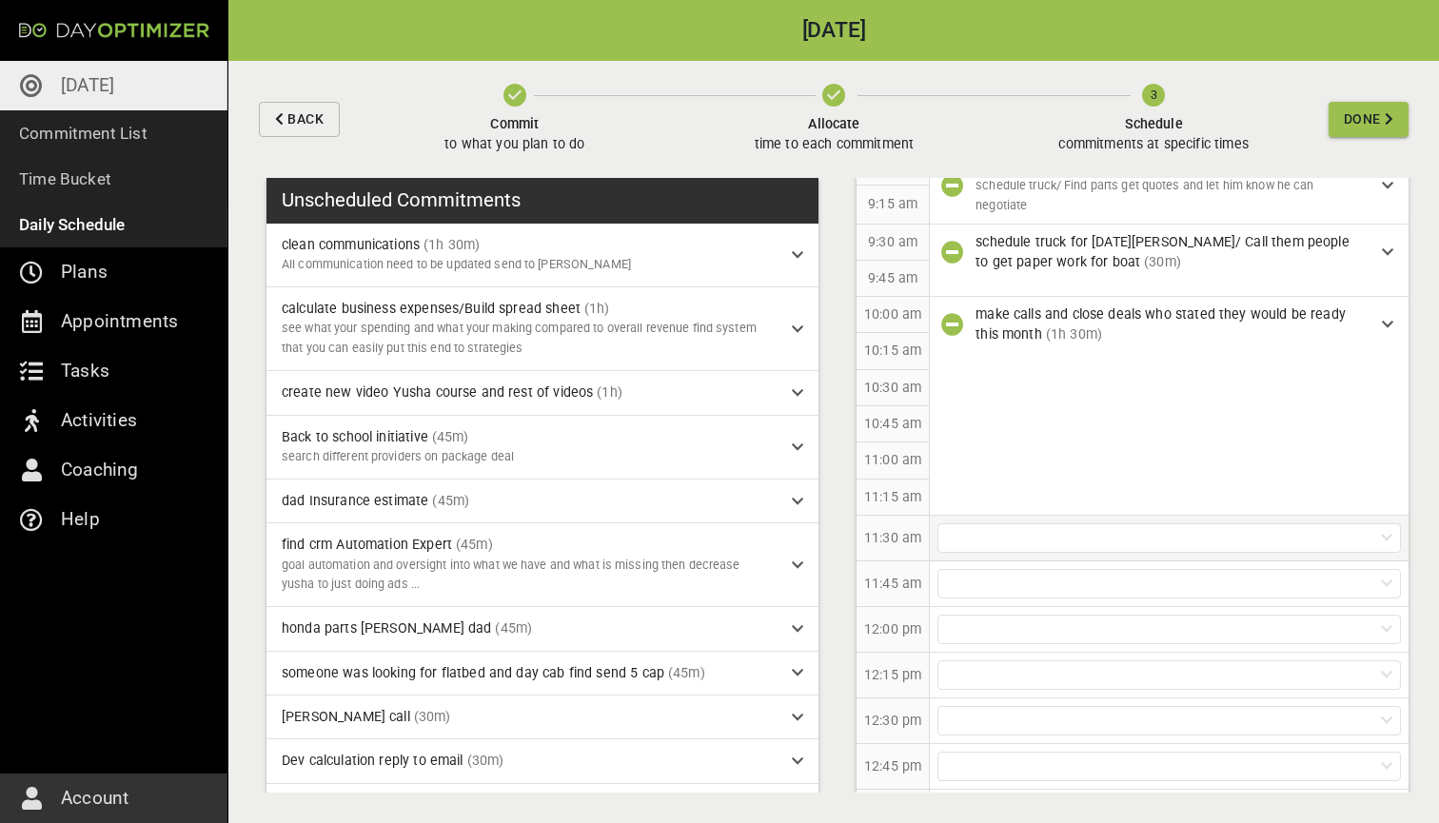
click at [1089, 535] on div at bounding box center [1168, 537] width 463 height 29
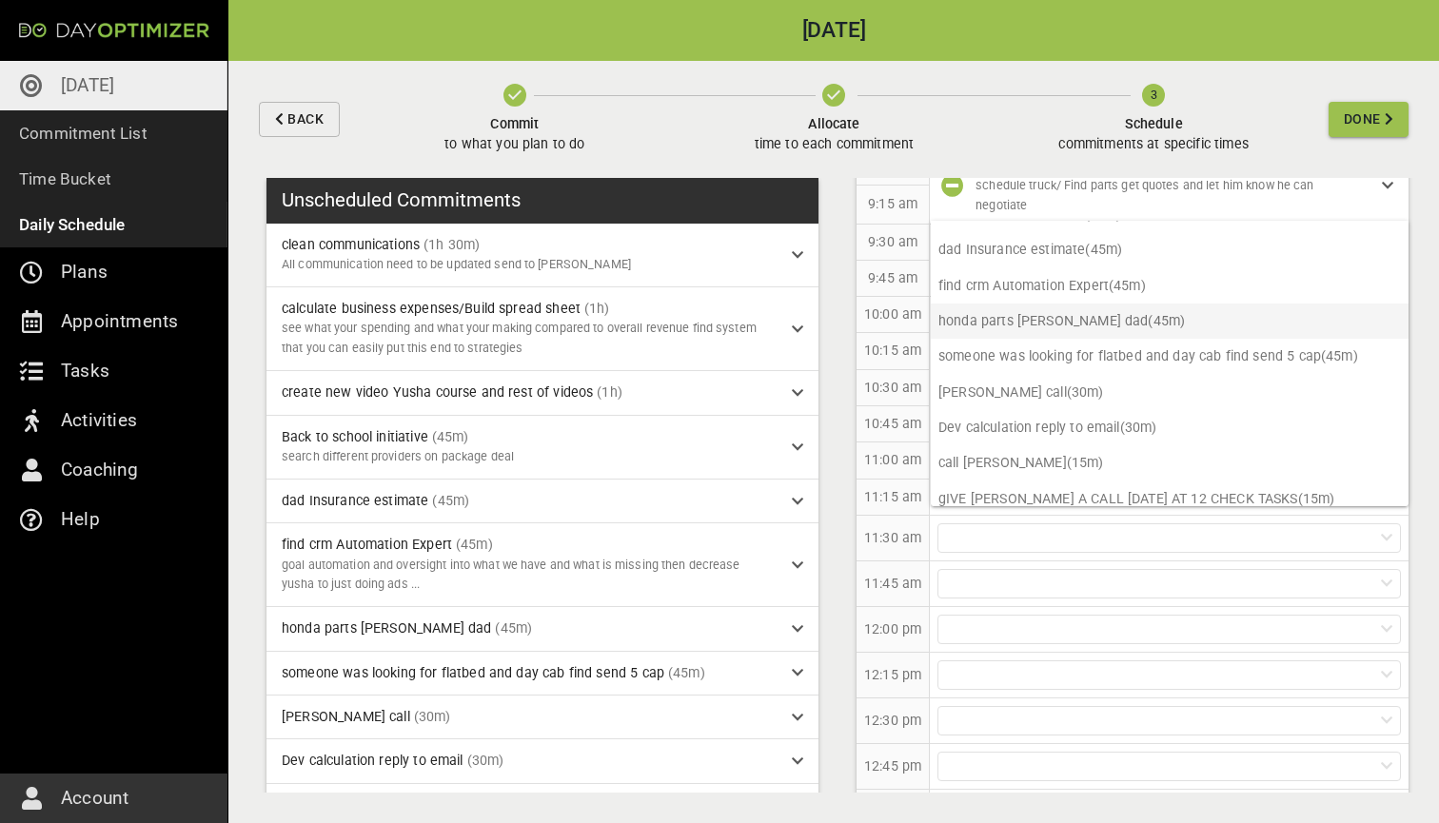
scroll to position [134, 0]
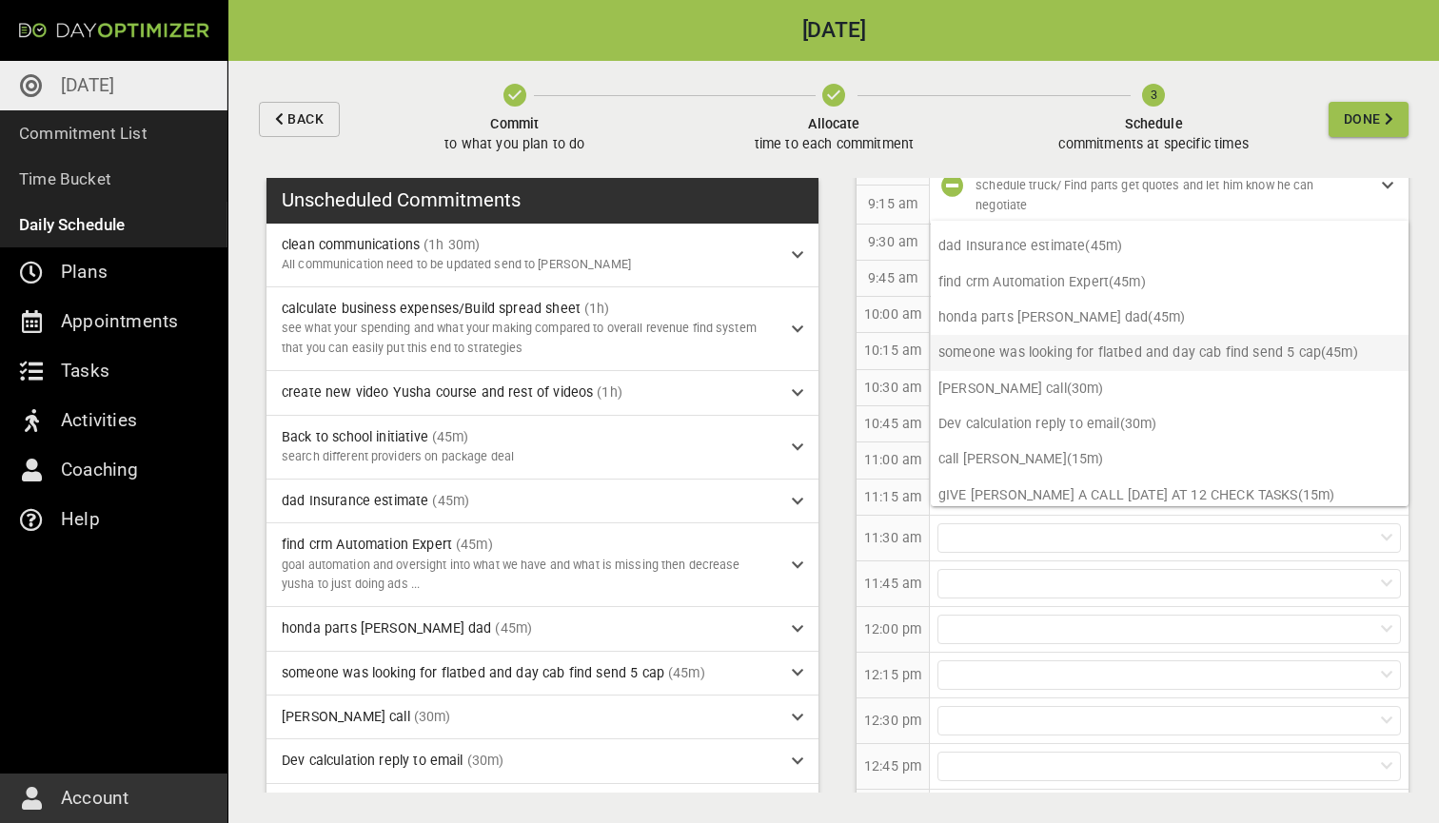
click at [1146, 360] on p "someone was looking for flatbed and day cab find send 5 cap (45m)" at bounding box center [1169, 352] width 478 height 35
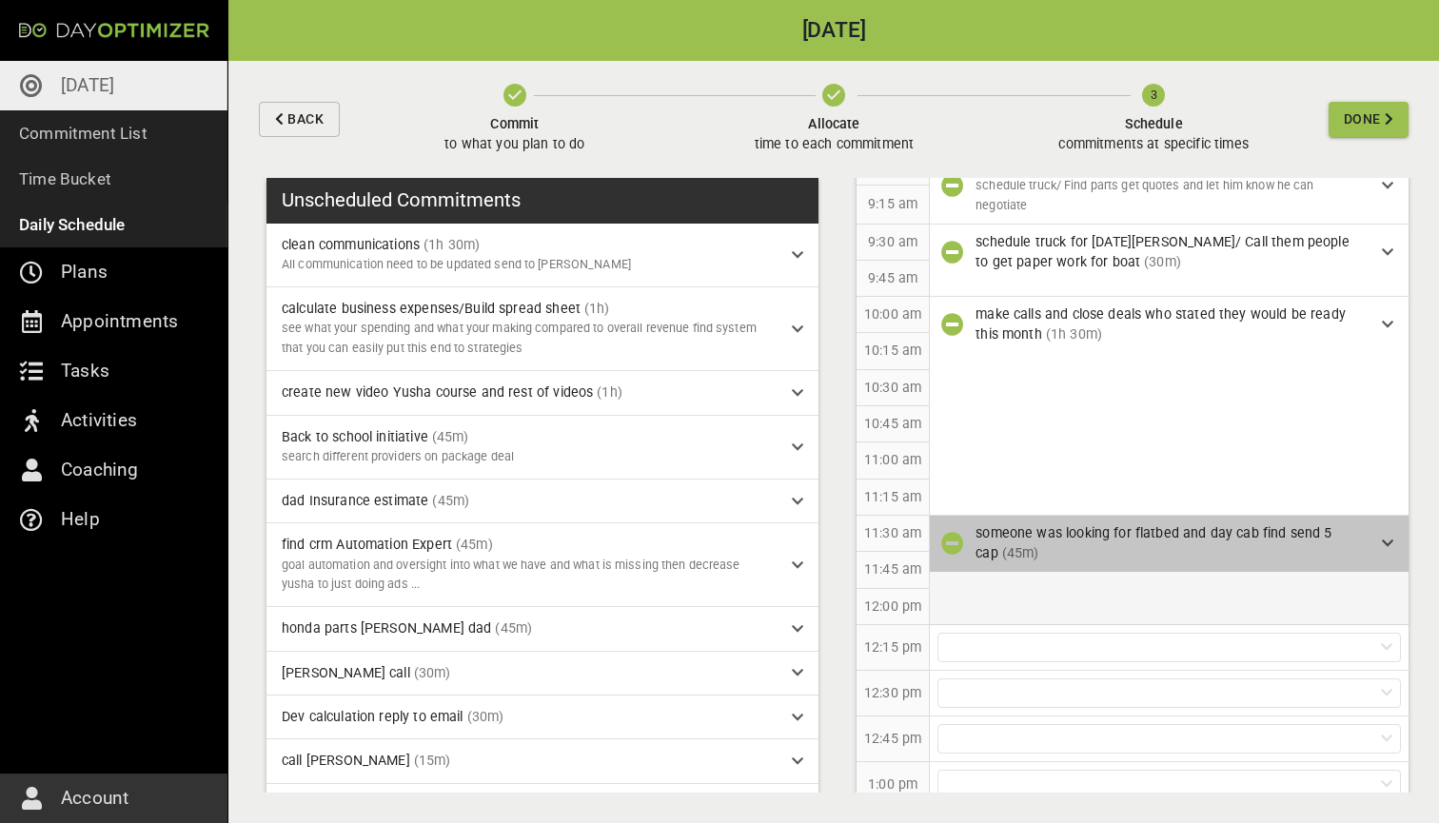
click at [1340, 533] on div "someone was looking for flatbed and day cab find send 5 cap (45m)" at bounding box center [1170, 543] width 391 height 41
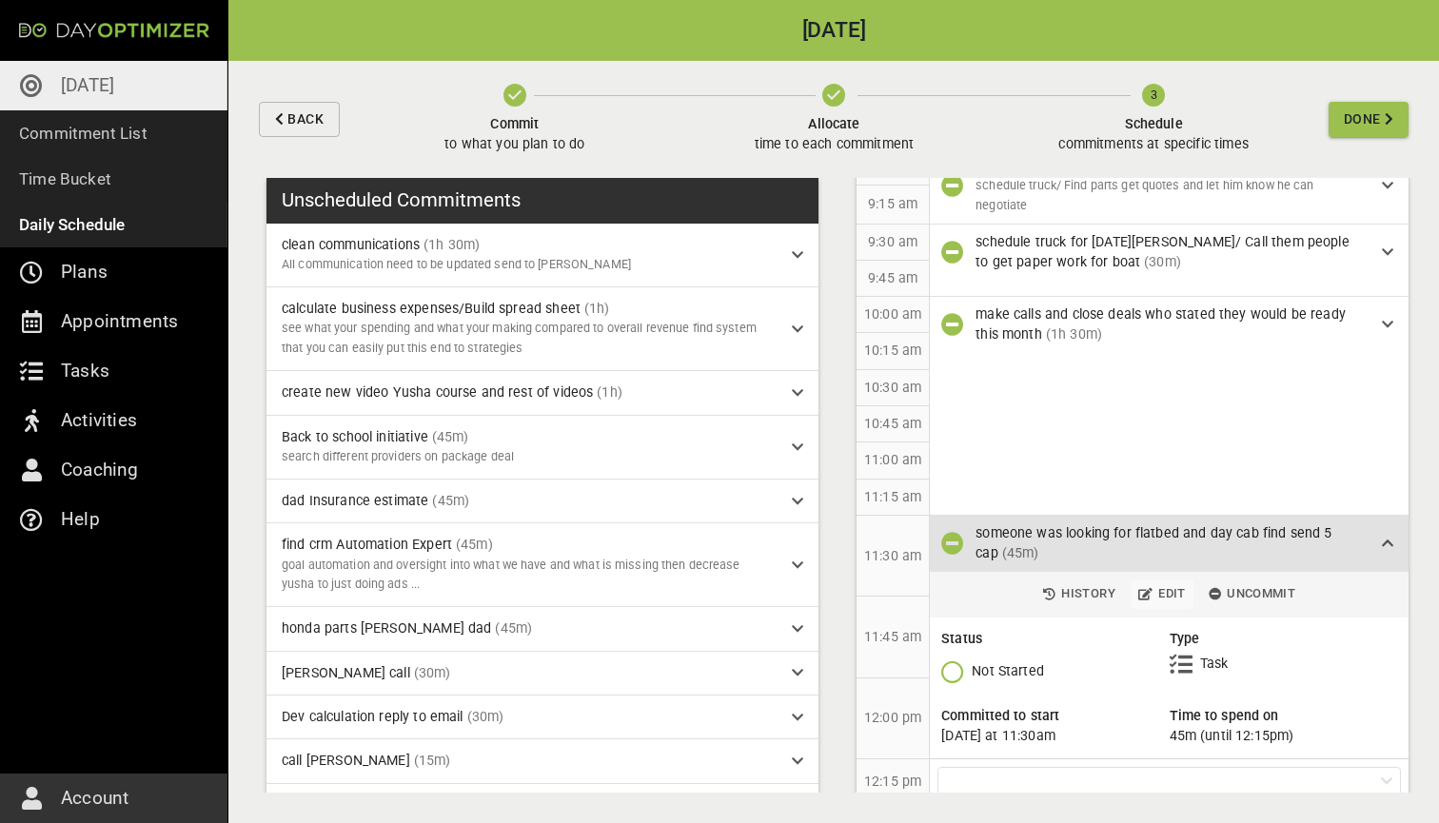
click at [1160, 589] on span "Edit" at bounding box center [1162, 594] width 48 height 22
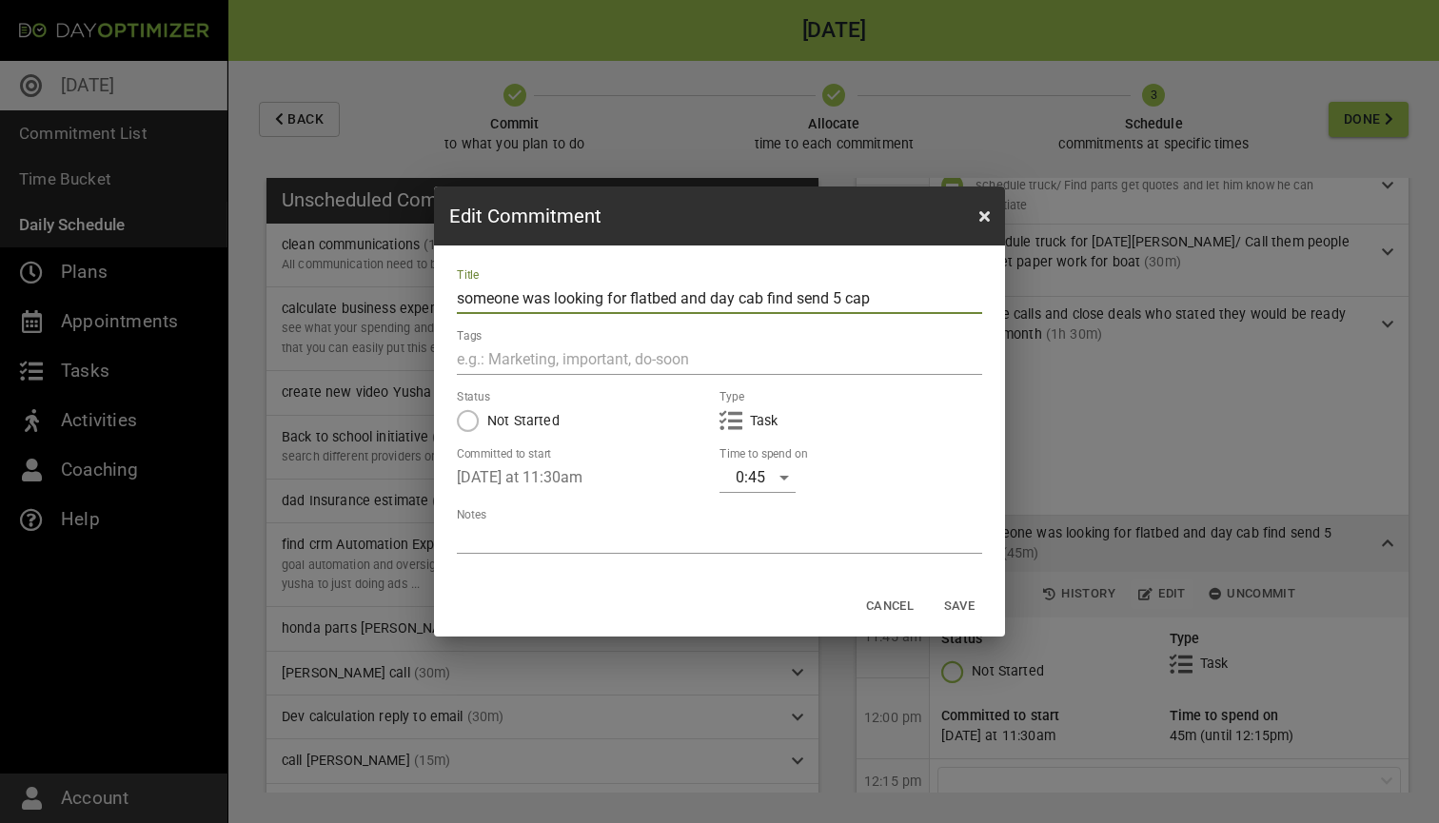
click at [774, 479] on div "0:45" at bounding box center [757, 477] width 76 height 30
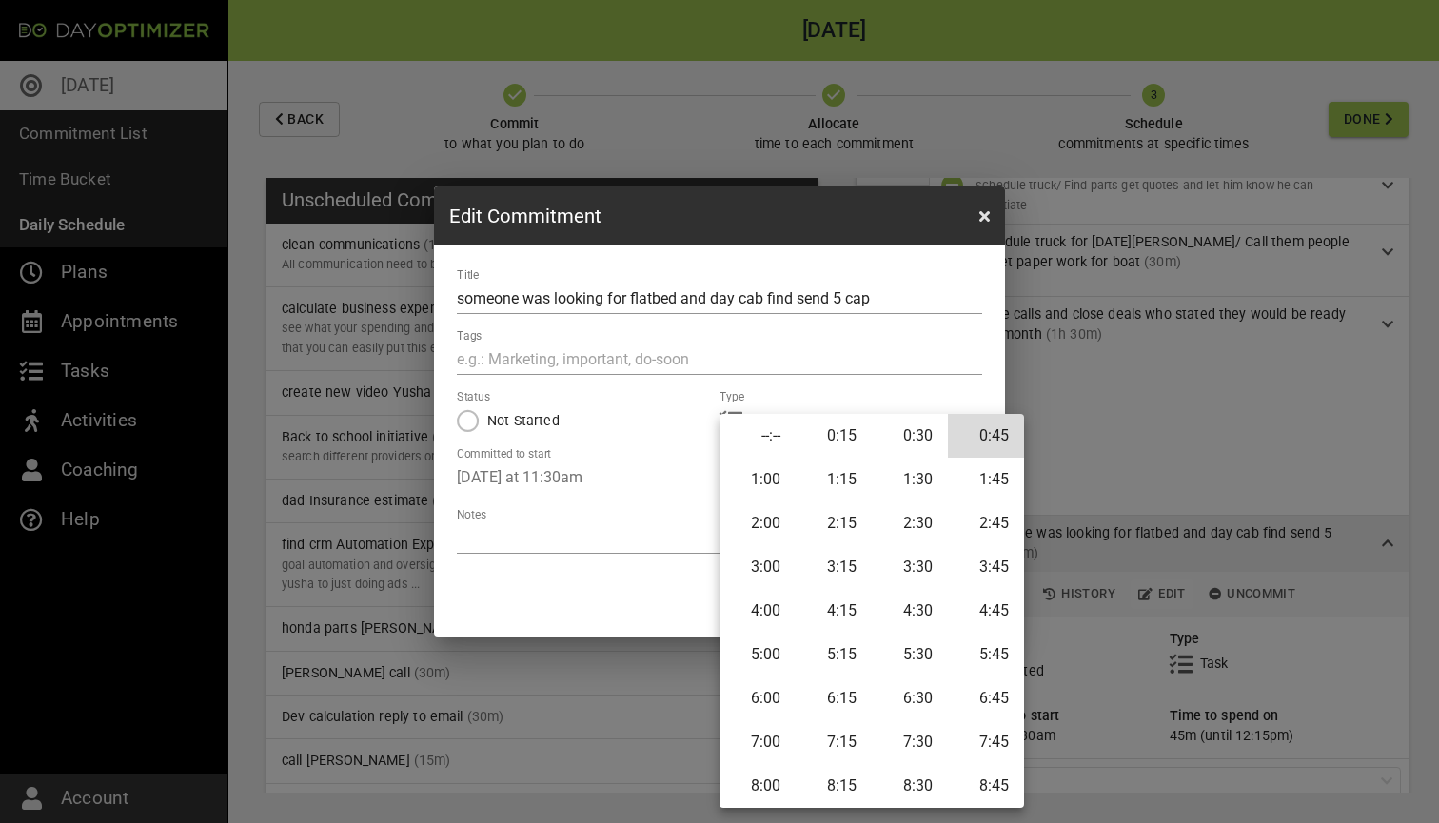
click at [914, 438] on li "0:30" at bounding box center [910, 436] width 76 height 44
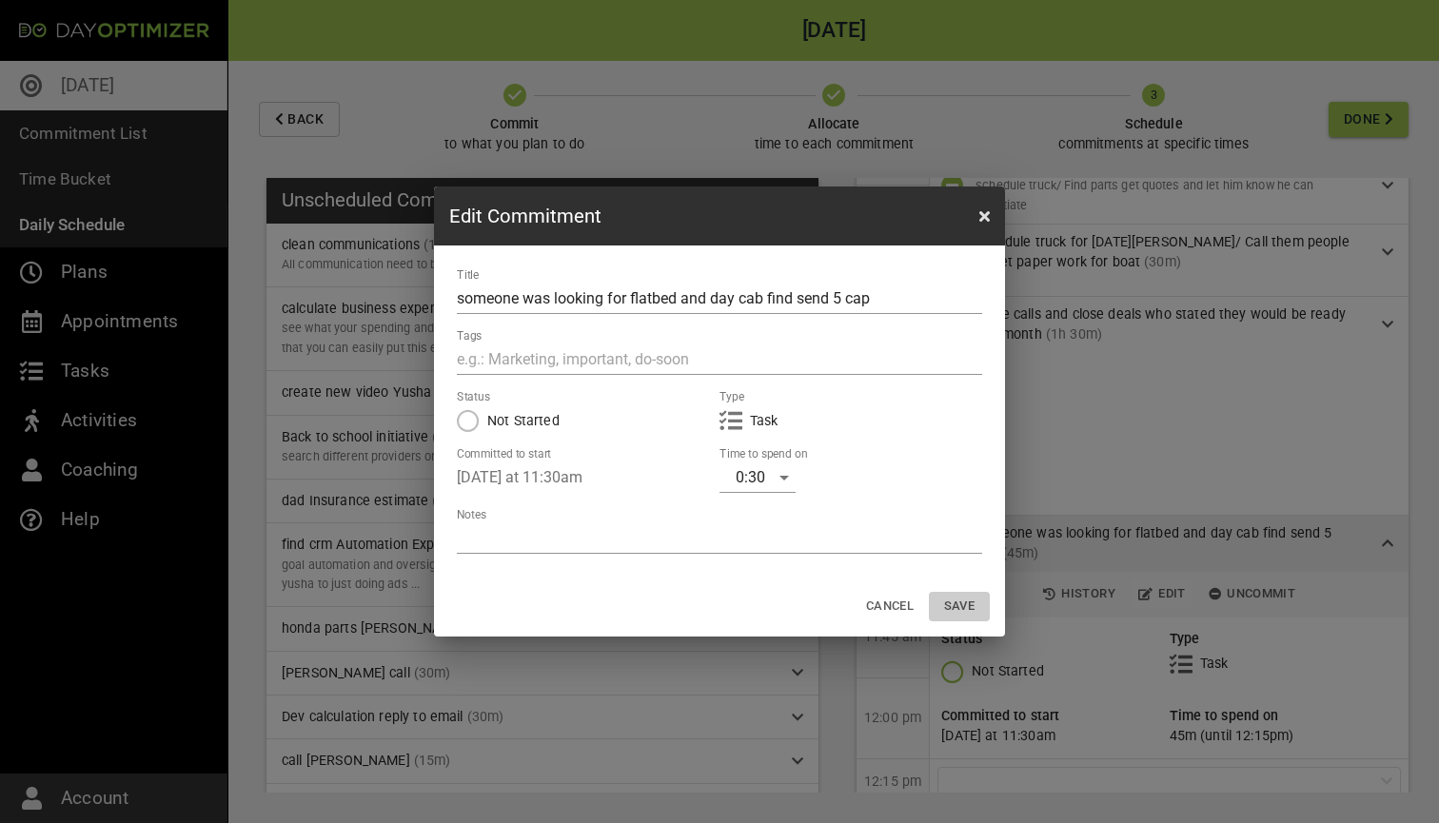
click at [960, 603] on span "Save" at bounding box center [959, 607] width 46 height 22
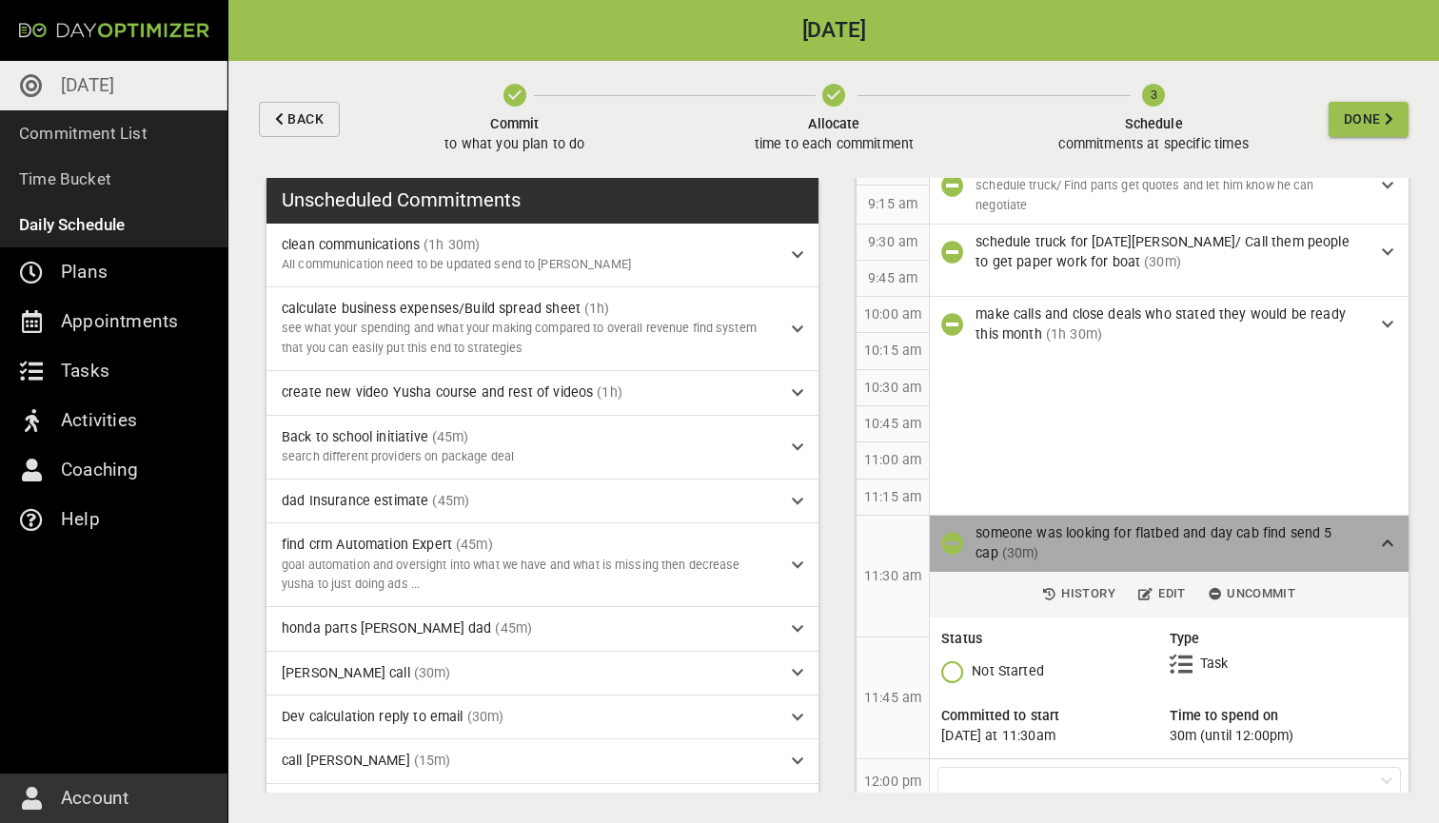
click at [1381, 540] on icon at bounding box center [1386, 543] width 11 height 13
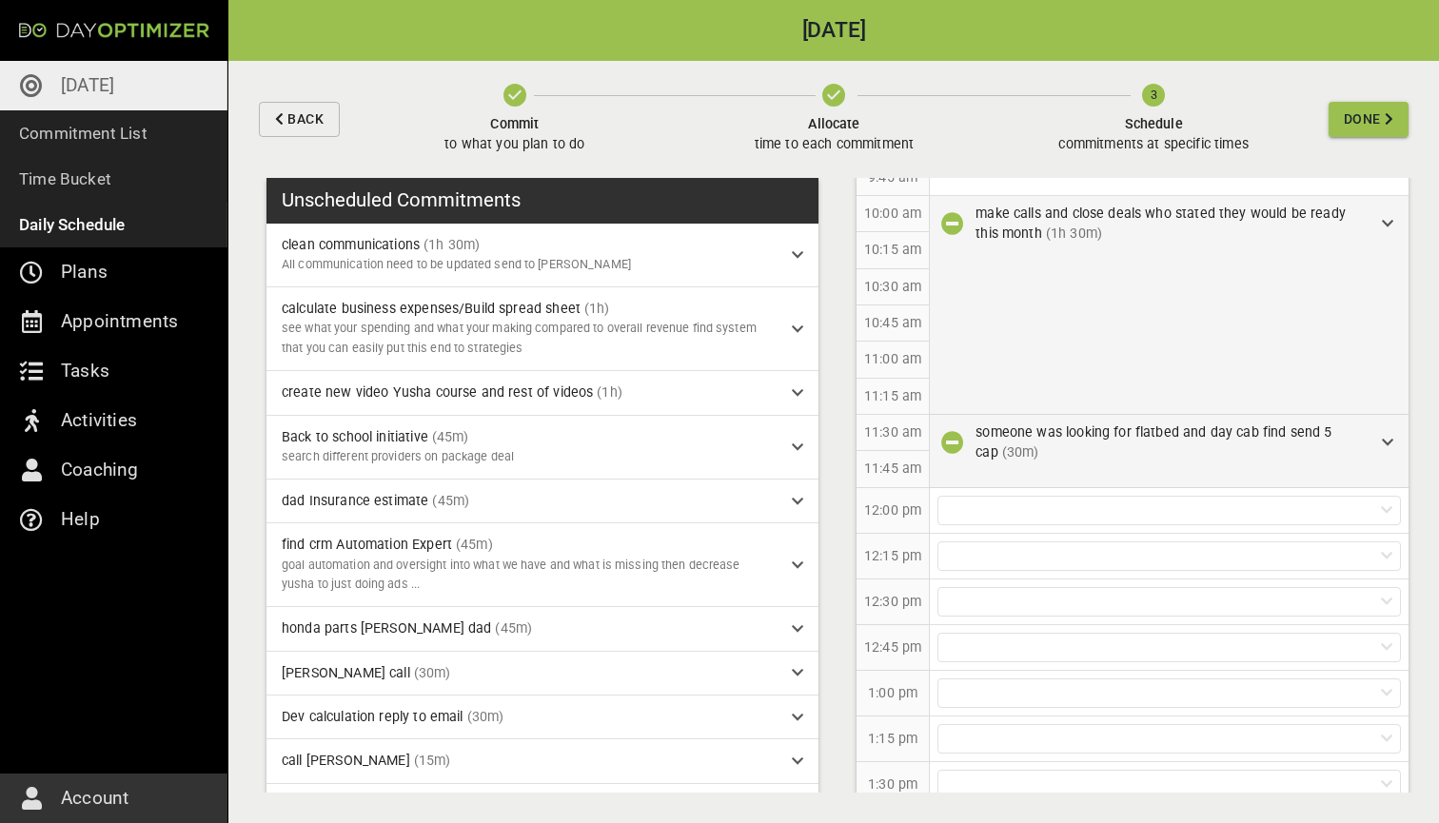
scroll to position [661, 0]
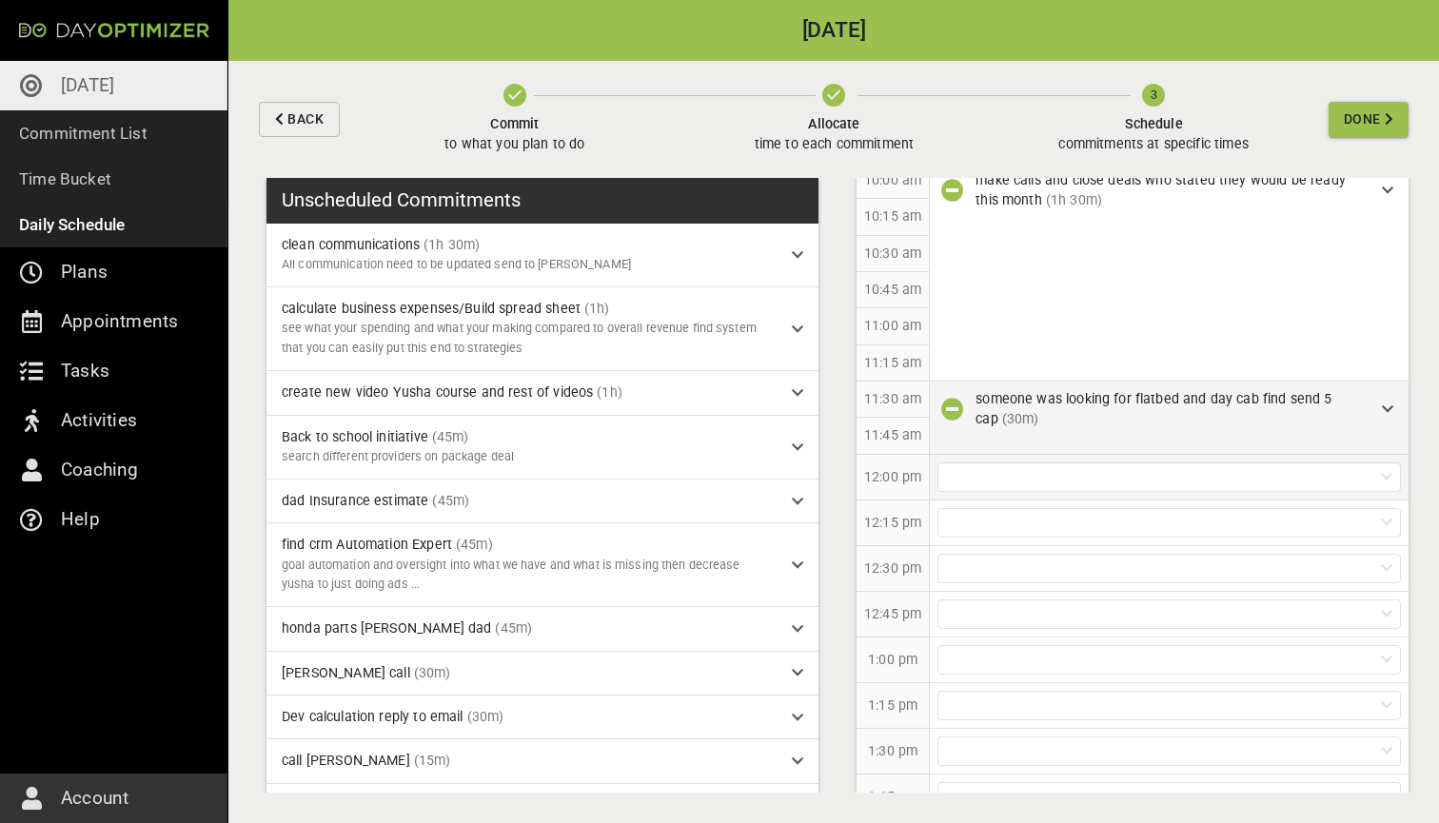
click at [1064, 462] on div at bounding box center [1168, 476] width 463 height 29
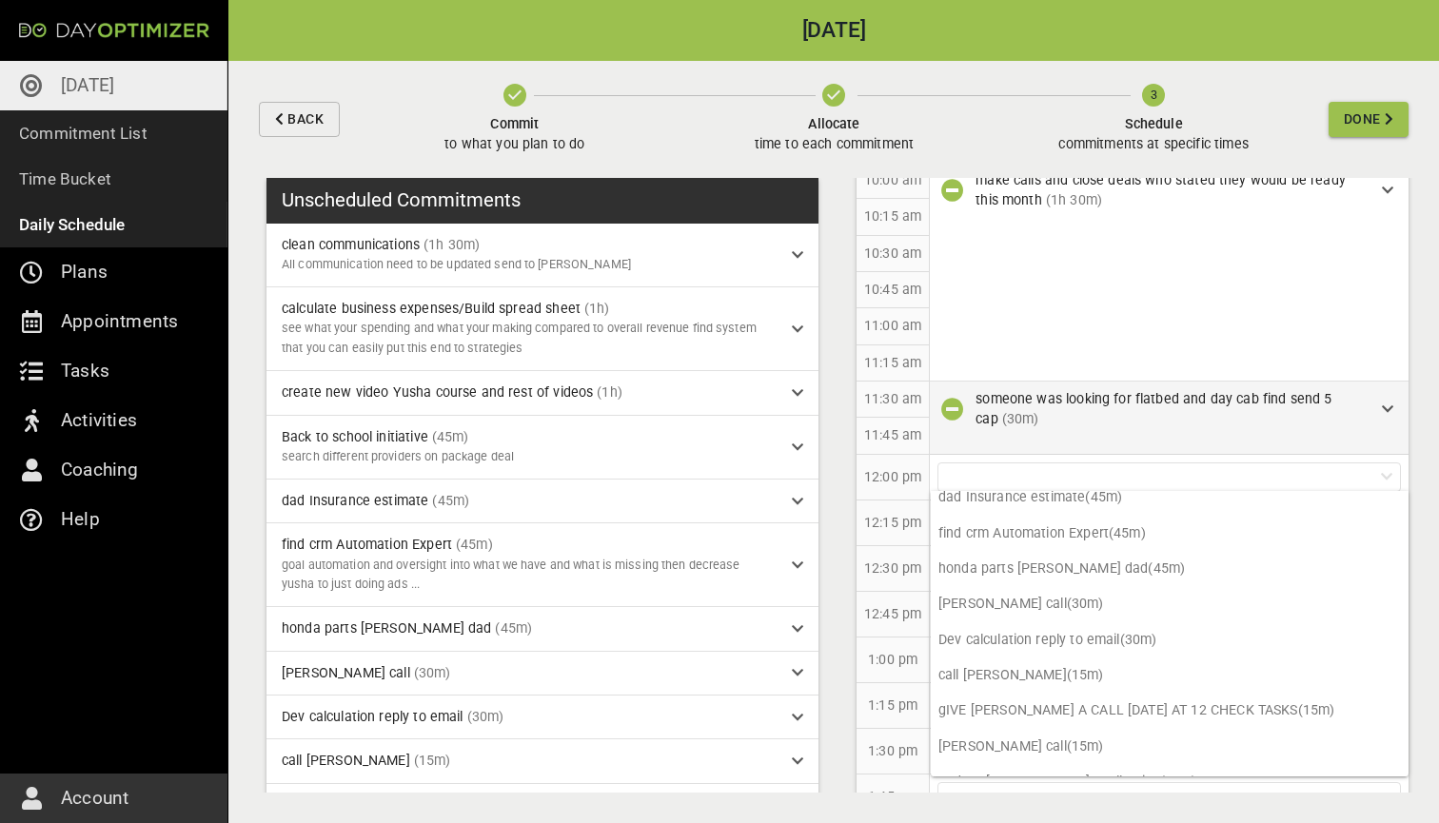
scroll to position [165, 0]
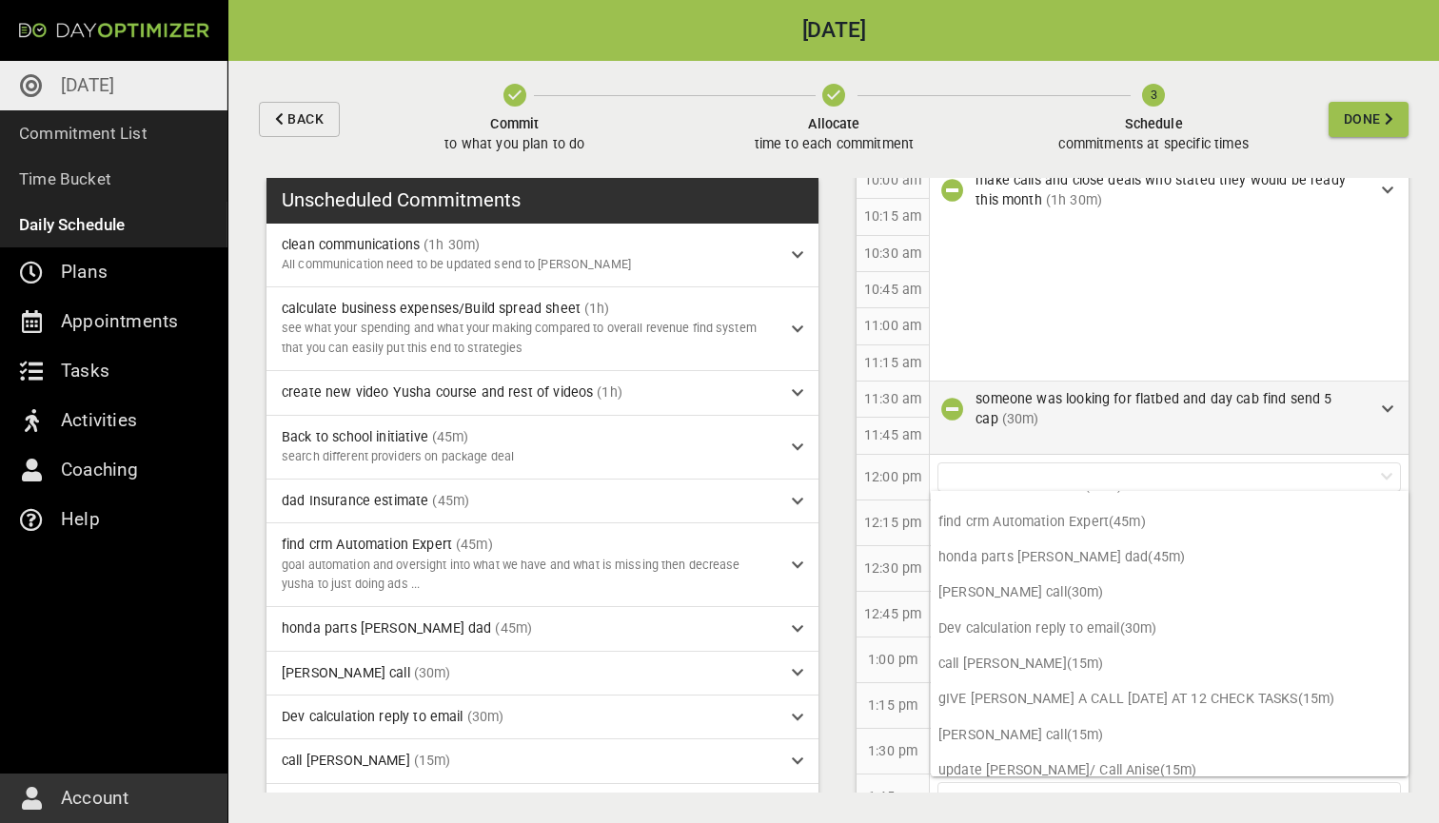
click at [911, 592] on div "12:45 pm" at bounding box center [892, 615] width 73 height 46
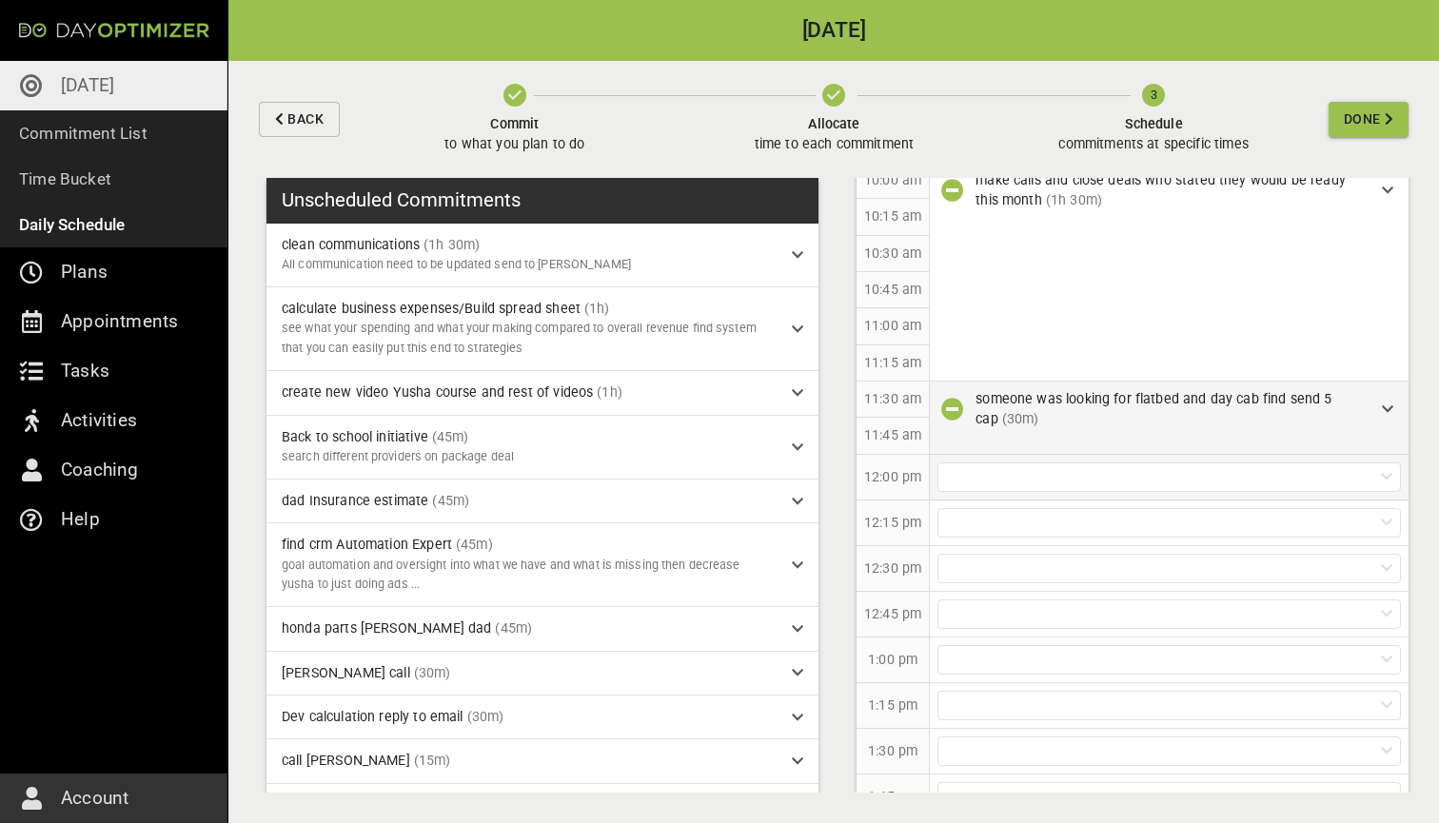
click at [1023, 463] on div at bounding box center [1168, 476] width 463 height 29
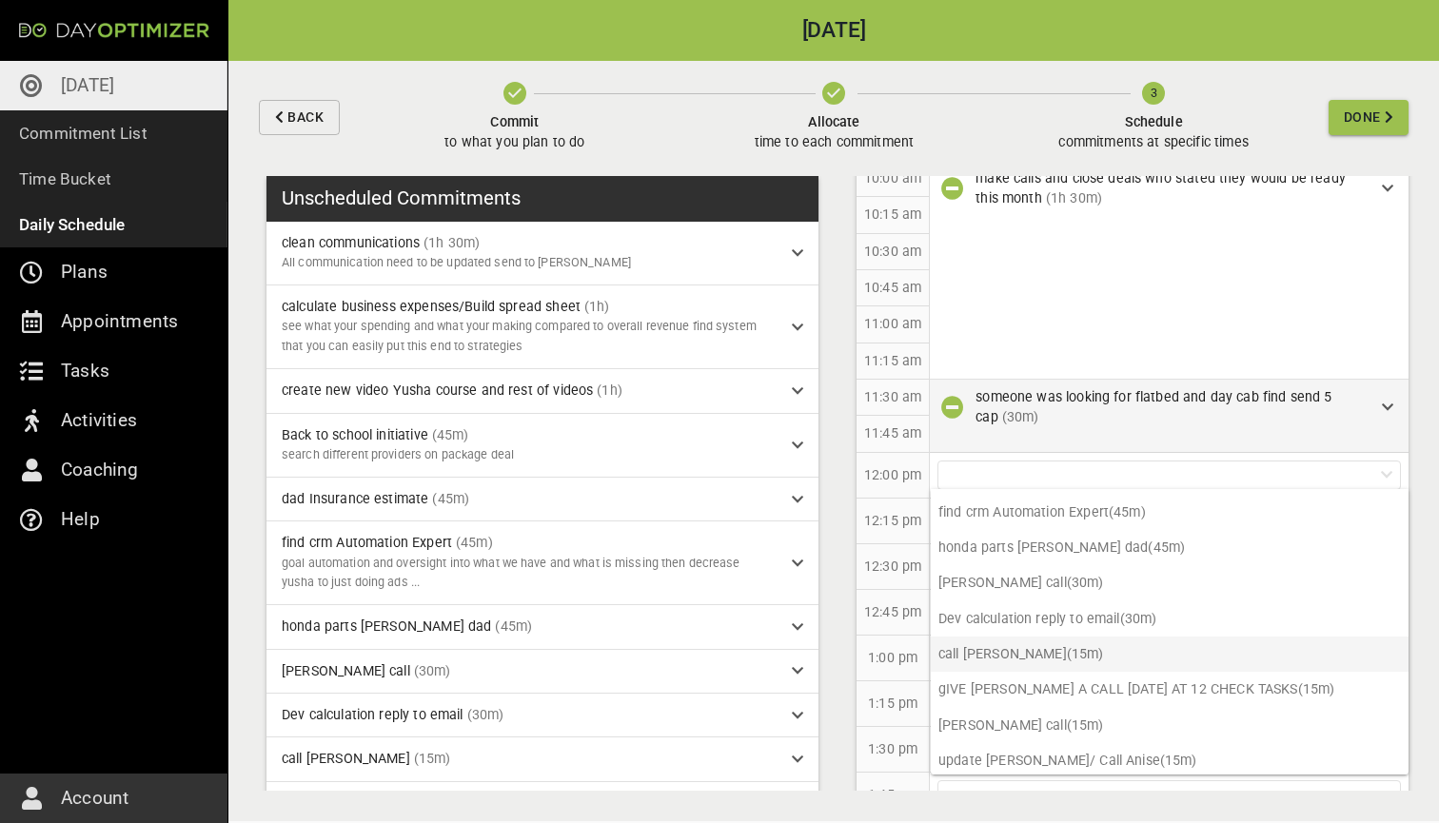
scroll to position [0, 0]
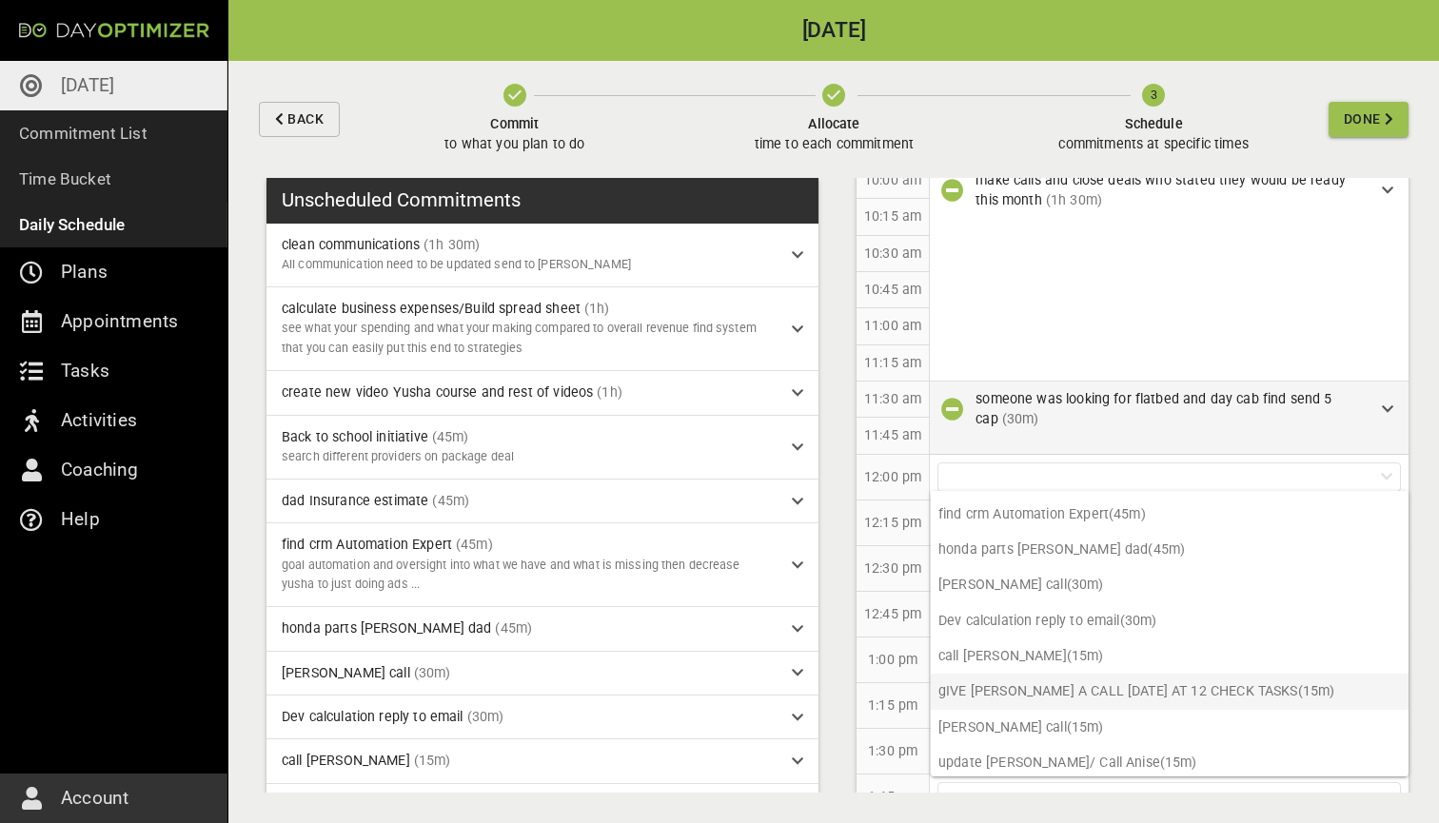
click at [1007, 679] on p "gIVE [PERSON_NAME] A CALL [DATE] AT 12 CHECK TASKS (15m)" at bounding box center [1169, 691] width 478 height 35
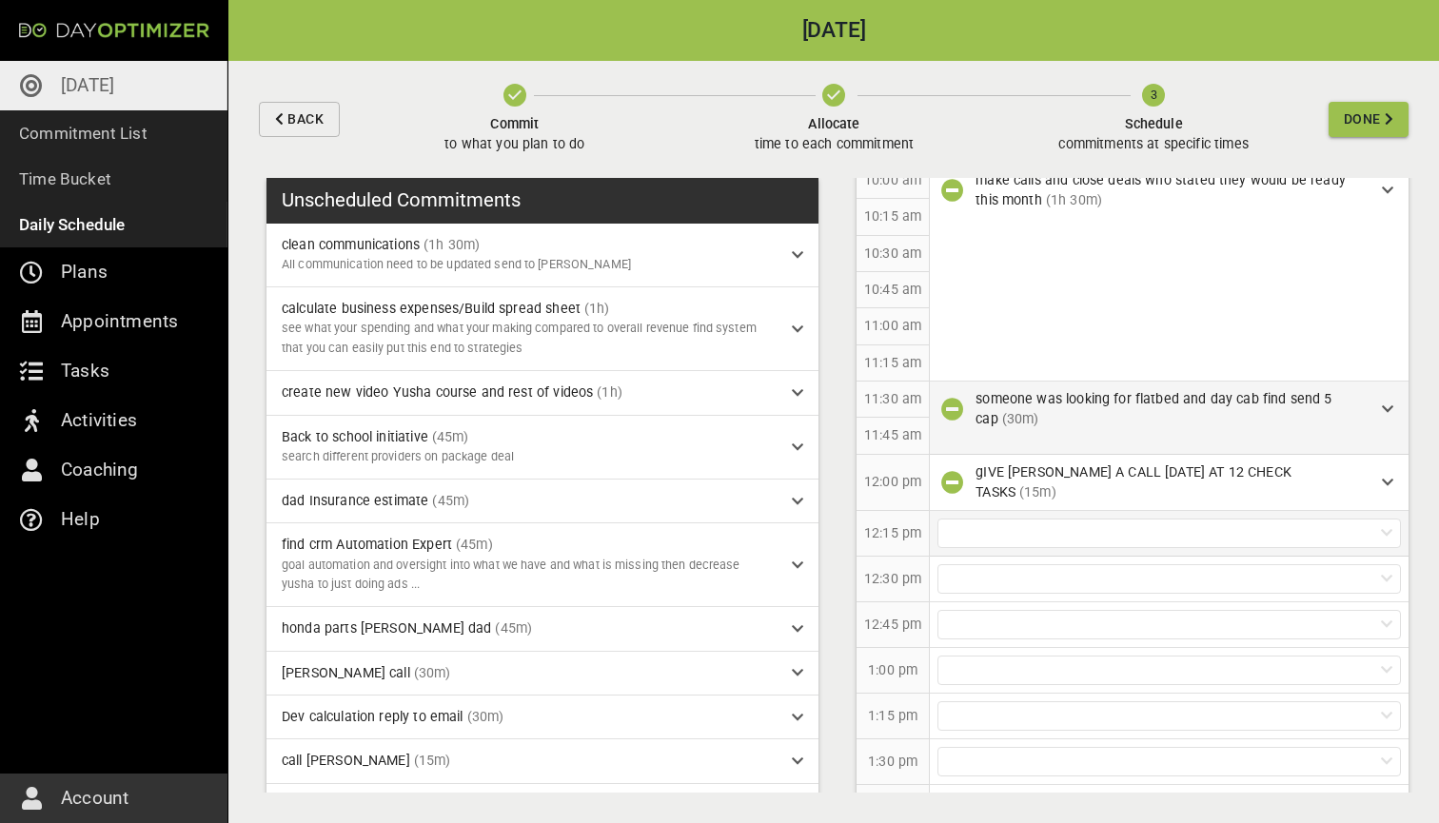
click at [1090, 523] on div at bounding box center [1168, 533] width 463 height 29
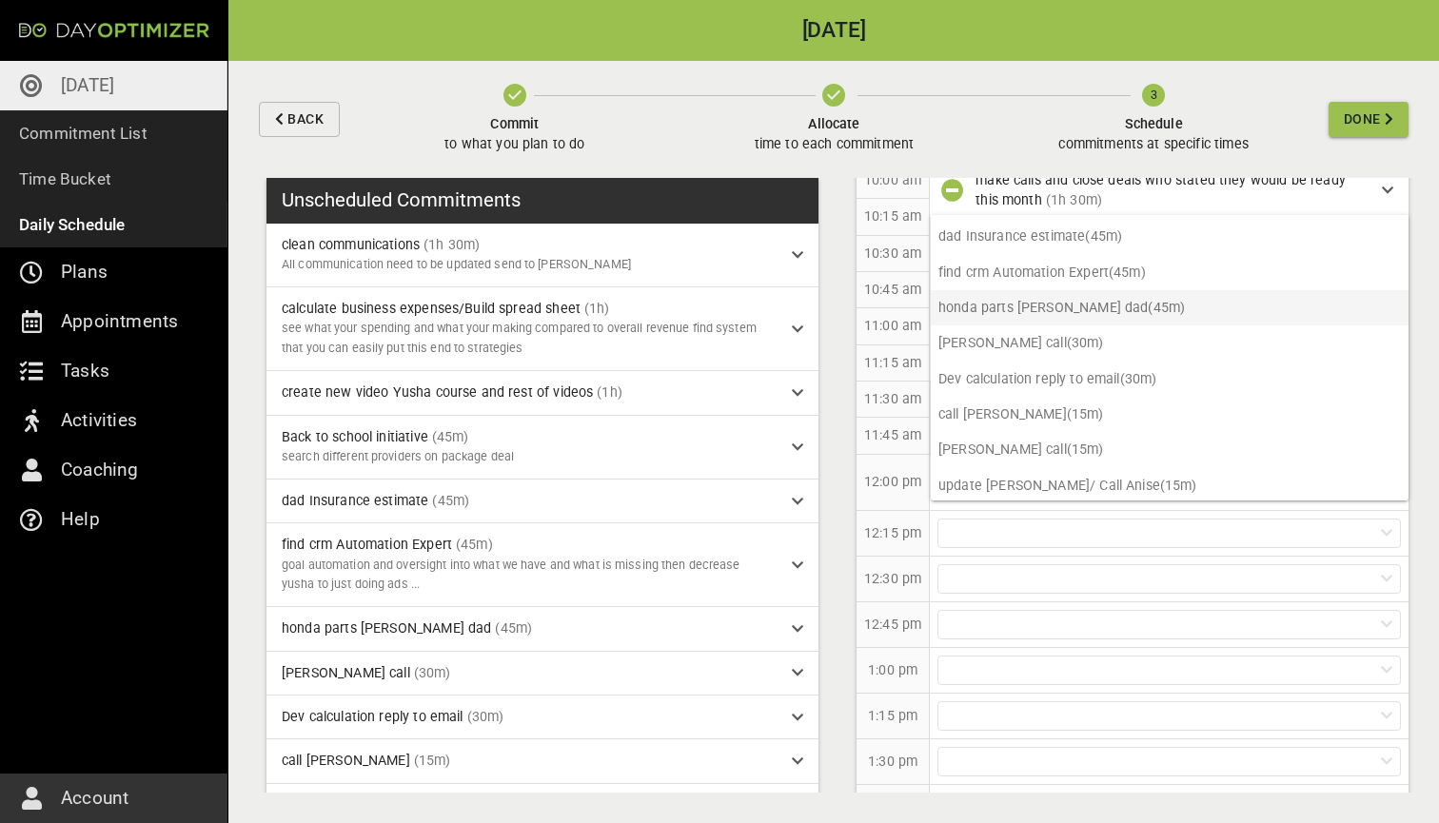
scroll to position [137, 0]
click at [1000, 447] on p "[PERSON_NAME] call (15m)" at bounding box center [1169, 450] width 478 height 35
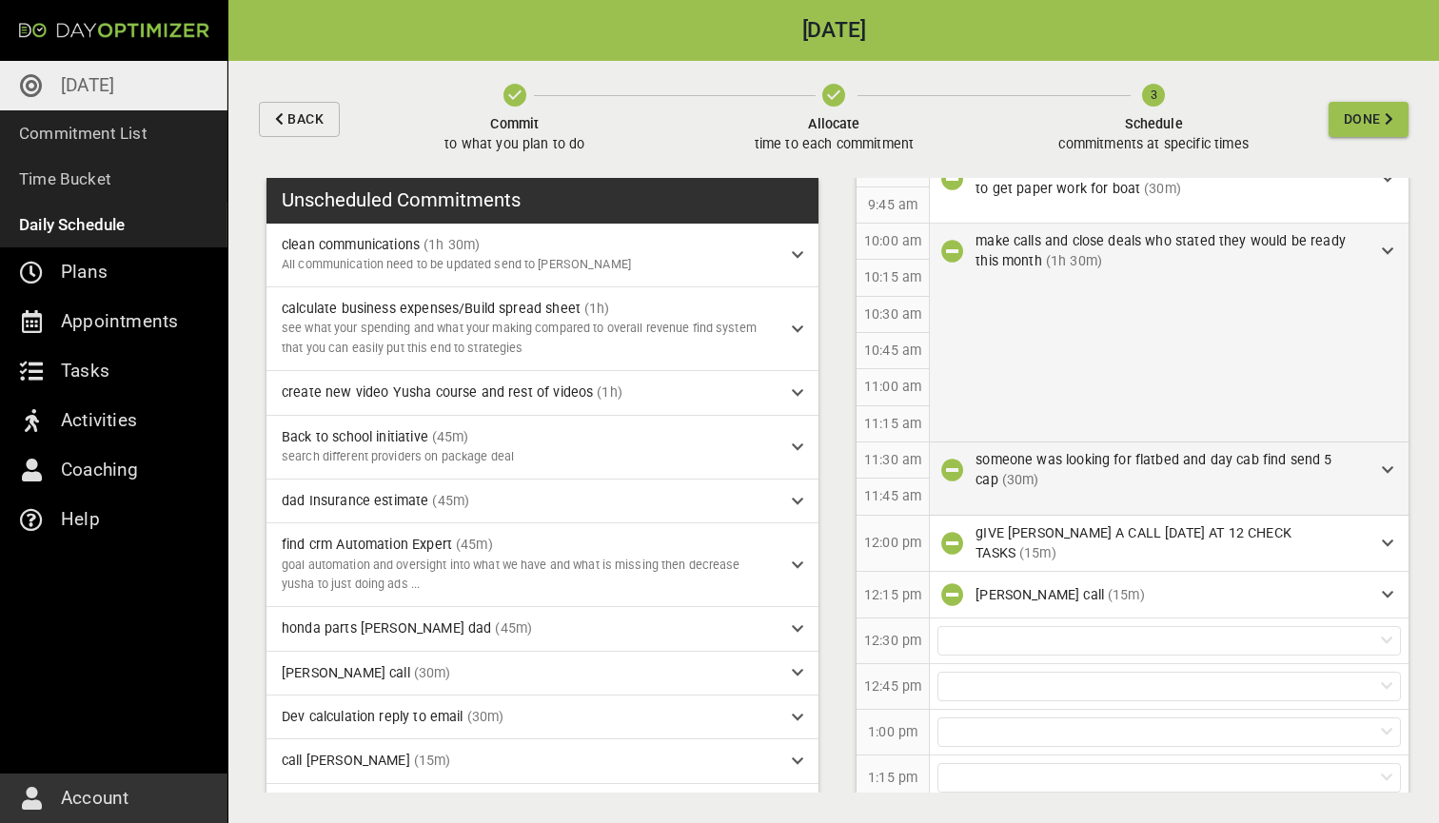
scroll to position [812, 0]
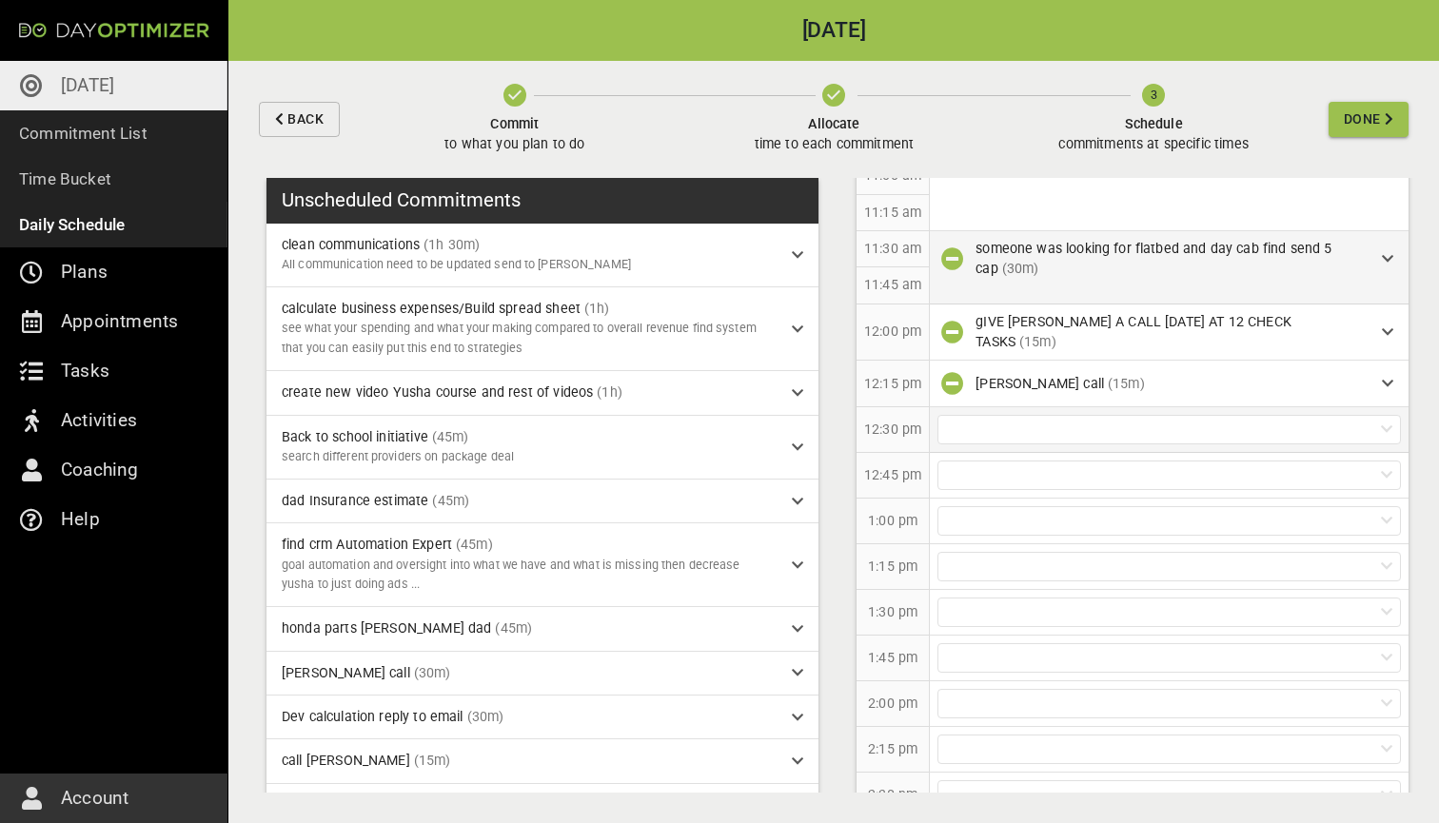
click at [1025, 423] on div at bounding box center [1168, 429] width 463 height 29
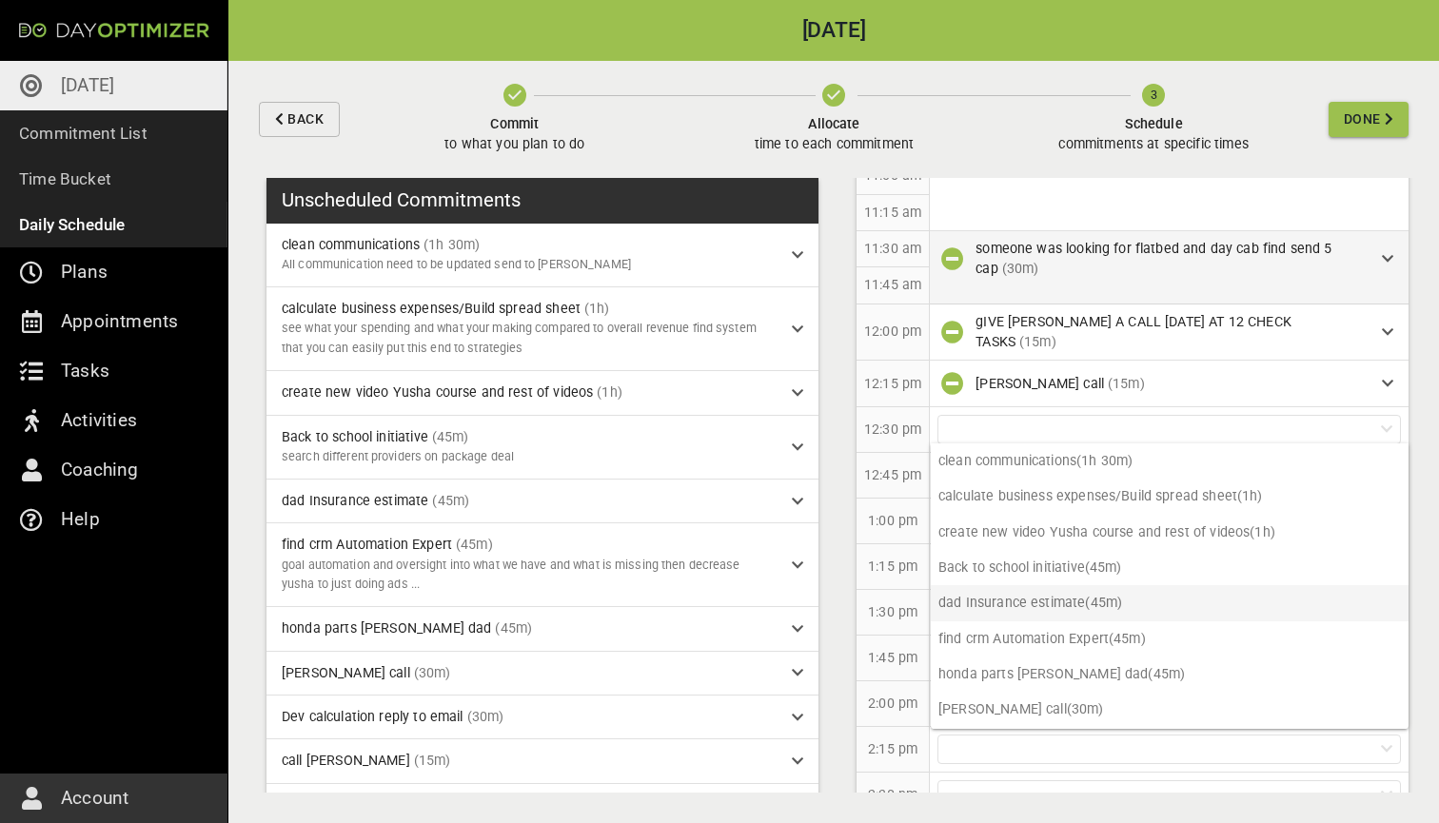
scroll to position [0, 0]
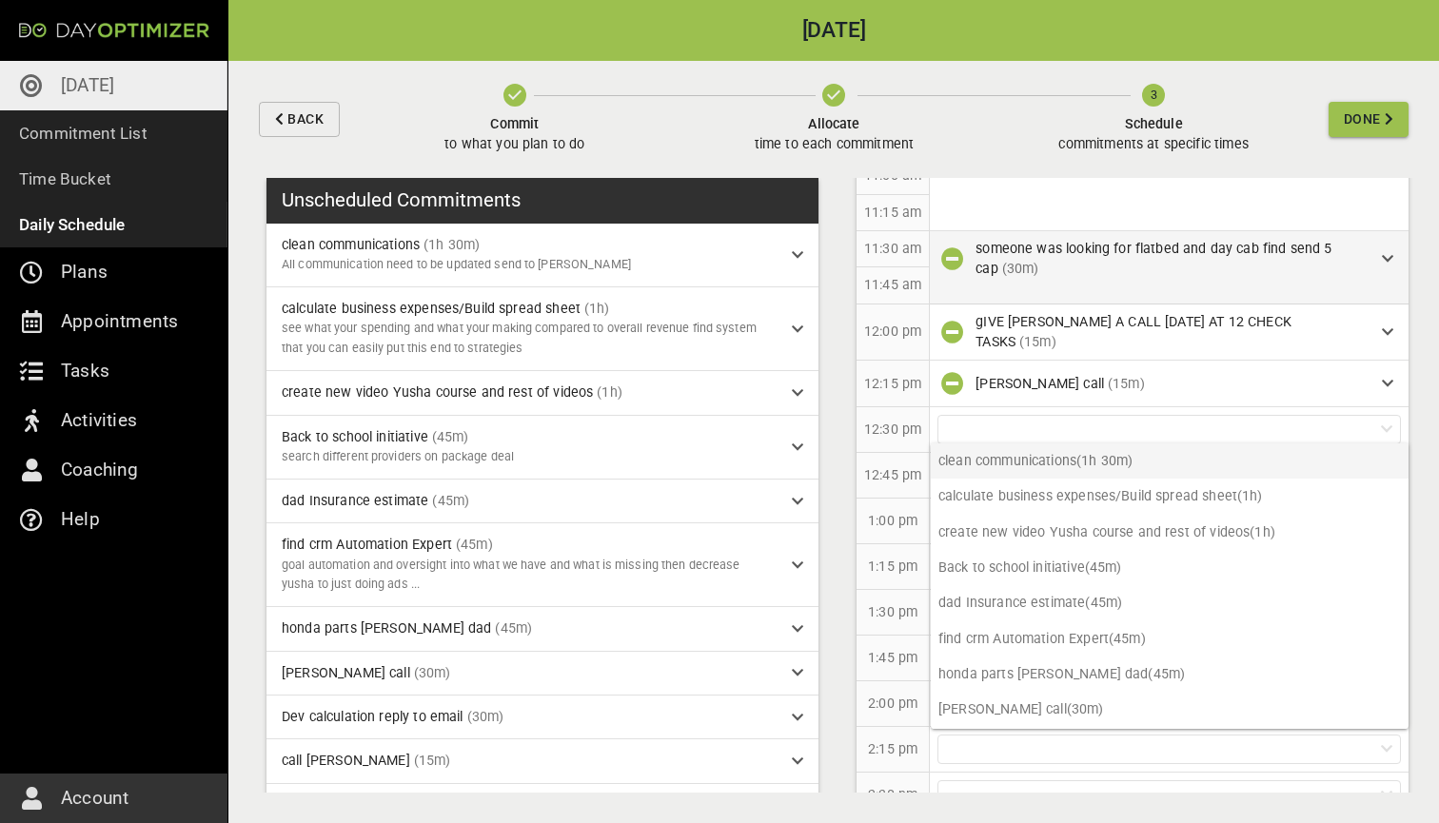
click at [1036, 464] on p "clean communications (1h 30m)" at bounding box center [1169, 460] width 478 height 35
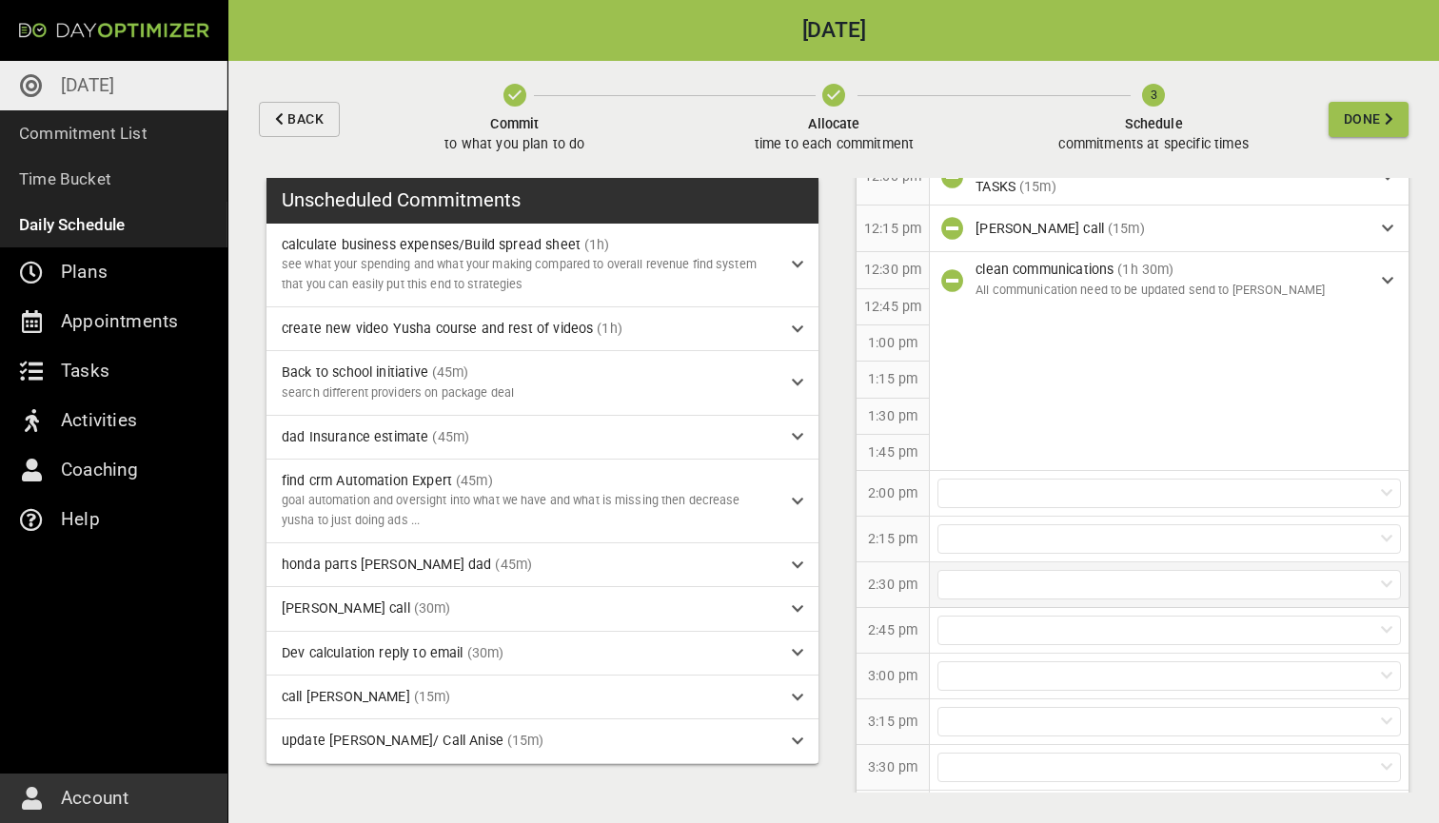
scroll to position [978, 0]
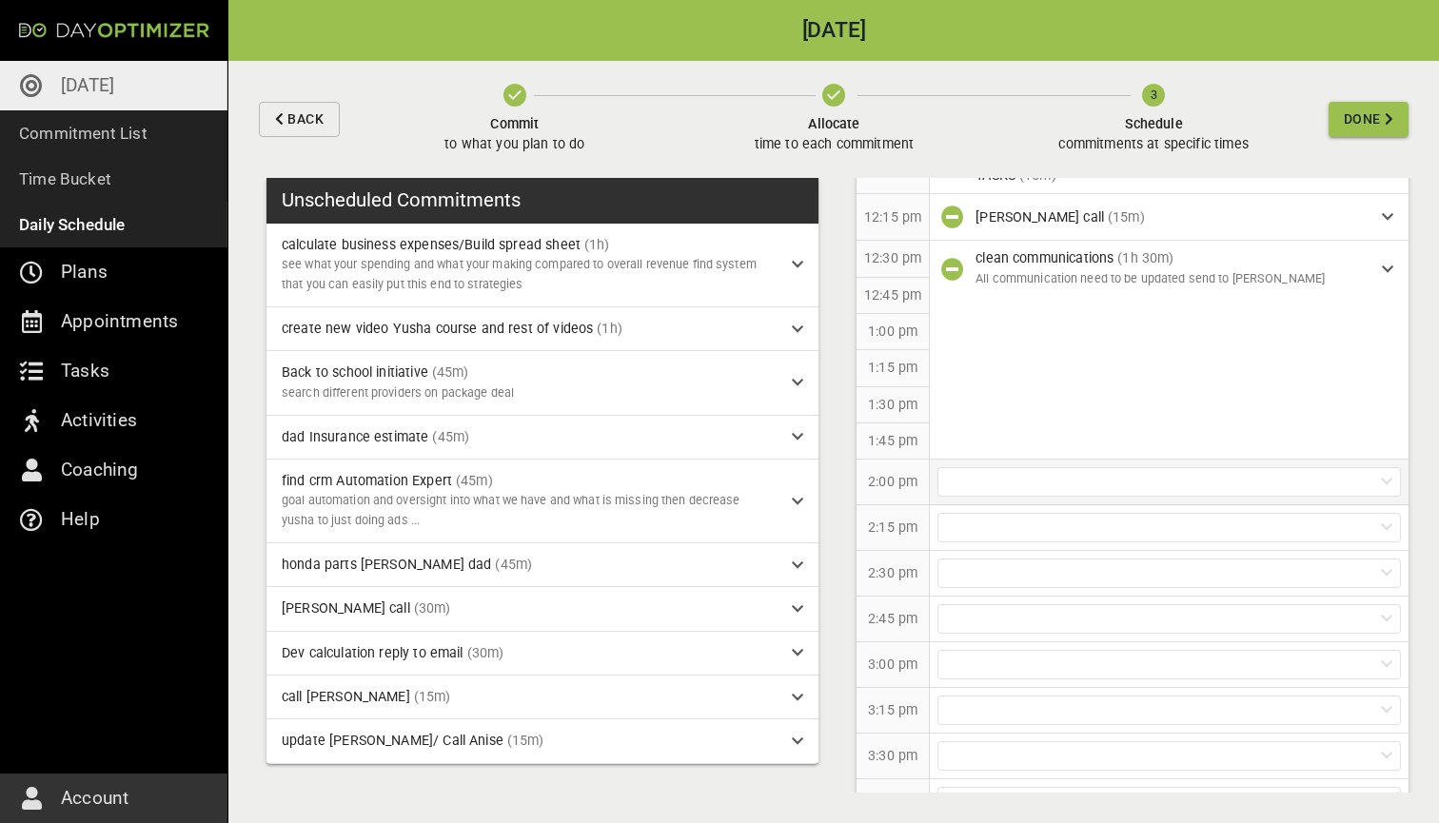
click at [1027, 478] on div at bounding box center [1168, 481] width 463 height 29
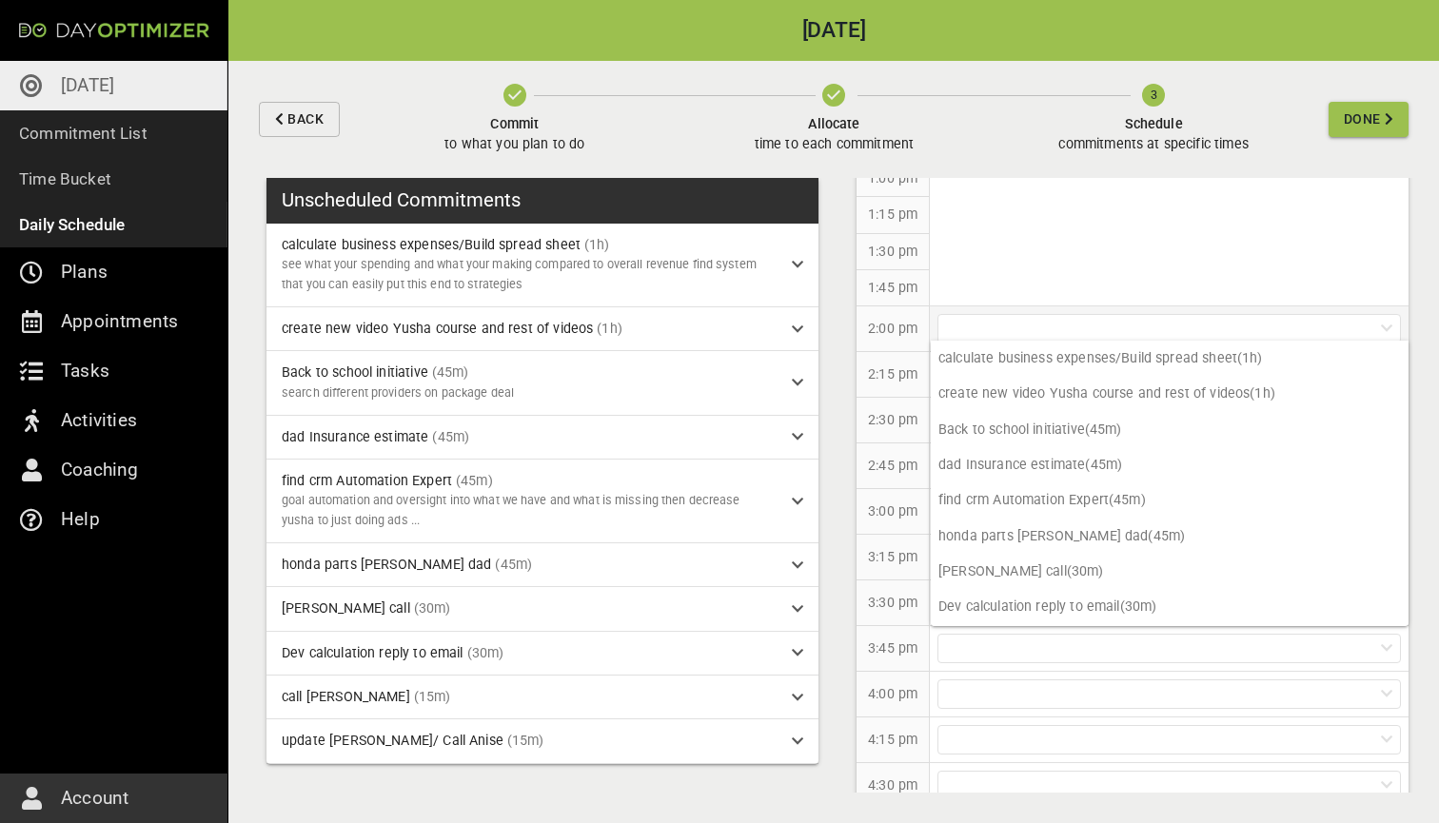
scroll to position [1142, 0]
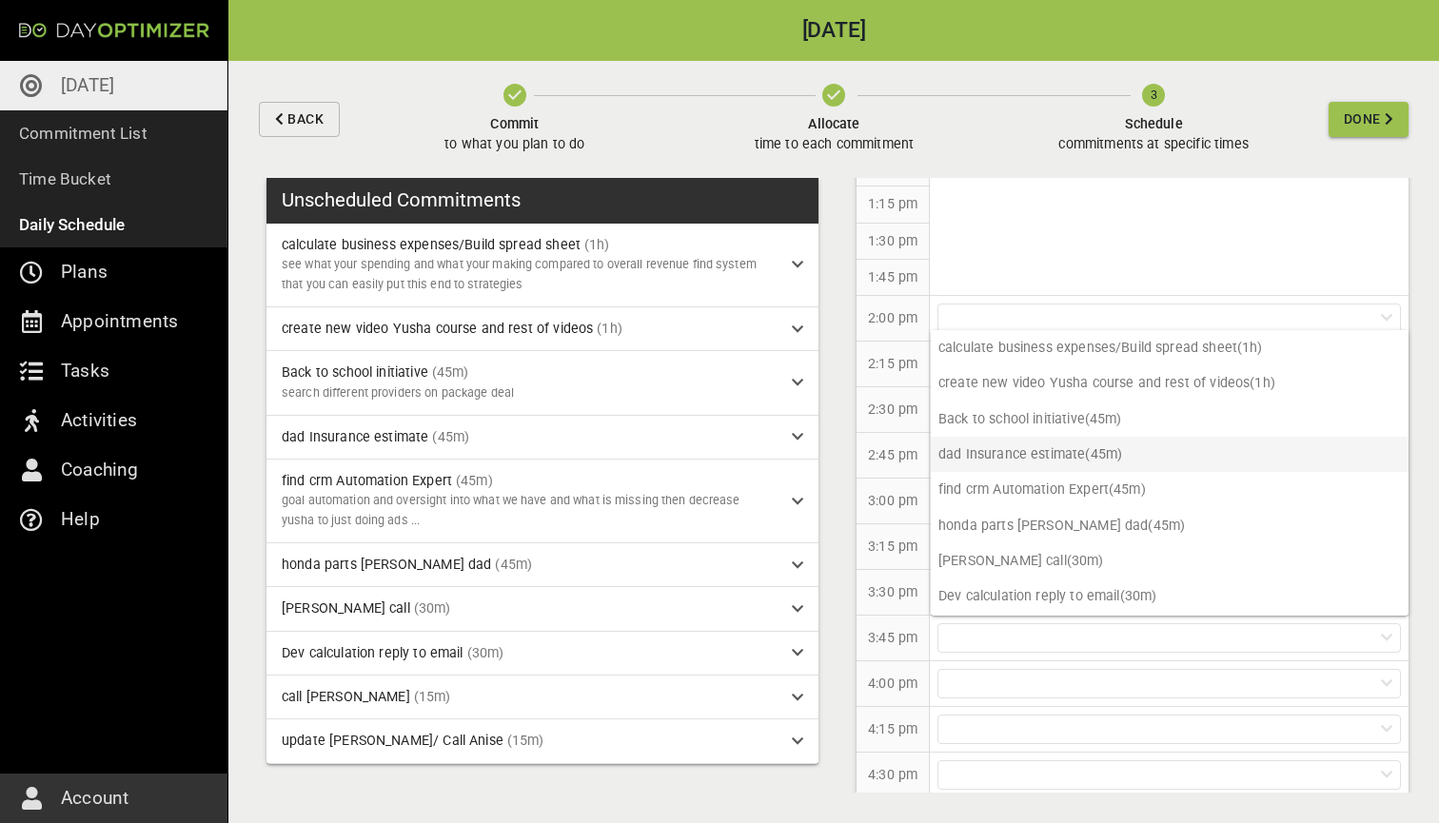
click at [1013, 453] on p "dad Insurance estimate (45m)" at bounding box center [1169, 454] width 478 height 35
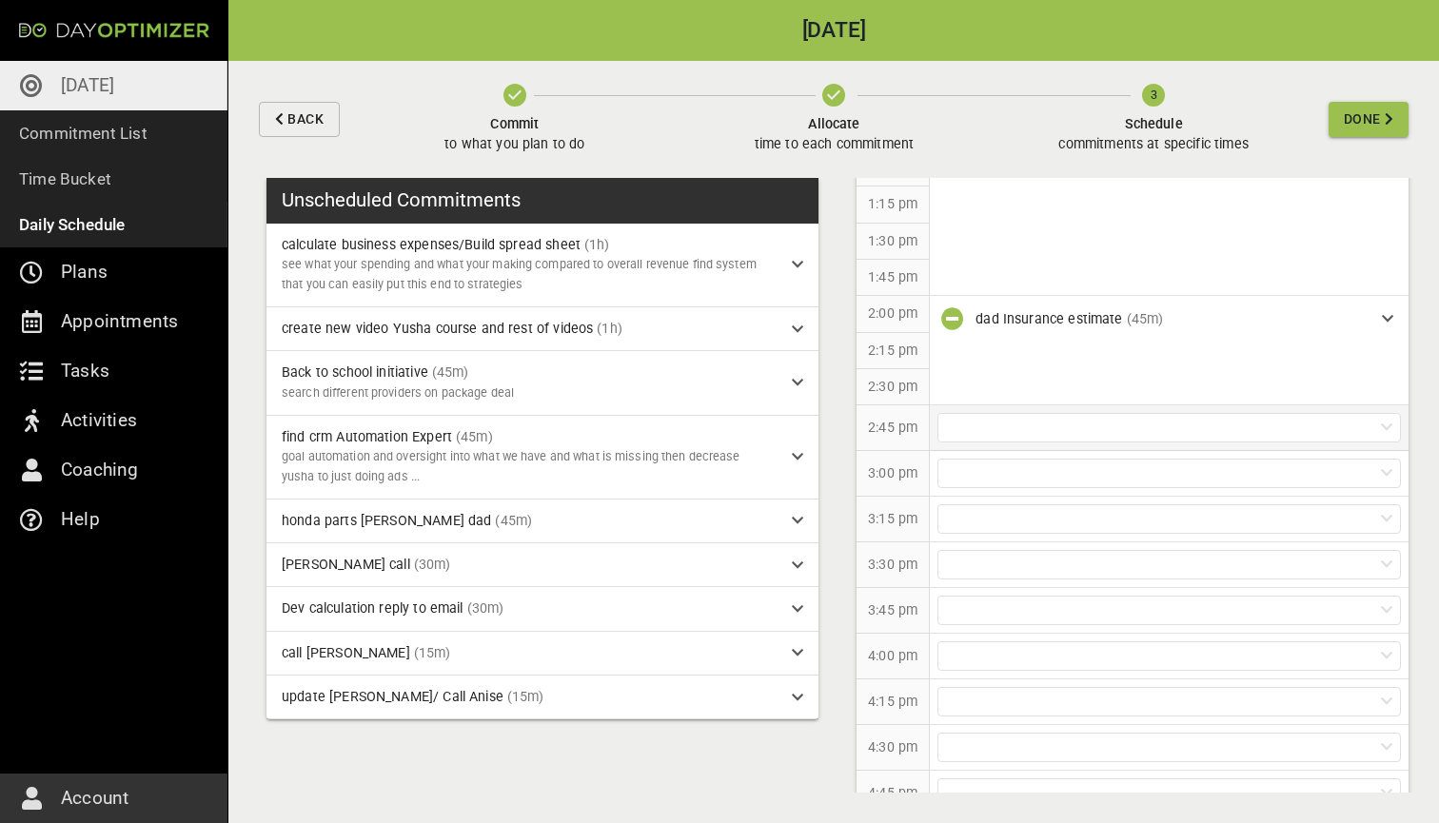
click at [1042, 418] on div at bounding box center [1168, 427] width 463 height 29
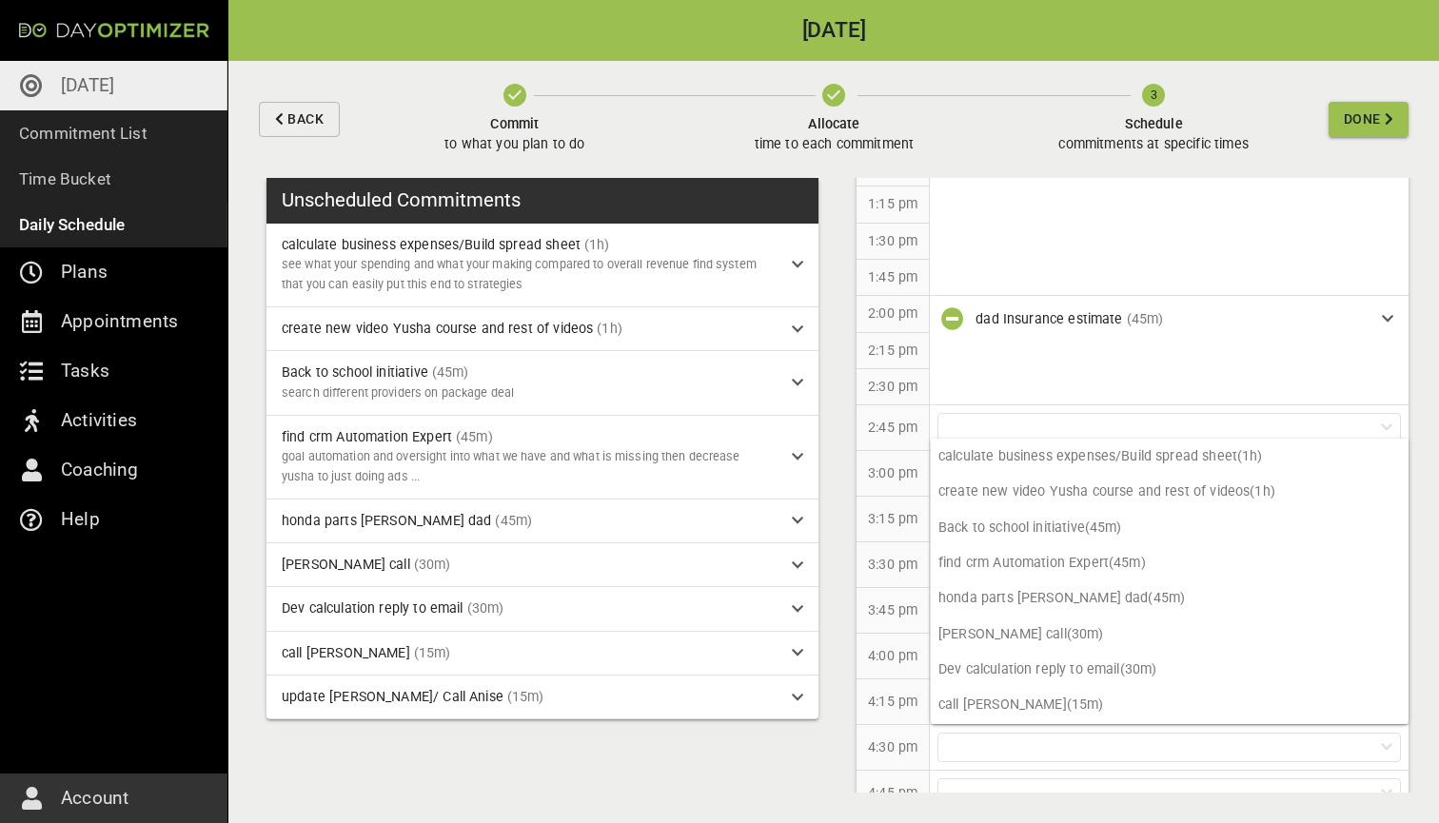
click at [901, 418] on p "2:45 pm" at bounding box center [892, 428] width 49 height 20
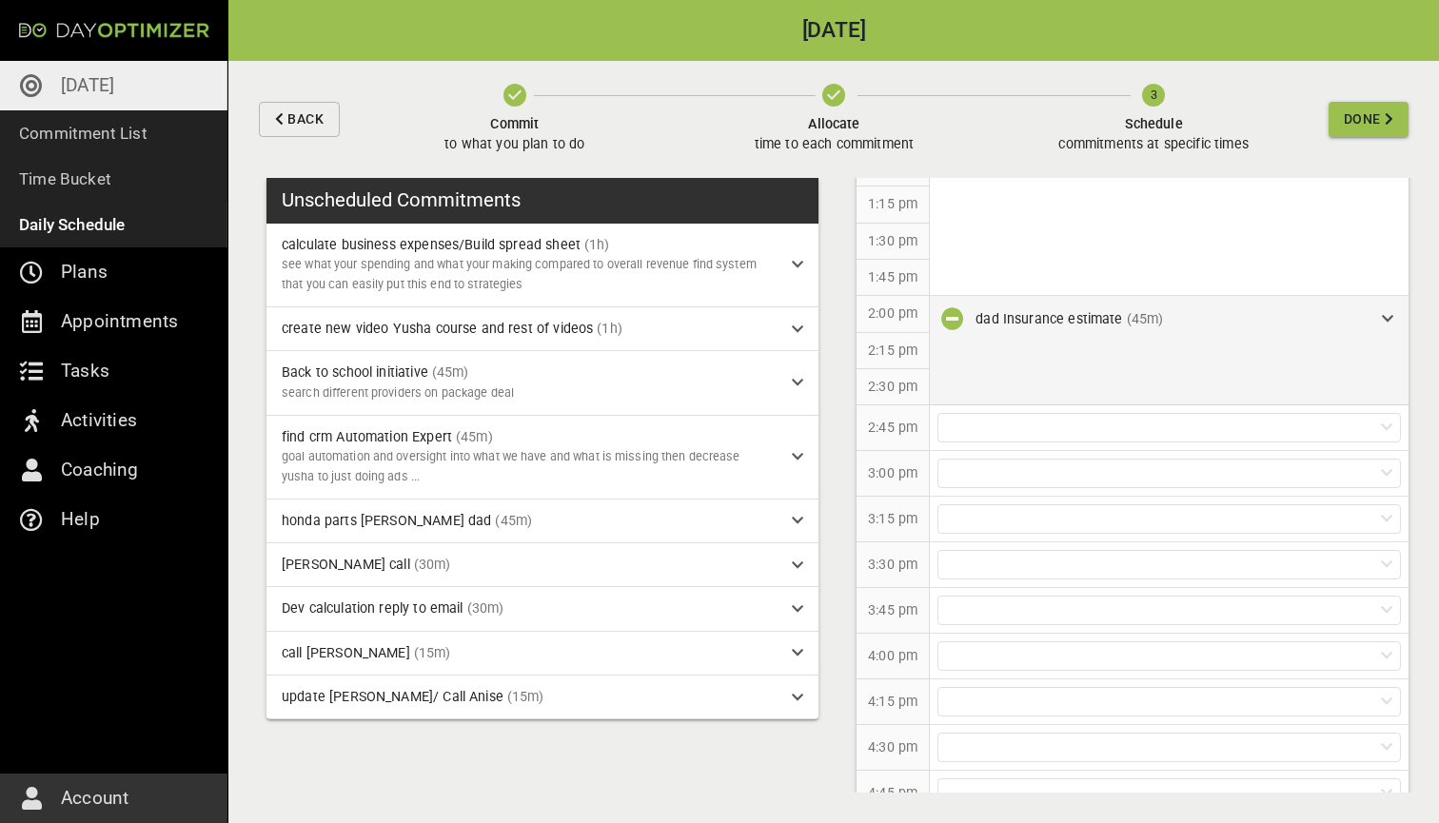
click at [1246, 309] on div "dad Insurance estimate (45m)" at bounding box center [1170, 319] width 391 height 20
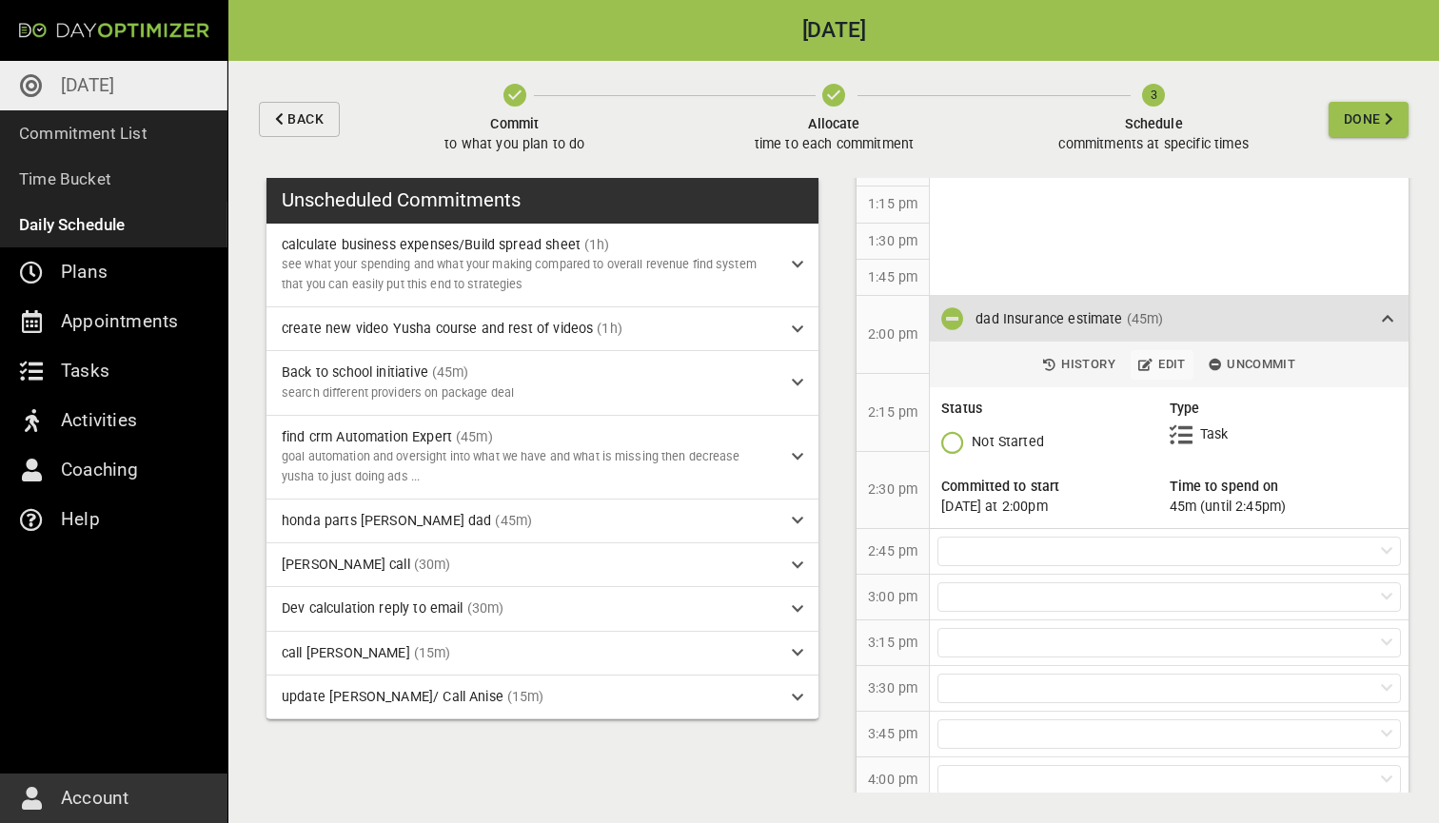
click at [1154, 354] on span "Edit" at bounding box center [1162, 365] width 48 height 22
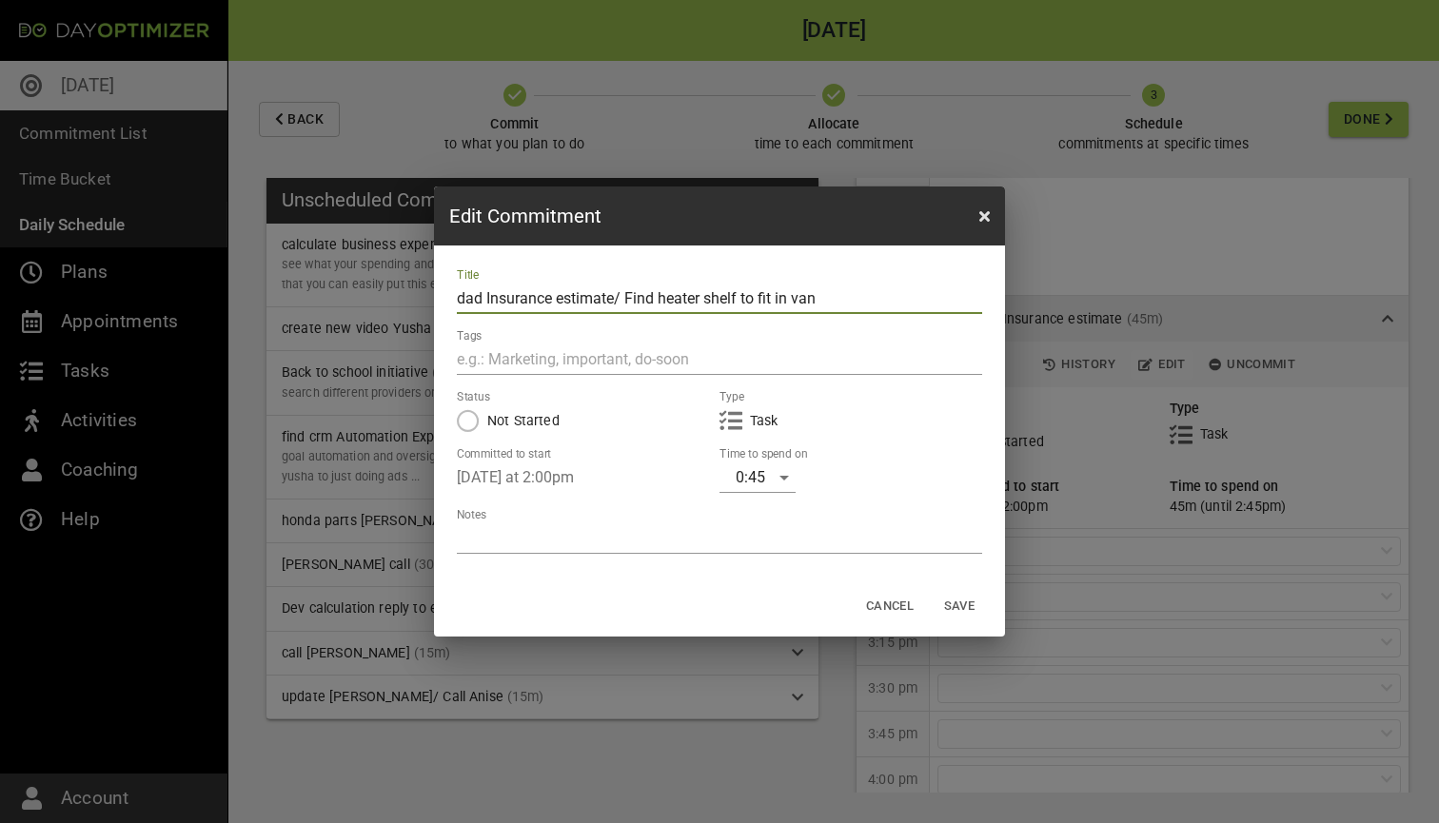
type input "dad Insurance estimate/ Find heater shelf to fit in van"
click at [945, 607] on span "Save" at bounding box center [959, 607] width 46 height 22
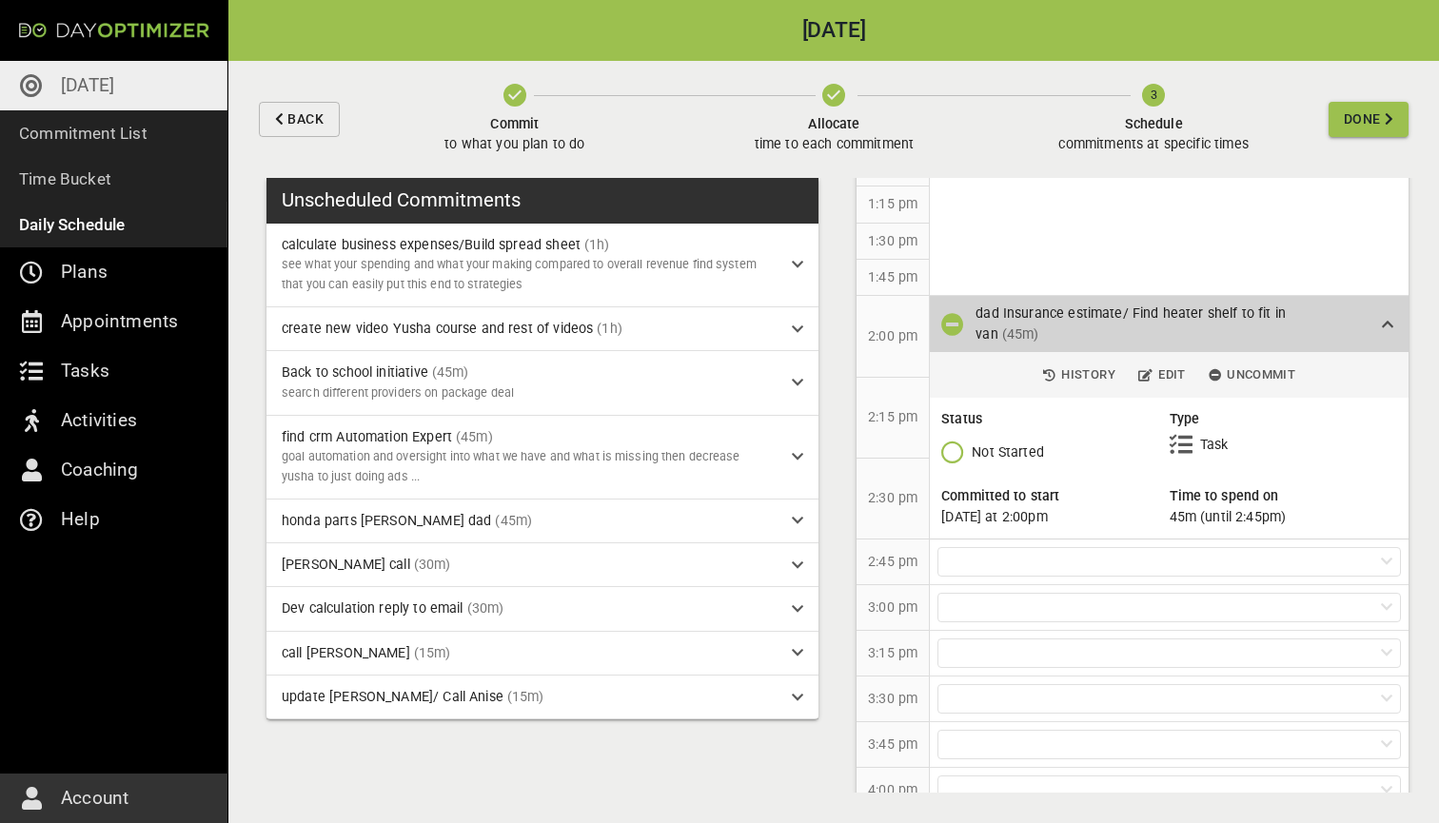
click at [1384, 318] on icon at bounding box center [1386, 324] width 11 height 13
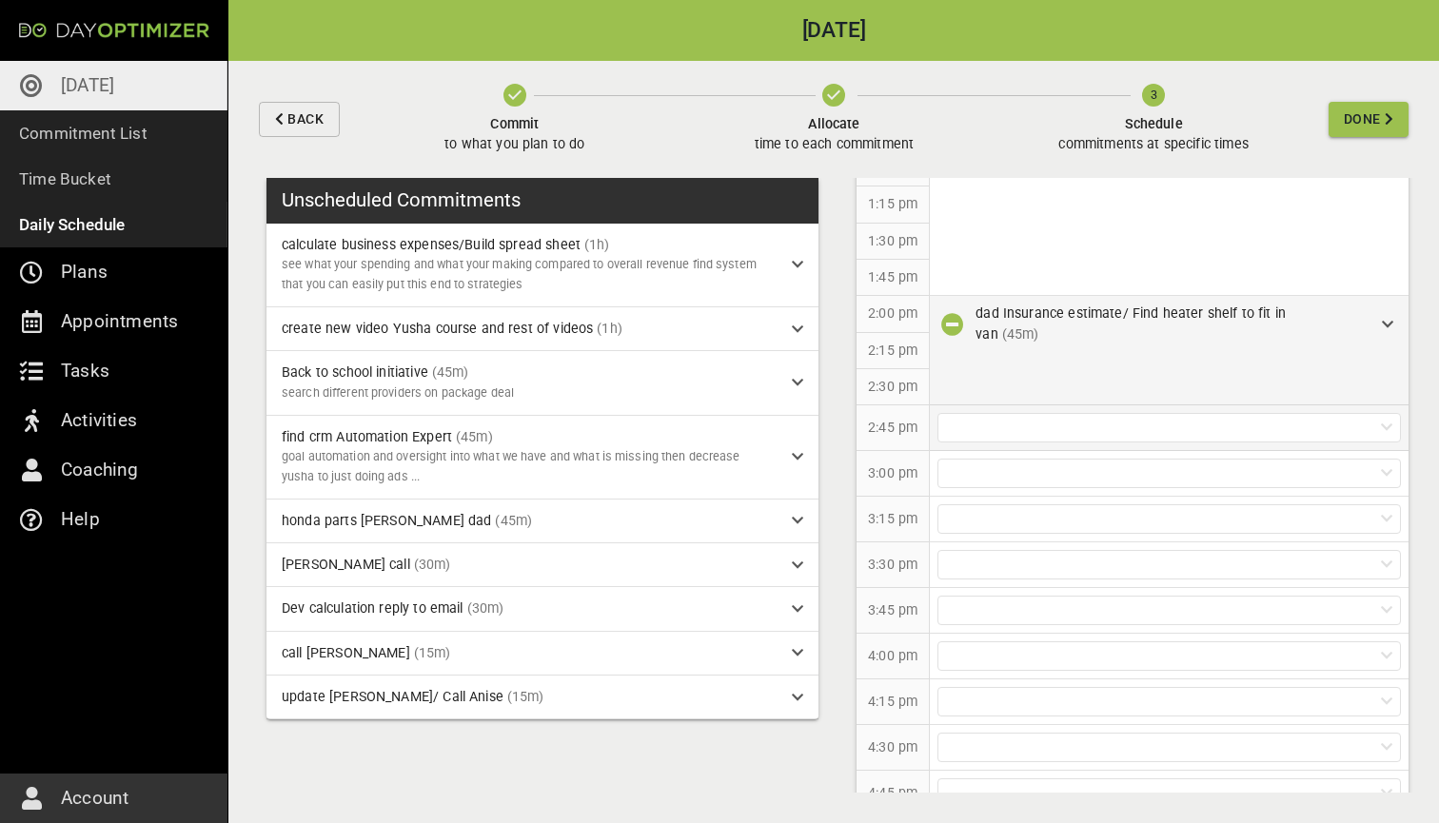
click at [1018, 426] on div at bounding box center [1168, 427] width 463 height 29
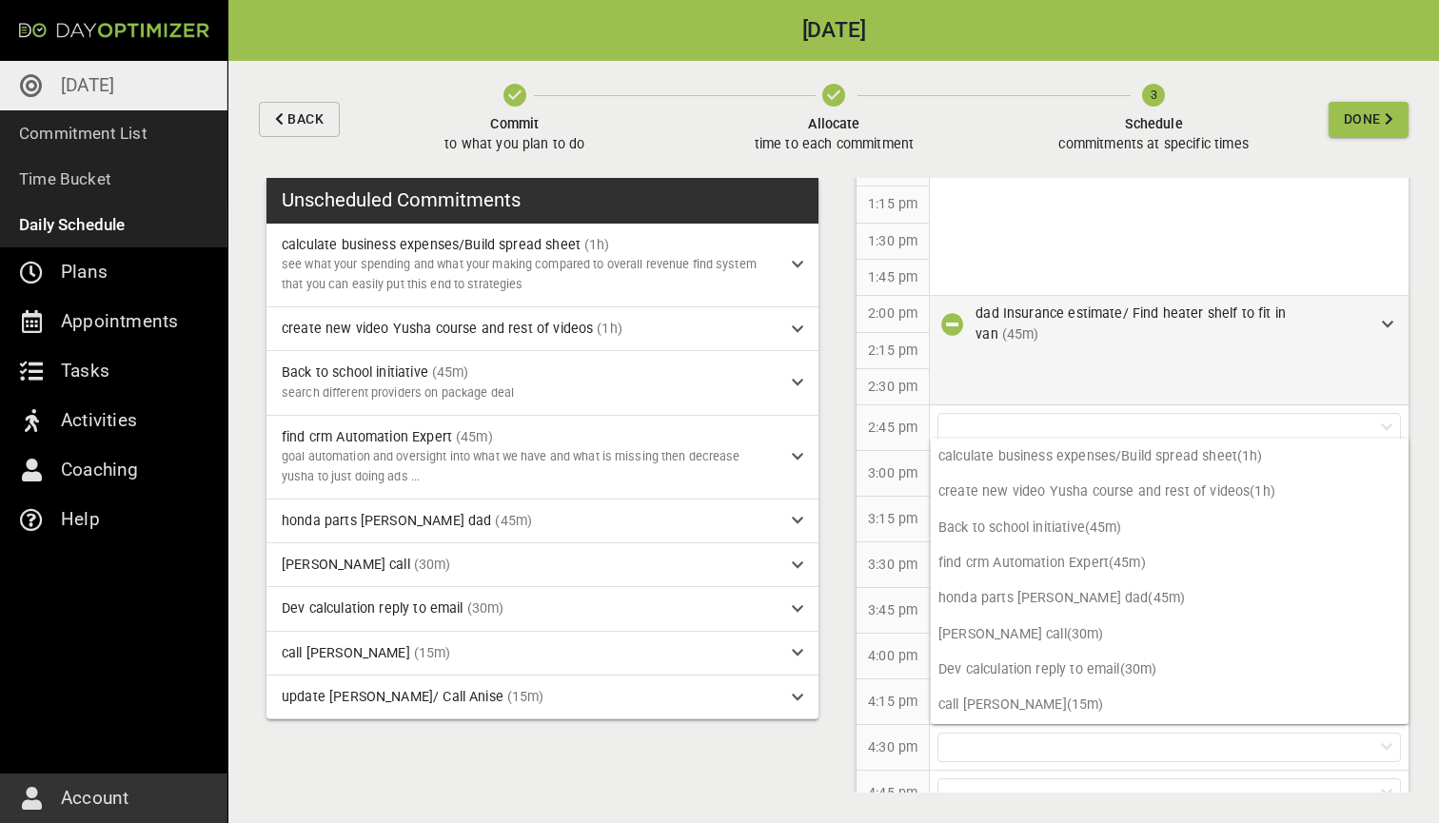
click at [1388, 315] on div "dad Insurance estimate/ Find heater shelf to fit in van (45m)" at bounding box center [1169, 324] width 479 height 56
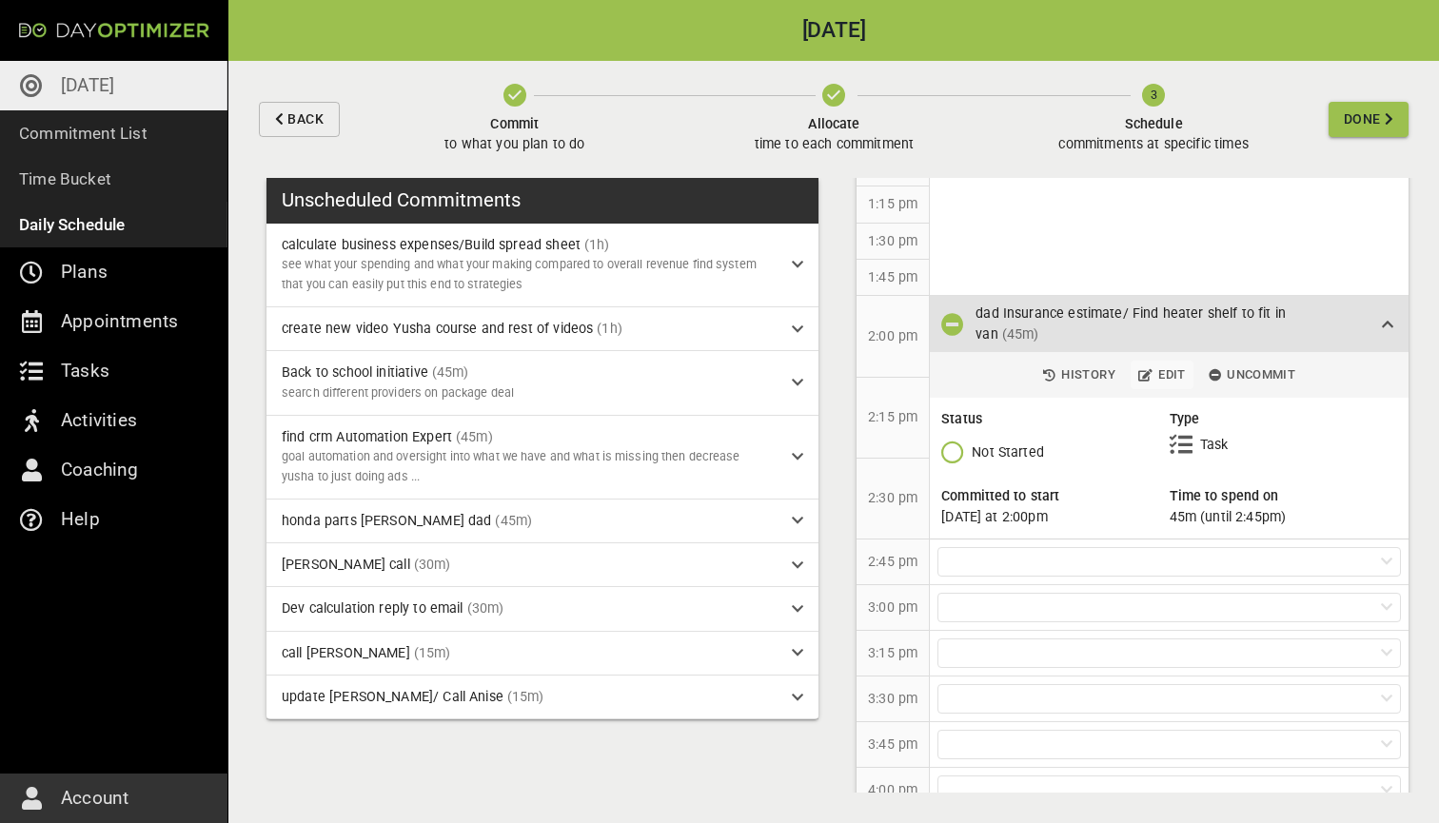
click at [1155, 364] on span "Edit" at bounding box center [1162, 375] width 48 height 22
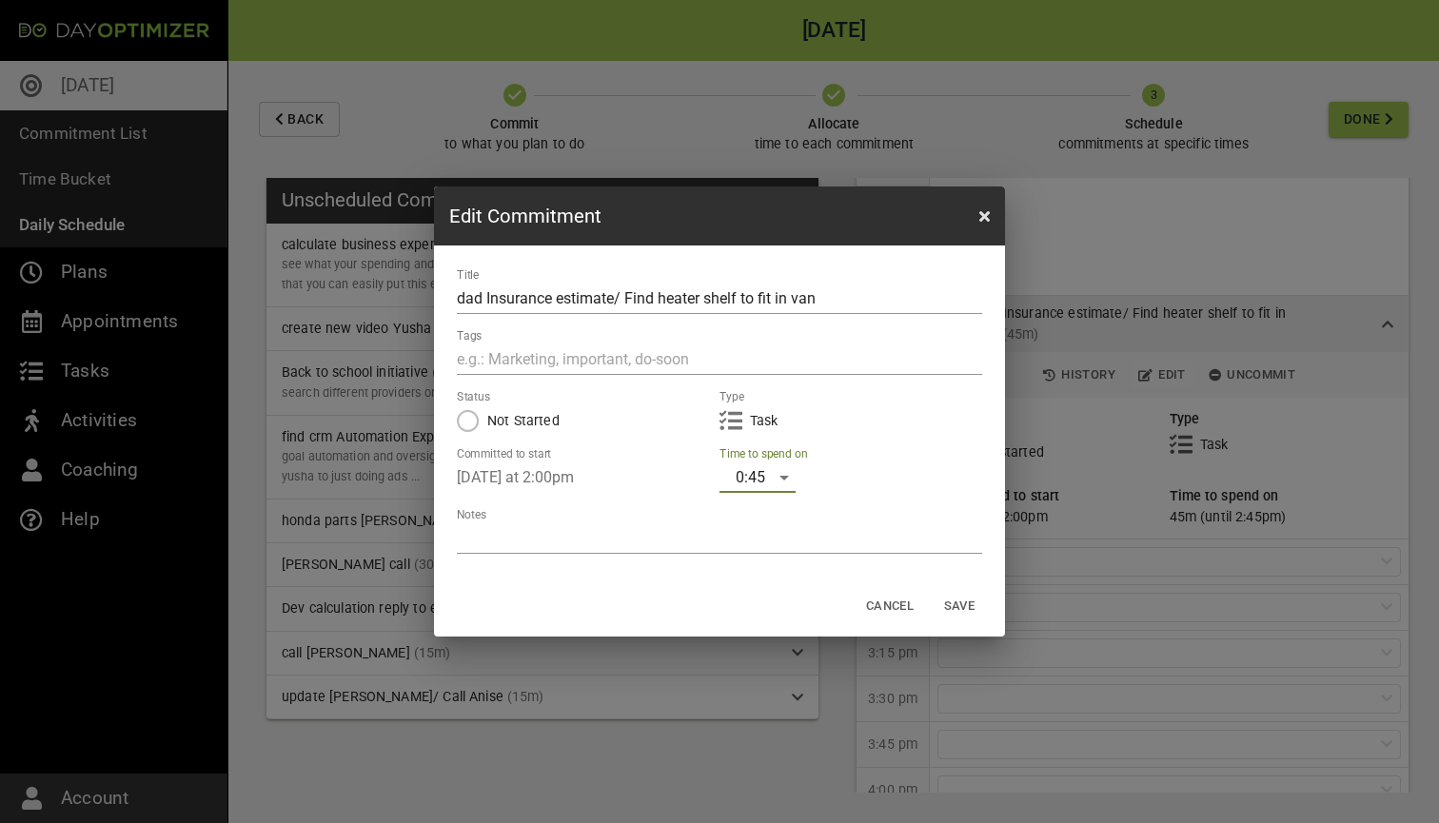
click at [763, 485] on div "0:45" at bounding box center [757, 477] width 76 height 30
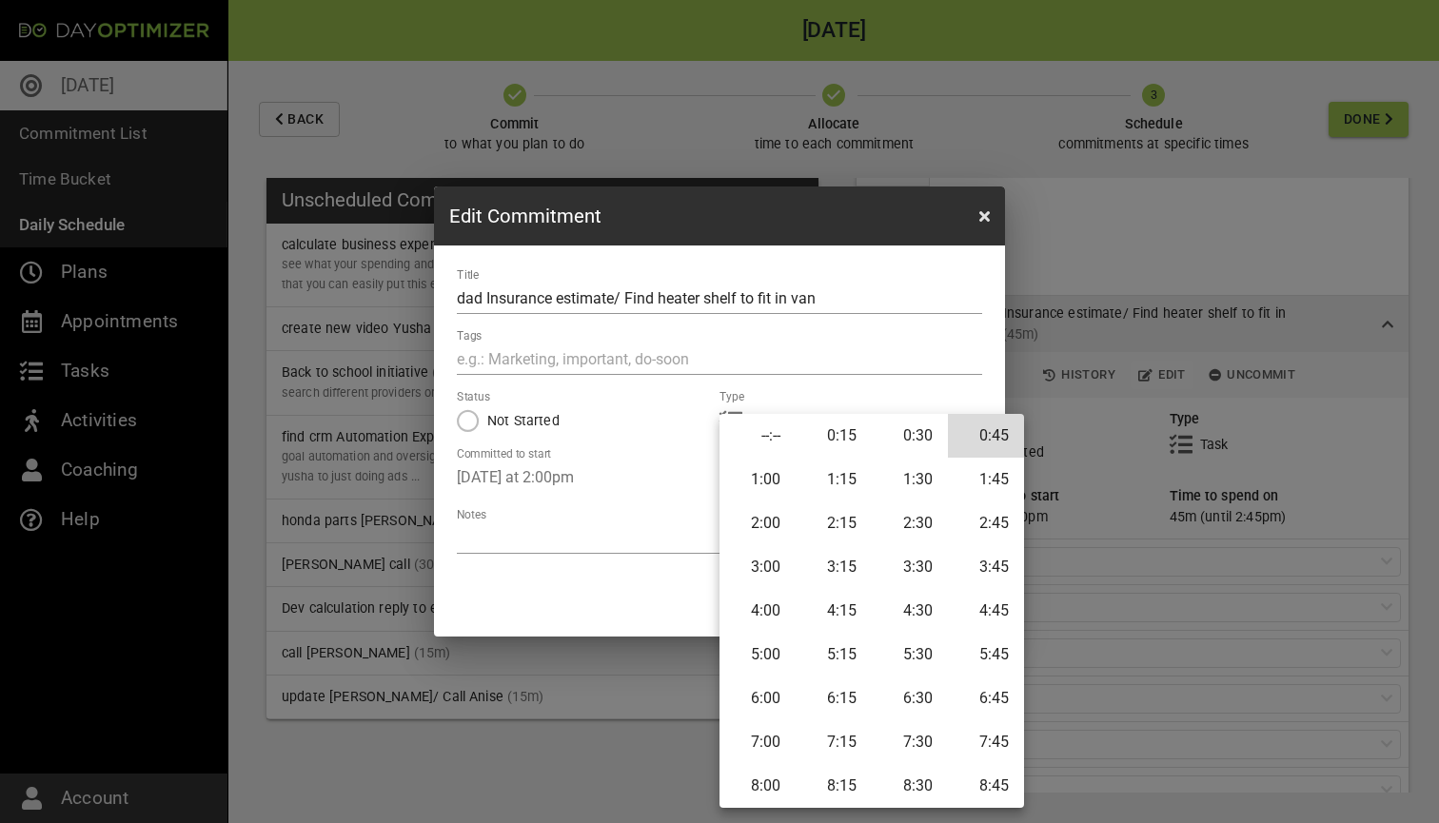
click at [759, 475] on li "1:00" at bounding box center [757, 480] width 76 height 44
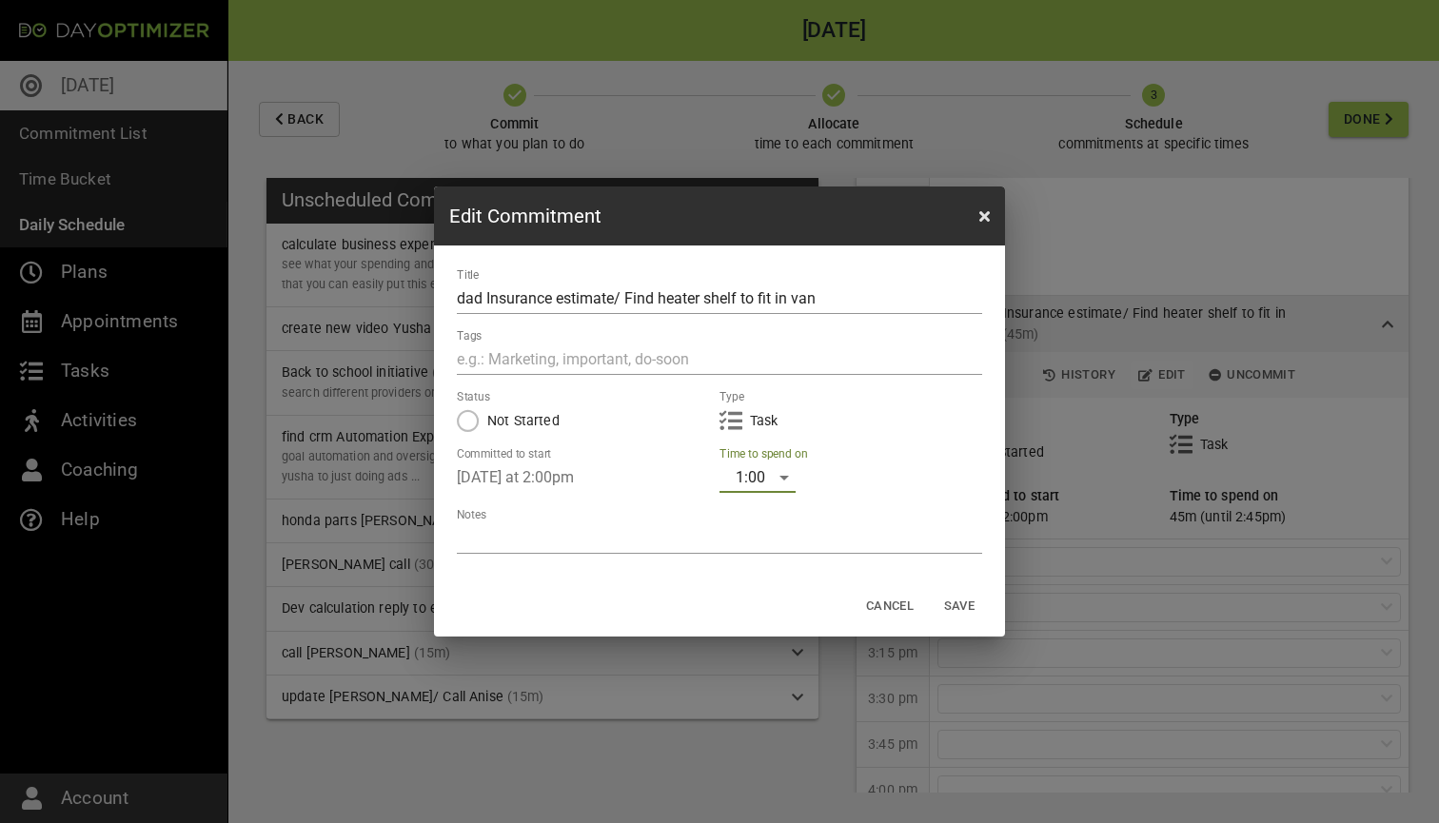
click at [950, 607] on span "Save" at bounding box center [959, 607] width 46 height 22
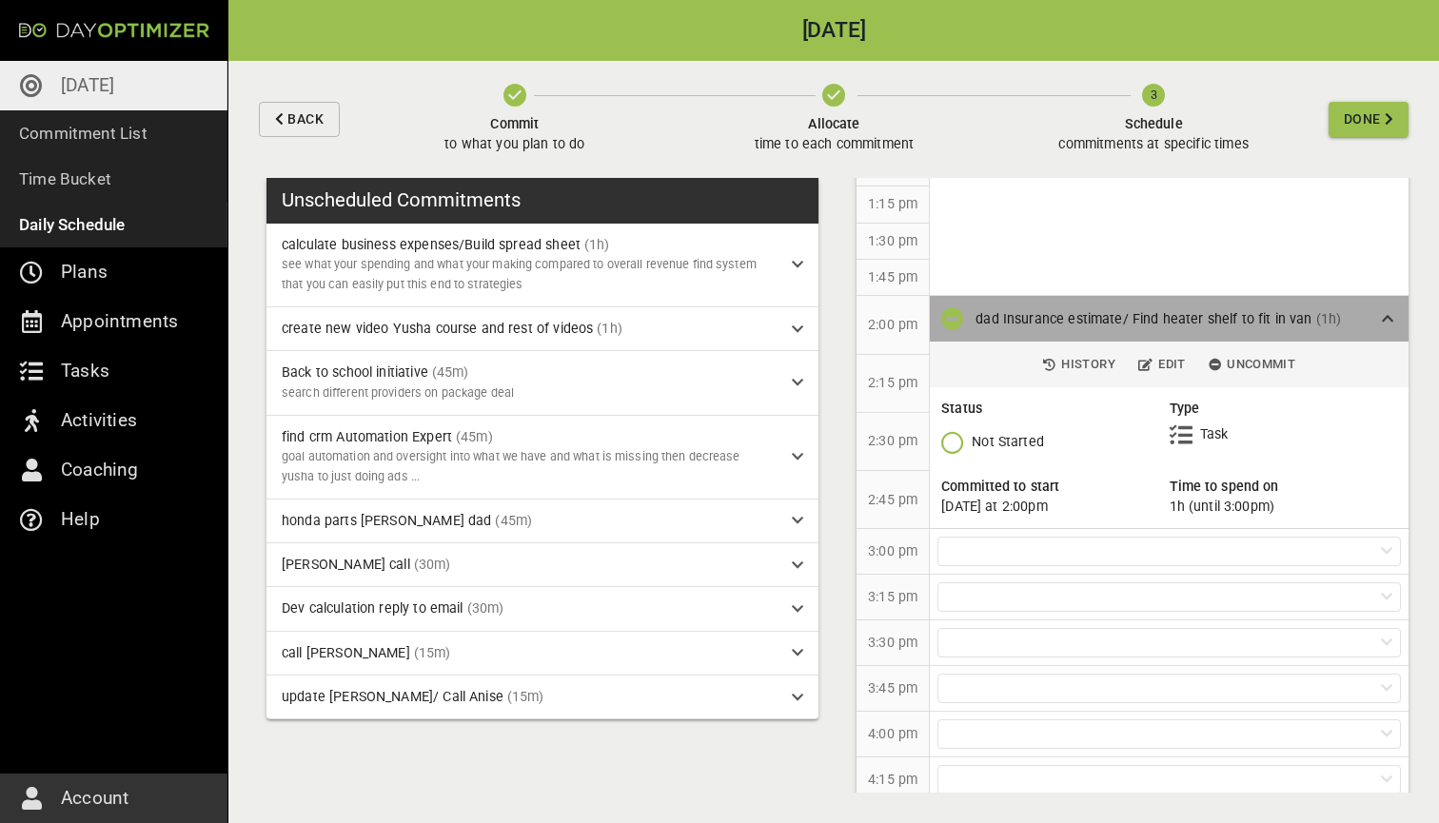
click at [1394, 306] on div "dad Insurance estimate/ Find heater shelf to fit in van (1h)" at bounding box center [1169, 319] width 479 height 46
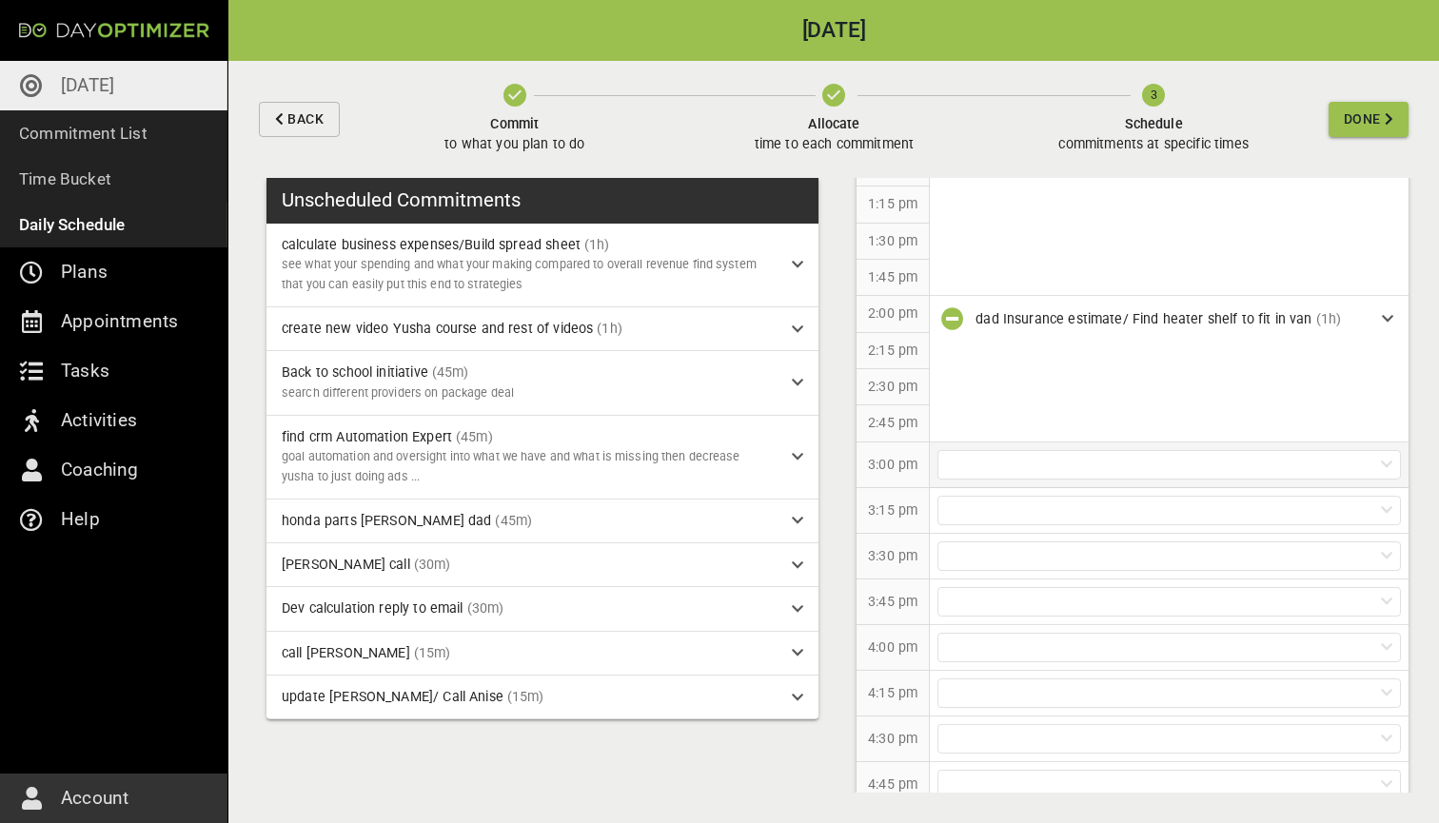
click at [1058, 450] on div at bounding box center [1168, 464] width 463 height 29
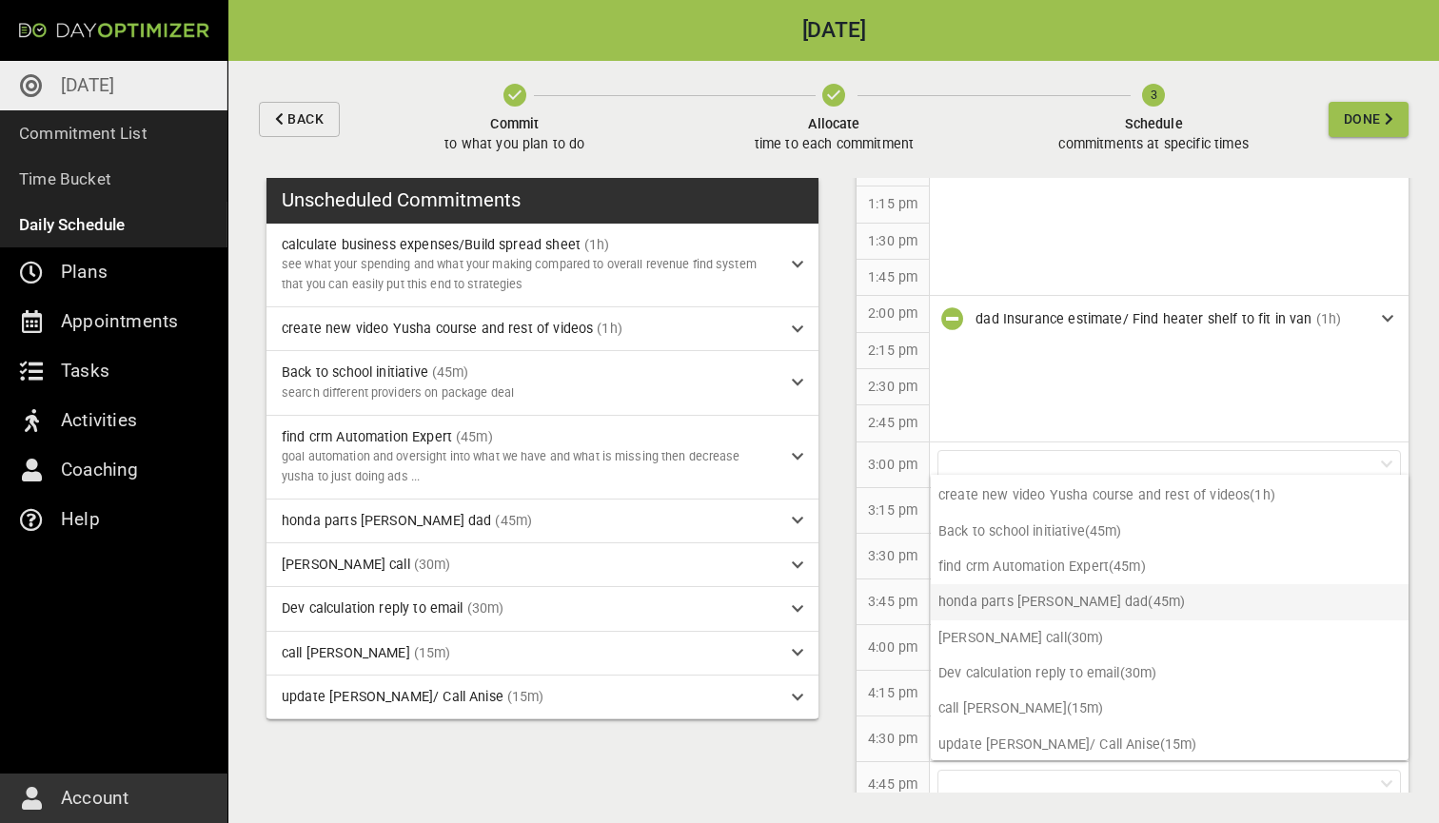
scroll to position [31, 0]
click at [1031, 594] on p "honda parts [PERSON_NAME] dad (45m)" at bounding box center [1169, 602] width 478 height 35
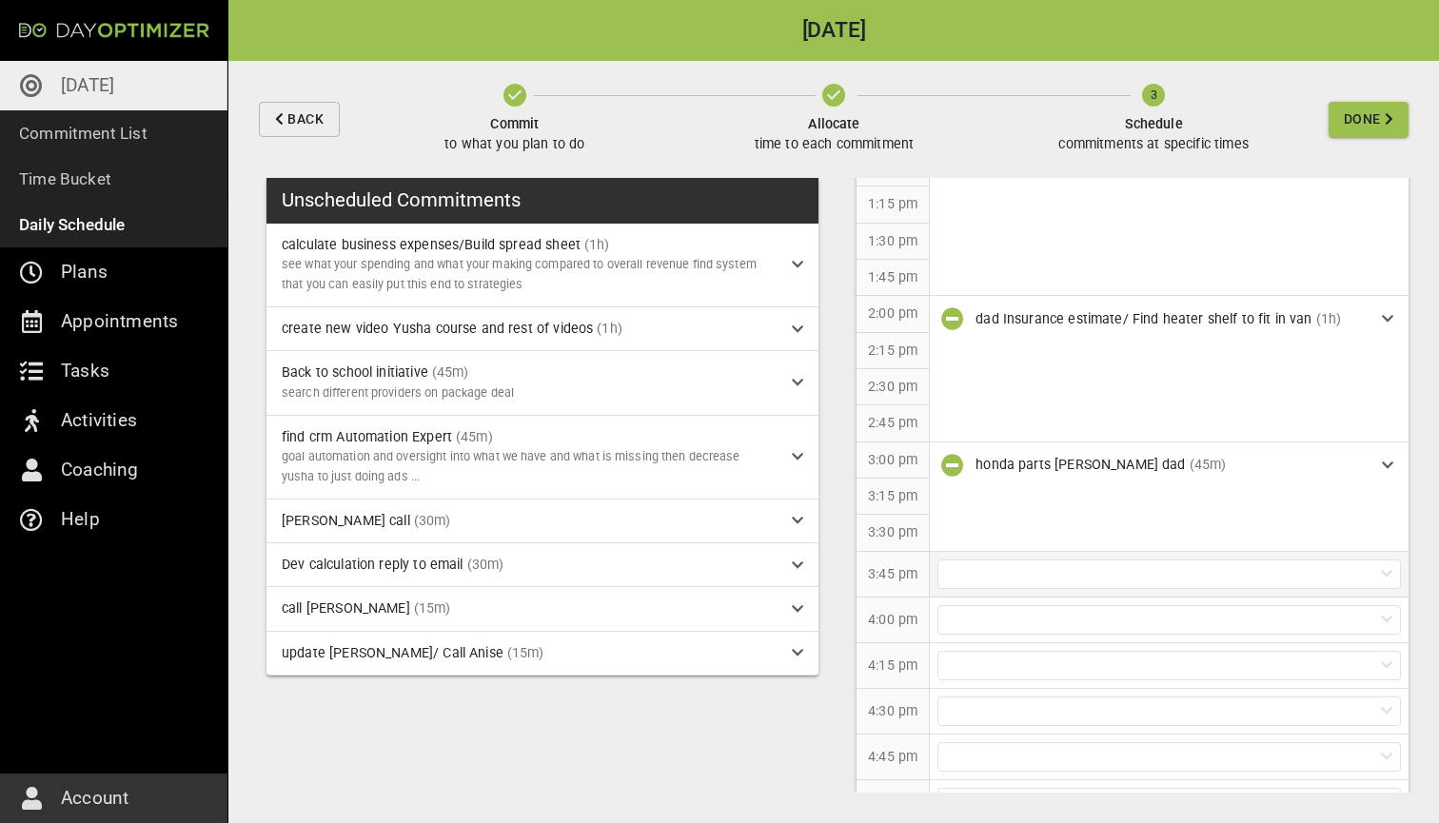
click at [1119, 559] on div at bounding box center [1168, 573] width 463 height 29
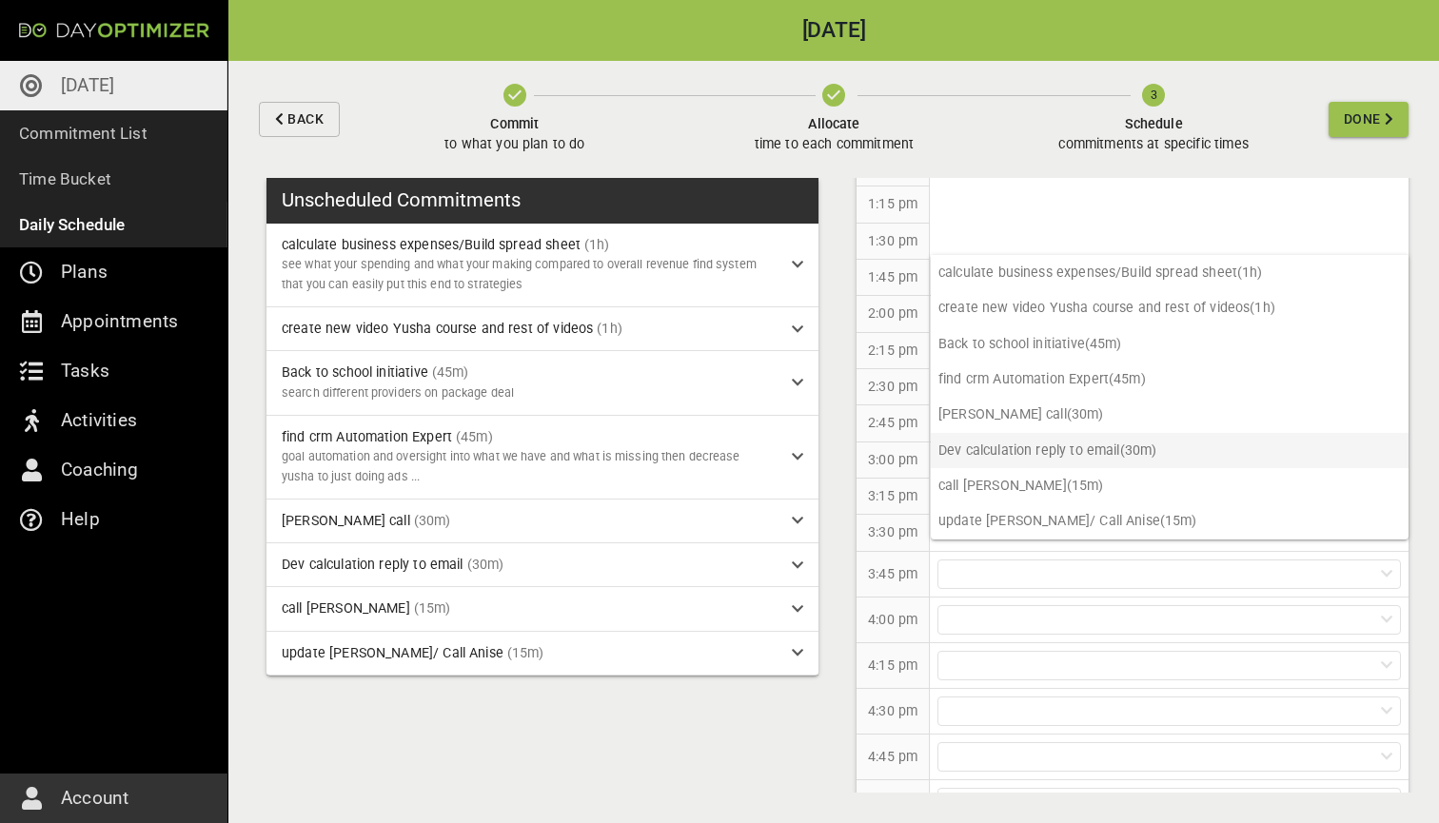
scroll to position [0, 0]
click at [1036, 480] on p "call [PERSON_NAME] (15m)" at bounding box center [1169, 485] width 478 height 35
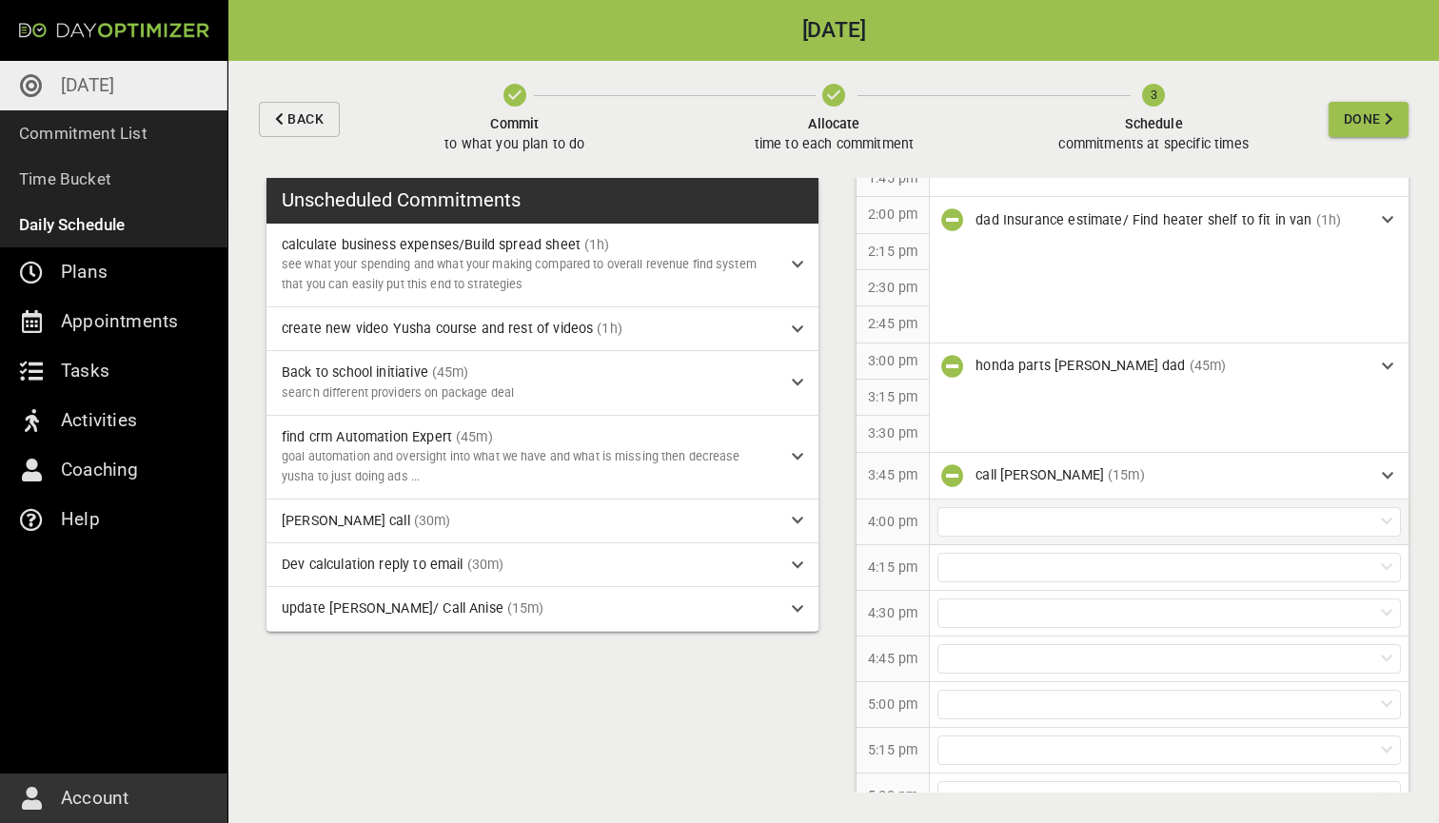
scroll to position [1308, 0]
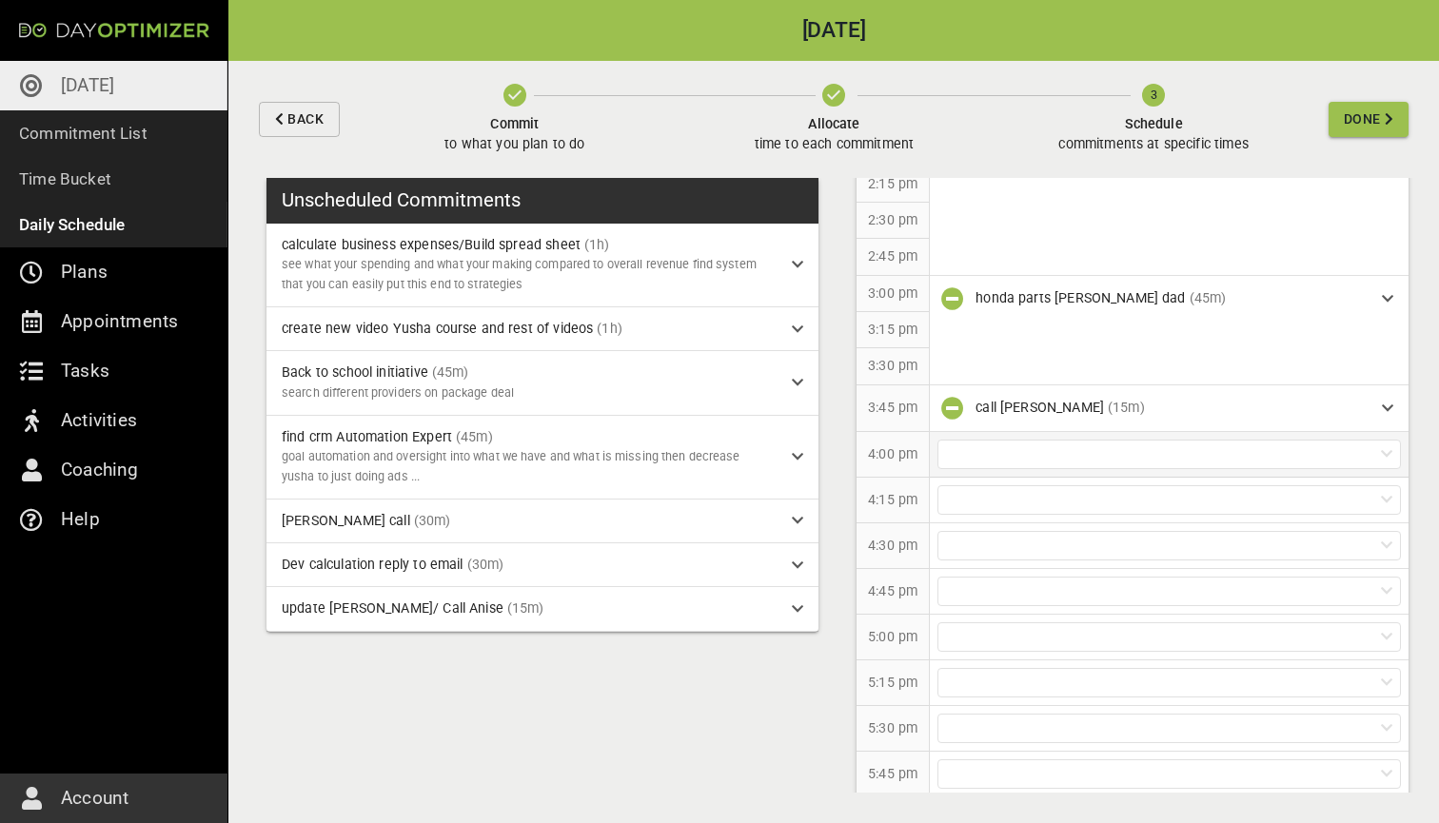
click at [1010, 443] on div at bounding box center [1168, 454] width 463 height 29
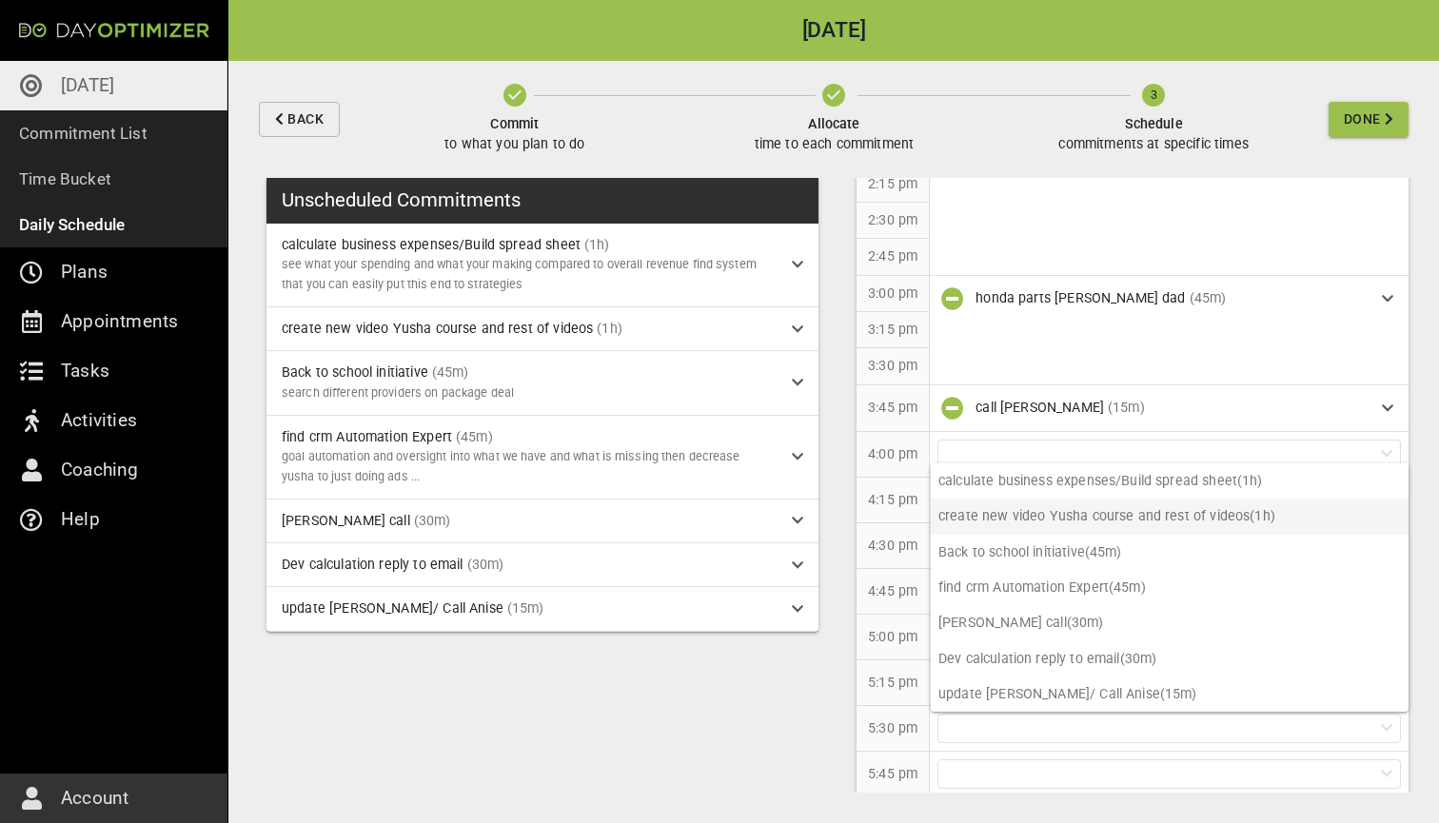
scroll to position [0, 0]
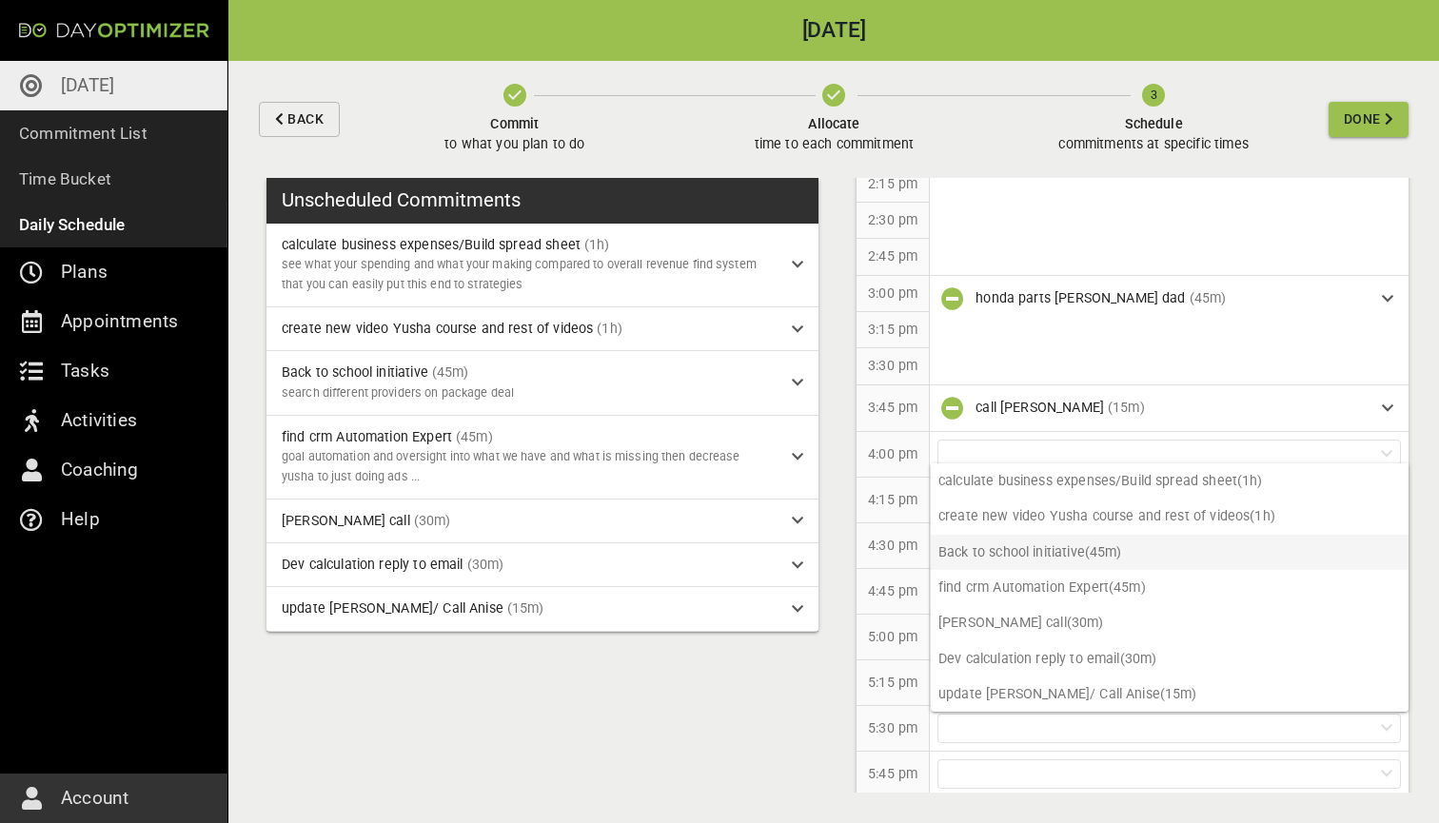
click at [1030, 556] on p "Back to school initiative (45m)" at bounding box center [1169, 552] width 478 height 35
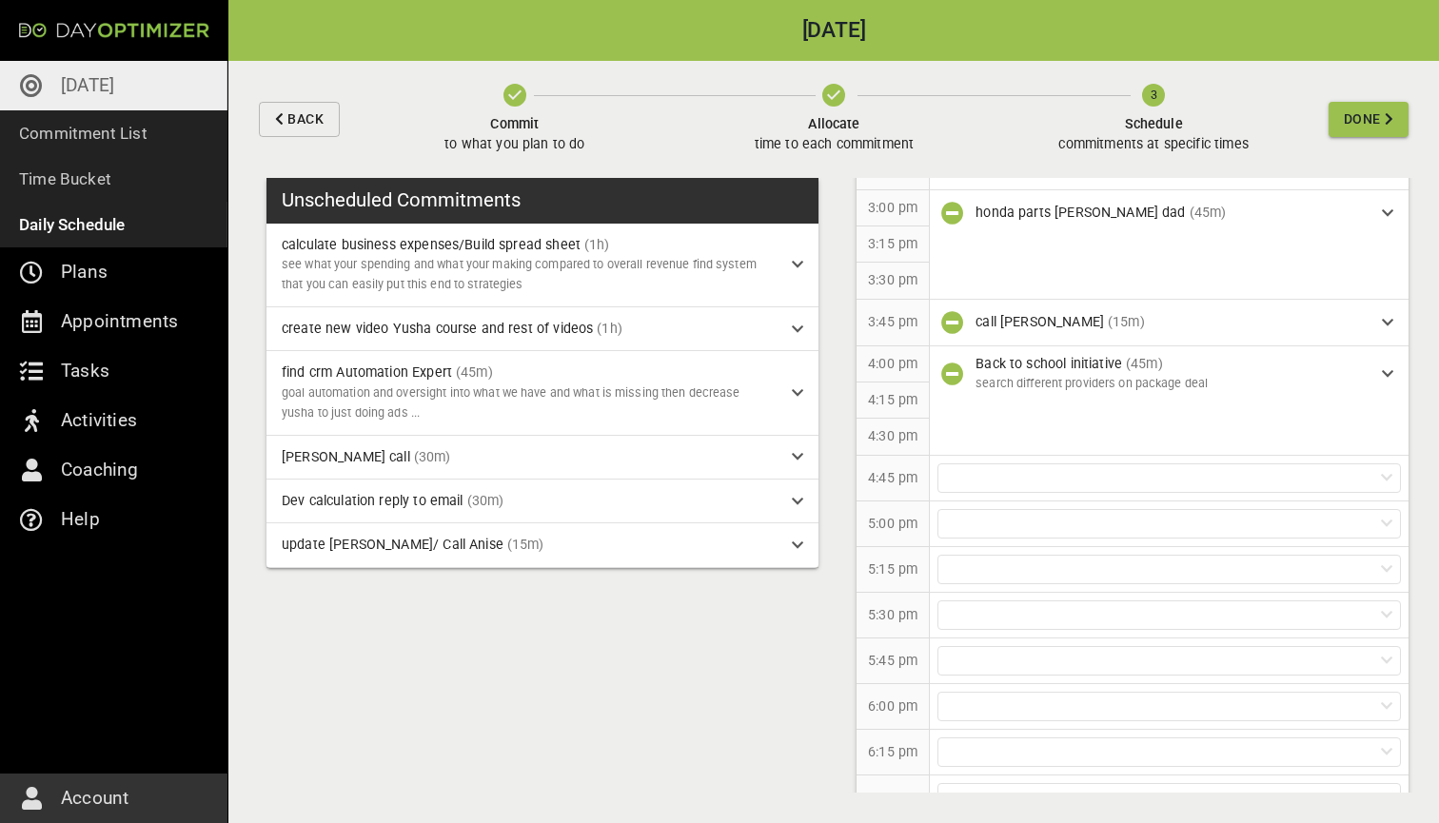
scroll to position [1414, 0]
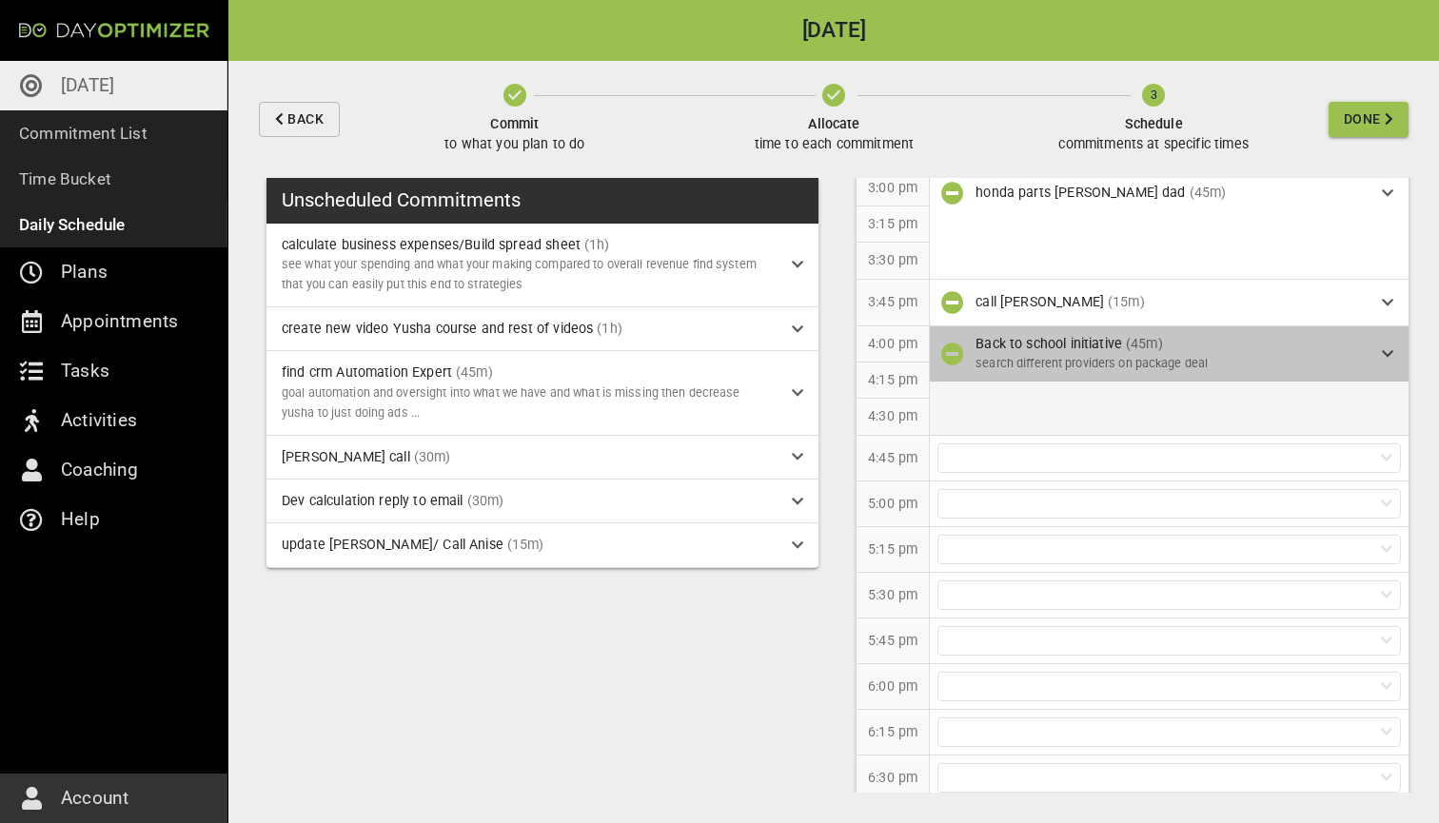
click at [1378, 334] on div "Back to school initiative (45m) search different providers on package deal" at bounding box center [1178, 354] width 406 height 40
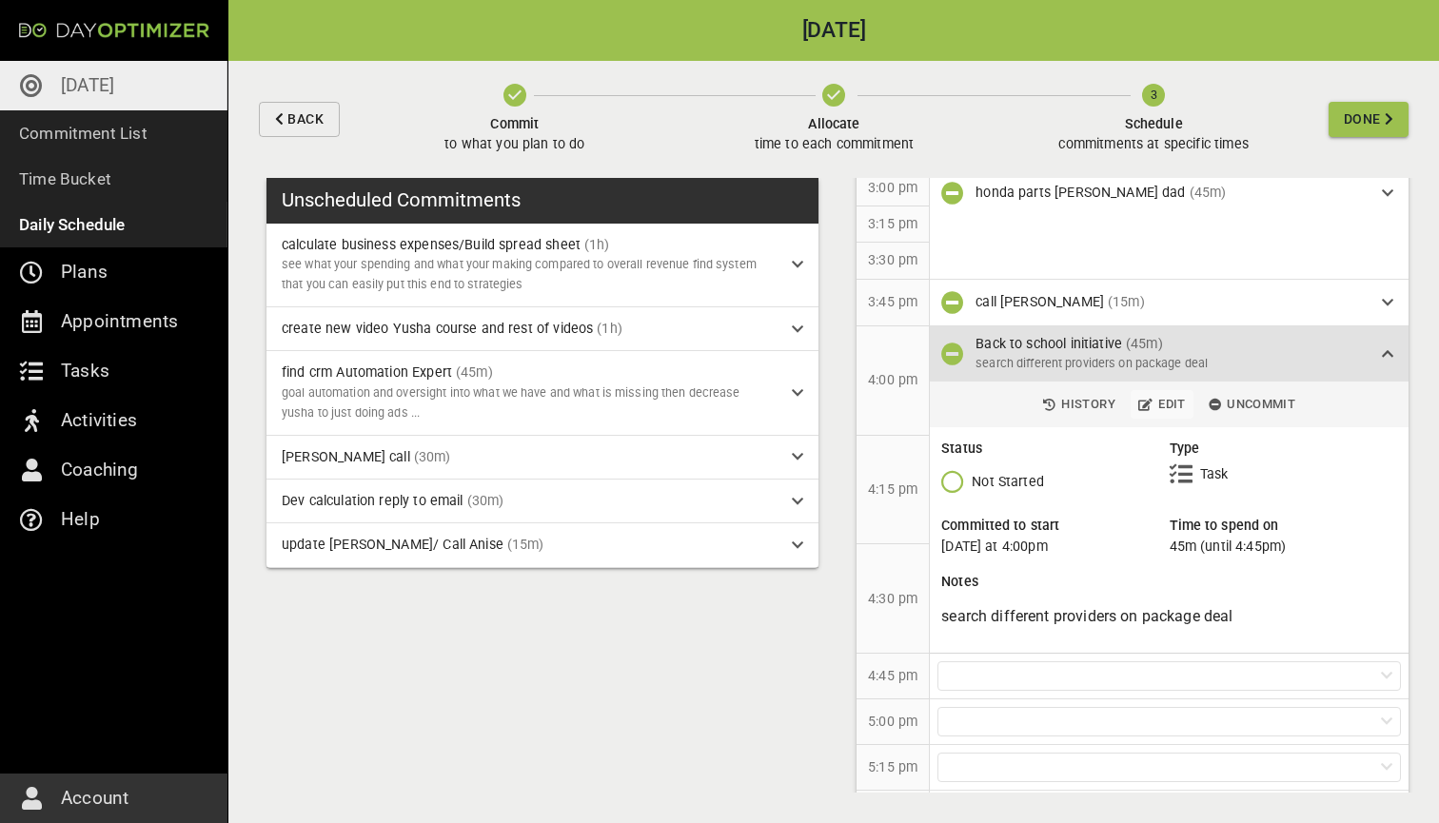
click at [1171, 394] on span "Edit" at bounding box center [1162, 405] width 48 height 22
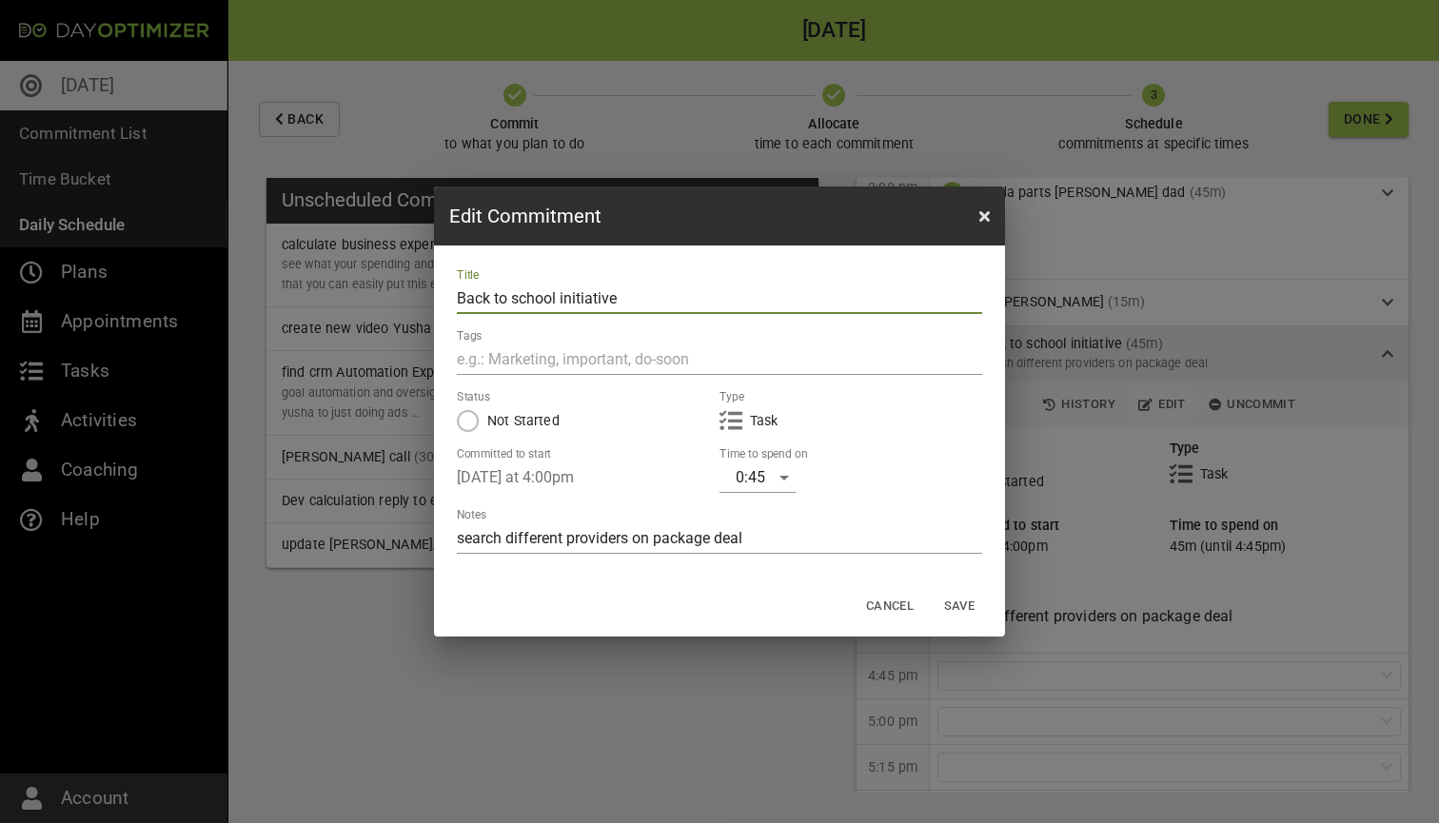
click at [761, 481] on div "0:45" at bounding box center [757, 477] width 76 height 30
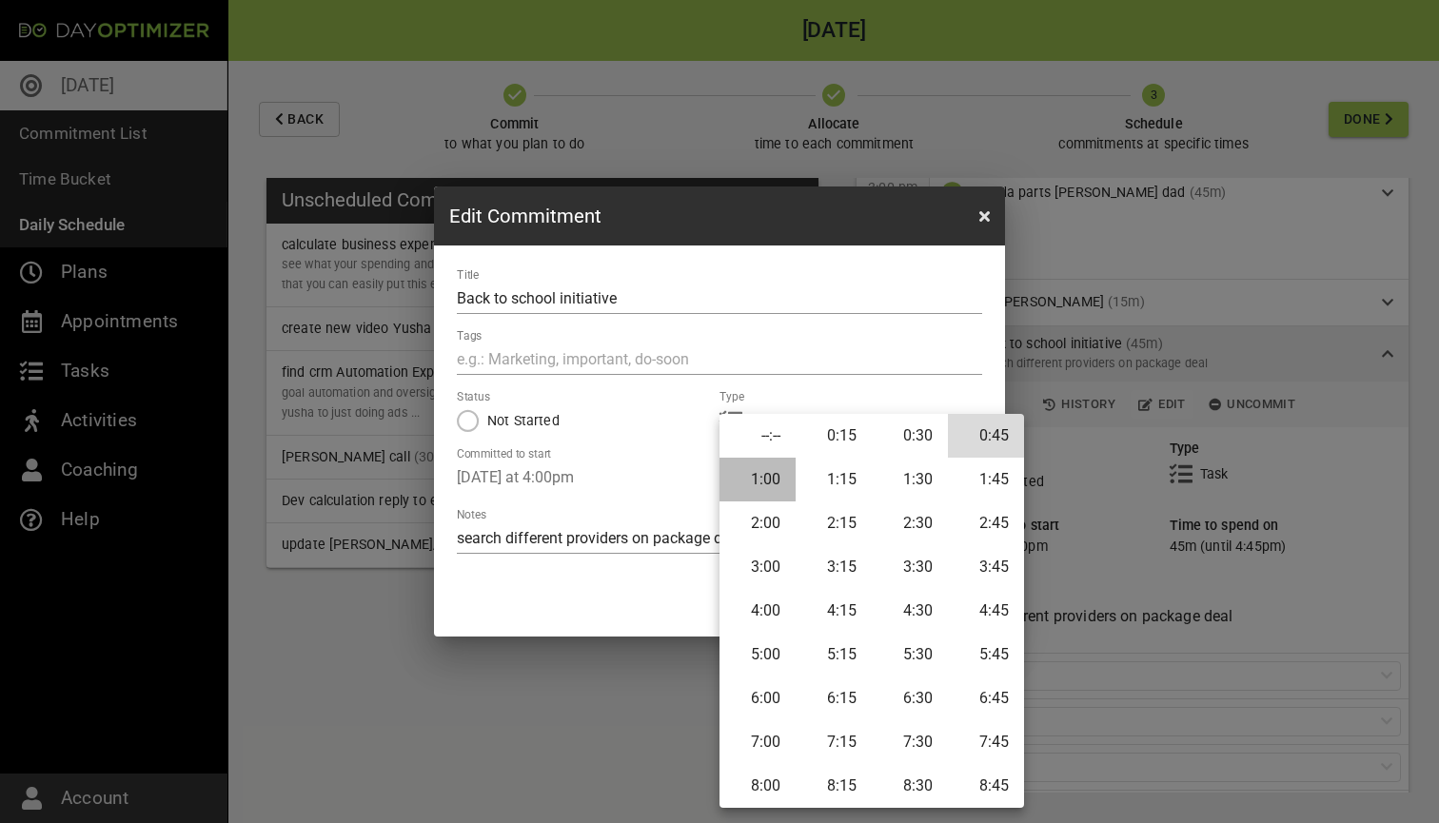
click at [755, 498] on li "1:00" at bounding box center [757, 480] width 76 height 44
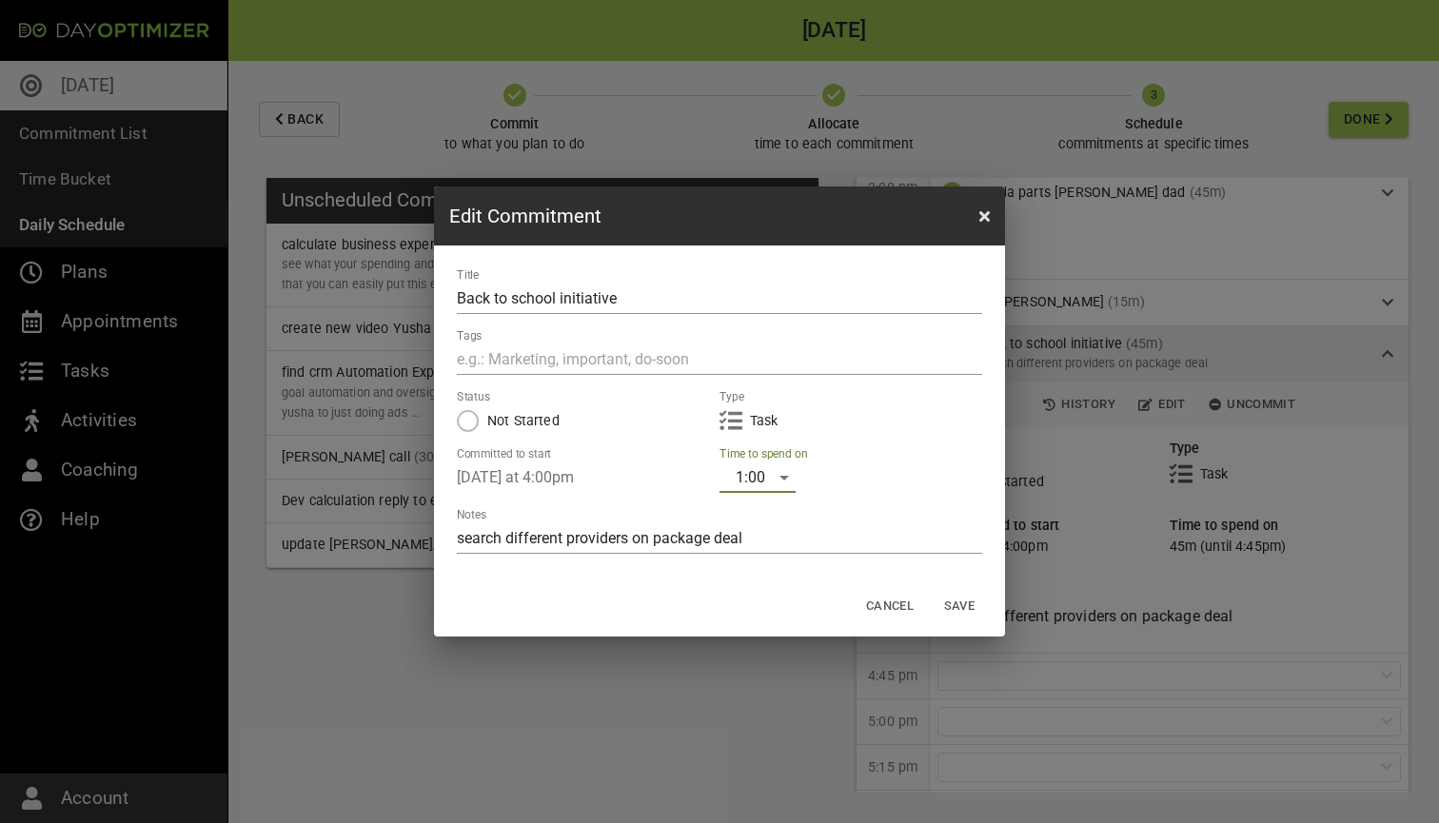
click at [952, 604] on span "Save" at bounding box center [959, 607] width 46 height 22
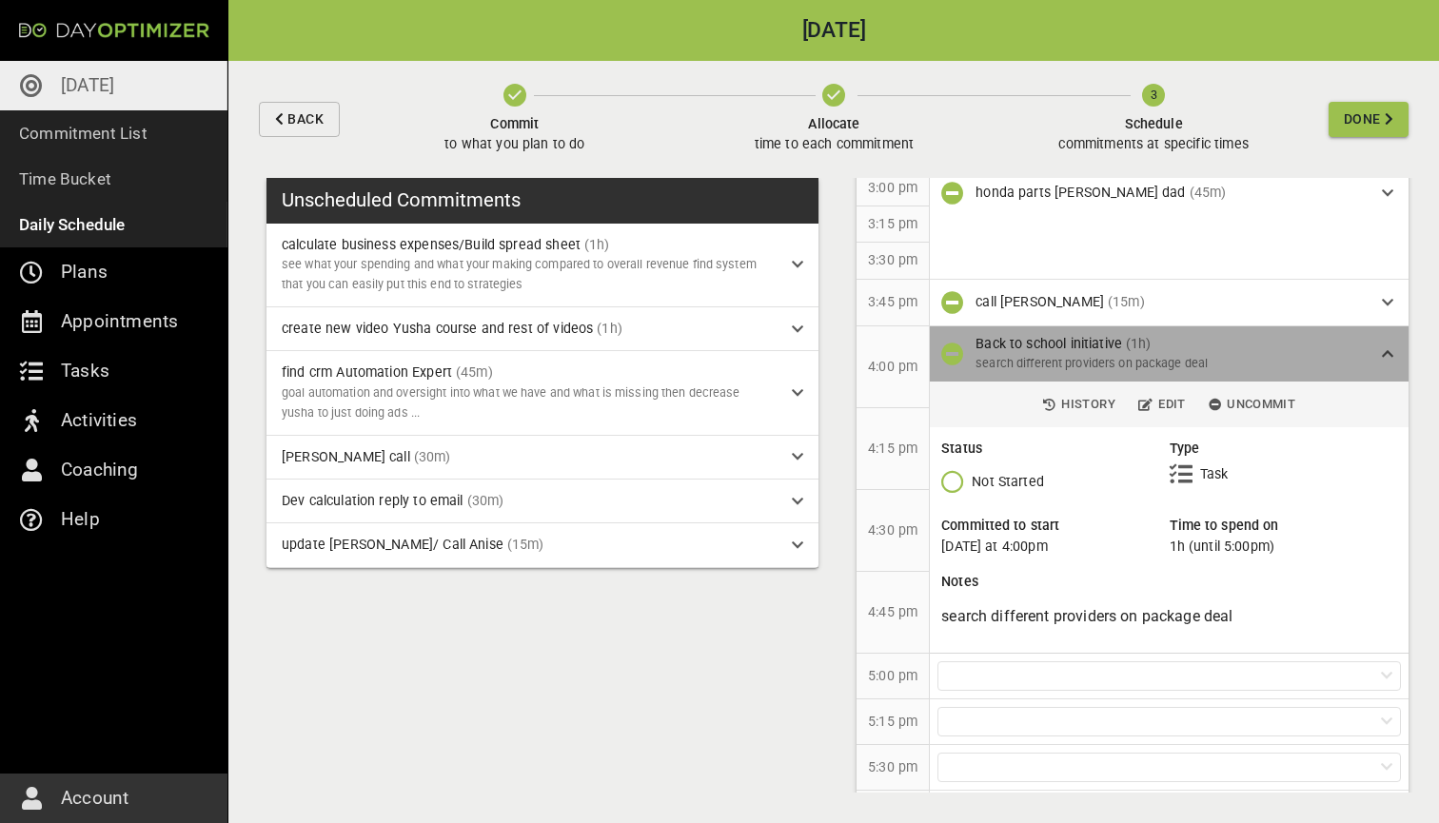
click at [1384, 347] on icon at bounding box center [1386, 353] width 11 height 13
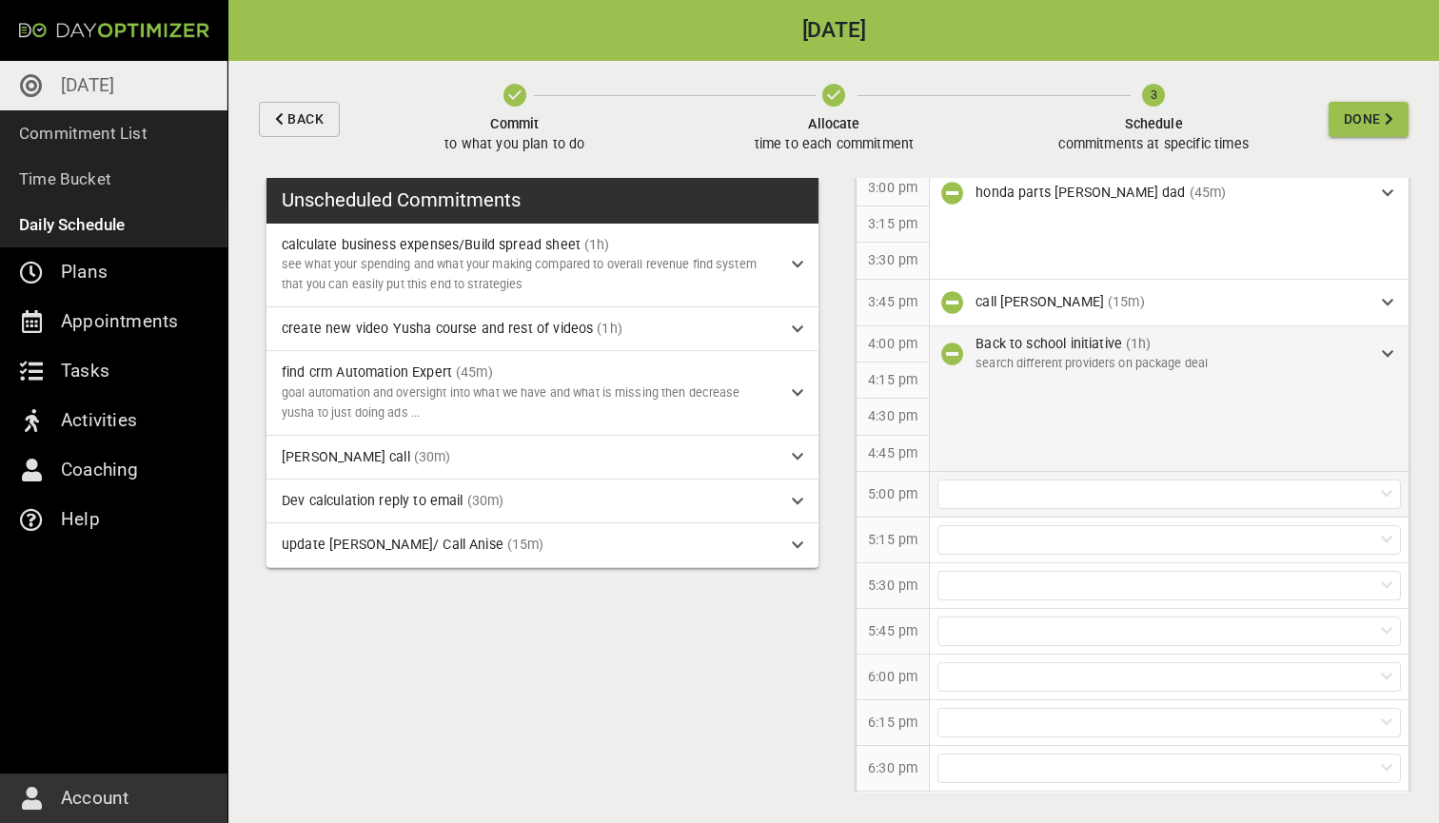
click at [1040, 480] on div at bounding box center [1168, 494] width 463 height 29
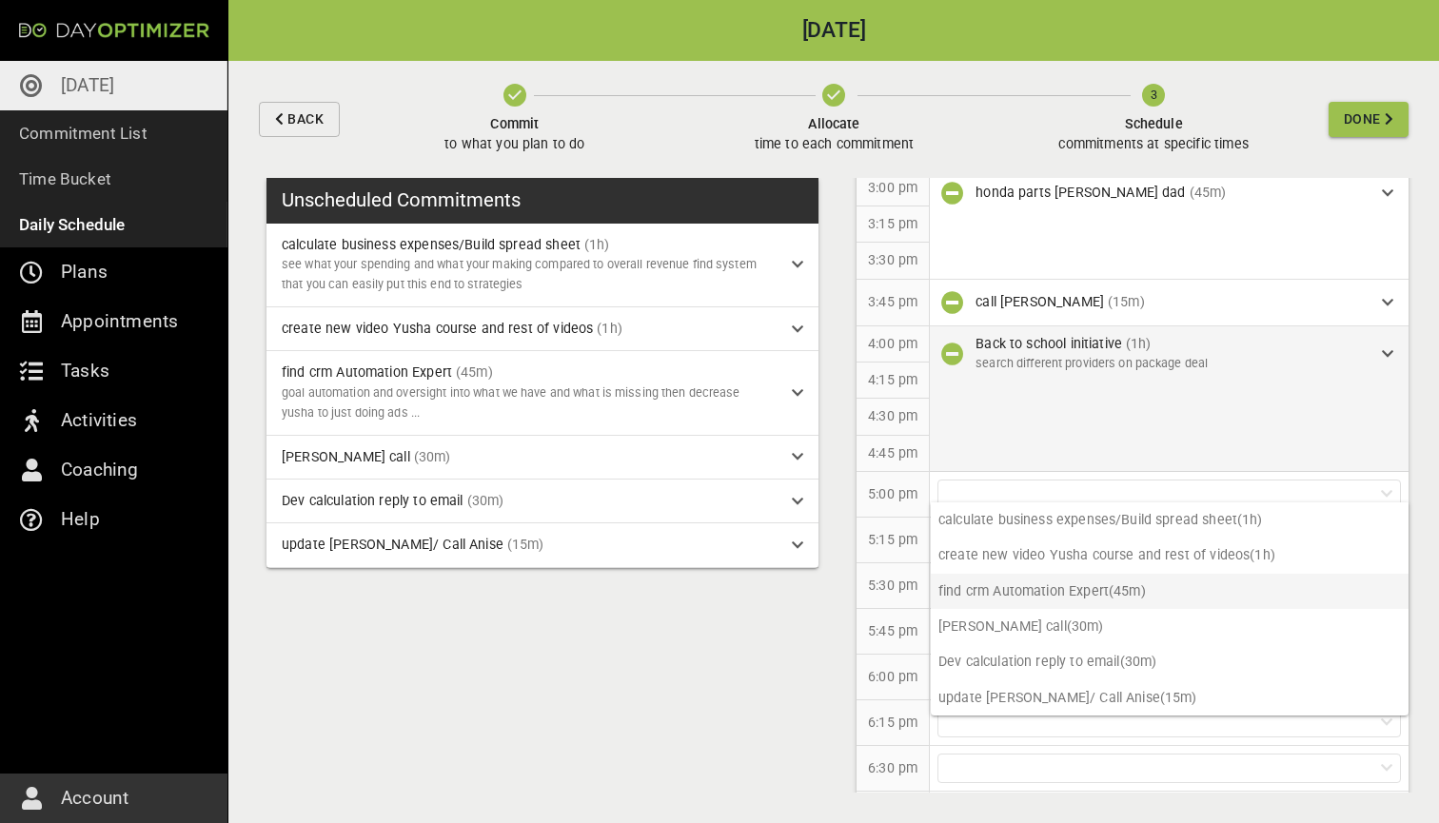
click at [1034, 590] on p "find crm Automation Expert (45m)" at bounding box center [1169, 591] width 478 height 35
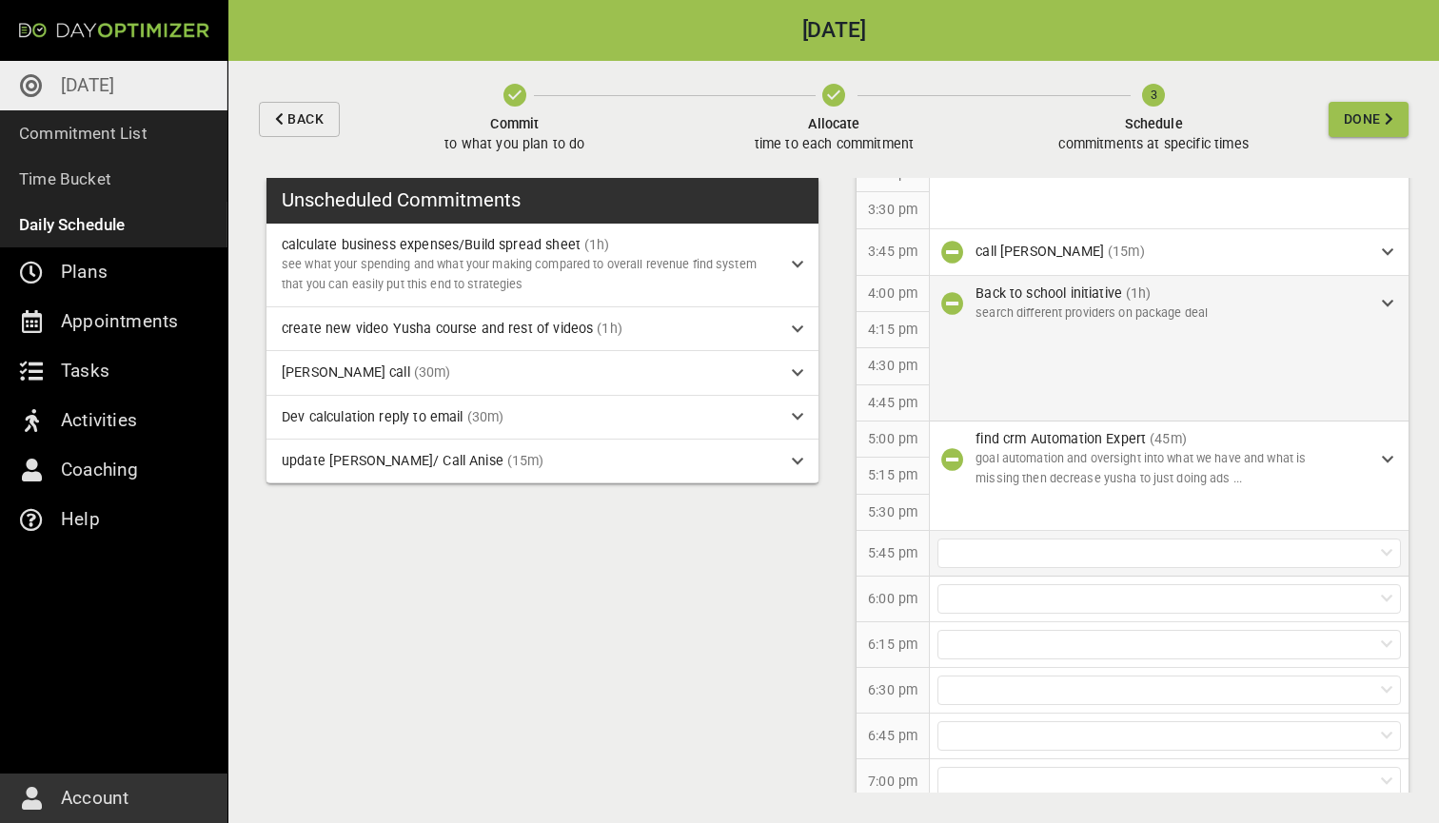
scroll to position [1483, 0]
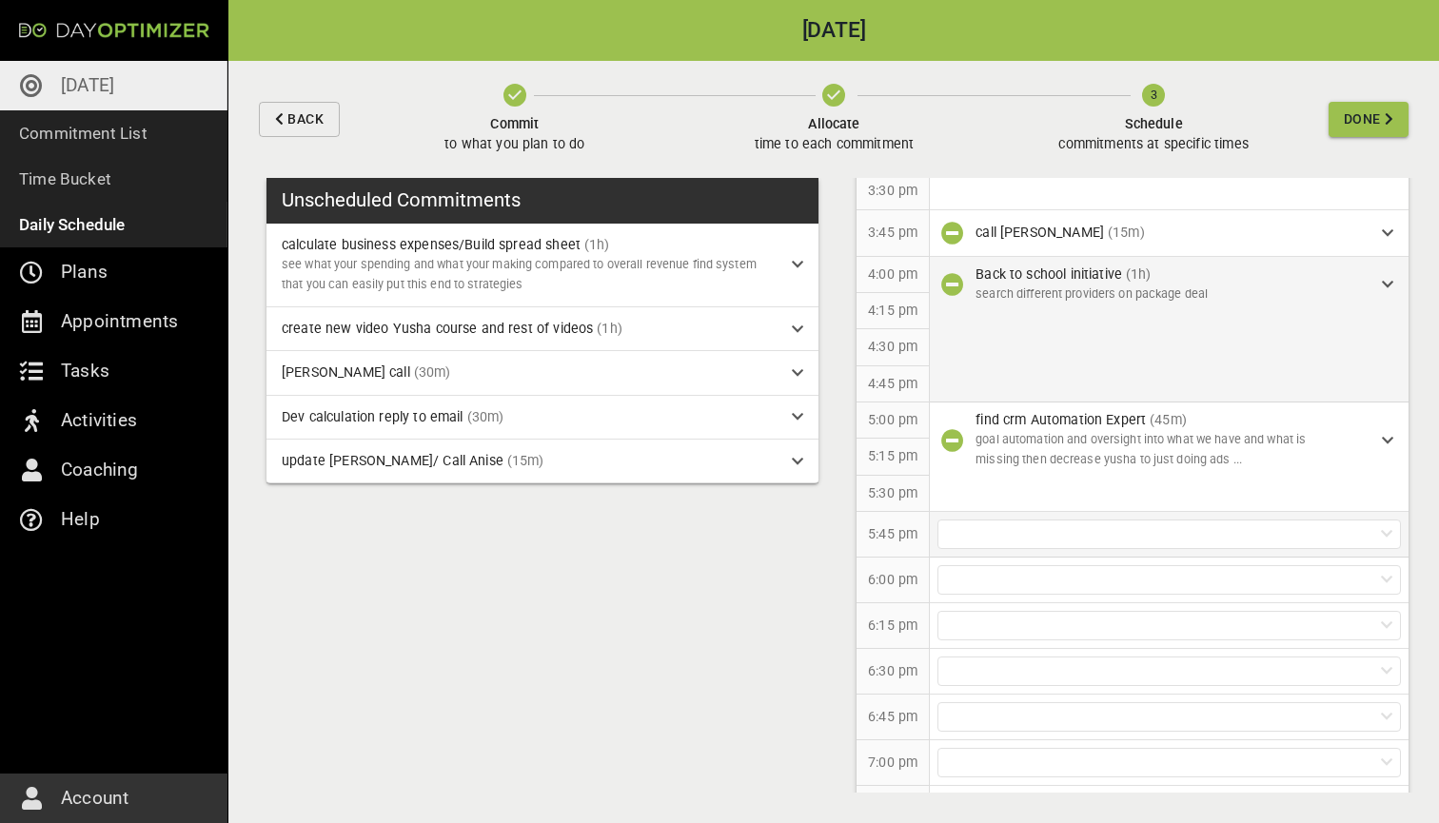
click at [1088, 519] on div at bounding box center [1168, 533] width 463 height 29
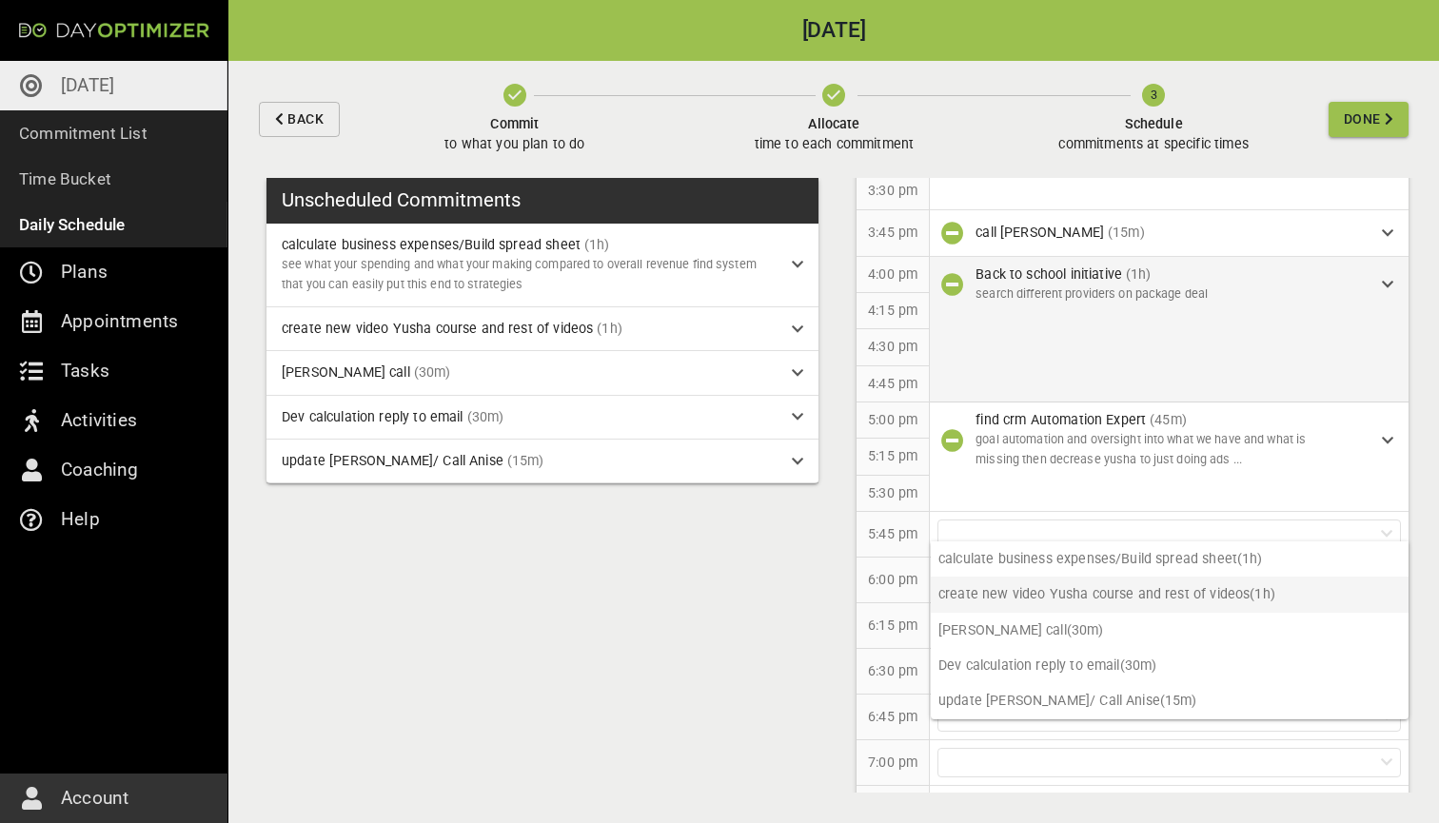
click at [1071, 589] on p "create new video Yusha course and rest of videos (1h)" at bounding box center [1169, 594] width 478 height 35
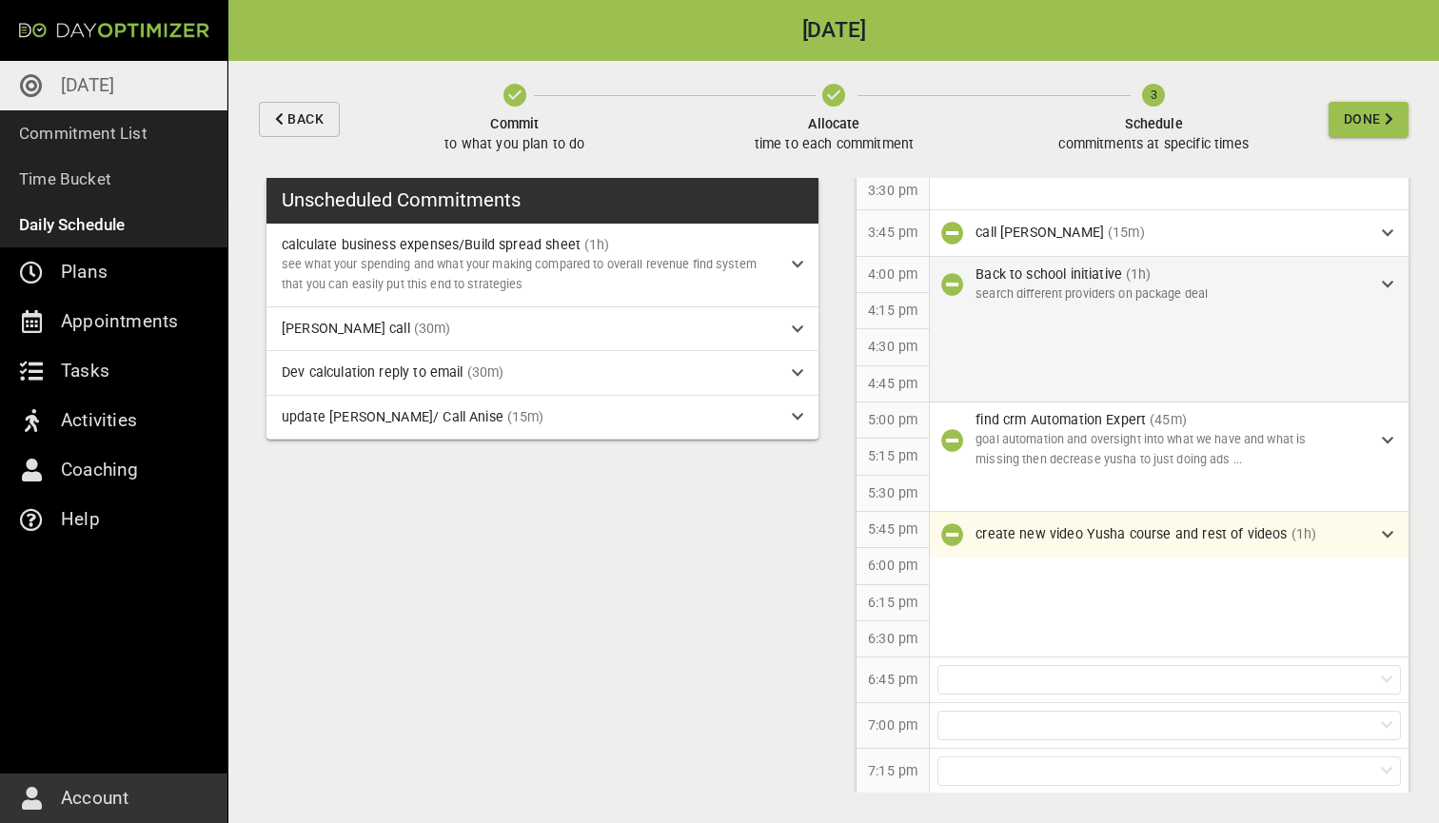
scroll to position [1476, 0]
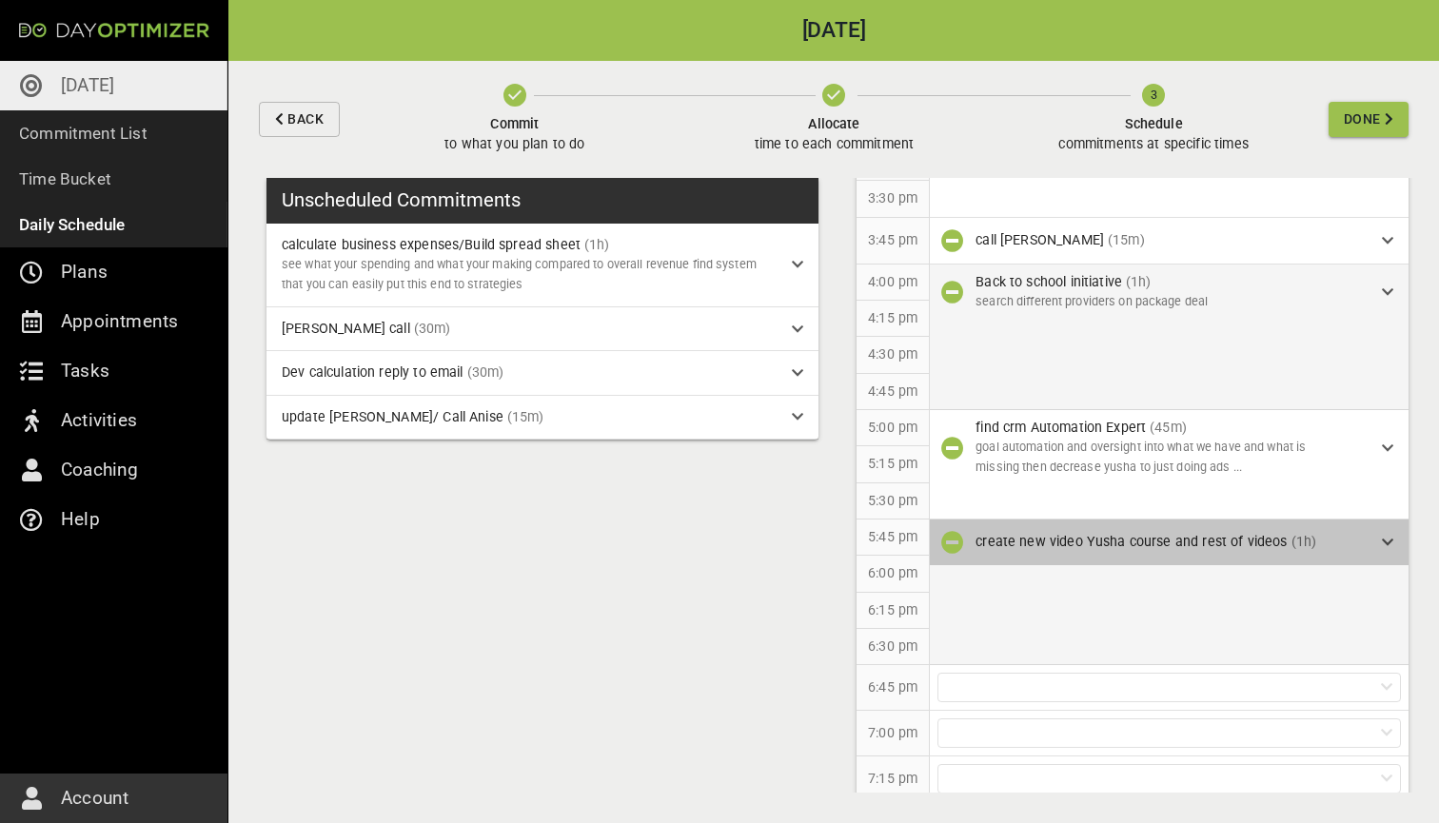
click at [1386, 536] on icon at bounding box center [1386, 542] width 11 height 13
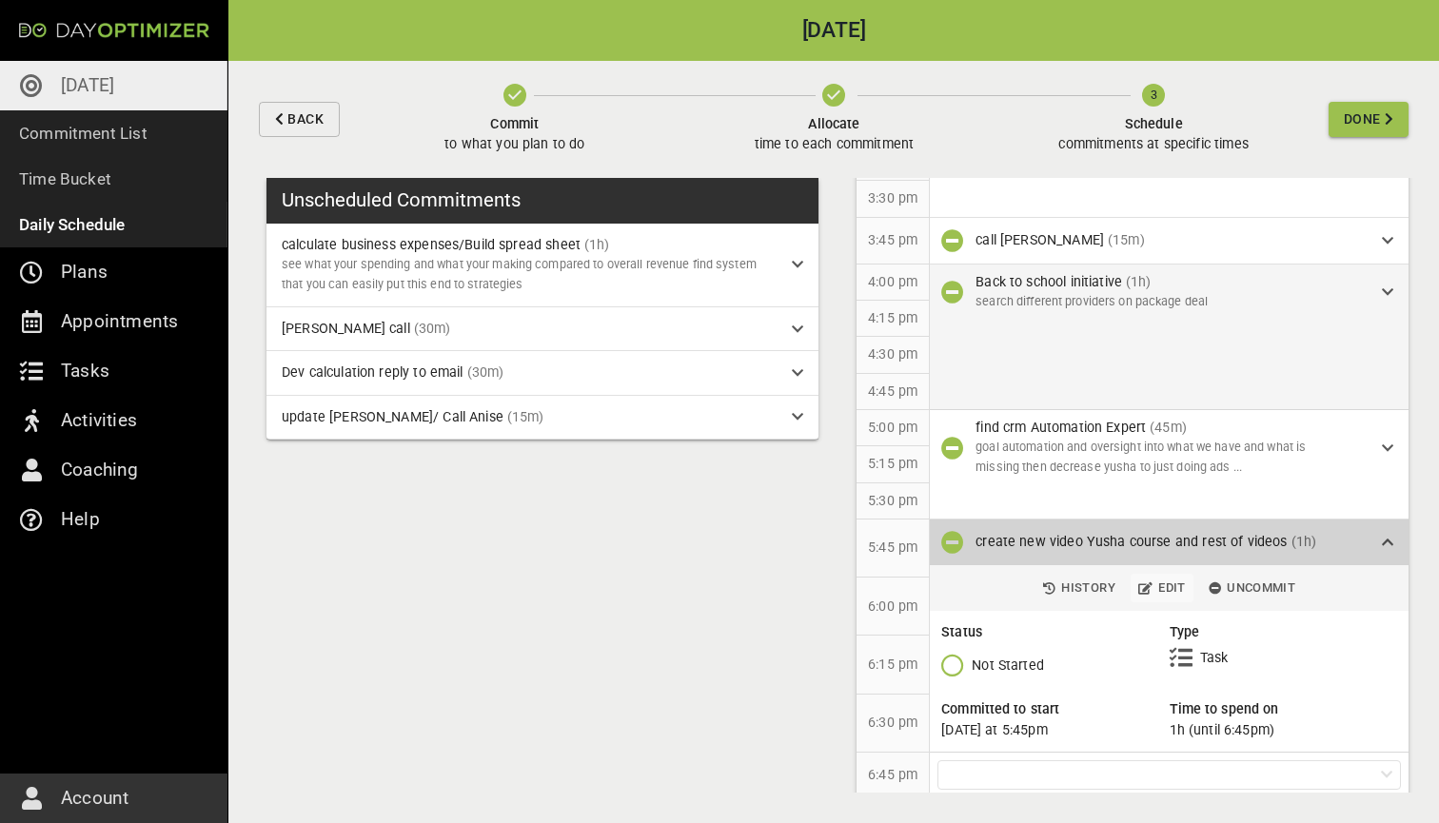
click at [1158, 578] on span "Edit" at bounding box center [1162, 589] width 48 height 22
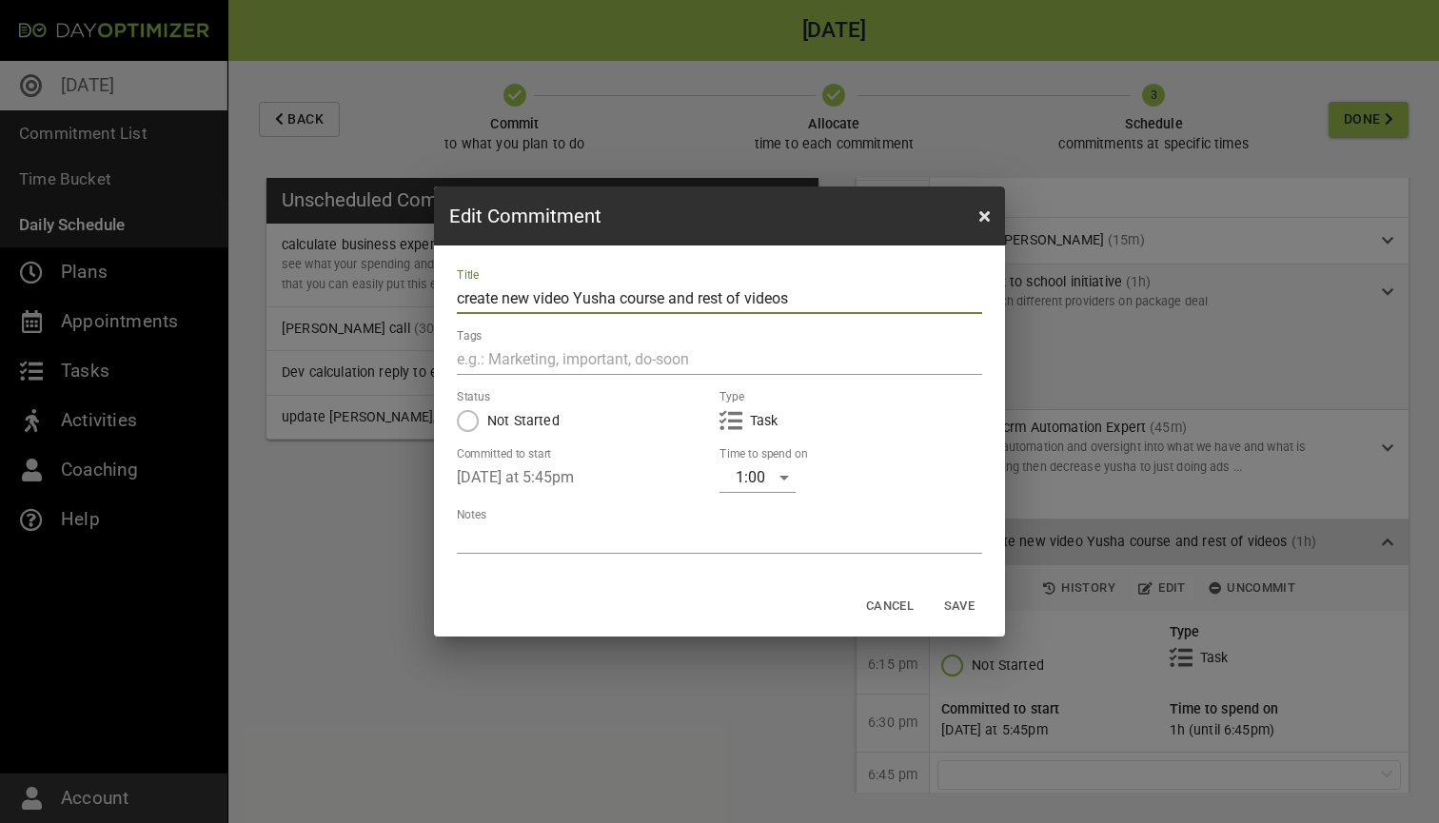
click at [768, 484] on div "1:00" at bounding box center [757, 477] width 76 height 30
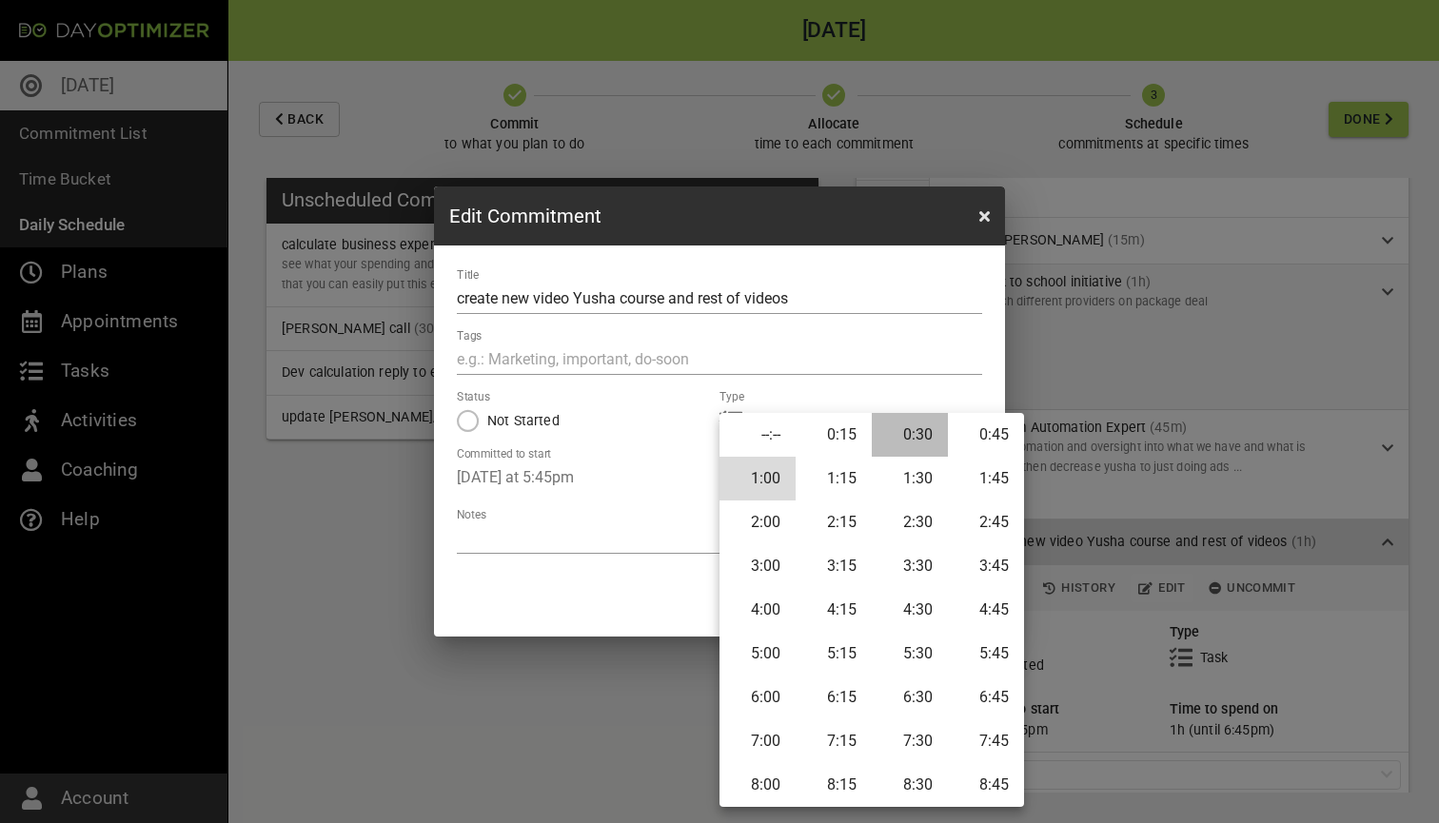
click at [923, 436] on li "0:30" at bounding box center [910, 435] width 76 height 44
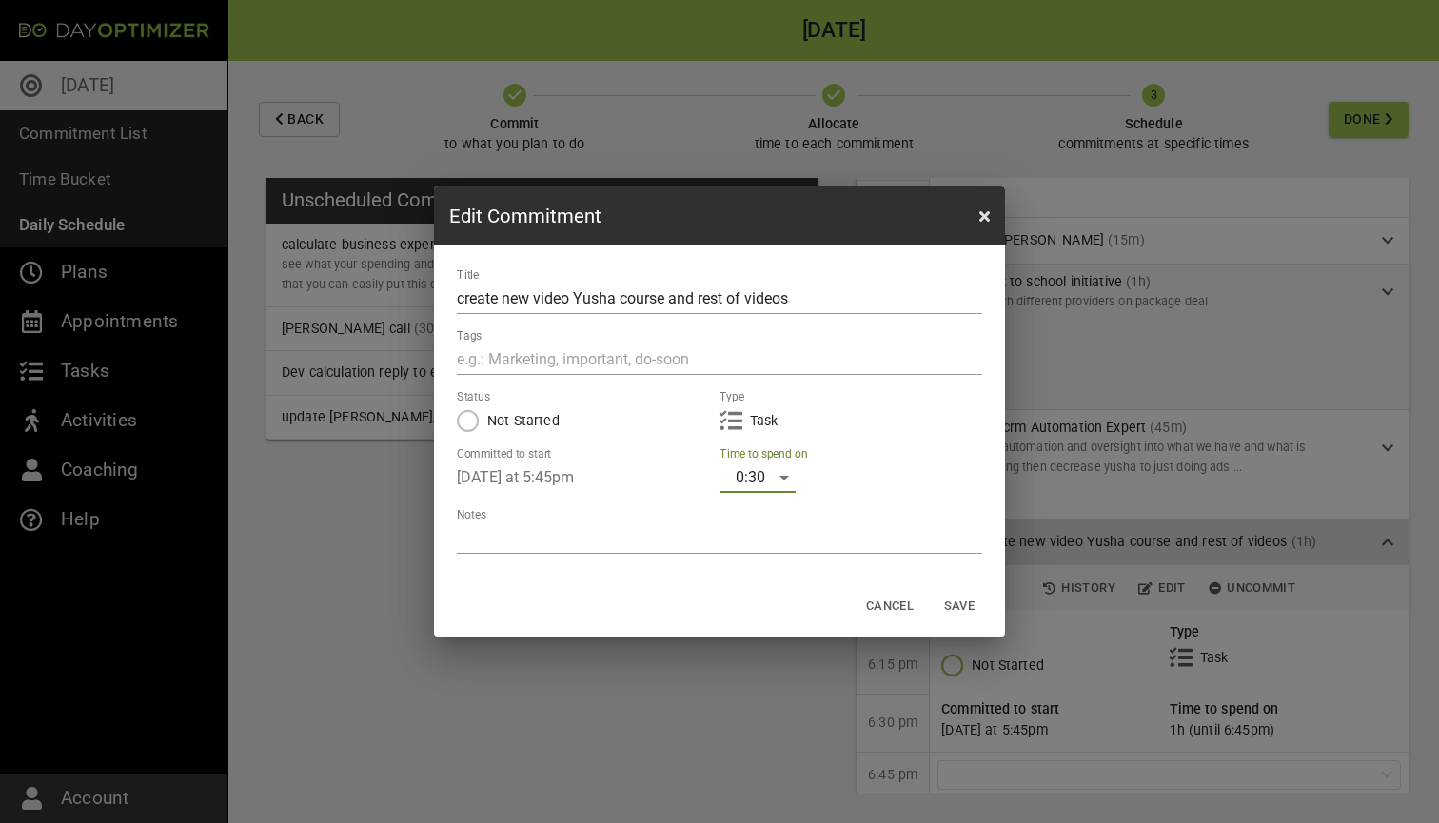
click at [761, 480] on div "0:30" at bounding box center [757, 477] width 76 height 30
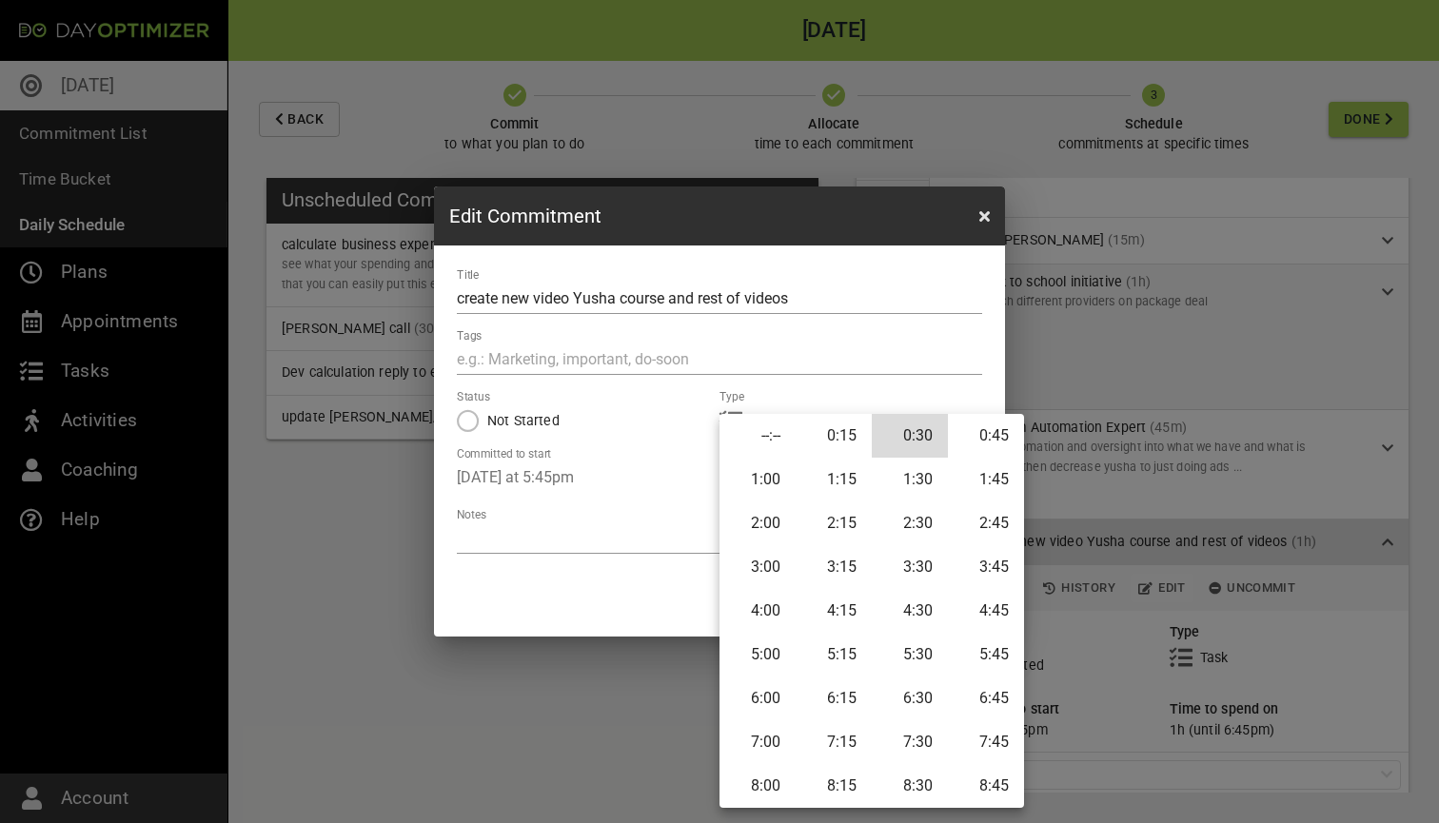
click at [918, 483] on li "1:30" at bounding box center [910, 480] width 76 height 44
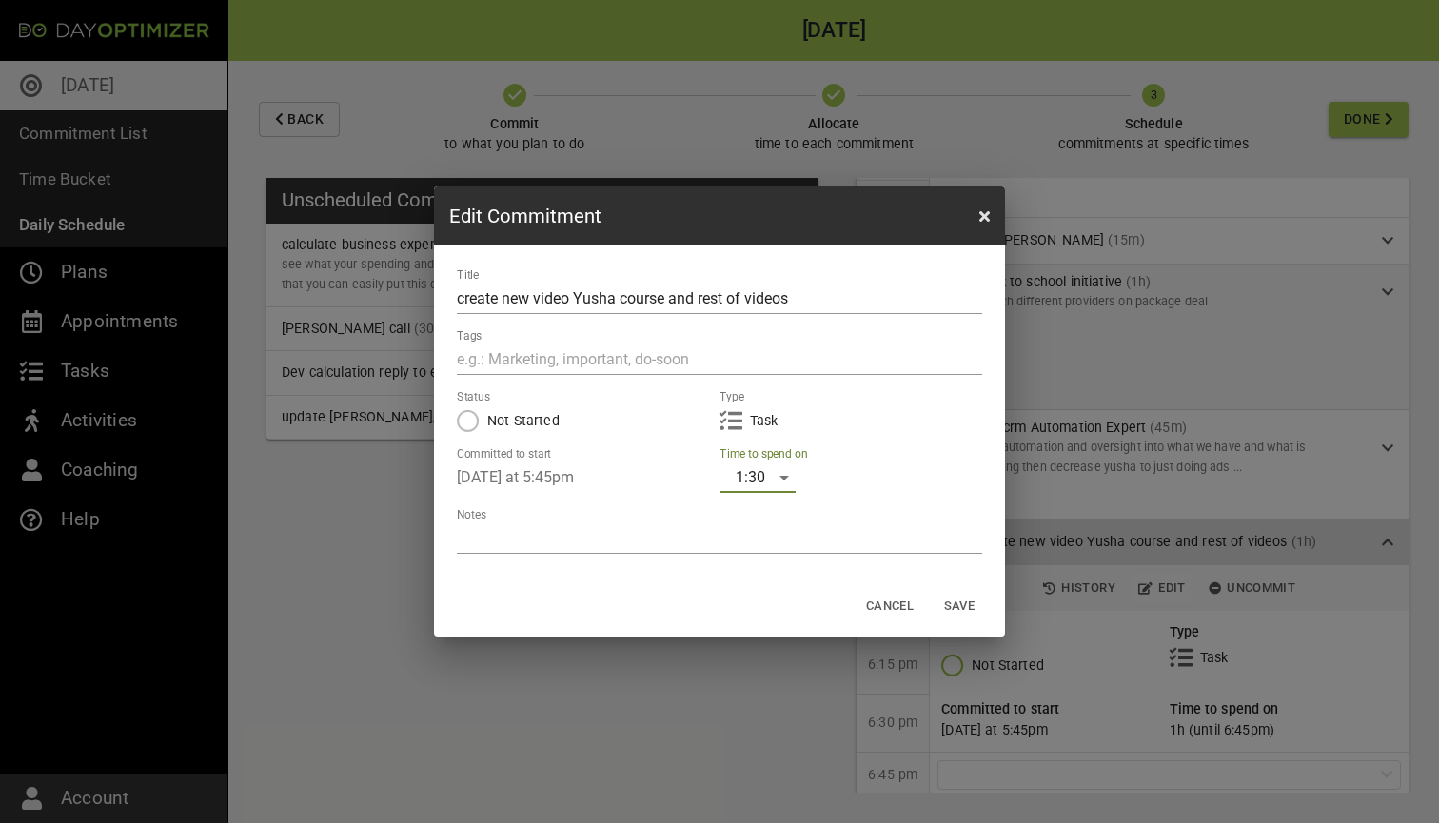
click at [966, 605] on span "Save" at bounding box center [959, 607] width 46 height 22
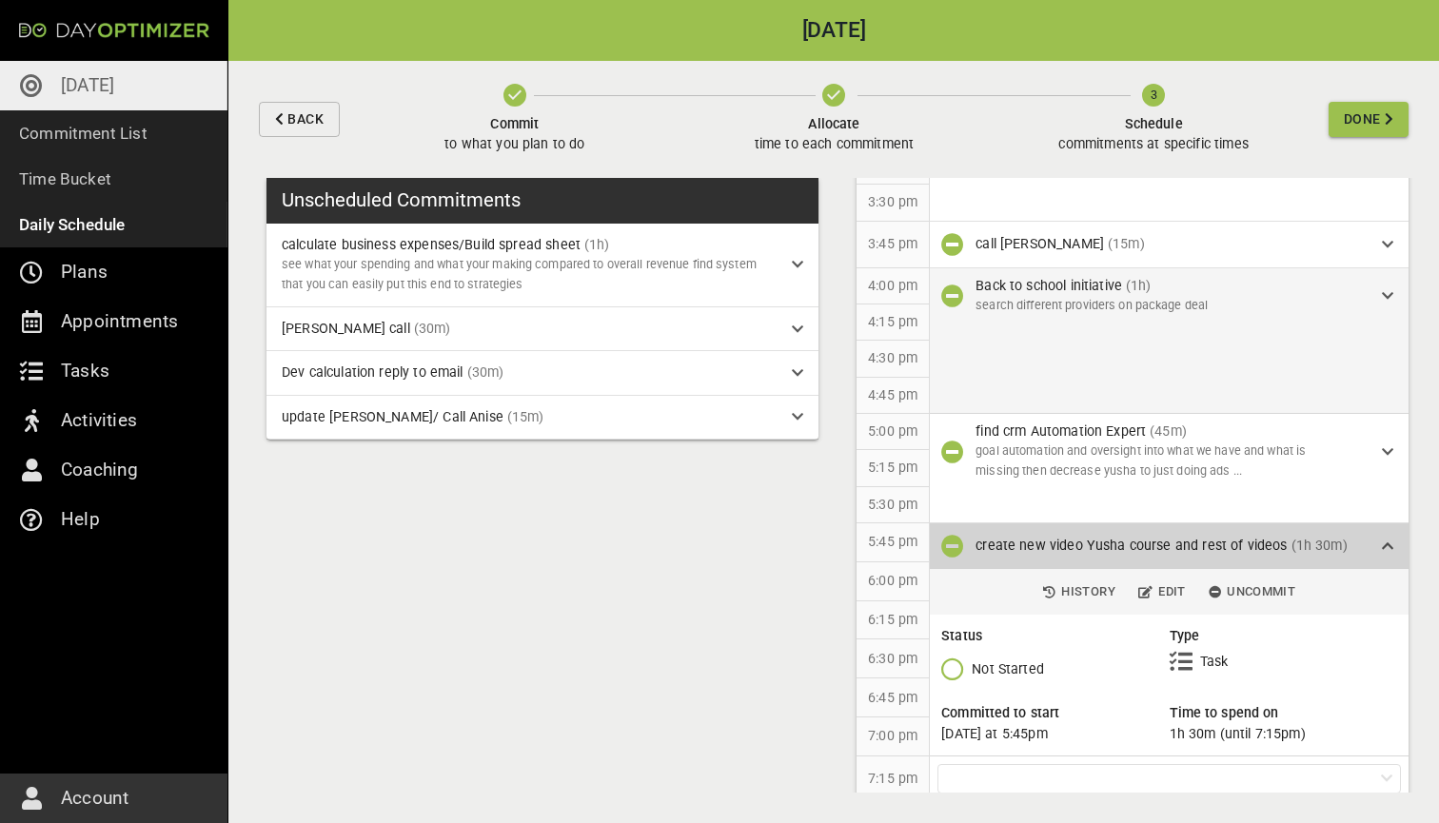
scroll to position [0, 0]
click at [1385, 539] on icon at bounding box center [1386, 545] width 11 height 13
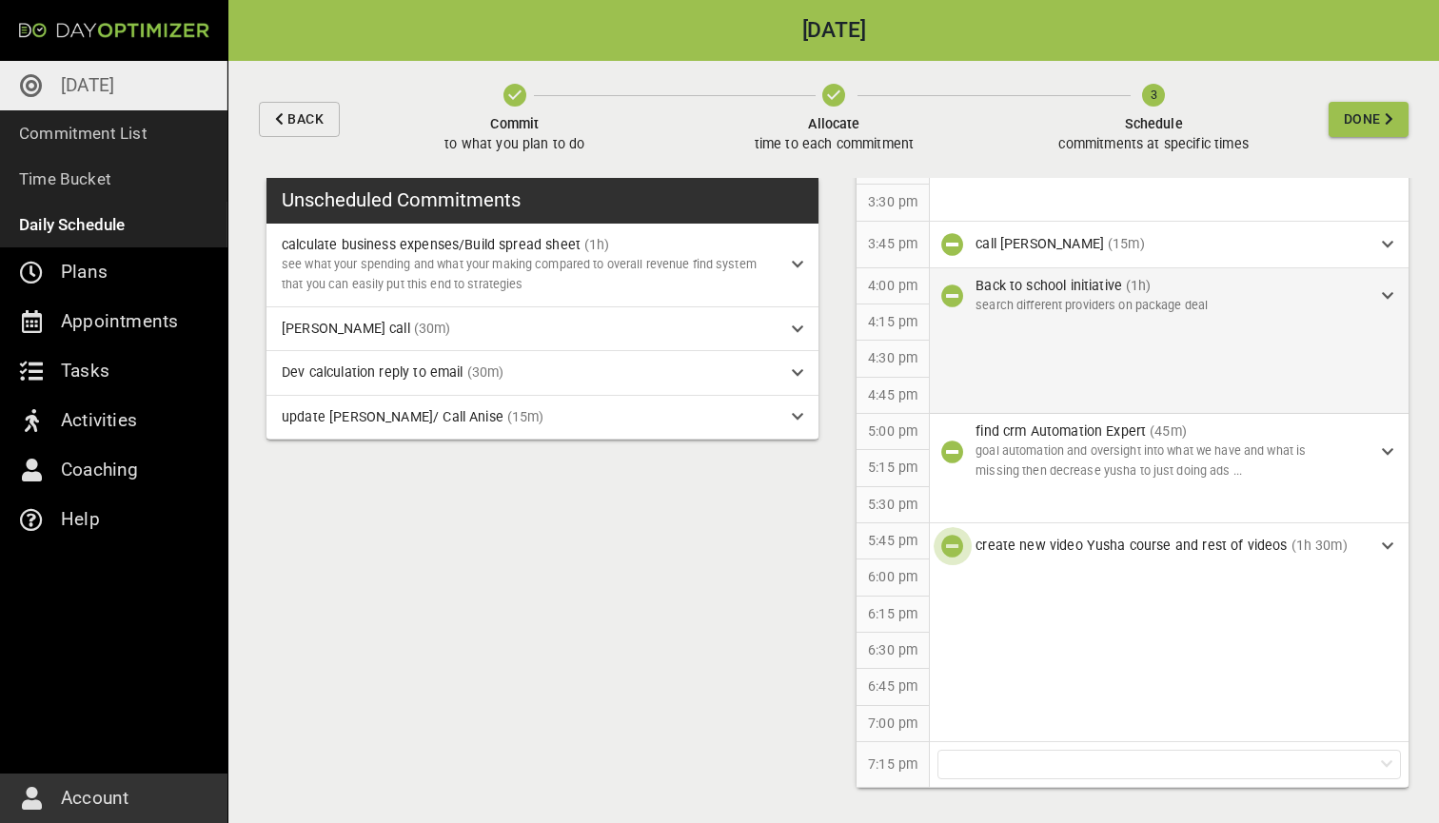
click at [955, 535] on icon "button" at bounding box center [952, 546] width 23 height 23
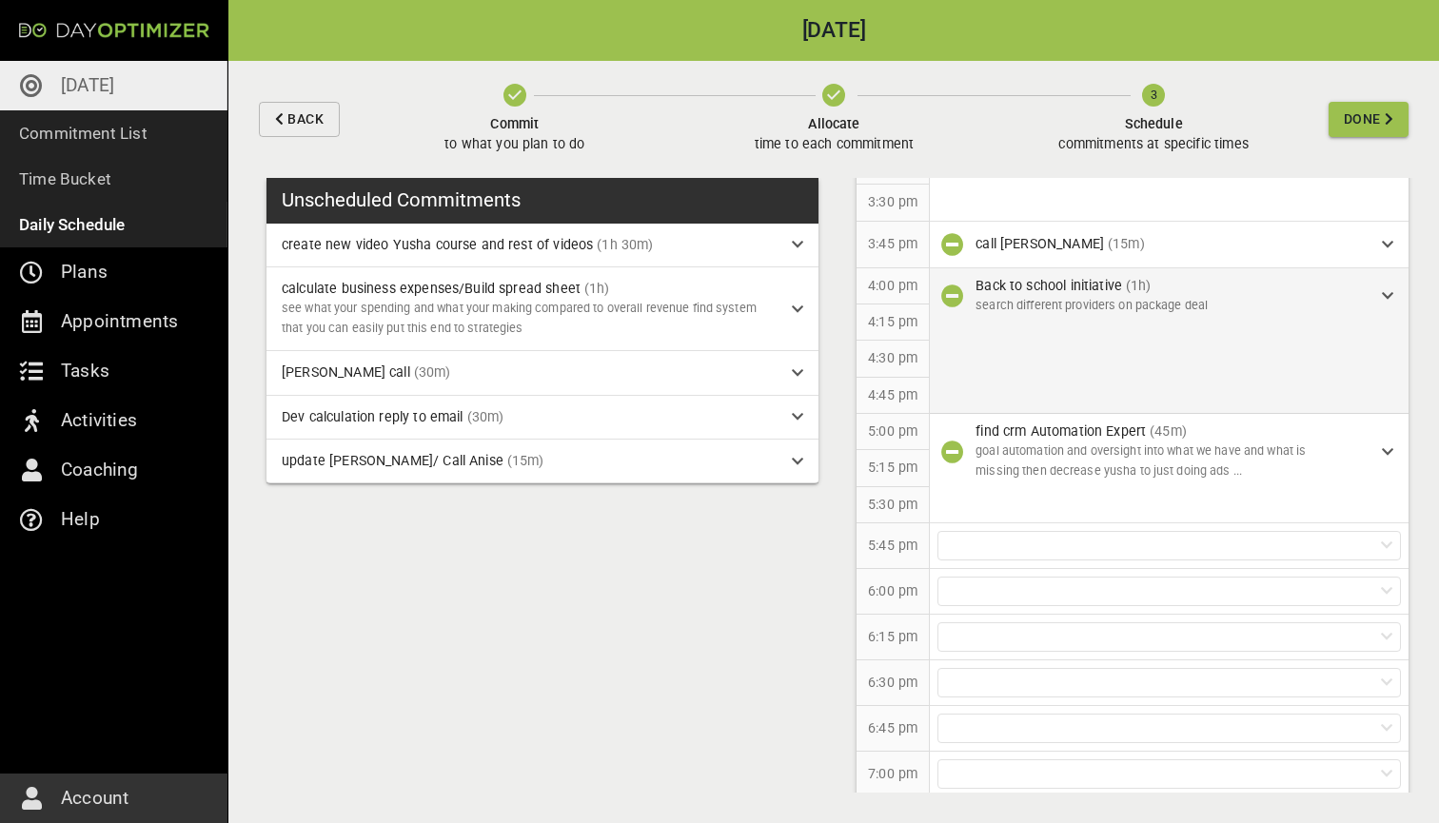
click at [314, 118] on span "Back" at bounding box center [305, 120] width 36 height 24
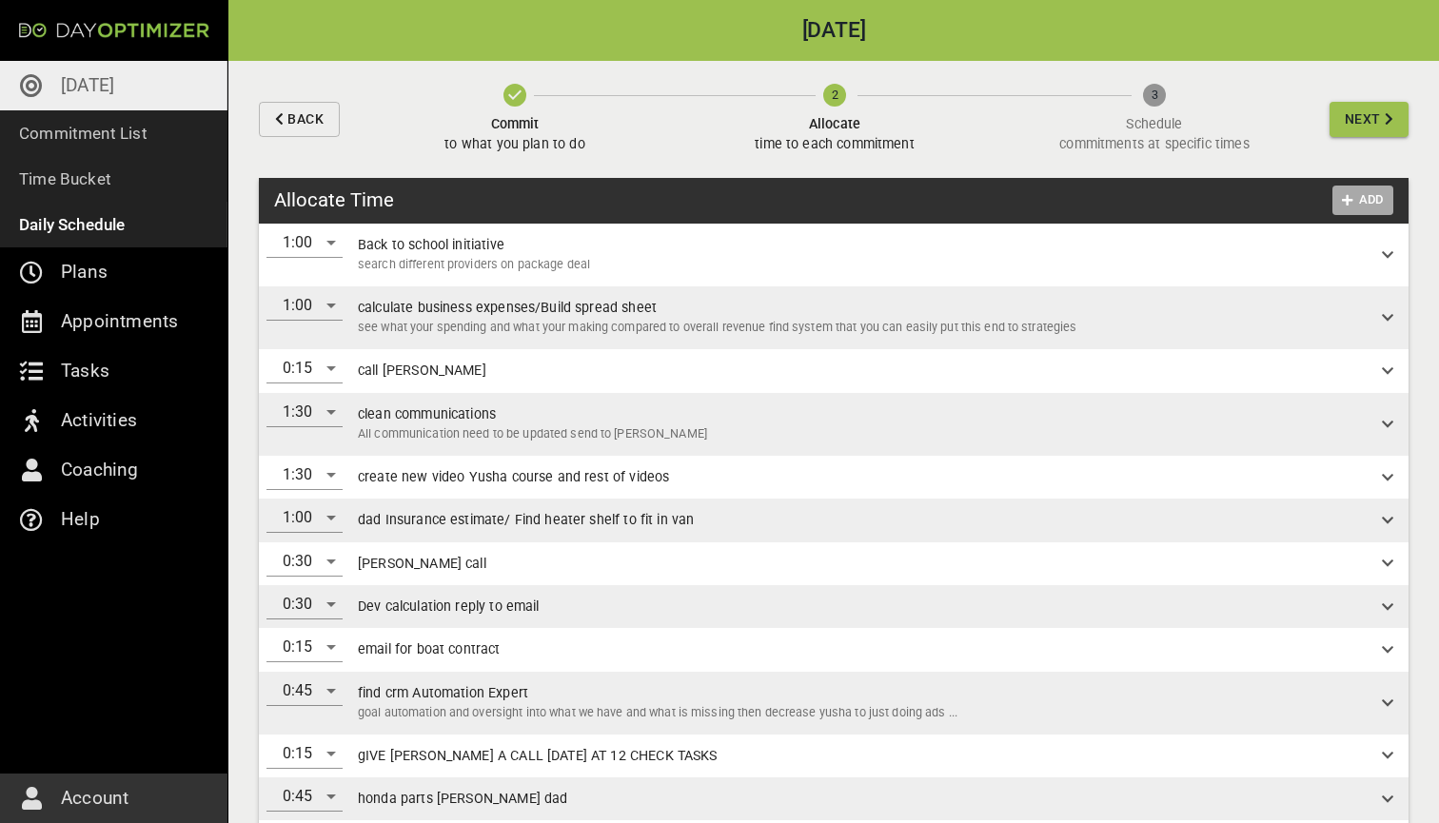
click at [1375, 201] on span "Add" at bounding box center [1363, 200] width 46 height 22
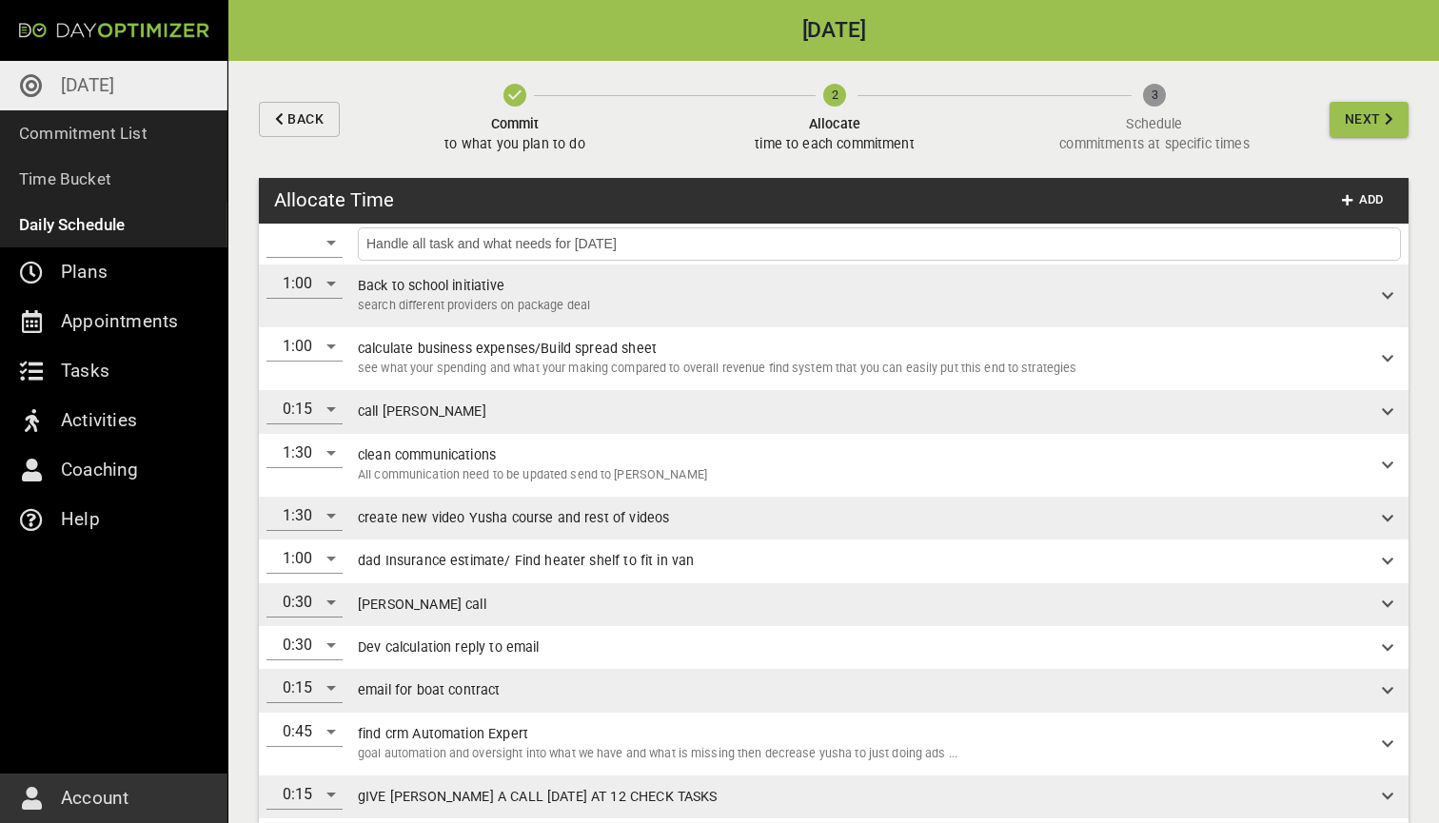
type input "Handle all task and what needs for [DATE]"
click at [322, 240] on div "​" at bounding box center [304, 242] width 76 height 30
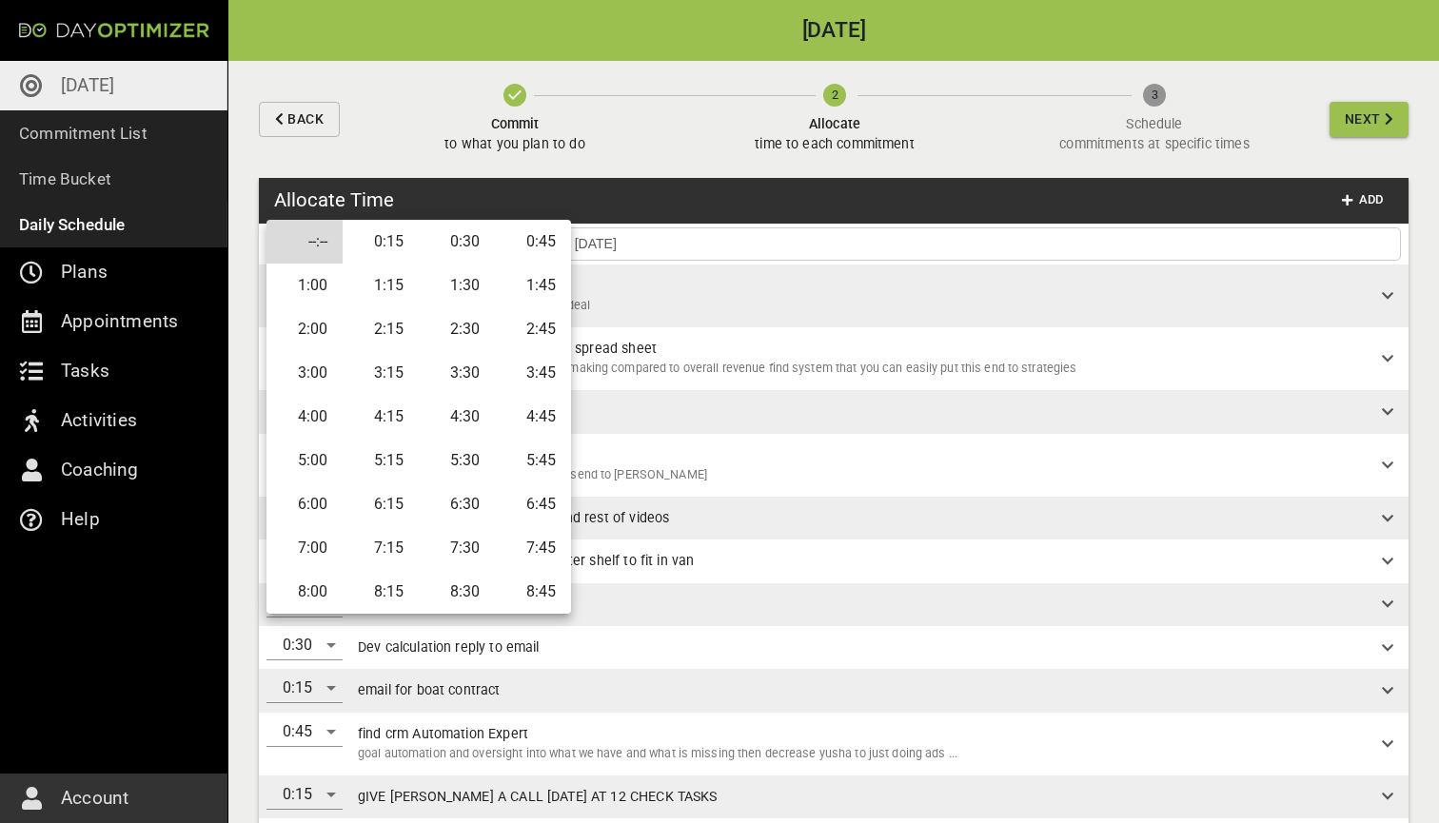
click at [465, 292] on li "1:30" at bounding box center [457, 286] width 76 height 44
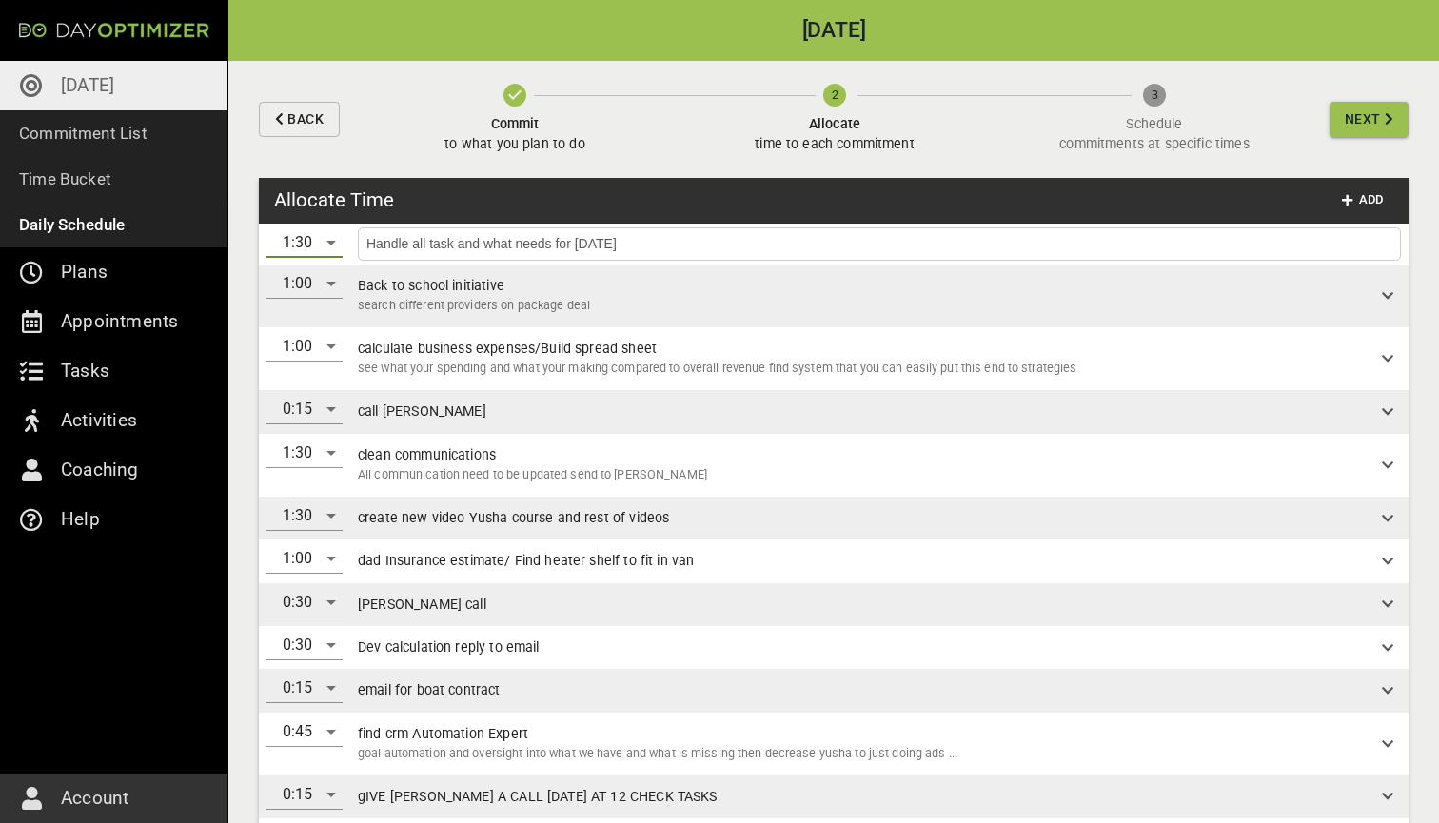
click at [1003, 241] on input "Handle all task and what needs for [DATE]" at bounding box center [878, 244] width 1033 height 24
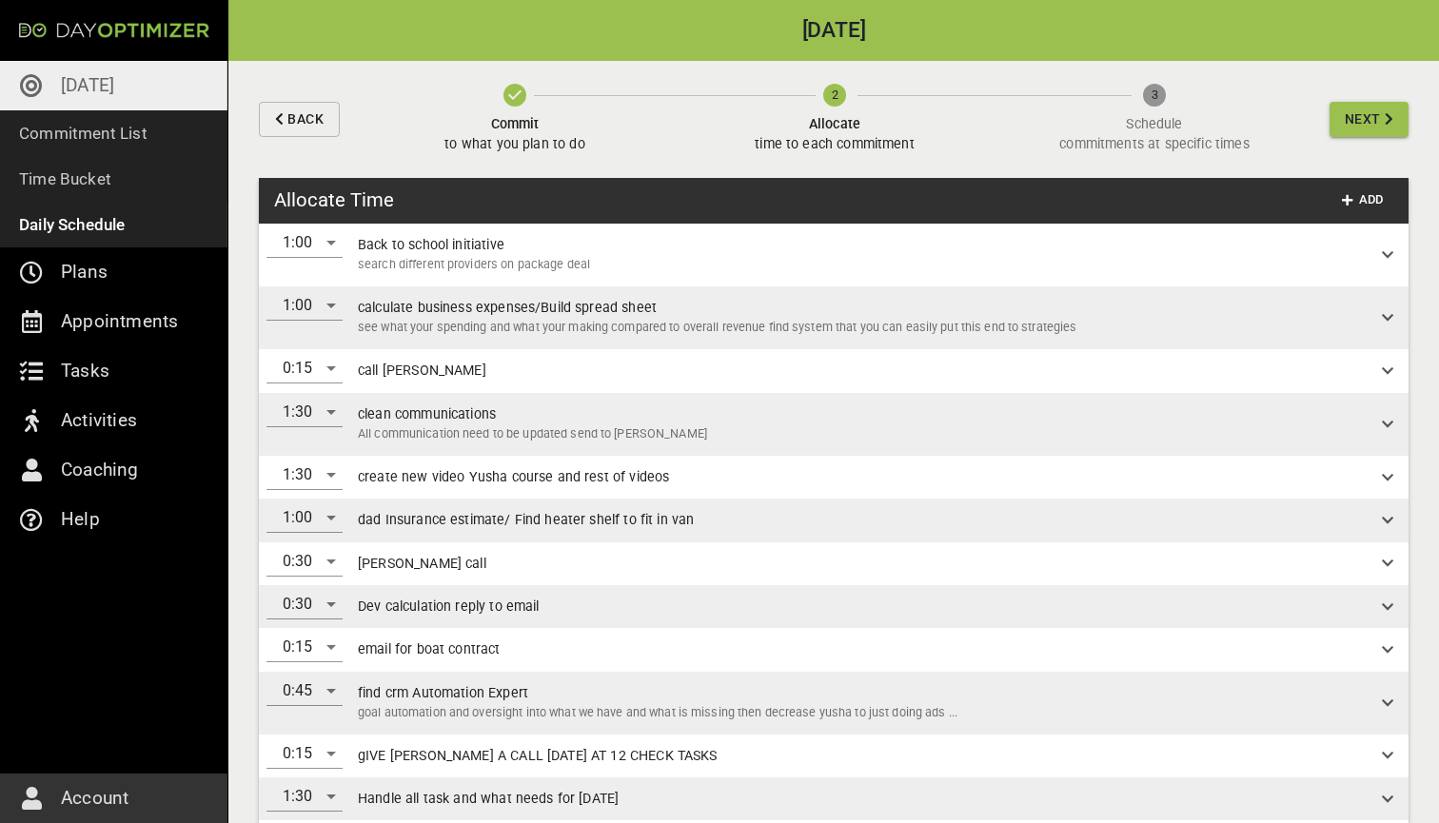
click at [1361, 127] on span "Next" at bounding box center [1362, 120] width 36 height 24
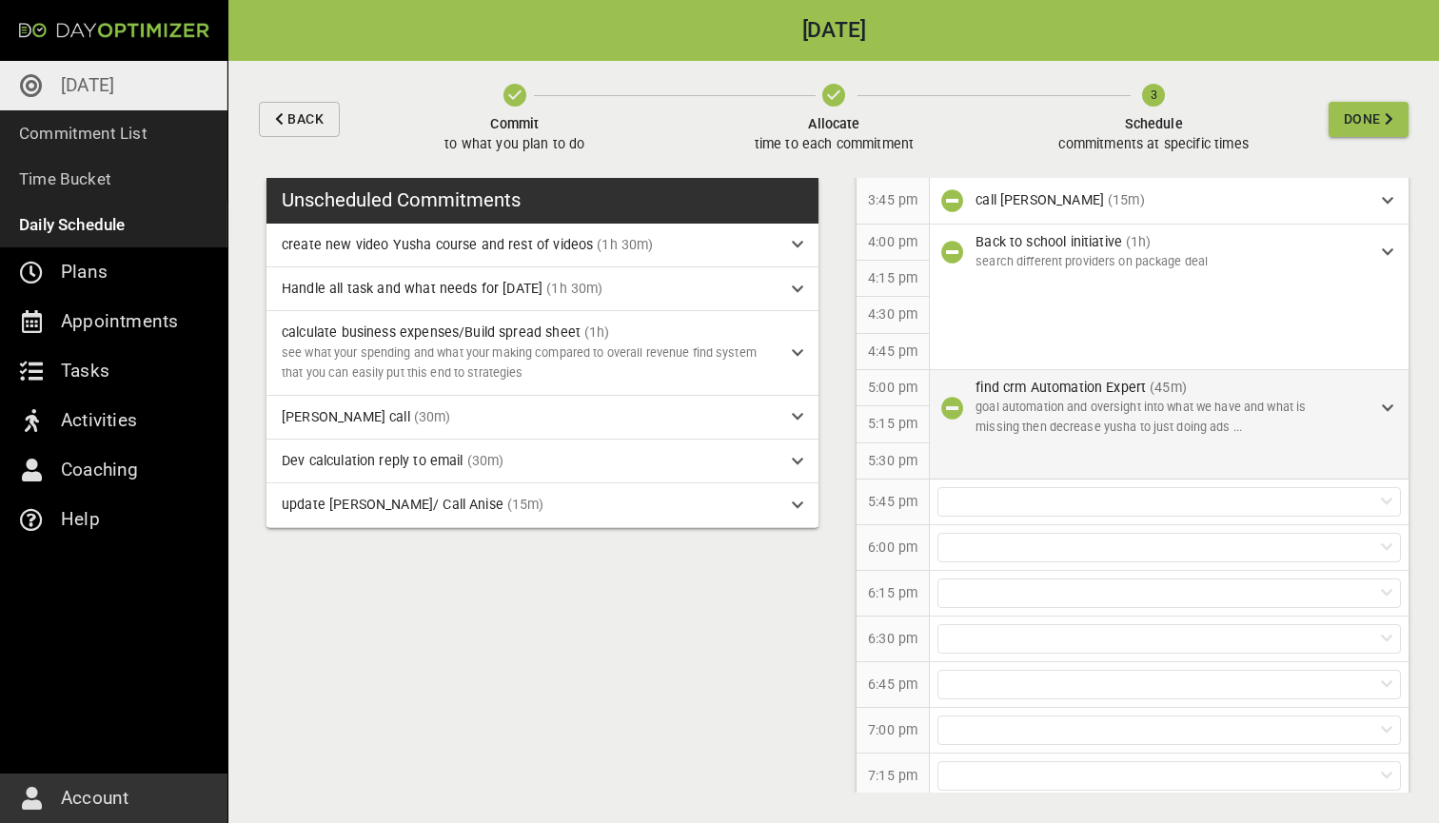
scroll to position [1514, 0]
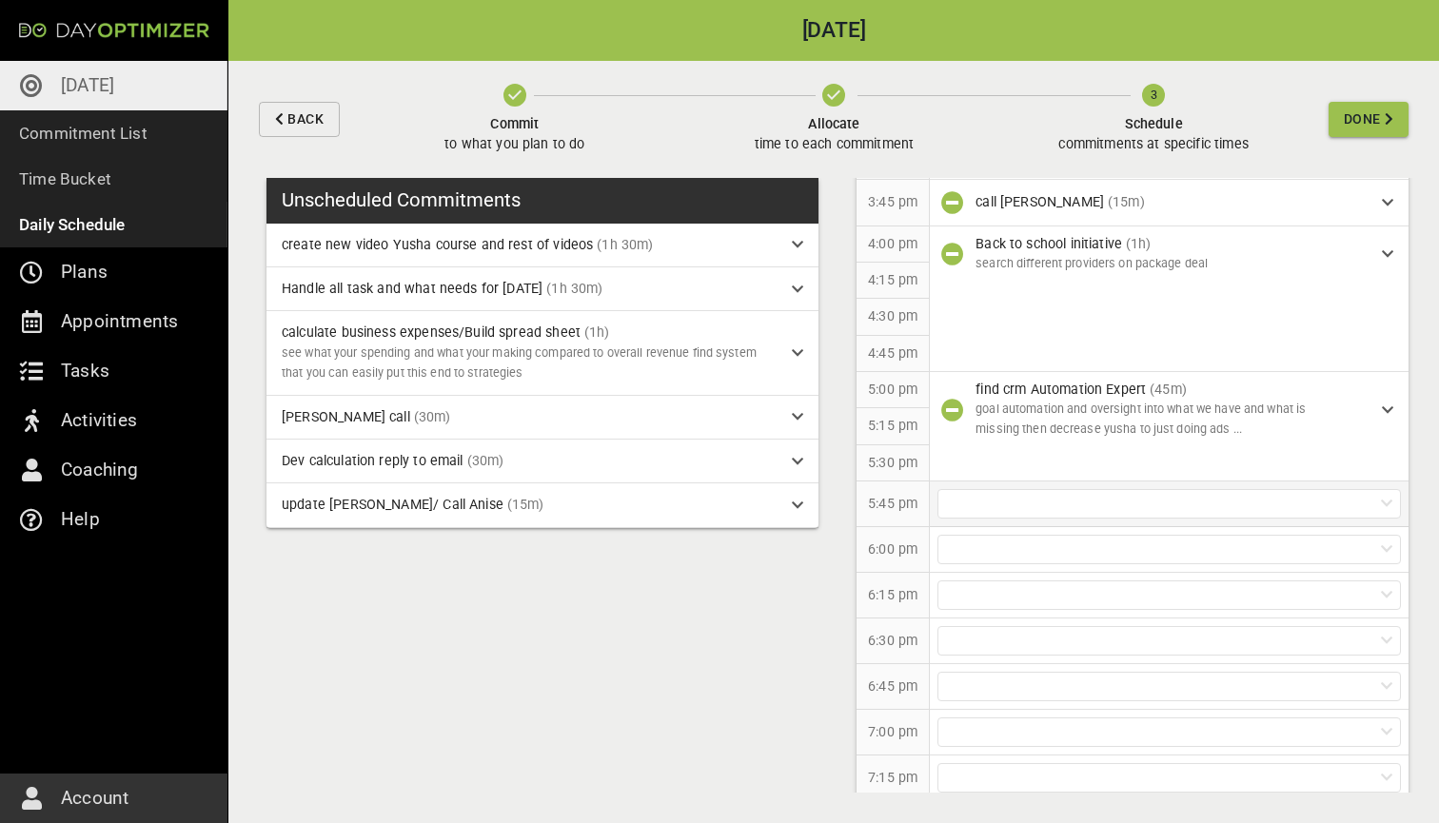
click at [1028, 490] on div at bounding box center [1168, 503] width 463 height 29
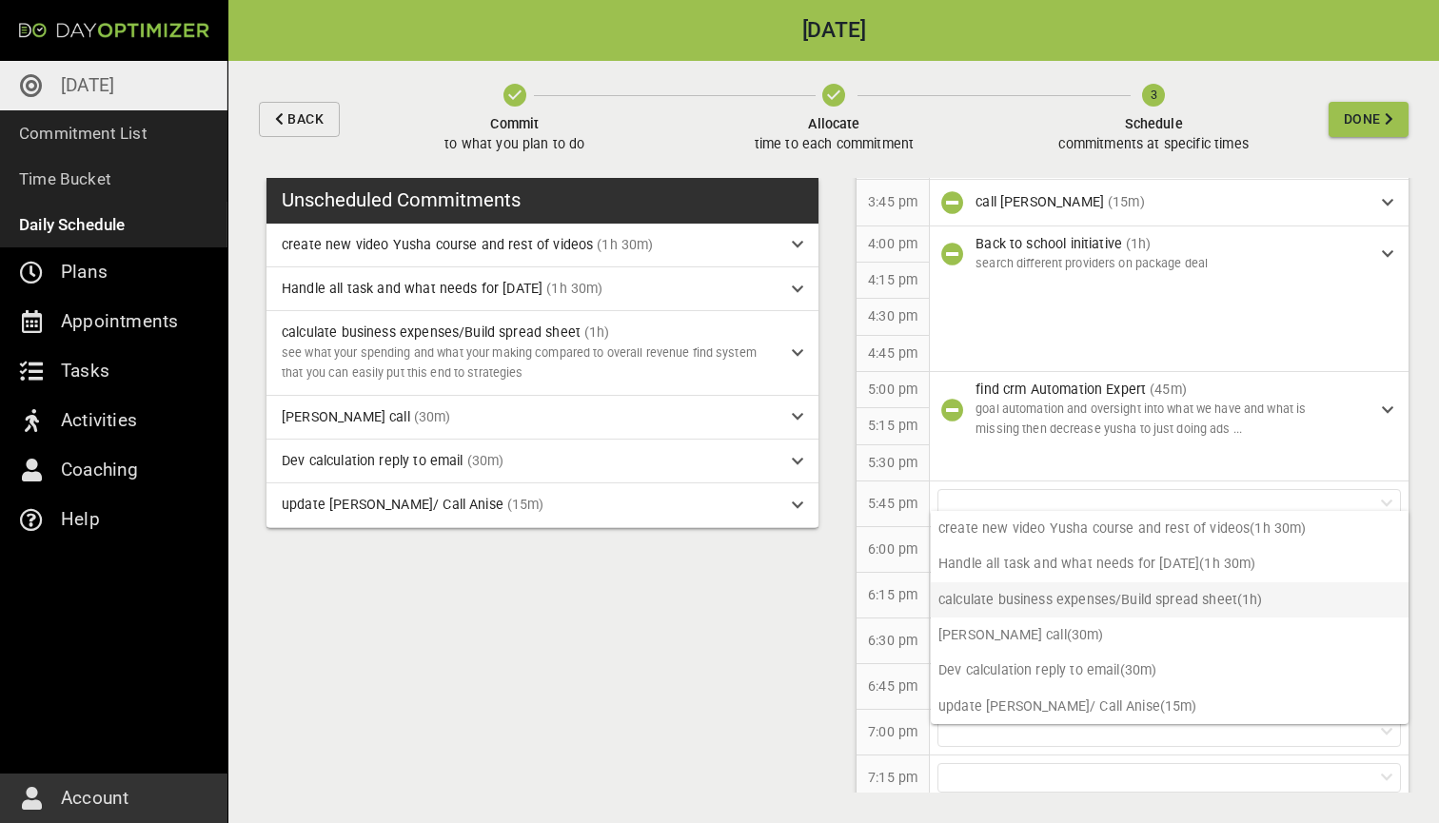
scroll to position [0, 0]
click at [1035, 564] on p "Handle all task and what needs for [DATE] (1h 30m)" at bounding box center [1169, 563] width 478 height 35
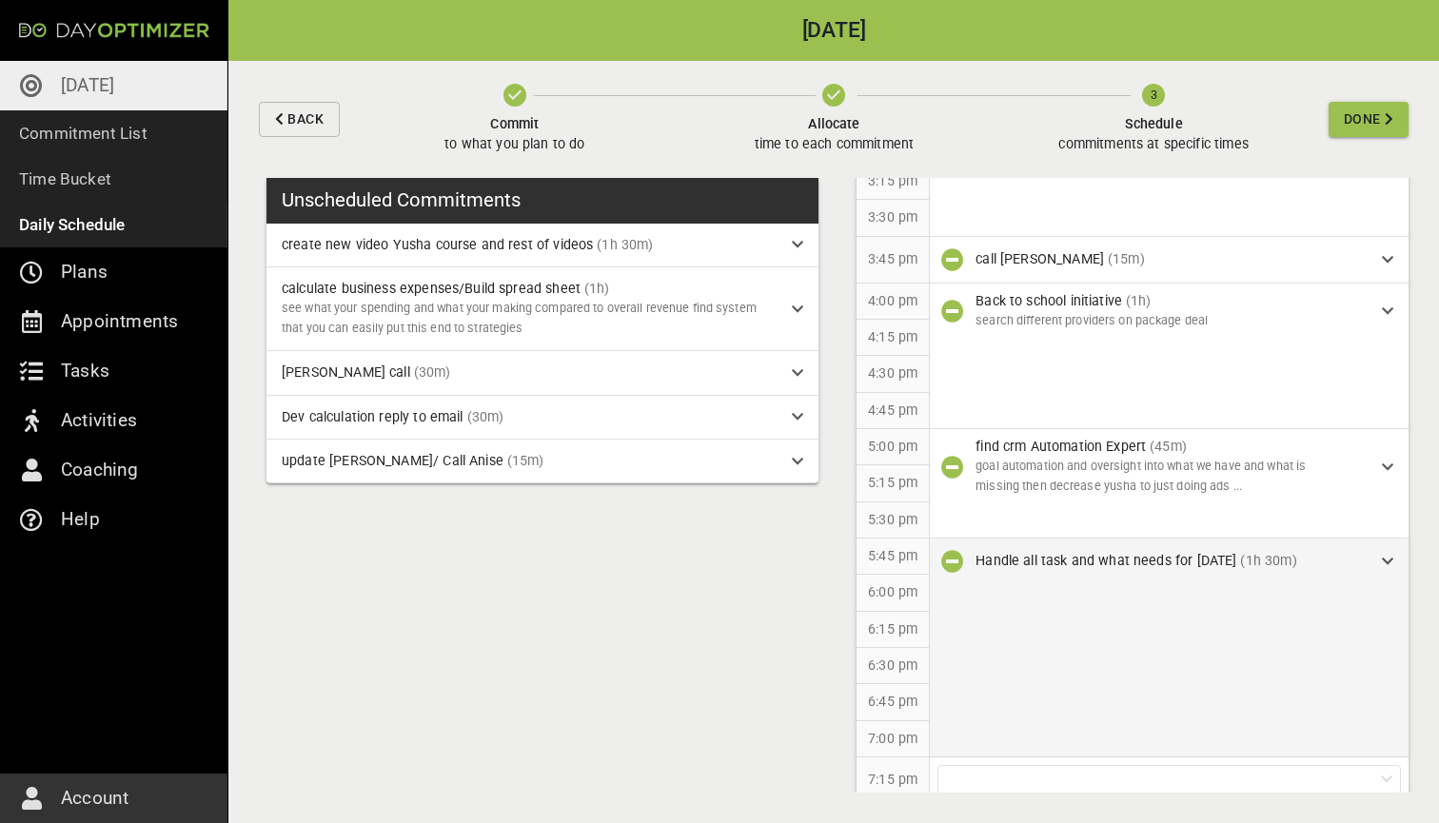
click at [1383, 555] on icon at bounding box center [1386, 561] width 11 height 13
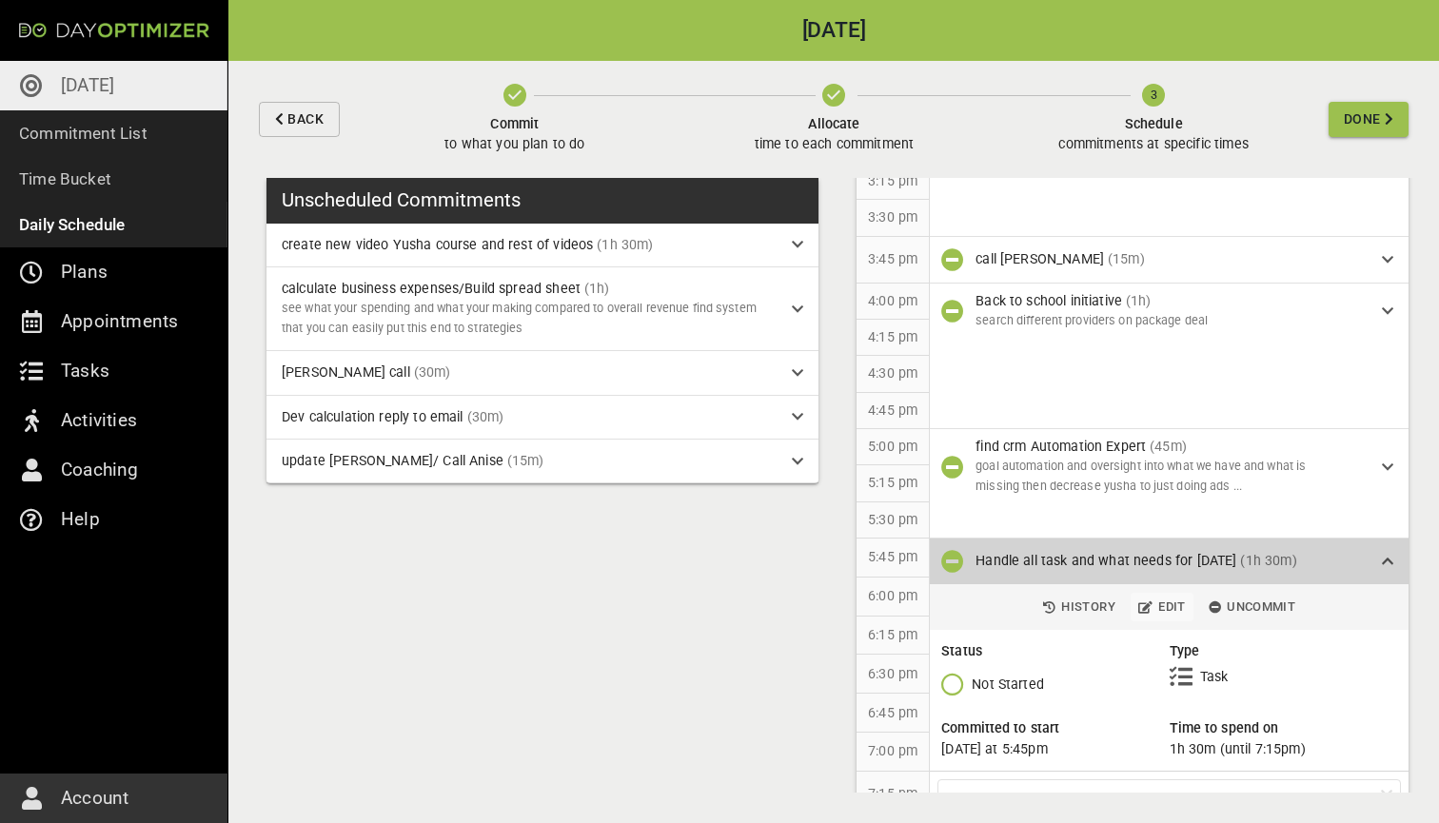
click at [1167, 597] on span "Edit" at bounding box center [1162, 608] width 48 height 22
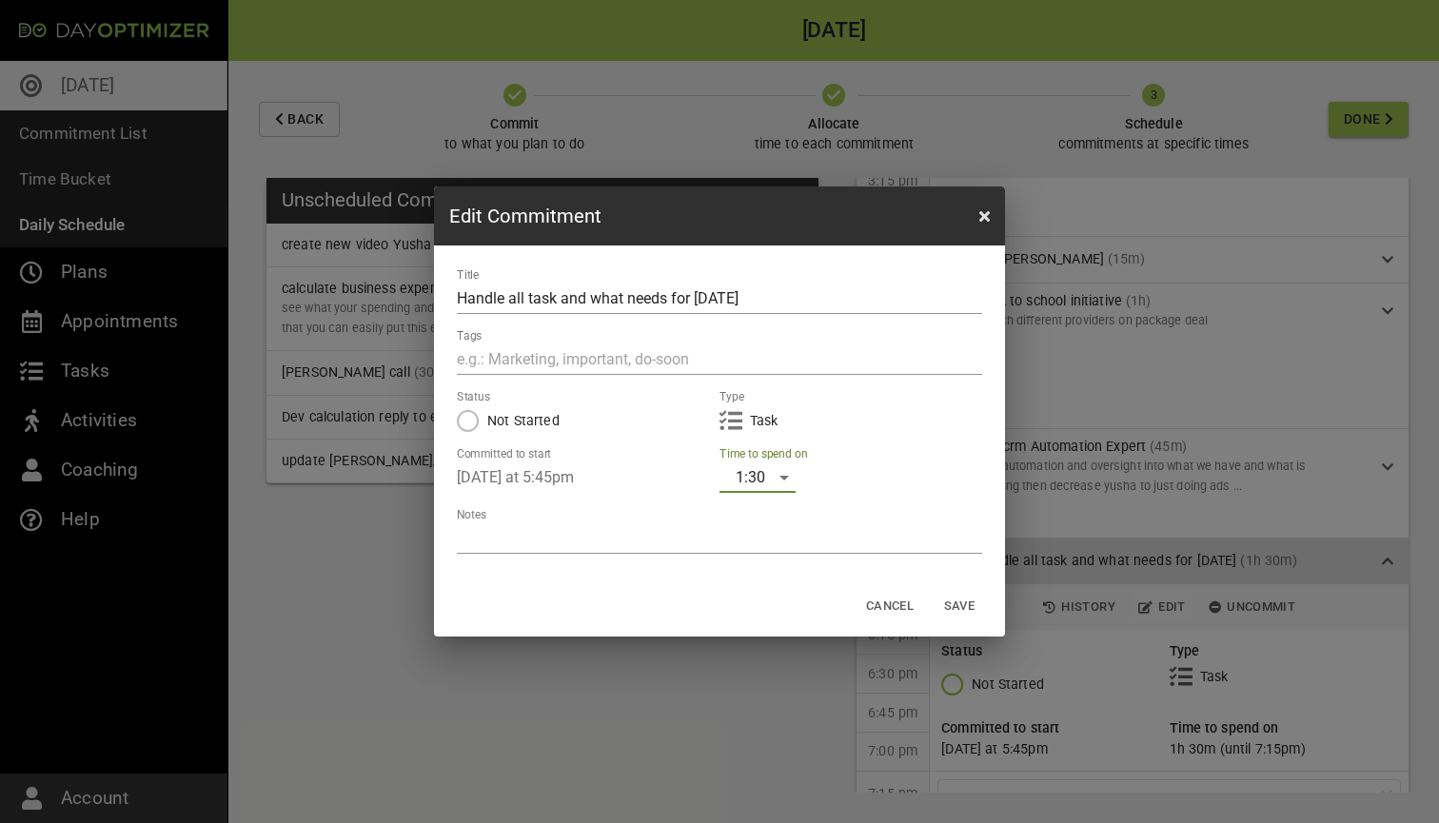
click at [752, 476] on div "1:30" at bounding box center [757, 477] width 76 height 30
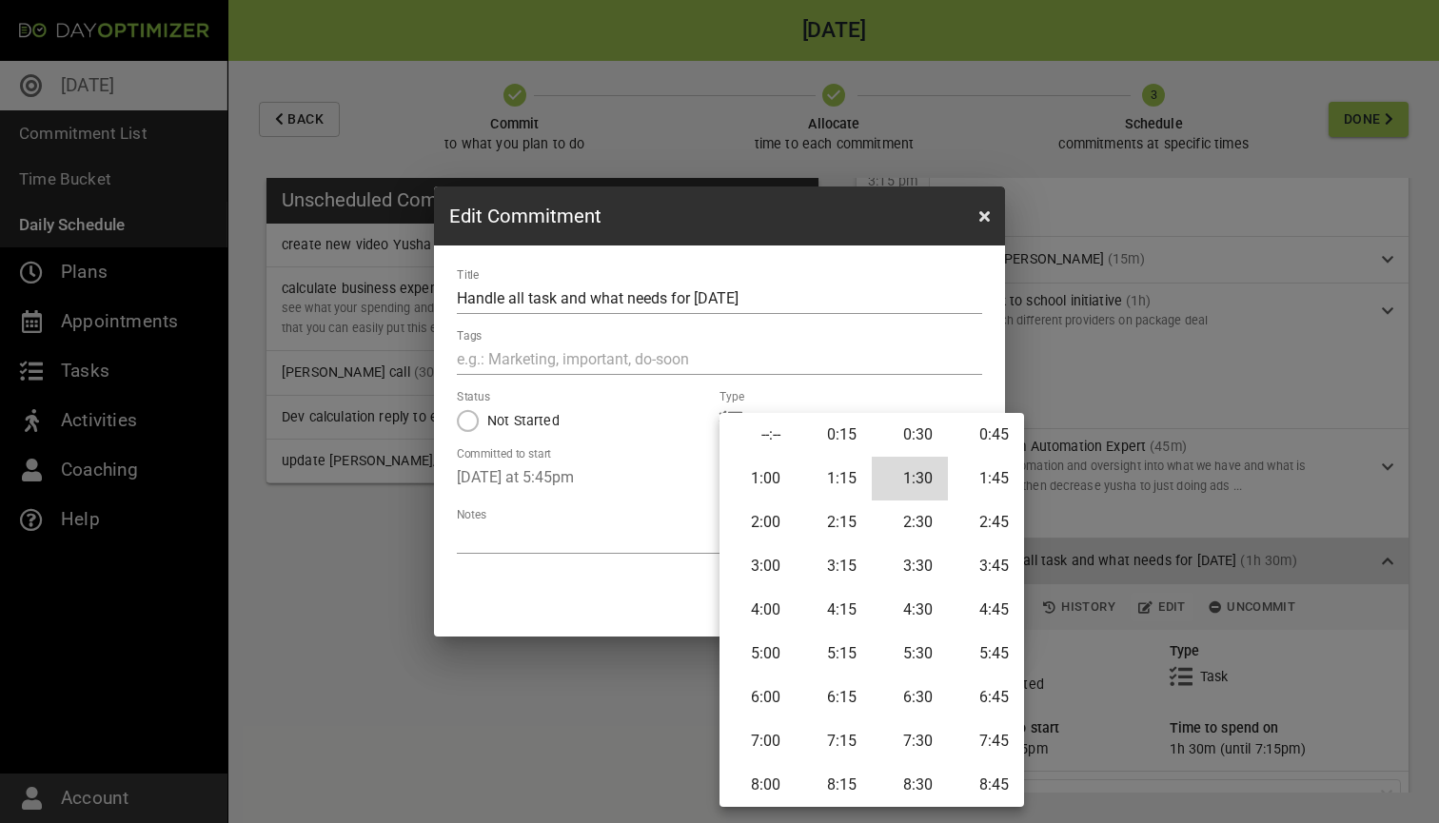
click at [773, 478] on li "1:00" at bounding box center [757, 479] width 76 height 44
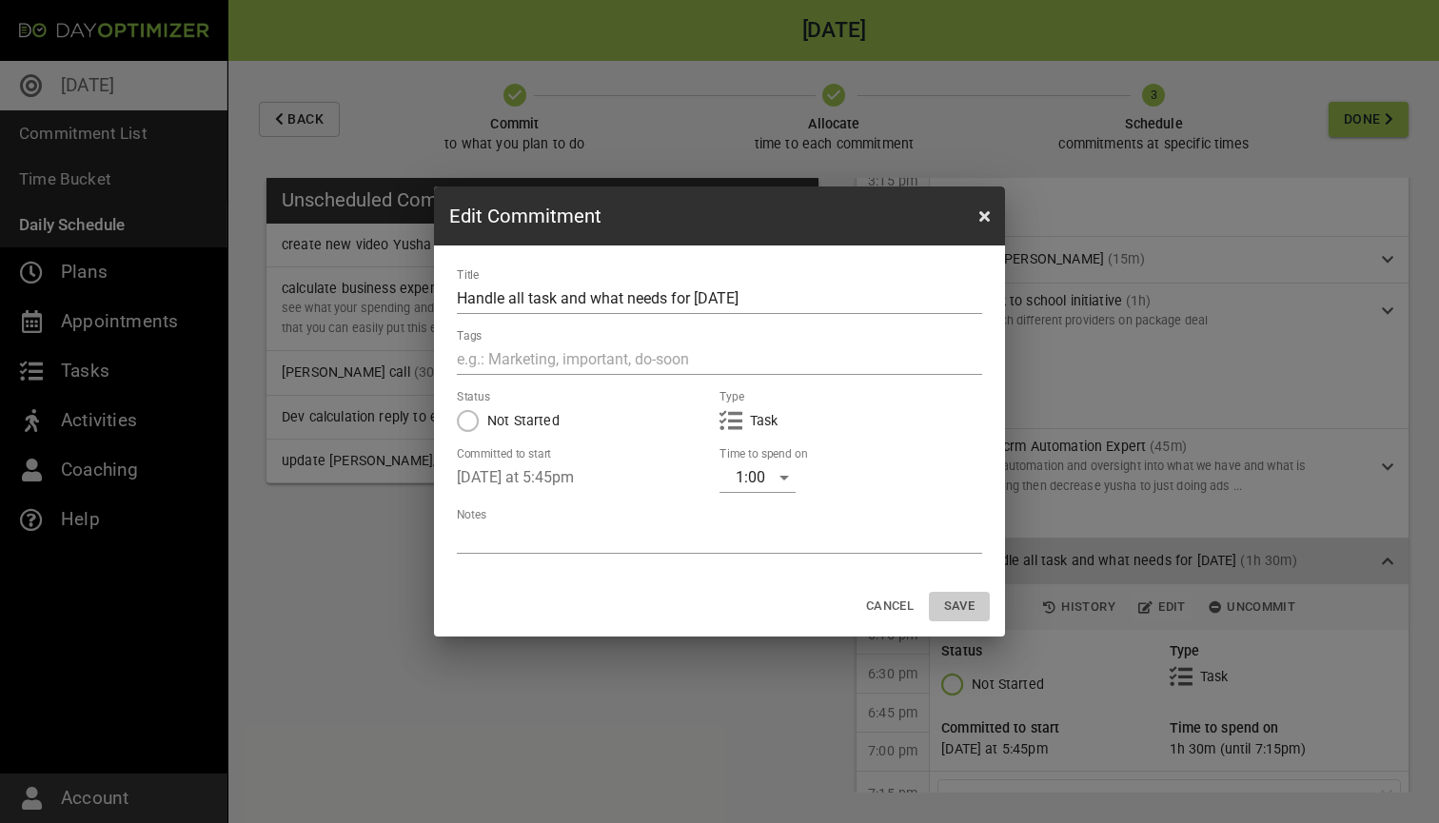
click at [959, 605] on span "Save" at bounding box center [959, 607] width 46 height 22
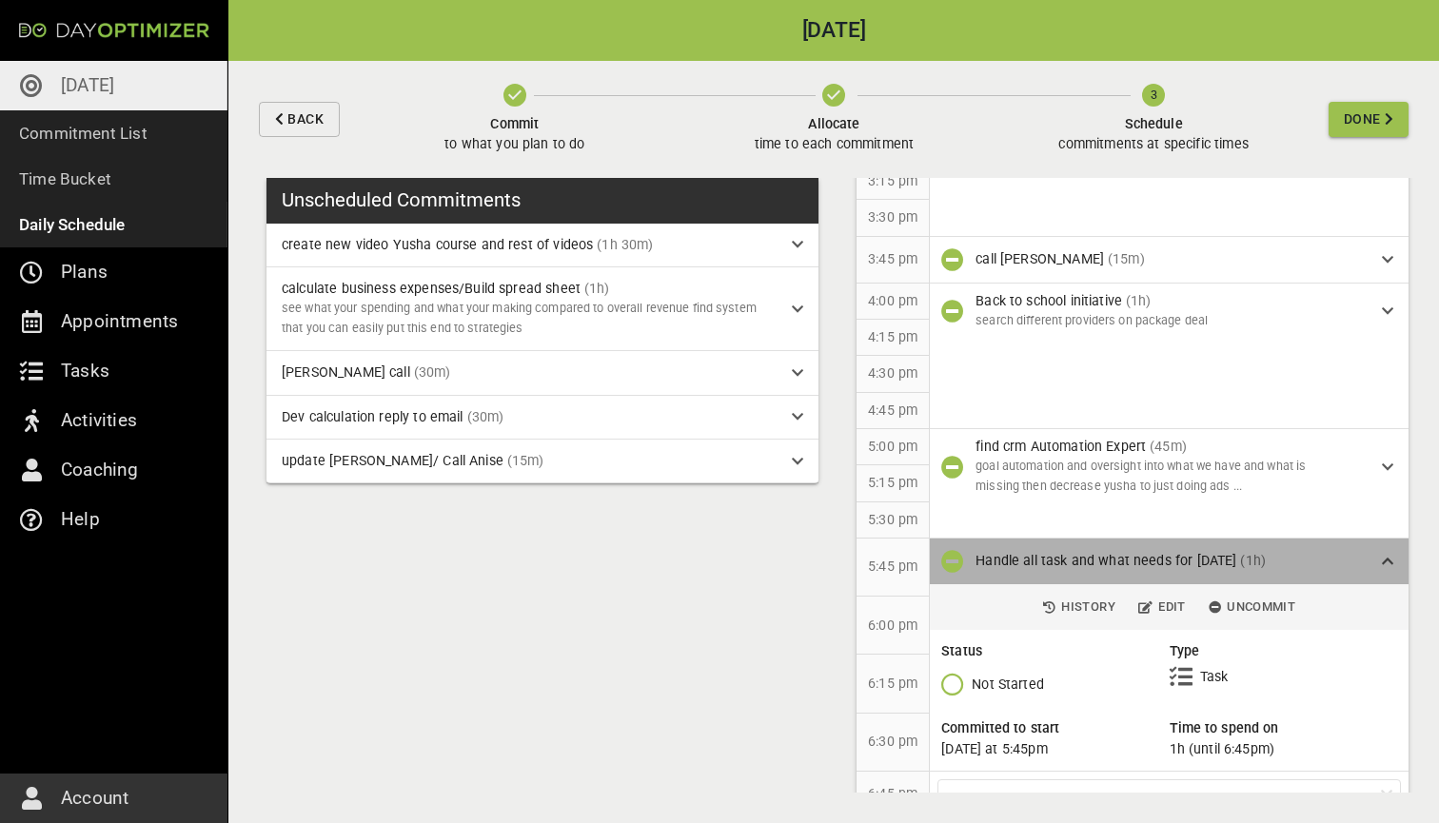
click at [1376, 551] on div "Handle all task and what needs for [DATE] (1h)" at bounding box center [1178, 561] width 406 height 20
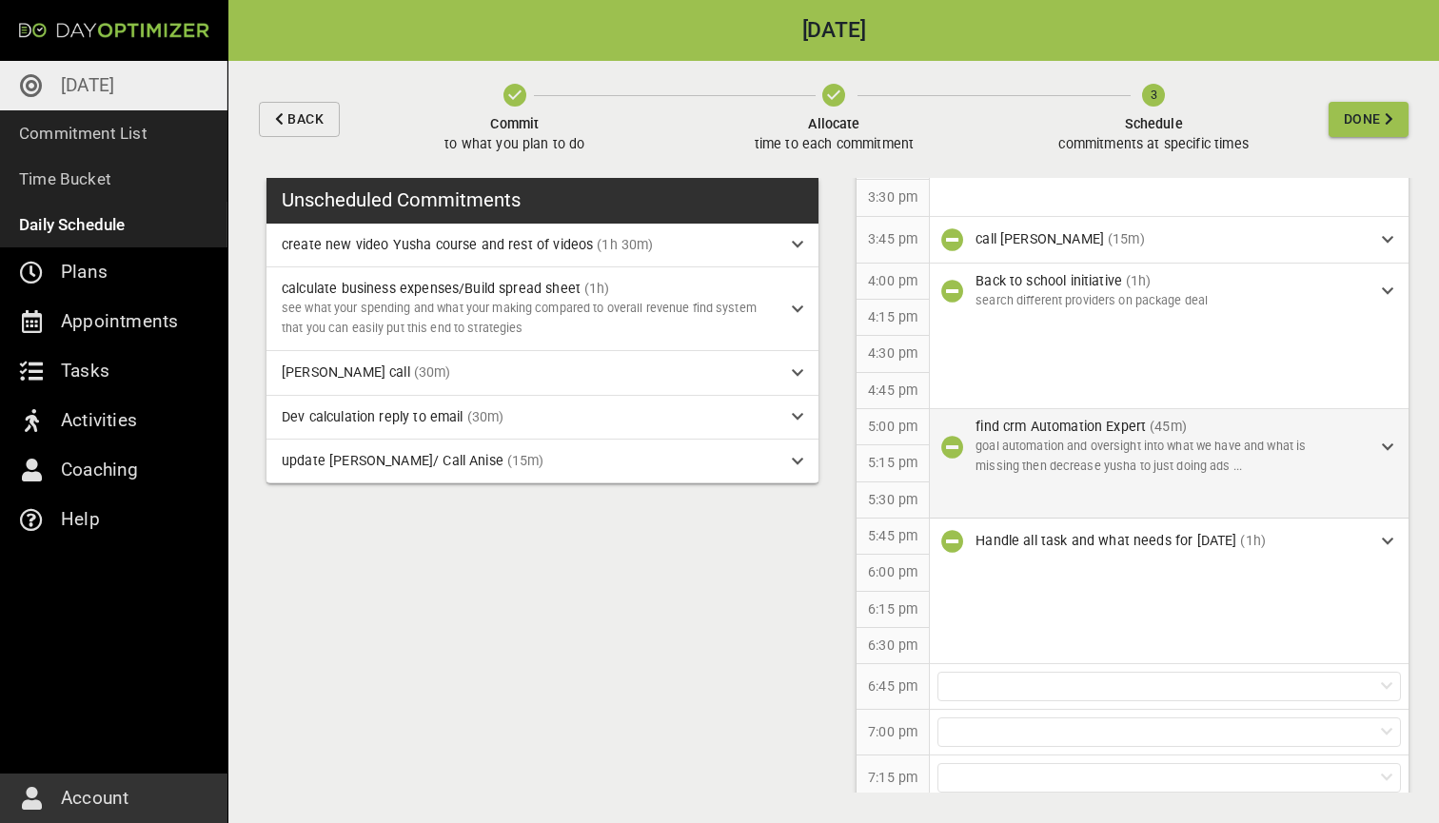
scroll to position [1476, 0]
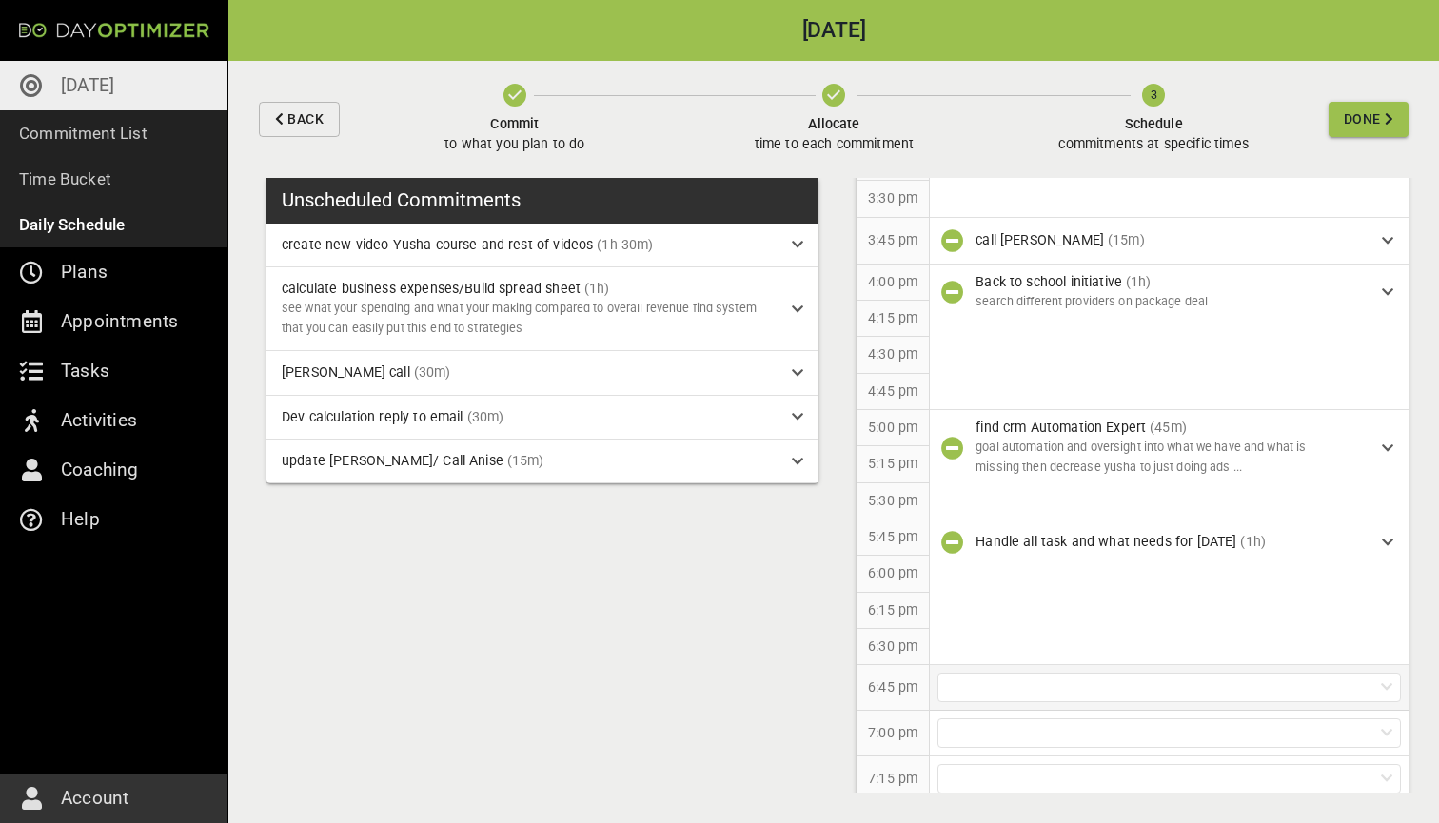
click at [1002, 675] on div at bounding box center [1168, 687] width 463 height 29
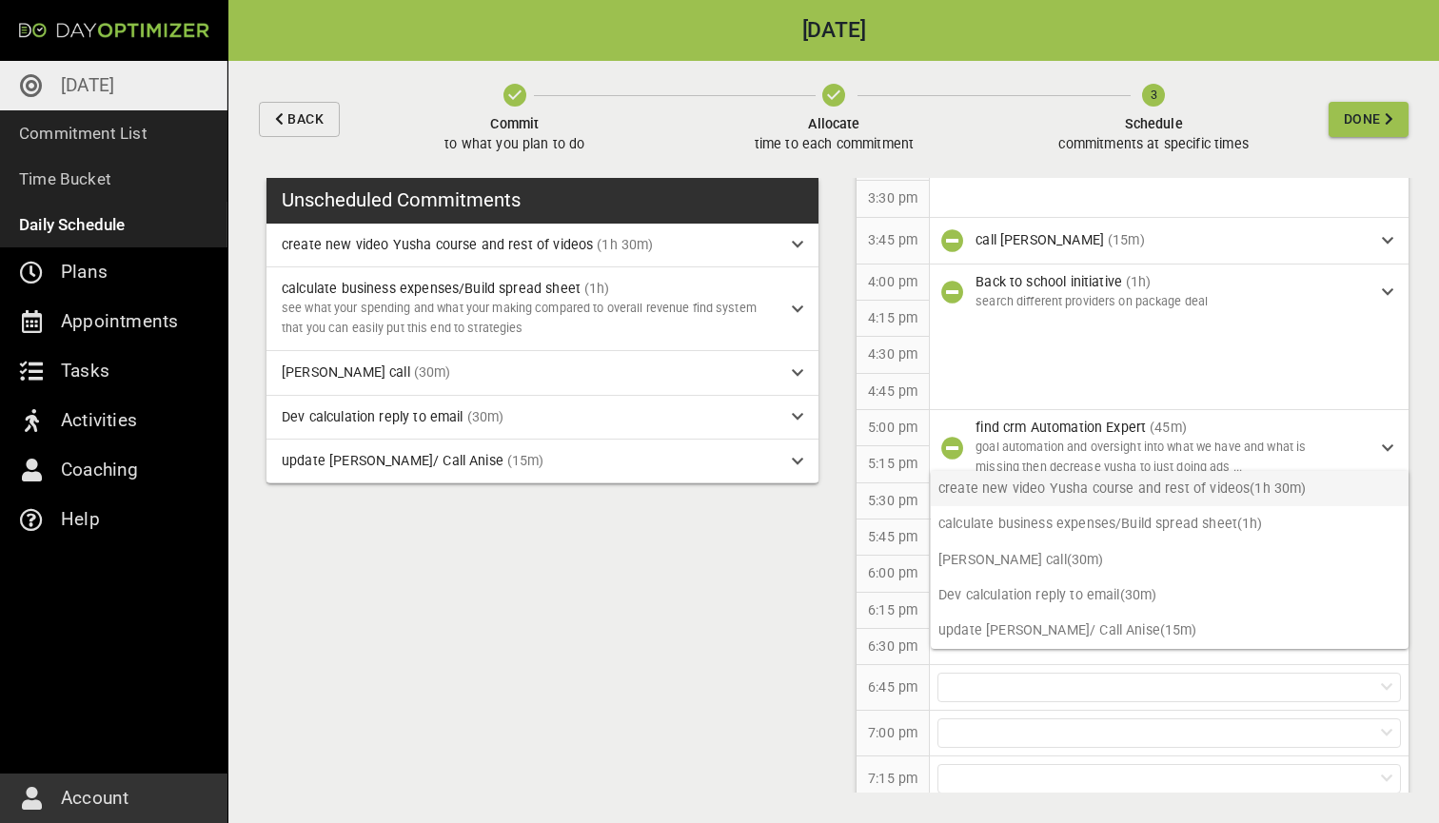
click at [1060, 498] on p "create new video Yusha course and rest of videos (1h 30m)" at bounding box center [1169, 488] width 478 height 35
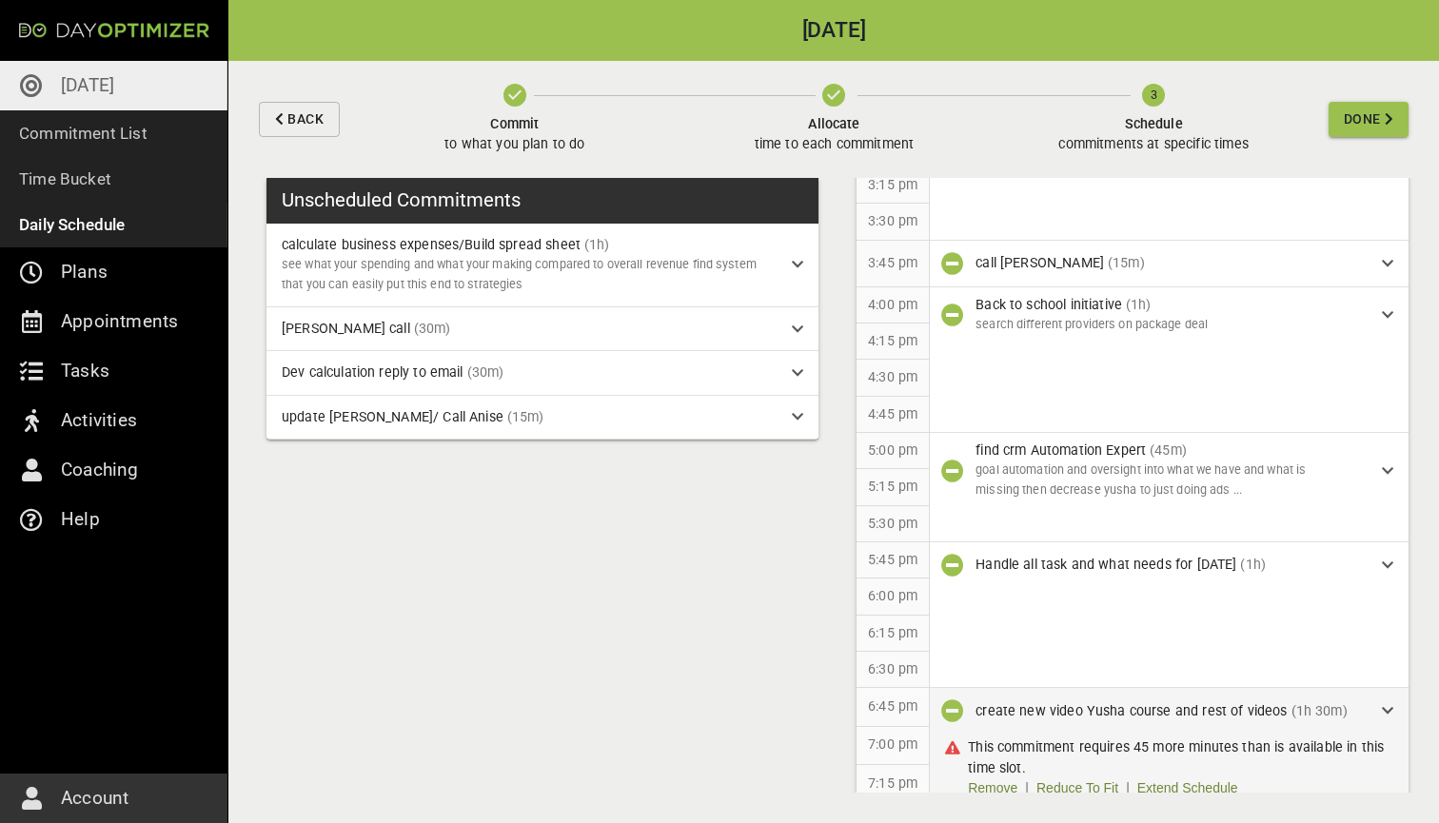
scroll to position [0, 0]
click at [1167, 778] on link "Extend Schedule" at bounding box center [1187, 788] width 101 height 20
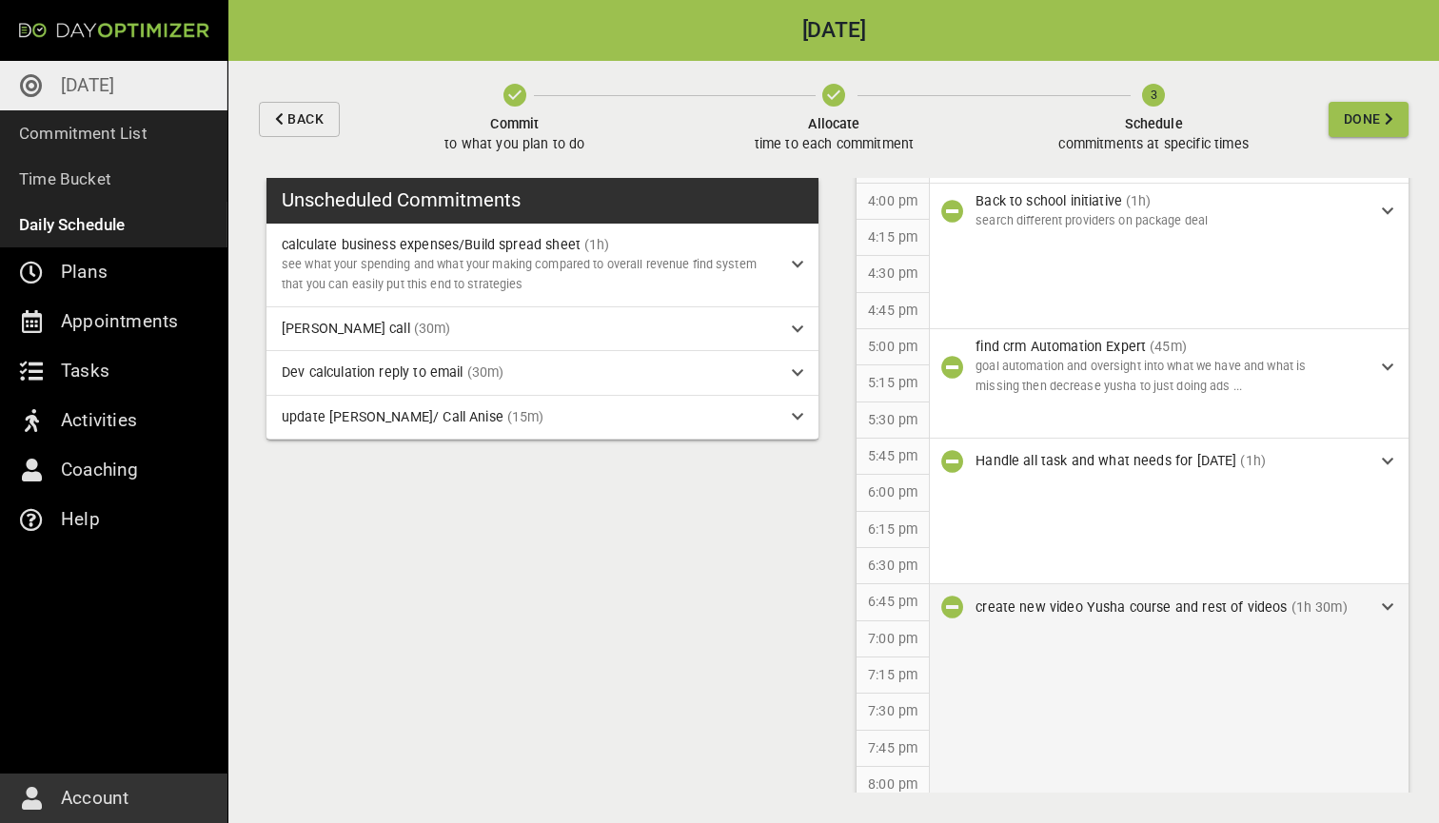
scroll to position [1556, 0]
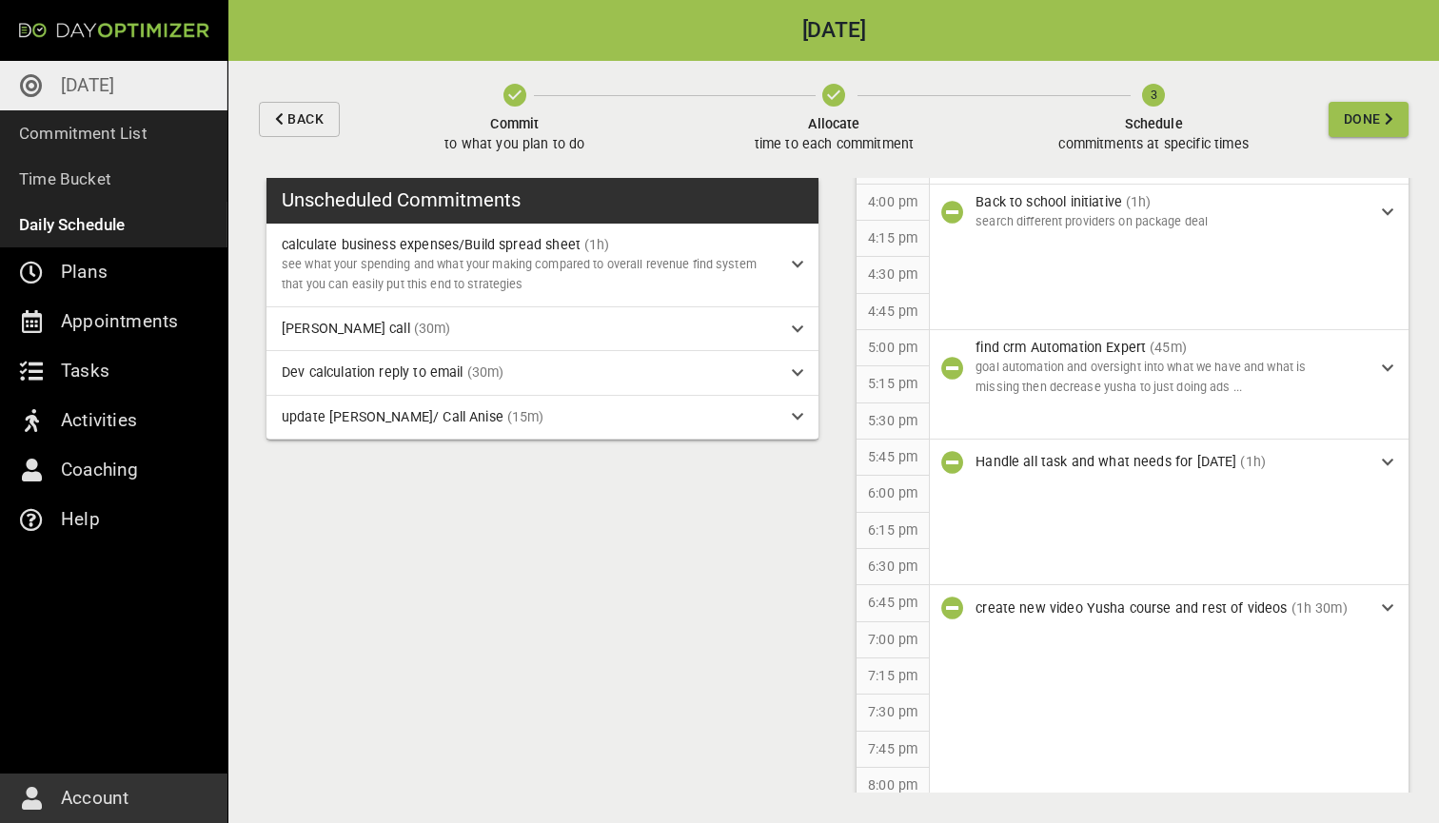
click at [1354, 114] on span "Done" at bounding box center [1361, 120] width 37 height 24
